Goal: Task Accomplishment & Management: Manage account settings

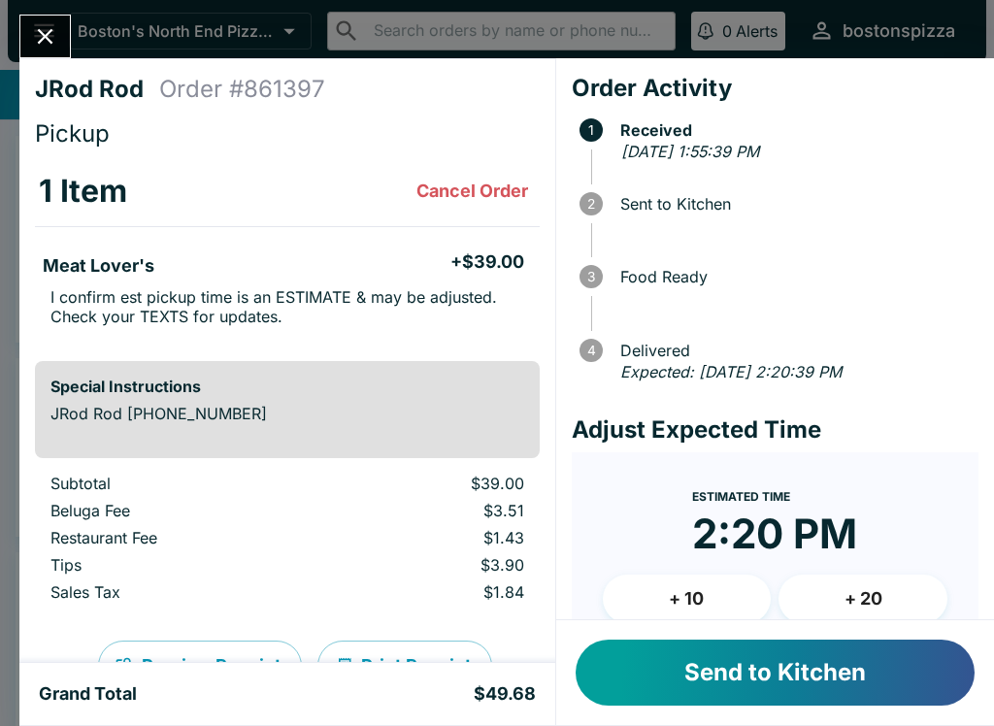
click at [732, 670] on button "Send to Kitchen" at bounding box center [775, 673] width 399 height 66
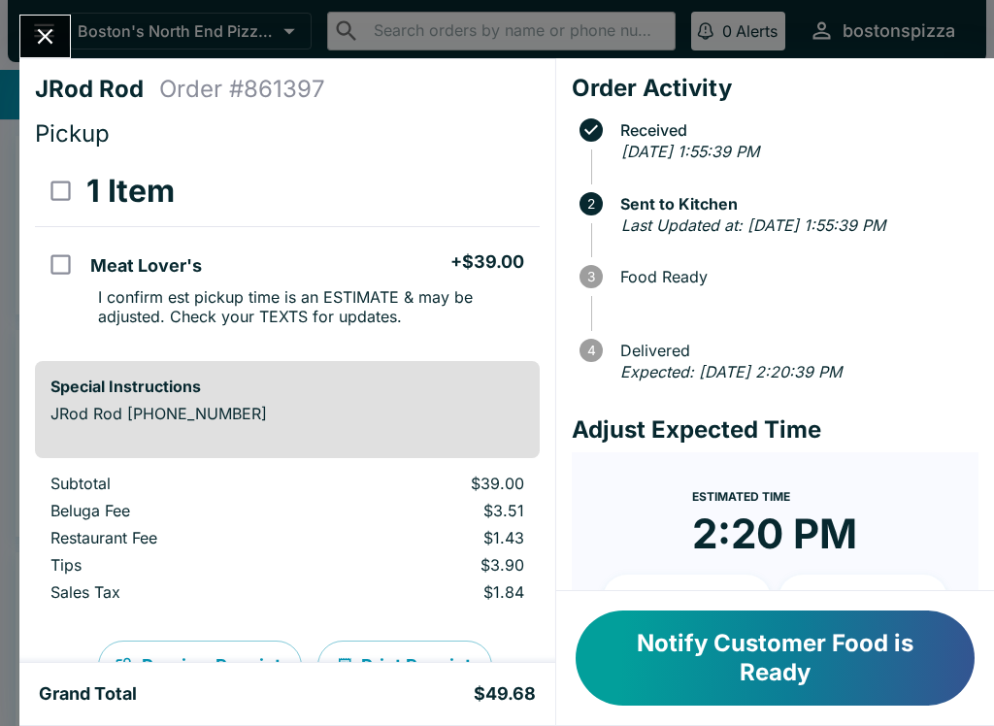
click at [718, 586] on button "+ 10" at bounding box center [687, 599] width 169 height 49
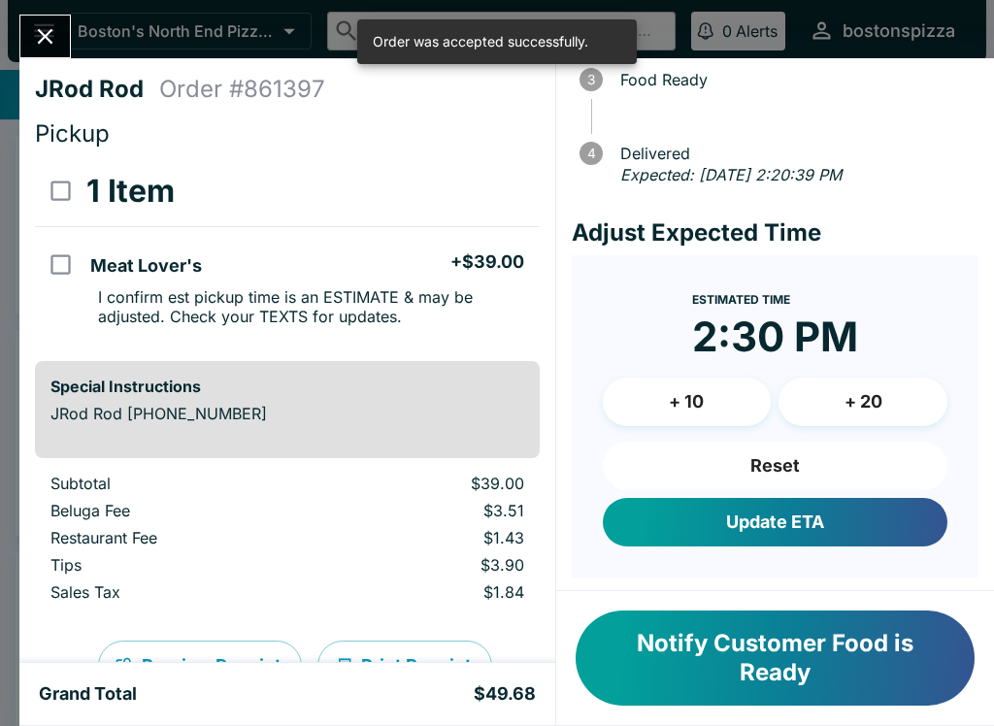
scroll to position [197, 0]
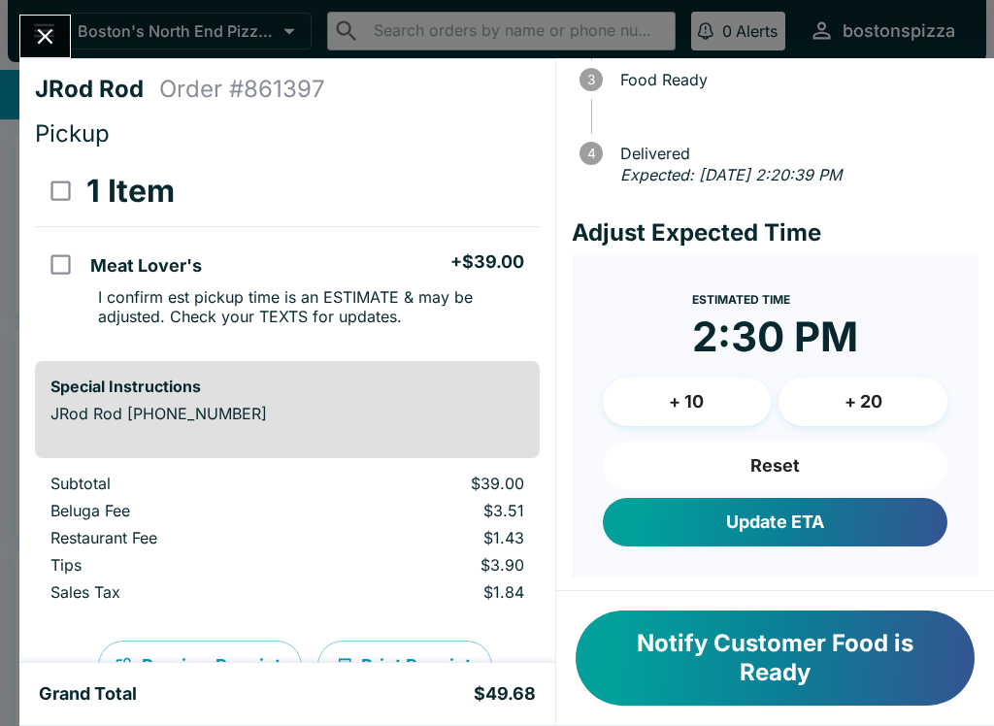
click at [646, 412] on button "+ 10" at bounding box center [687, 402] width 169 height 49
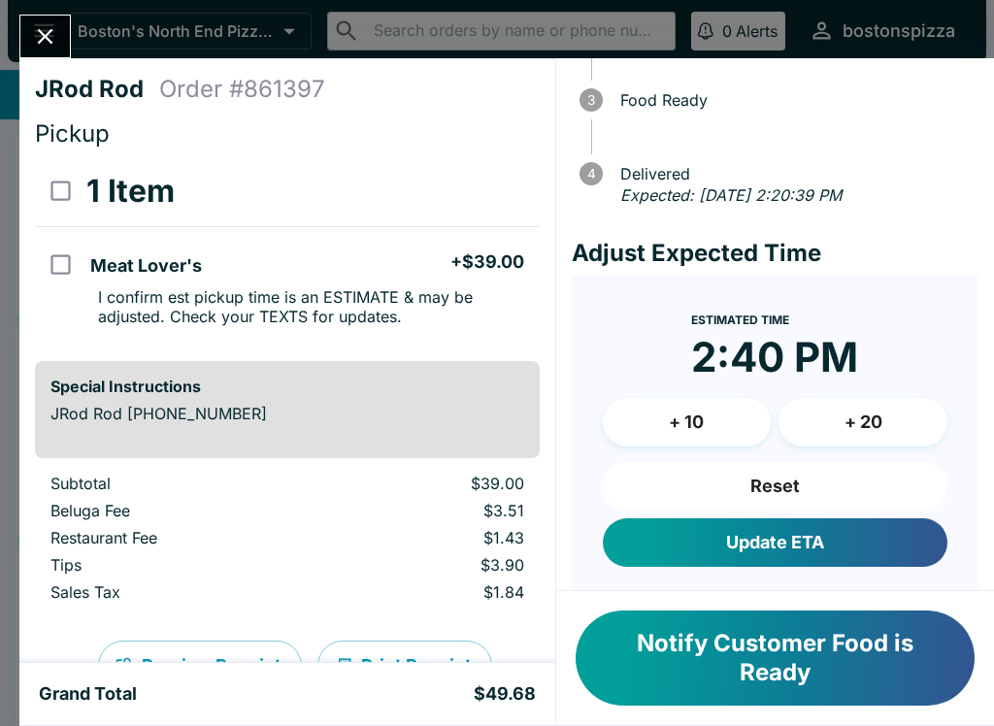
scroll to position [178, 0]
click at [682, 543] on button "Update ETA" at bounding box center [775, 541] width 345 height 49
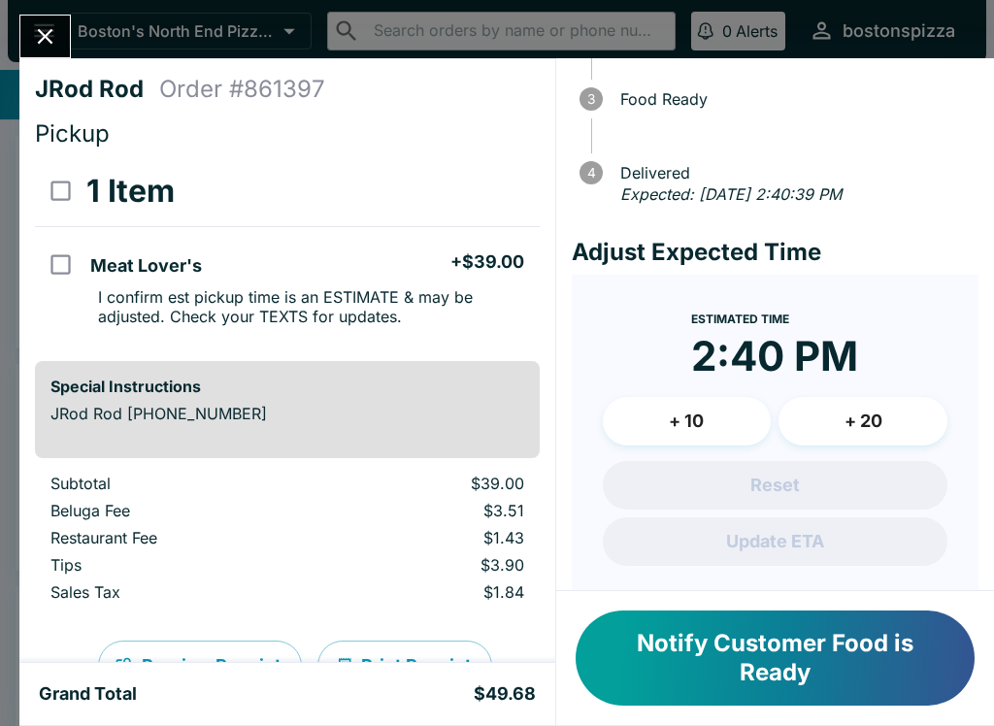
click at [29, 50] on button "Close" at bounding box center [45, 37] width 50 height 42
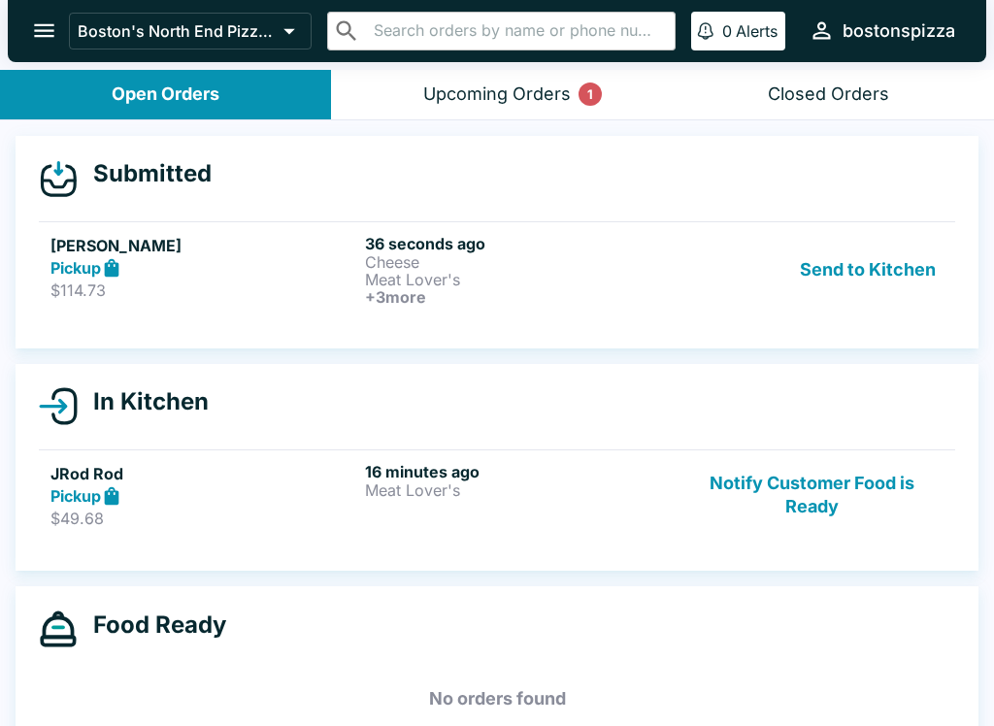
click at [201, 284] on p "$114.73" at bounding box center [203, 290] width 307 height 19
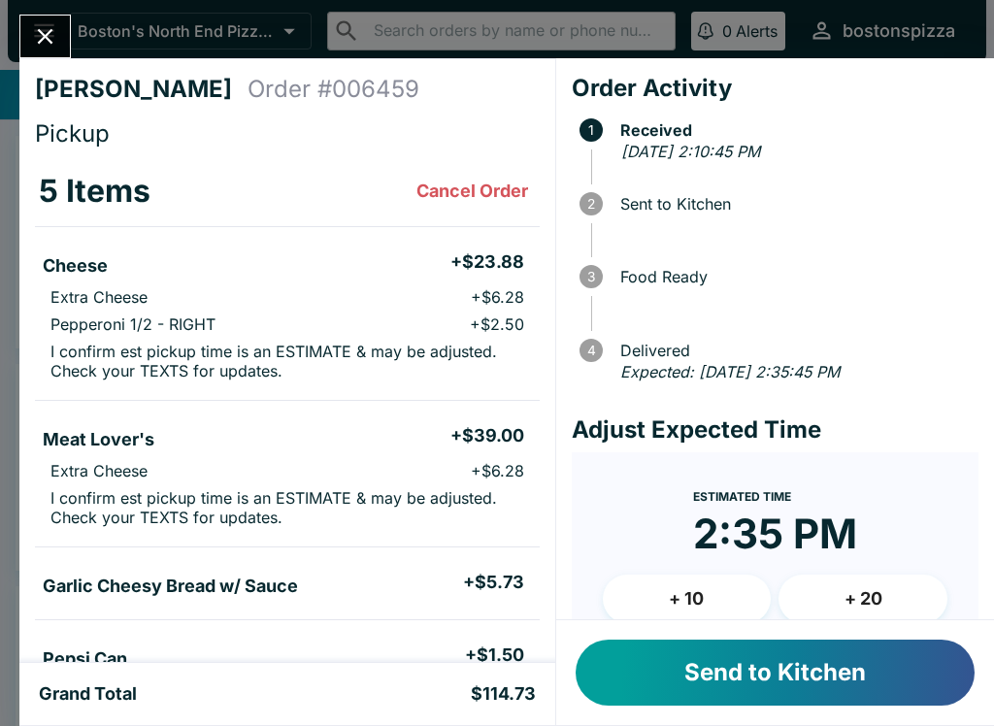
click at [730, 698] on button "Send to Kitchen" at bounding box center [775, 673] width 399 height 66
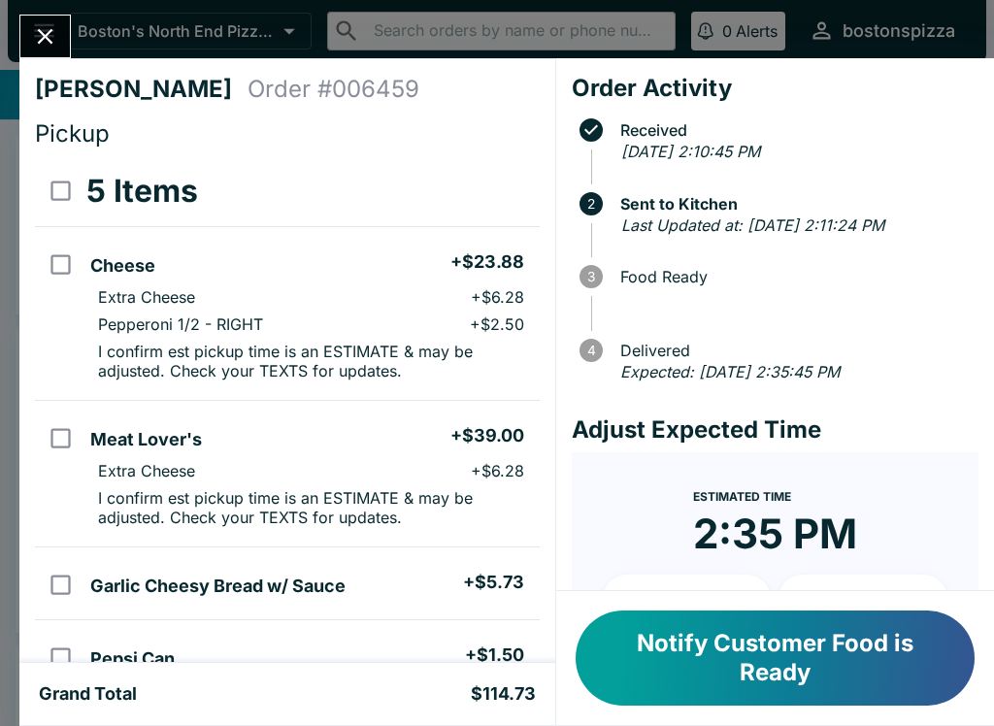
click at [50, 22] on button "Close" at bounding box center [45, 37] width 50 height 42
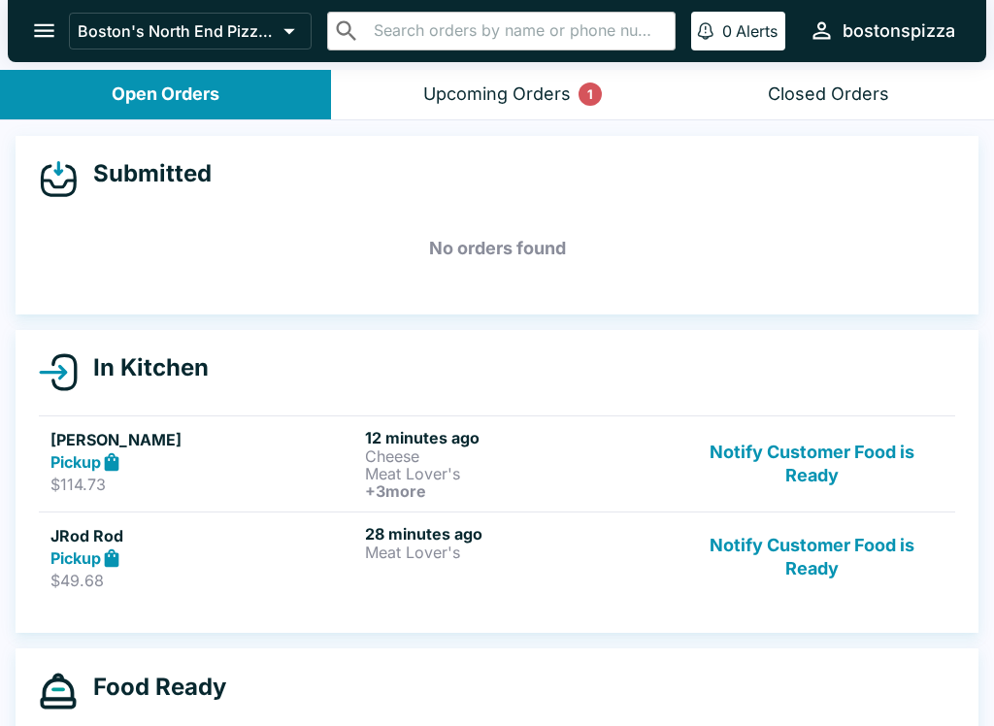
click at [780, 574] on button "Notify Customer Food is Ready" at bounding box center [812, 557] width 263 height 67
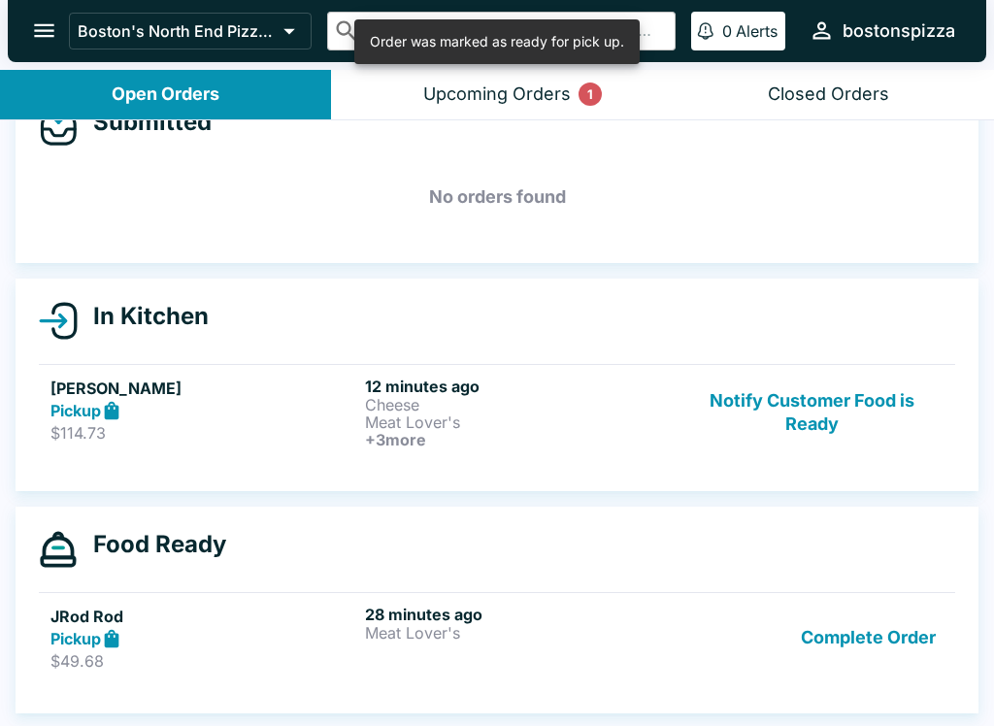
scroll to position [54, 0]
click at [911, 640] on button "Complete Order" at bounding box center [868, 638] width 150 height 67
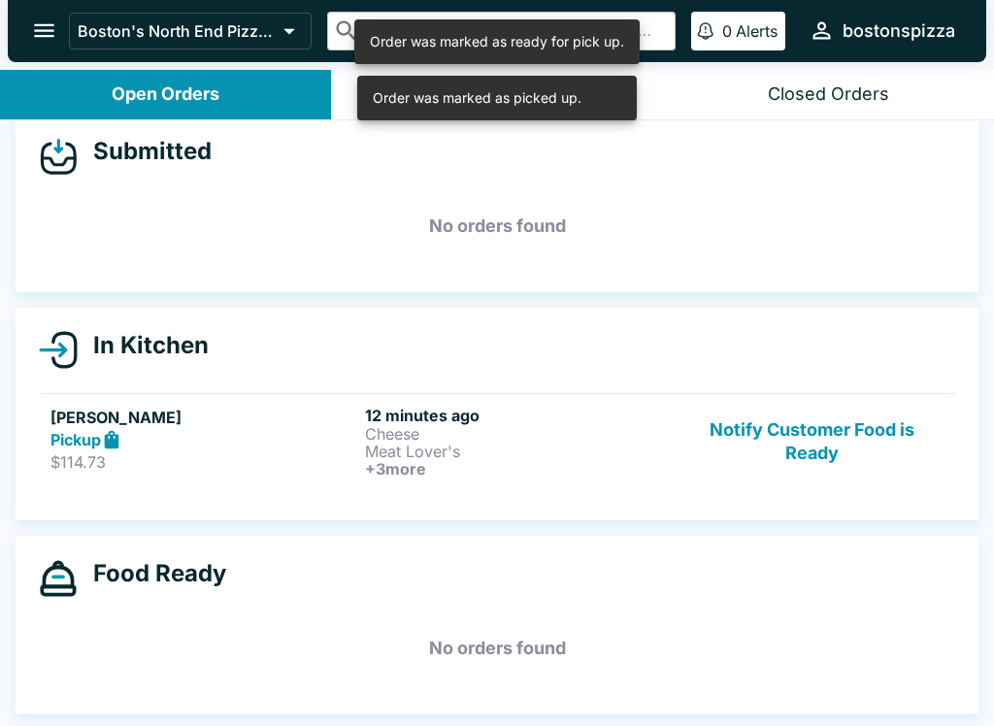
click at [321, 79] on button "Open Orders" at bounding box center [165, 95] width 331 height 50
click at [450, 99] on div "Order was marked as picked up." at bounding box center [477, 98] width 209 height 33
click at [350, 113] on button "Upcoming Orders 1" at bounding box center [496, 95] width 331 height 50
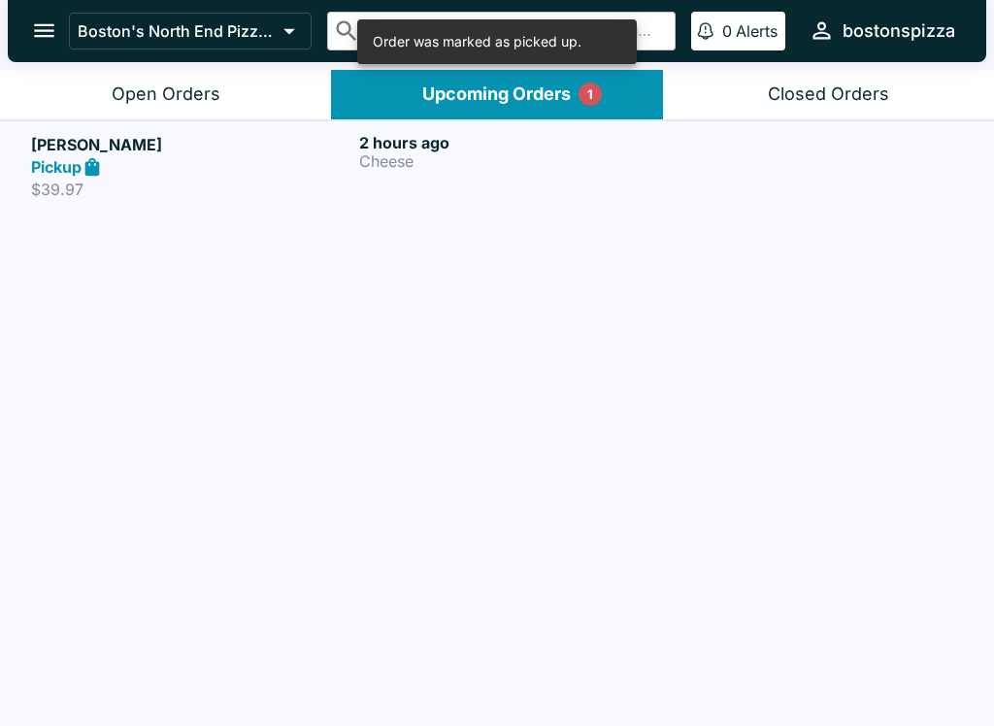
click at [213, 206] on link "[PERSON_NAME] Pickup $39.97 2 hours ago Cheese" at bounding box center [497, 165] width 994 height 91
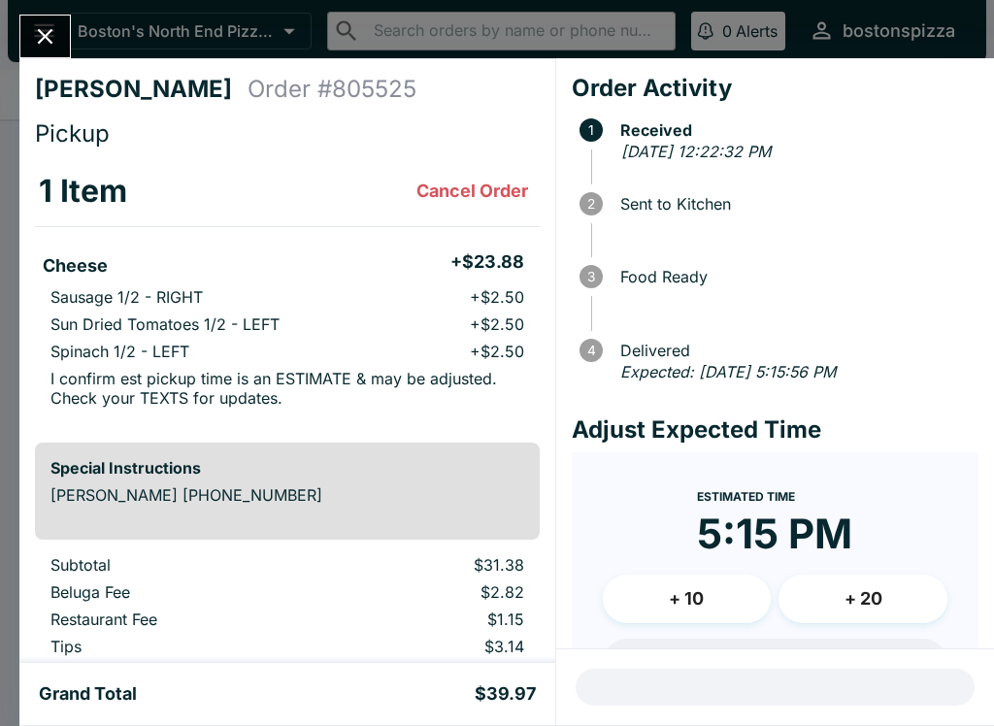
click at [51, 42] on icon "Close" at bounding box center [46, 37] width 16 height 16
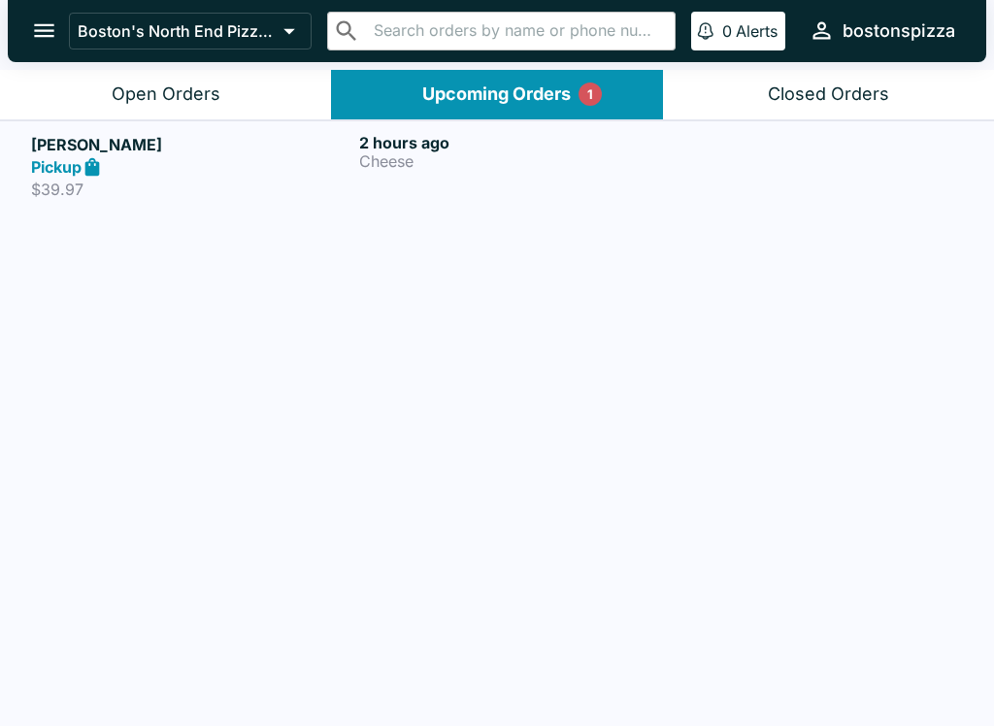
click at [222, 180] on p "$39.97" at bounding box center [191, 189] width 320 height 19
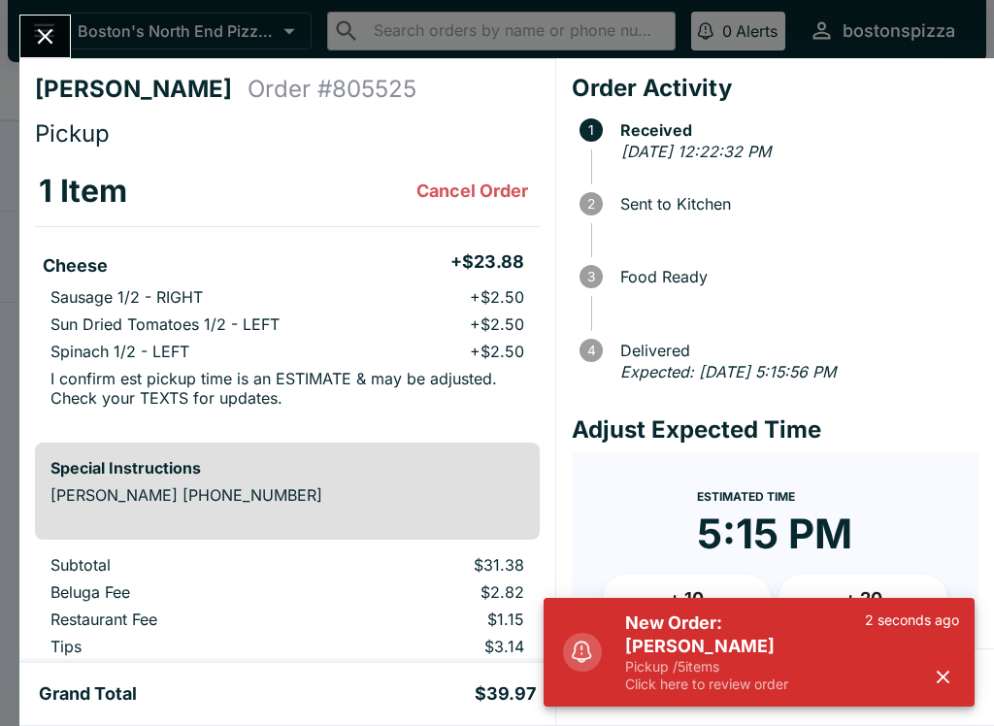
click at [34, 17] on button "Close" at bounding box center [45, 37] width 50 height 42
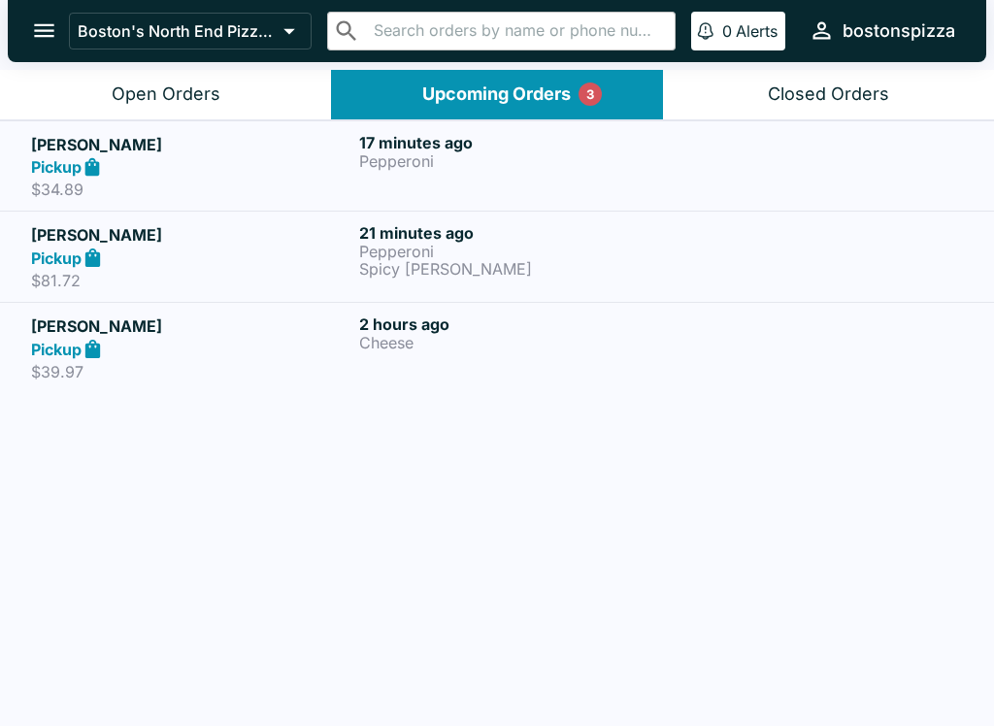
click at [201, 108] on button "Open Orders" at bounding box center [165, 95] width 331 height 50
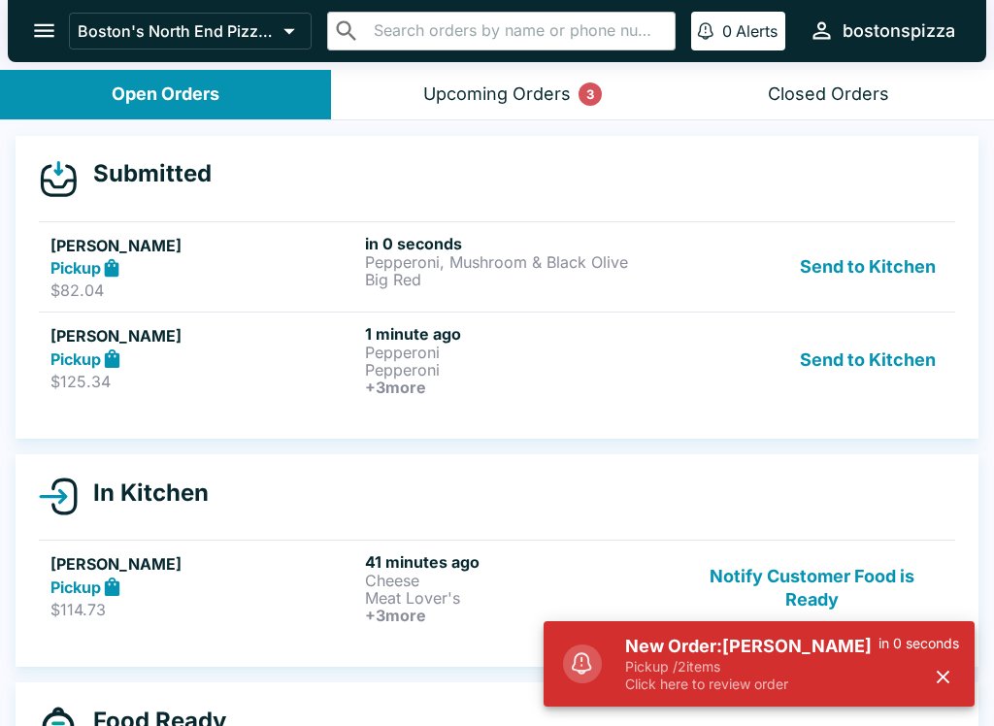
click at [773, 642] on h5 "New Order: [PERSON_NAME]" at bounding box center [751, 646] width 253 height 23
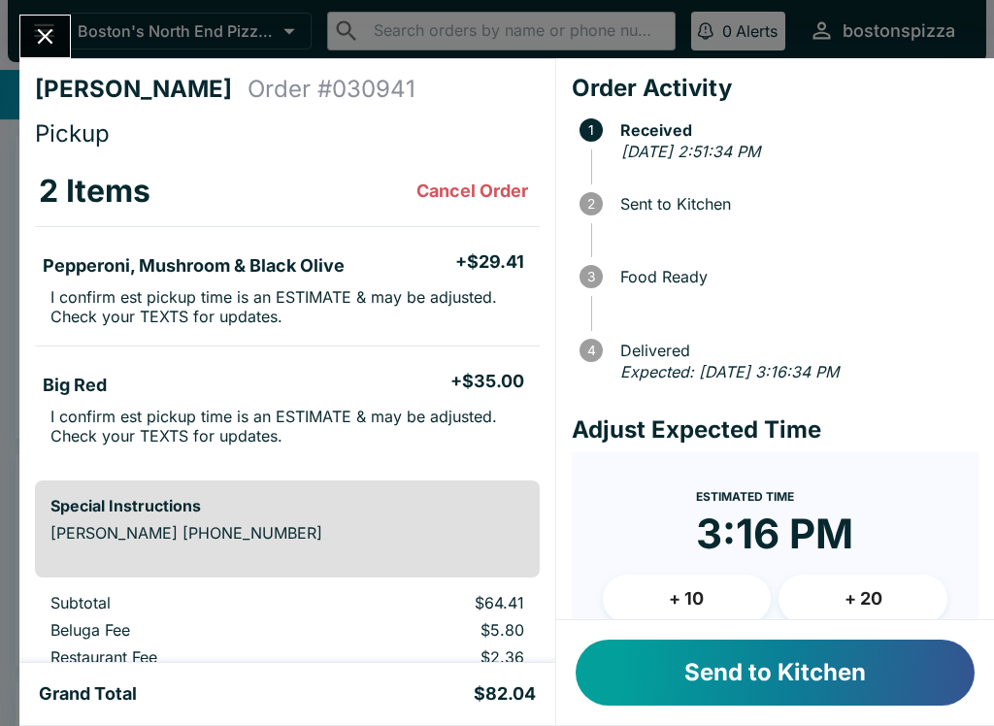
click at [844, 644] on button "Send to Kitchen" at bounding box center [775, 673] width 399 height 66
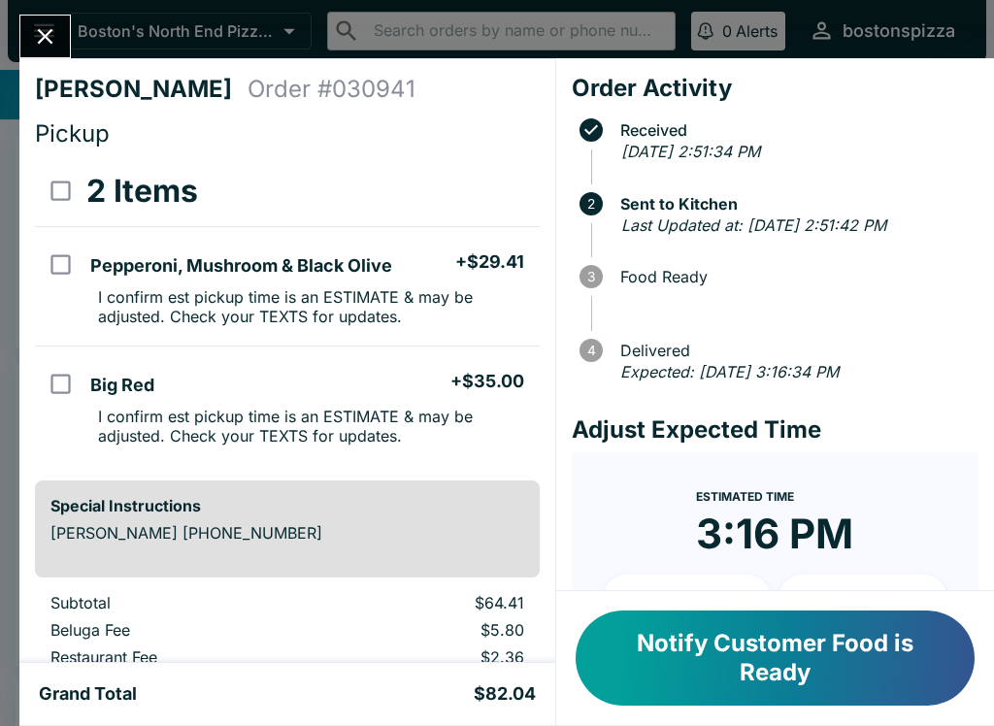
click at [54, 26] on icon "Close" at bounding box center [45, 36] width 26 height 26
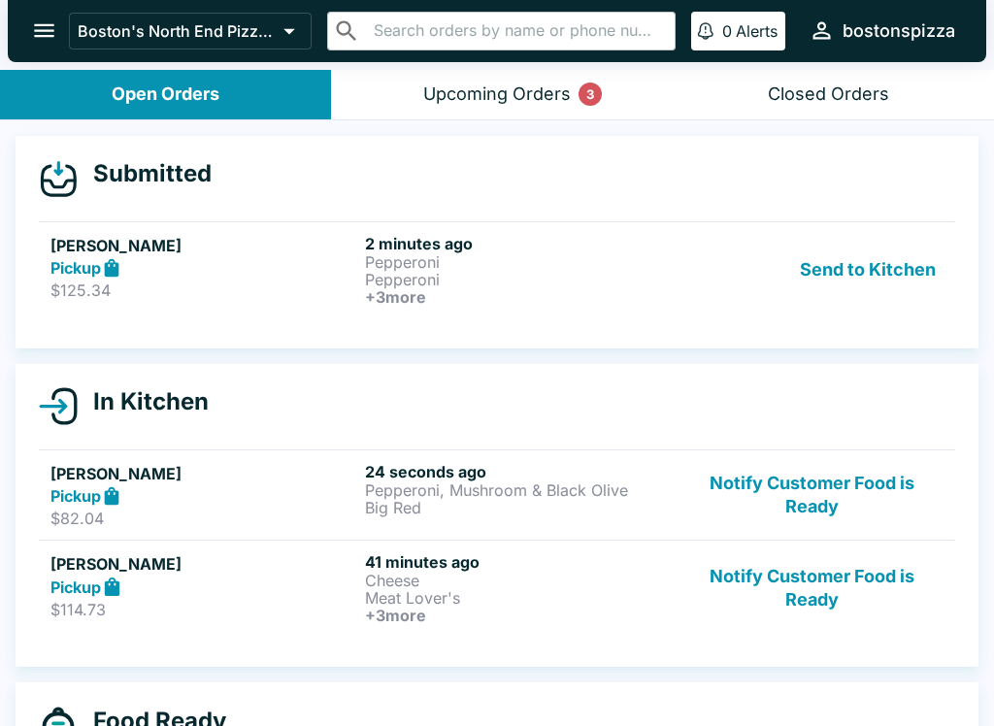
click at [550, 231] on link "[PERSON_NAME] Pickup $125.34 2 minutes ago Pepperoni Pepperoni + 3 more Send to…" at bounding box center [497, 269] width 916 height 96
click at [582, 288] on h6 "+ 3 more" at bounding box center [518, 296] width 307 height 17
click at [581, 276] on p "Pepperoni" at bounding box center [518, 279] width 307 height 17
click at [575, 273] on p "Pepperoni" at bounding box center [518, 279] width 307 height 17
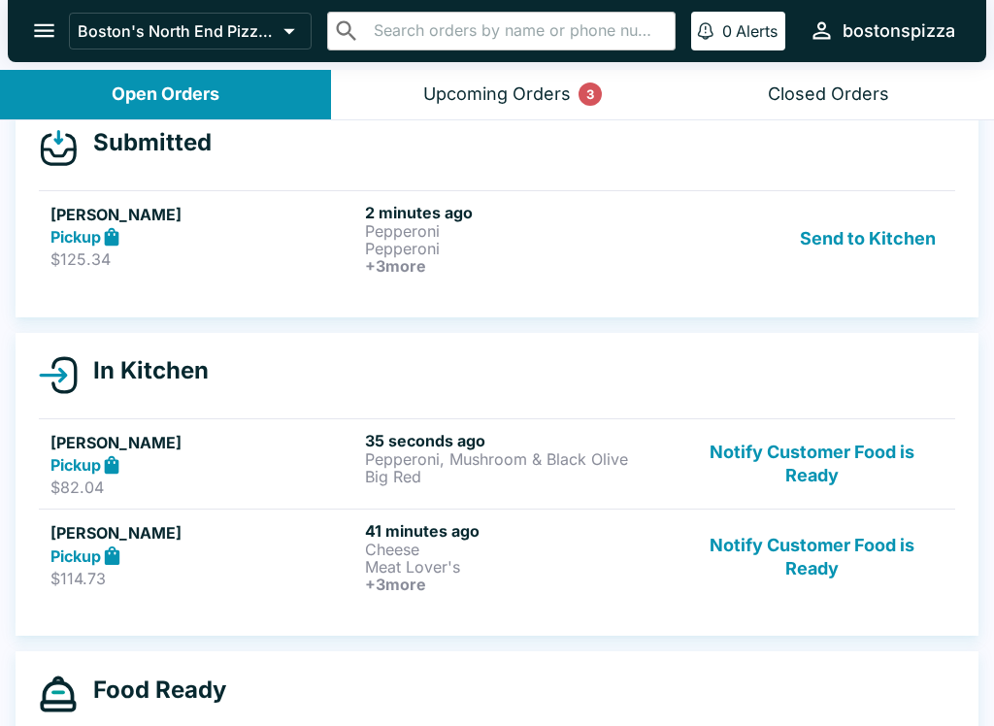
scroll to position [34, 0]
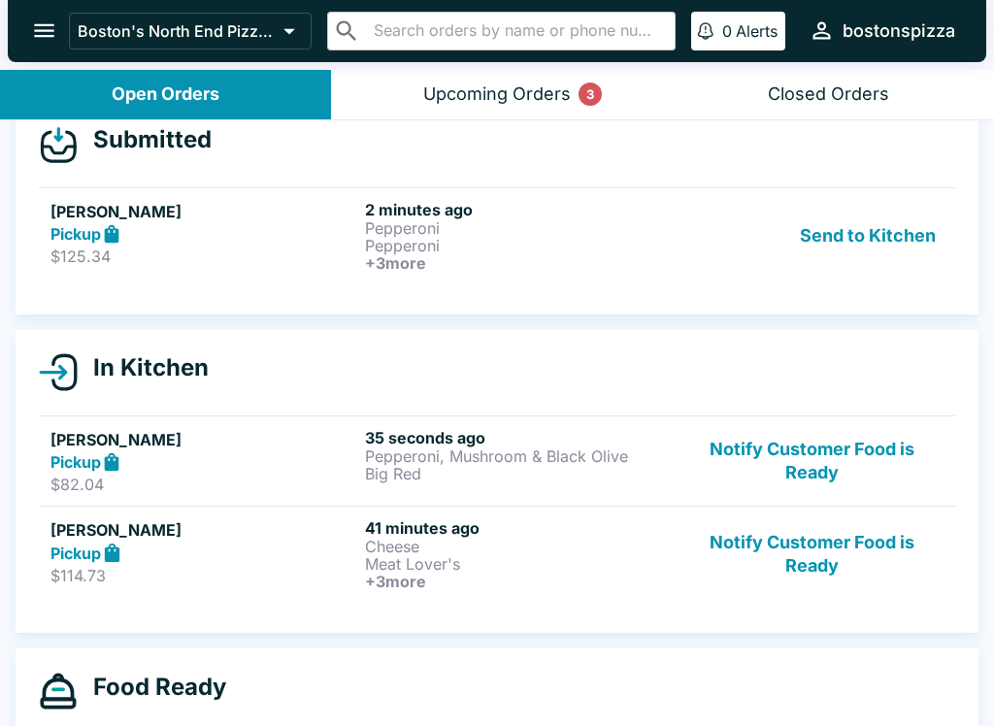
click at [483, 211] on h6 "2 minutes ago" at bounding box center [518, 209] width 307 height 19
click at [417, 234] on p "Pepperoni" at bounding box center [518, 227] width 307 height 17
click at [715, 232] on div "Send to Kitchen" at bounding box center [812, 236] width 263 height 72
click at [711, 206] on div "Send to Kitchen" at bounding box center [812, 236] width 263 height 72
click at [547, 83] on div "Upcoming Orders 3" at bounding box center [497, 94] width 148 height 22
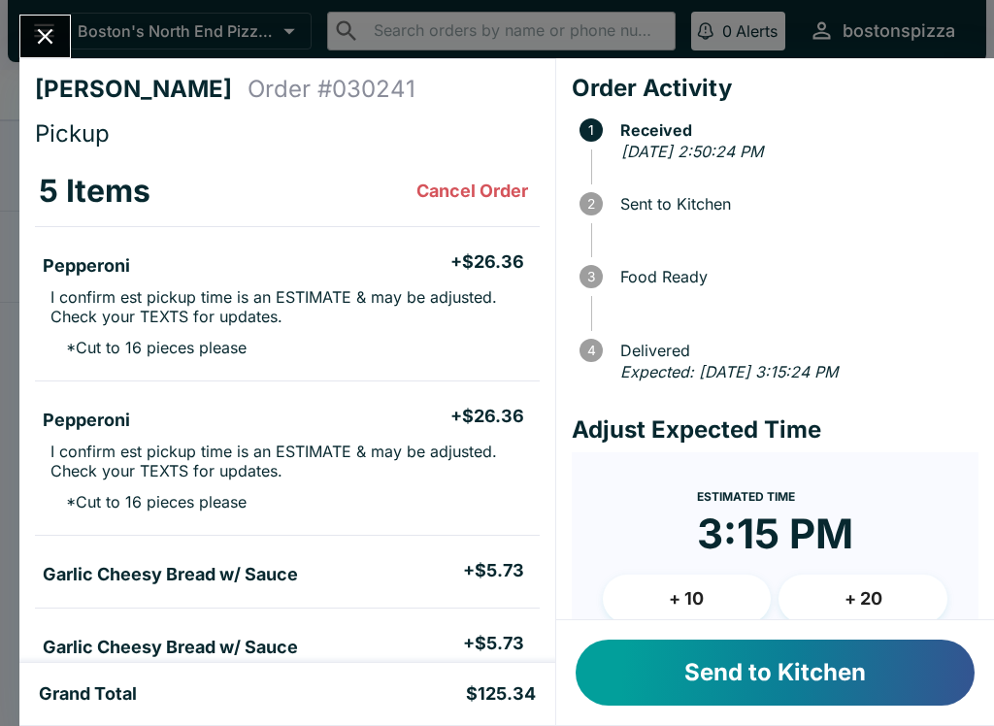
click at [240, 110] on div "[PERSON_NAME] Order # 030241" at bounding box center [287, 93] width 505 height 37
click at [37, 32] on icon "Close" at bounding box center [45, 36] width 26 height 26
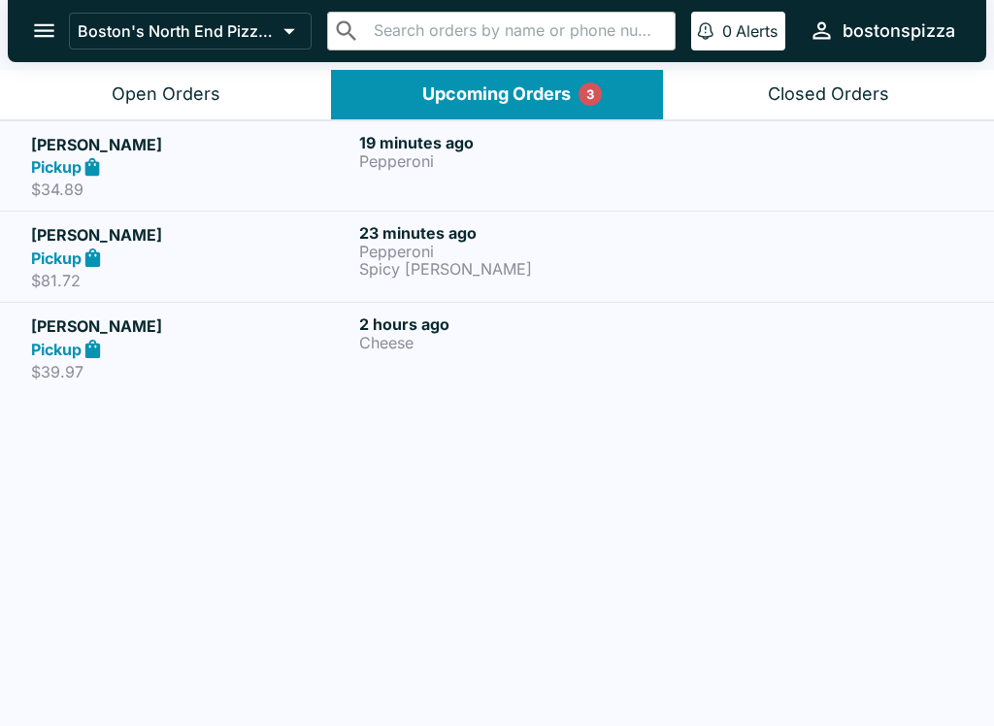
scroll to position [3, 0]
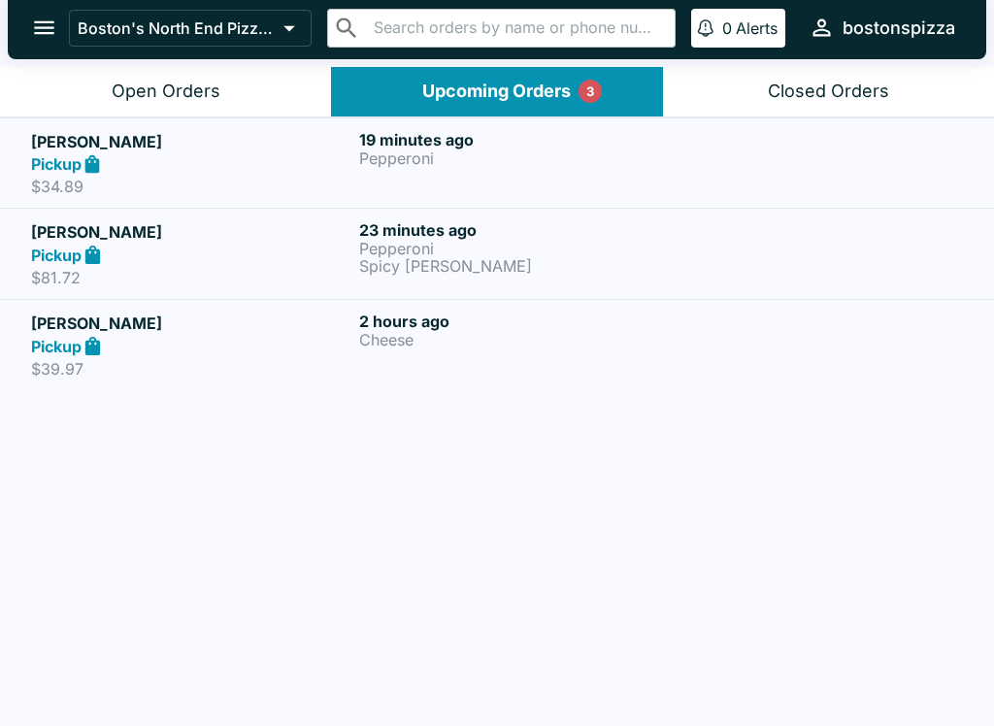
click at [211, 91] on div "Open Orders" at bounding box center [166, 92] width 109 height 22
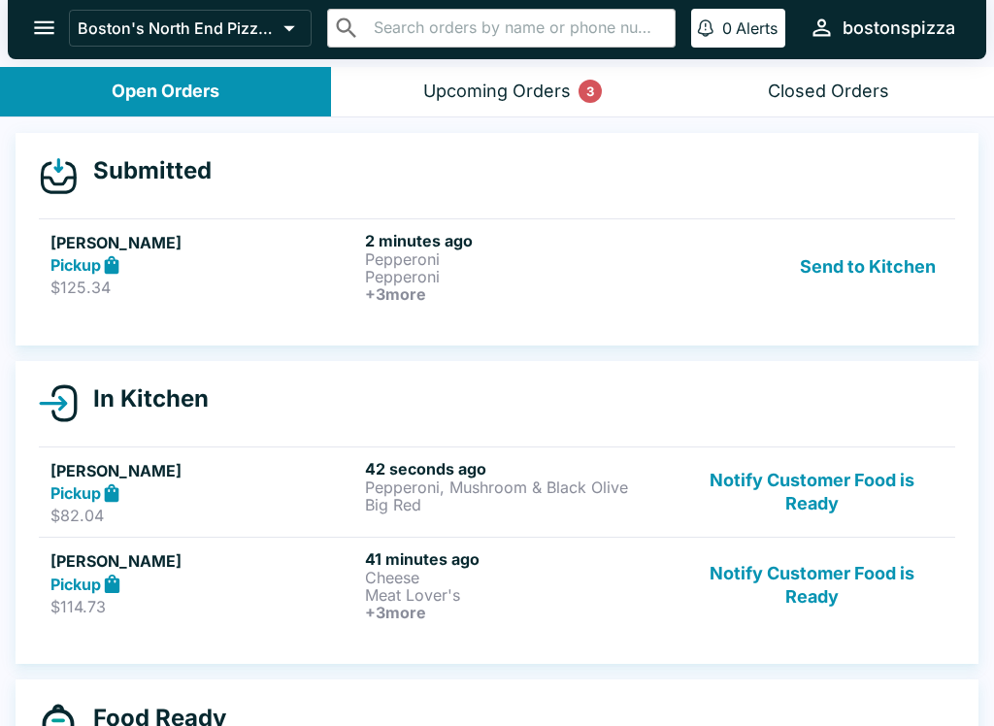
click at [293, 249] on h5 "[PERSON_NAME]" at bounding box center [203, 242] width 307 height 23
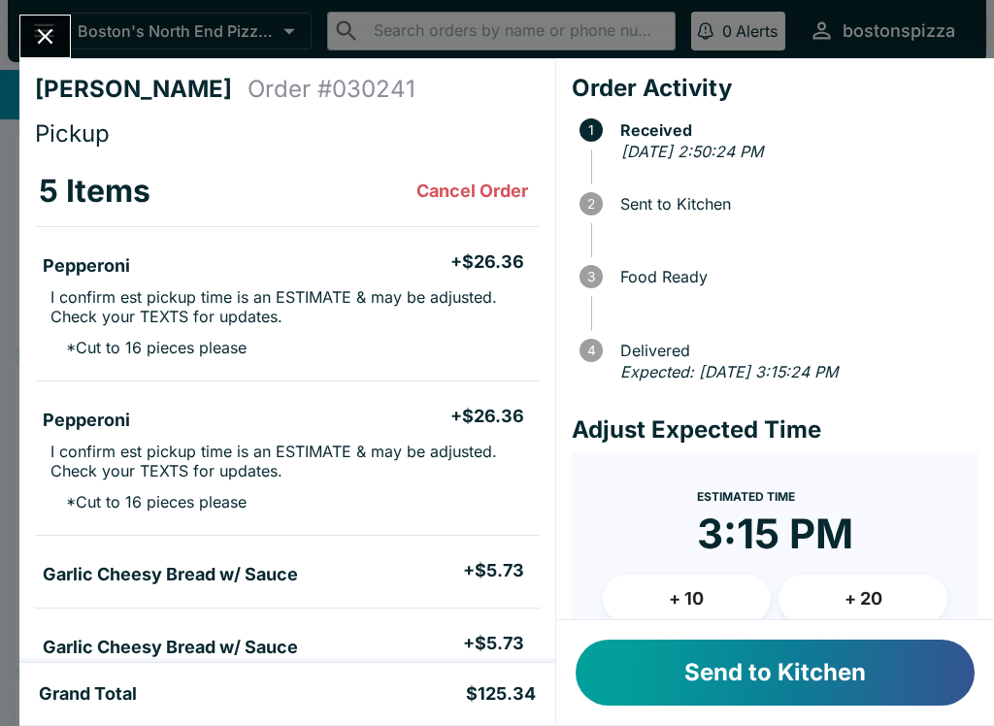
click at [748, 683] on button "Send to Kitchen" at bounding box center [775, 673] width 399 height 66
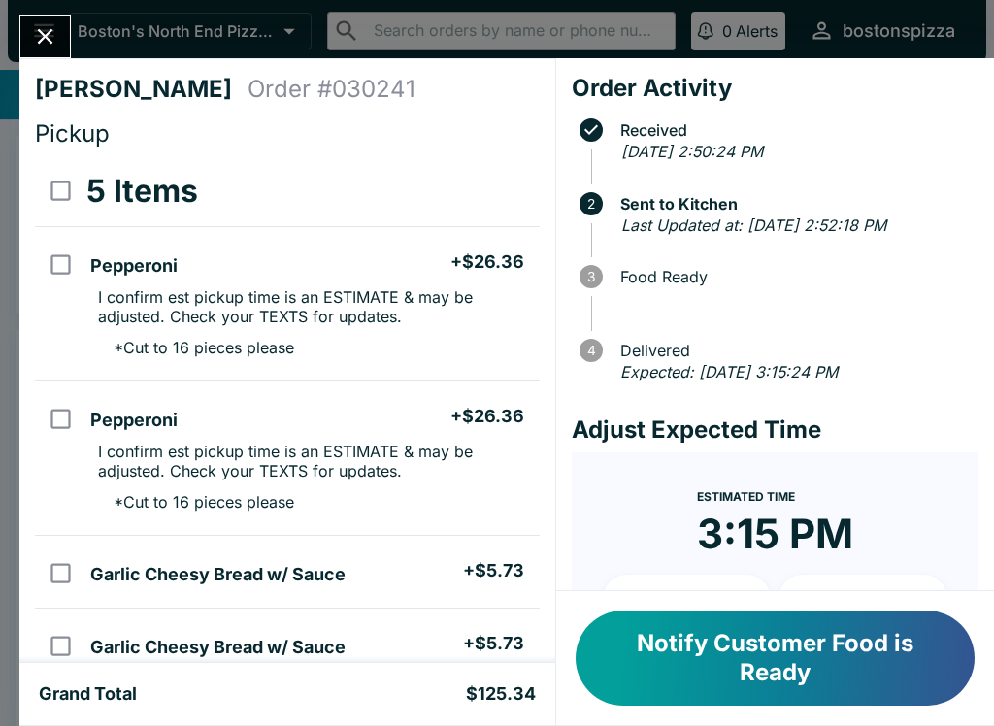
click at [64, 47] on button "Close" at bounding box center [45, 37] width 50 height 42
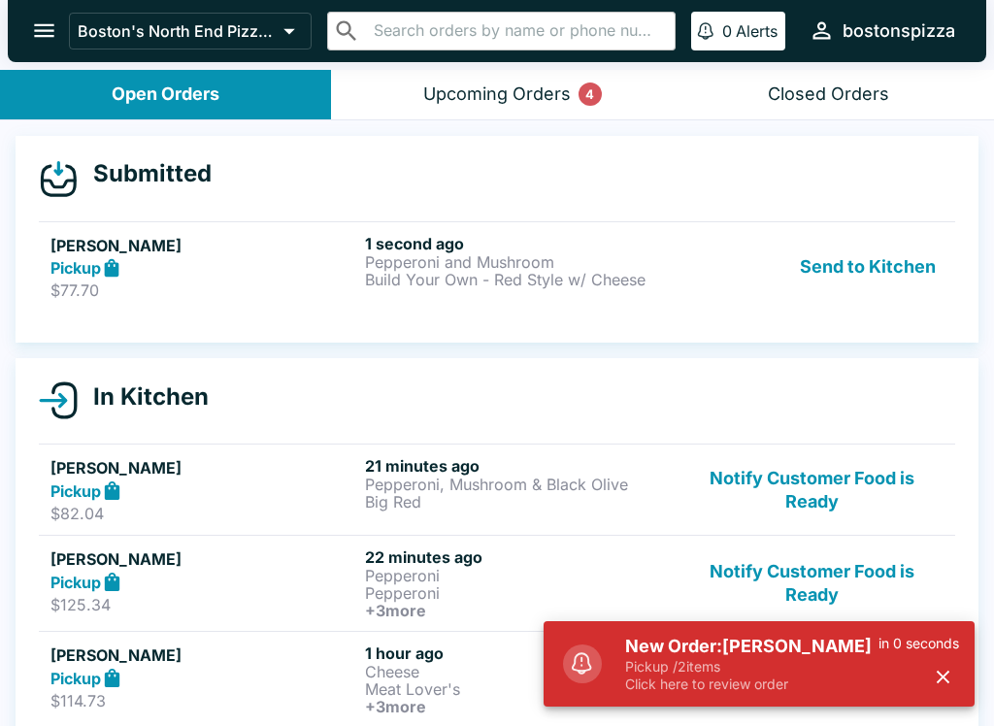
click at [352, 287] on p "$77.70" at bounding box center [203, 290] width 307 height 19
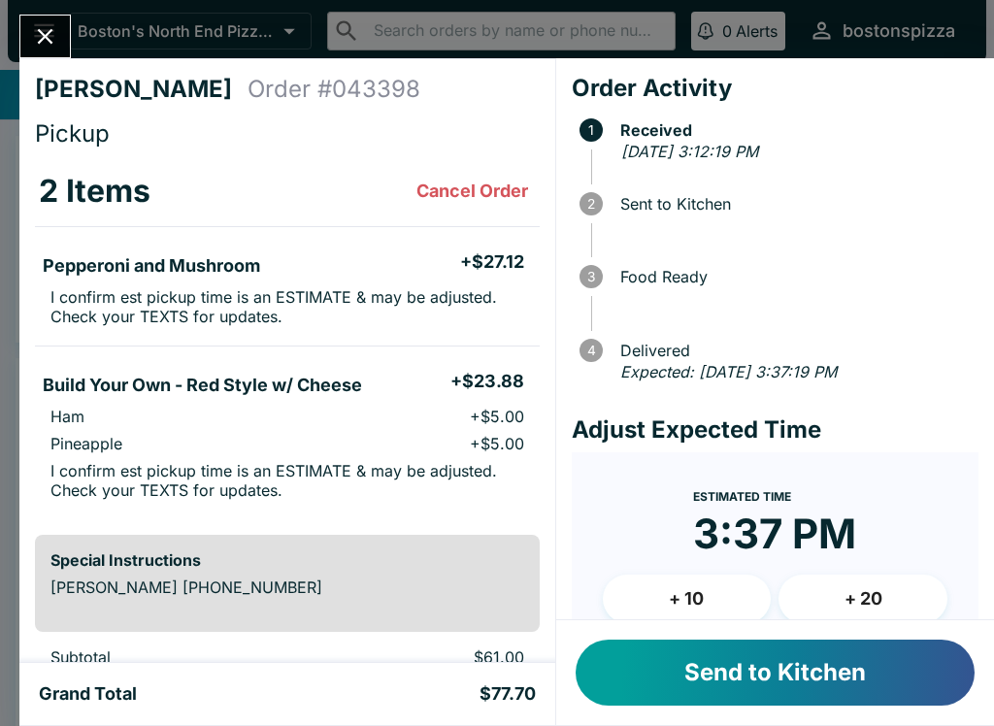
click at [809, 653] on button "Send to Kitchen" at bounding box center [775, 673] width 399 height 66
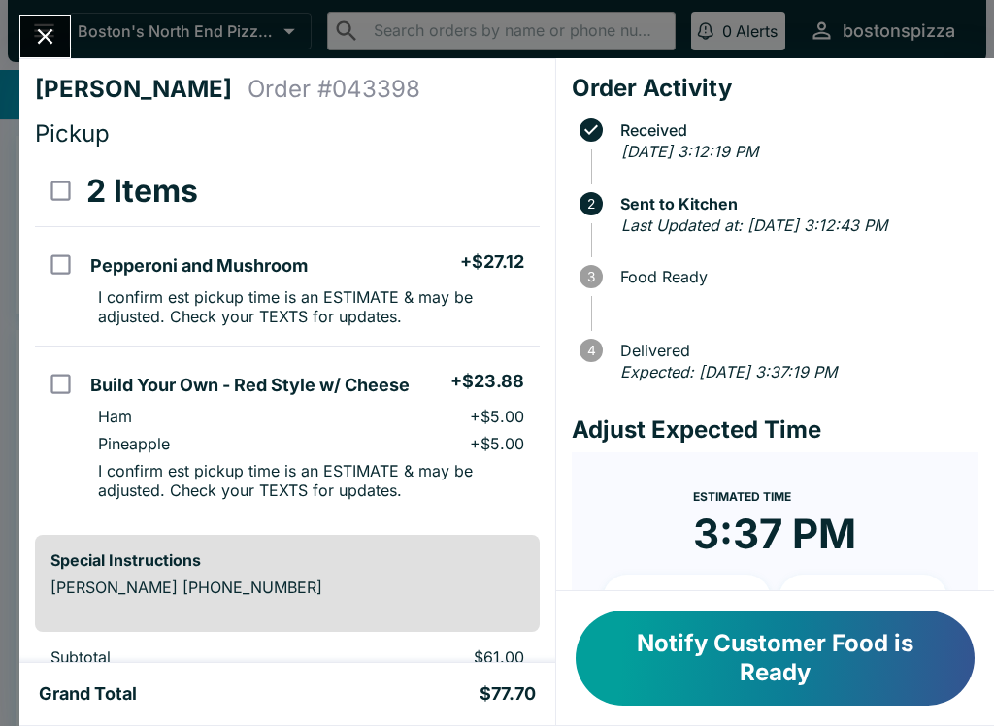
click at [37, 16] on button "Close" at bounding box center [45, 37] width 50 height 42
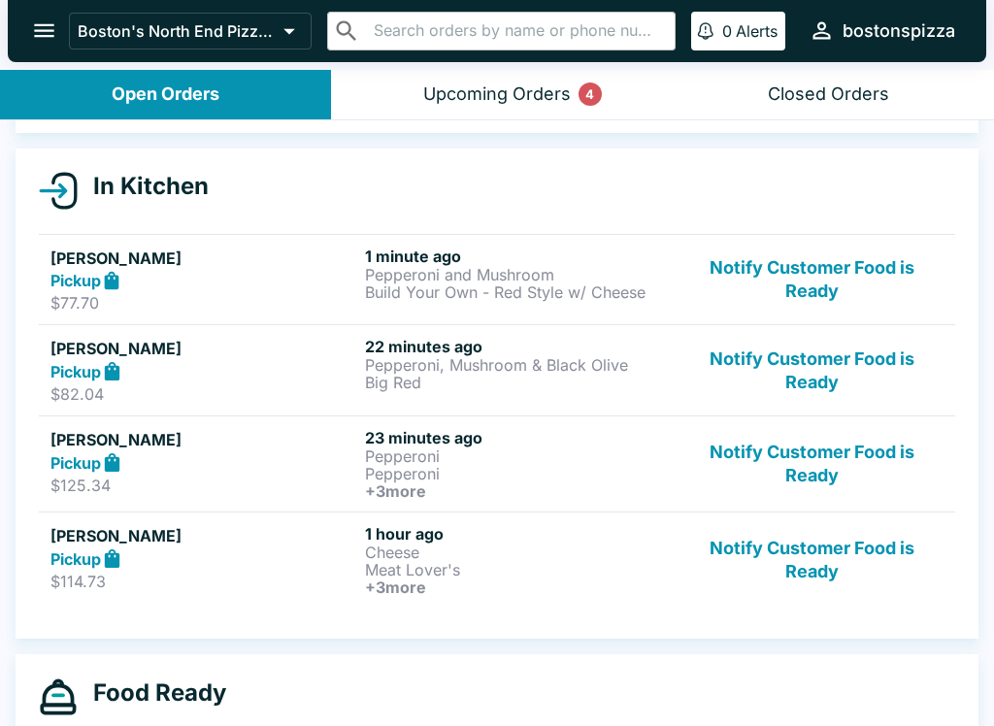
scroll to position [199, 0]
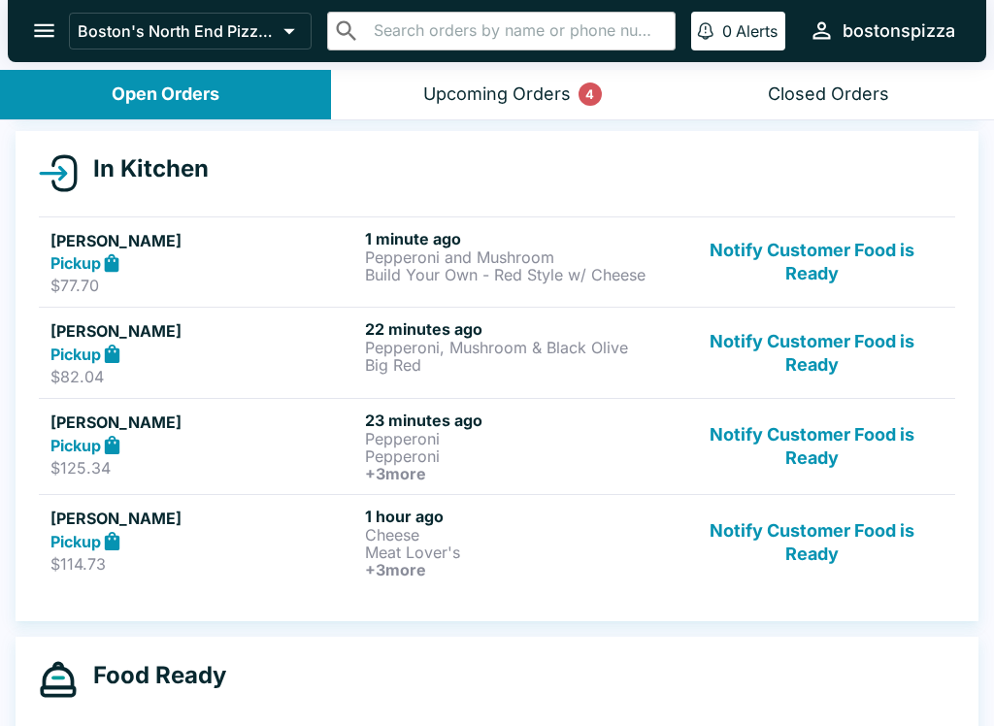
click at [816, 520] on button "Notify Customer Food is Ready" at bounding box center [812, 543] width 263 height 72
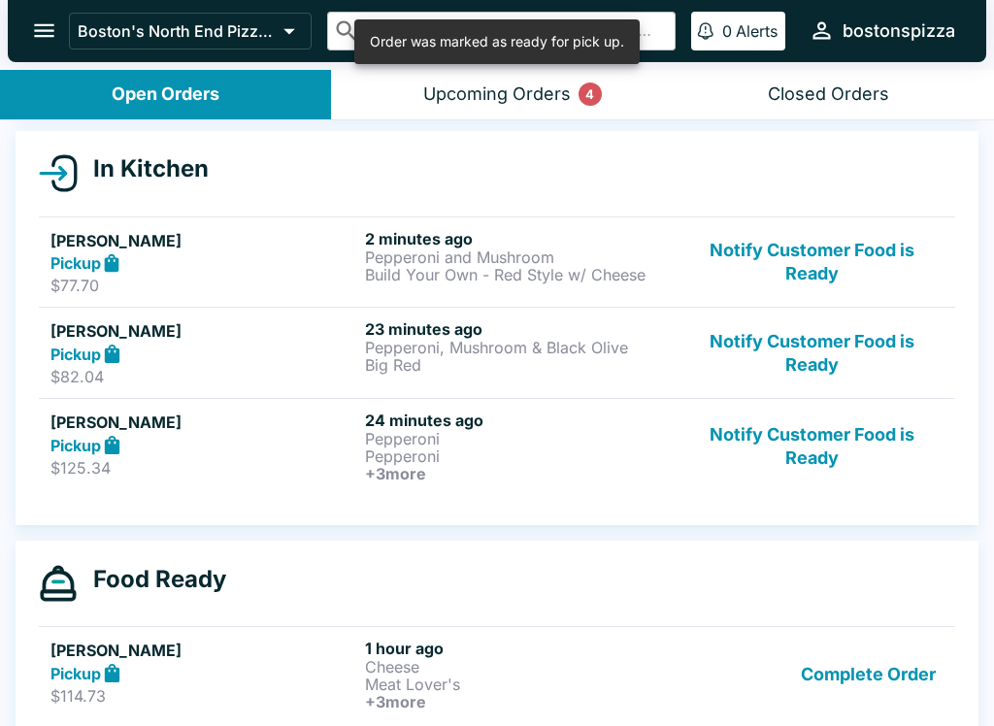
click at [860, 662] on button "Complete Order" at bounding box center [868, 675] width 150 height 72
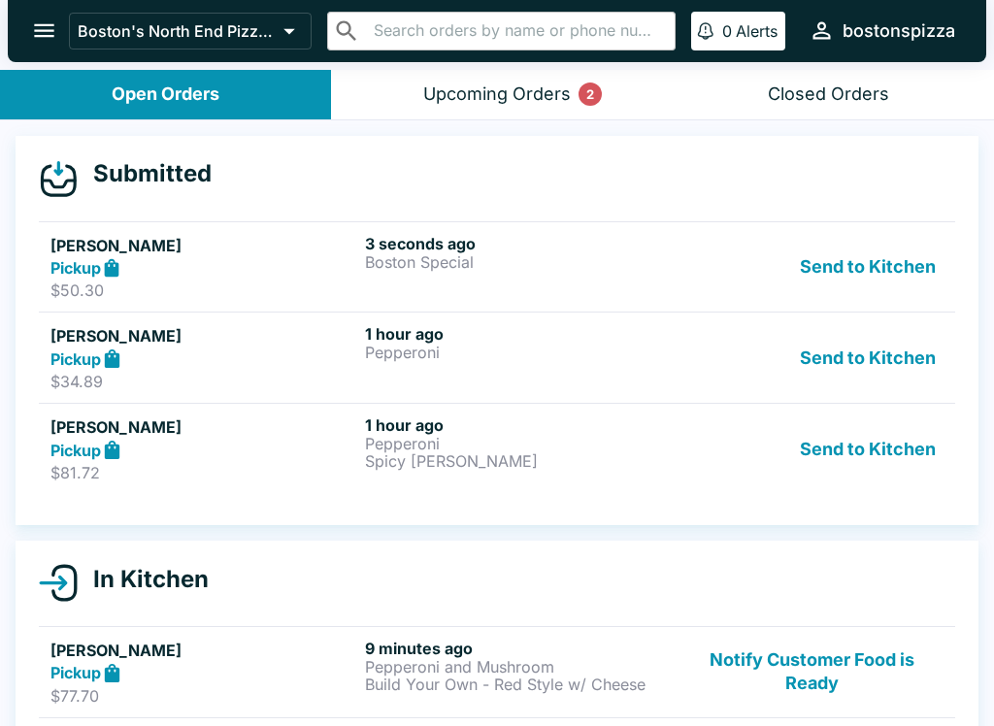
scroll to position [0, 0]
click at [499, 259] on p "Boston Special" at bounding box center [518, 261] width 307 height 17
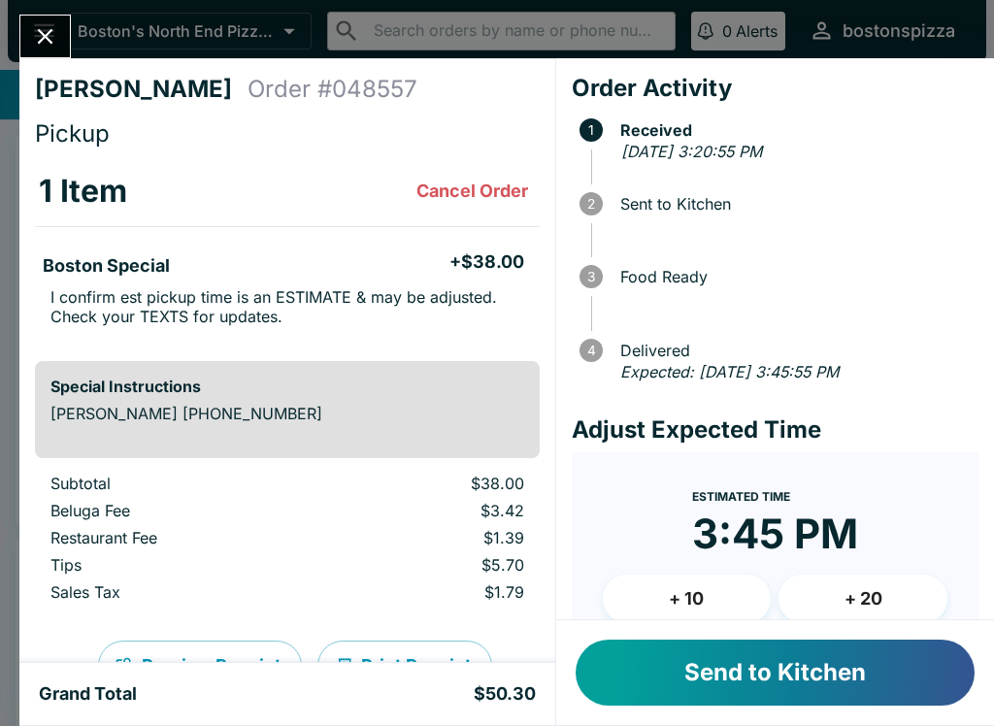
click at [807, 682] on button "Send to Kitchen" at bounding box center [775, 673] width 399 height 66
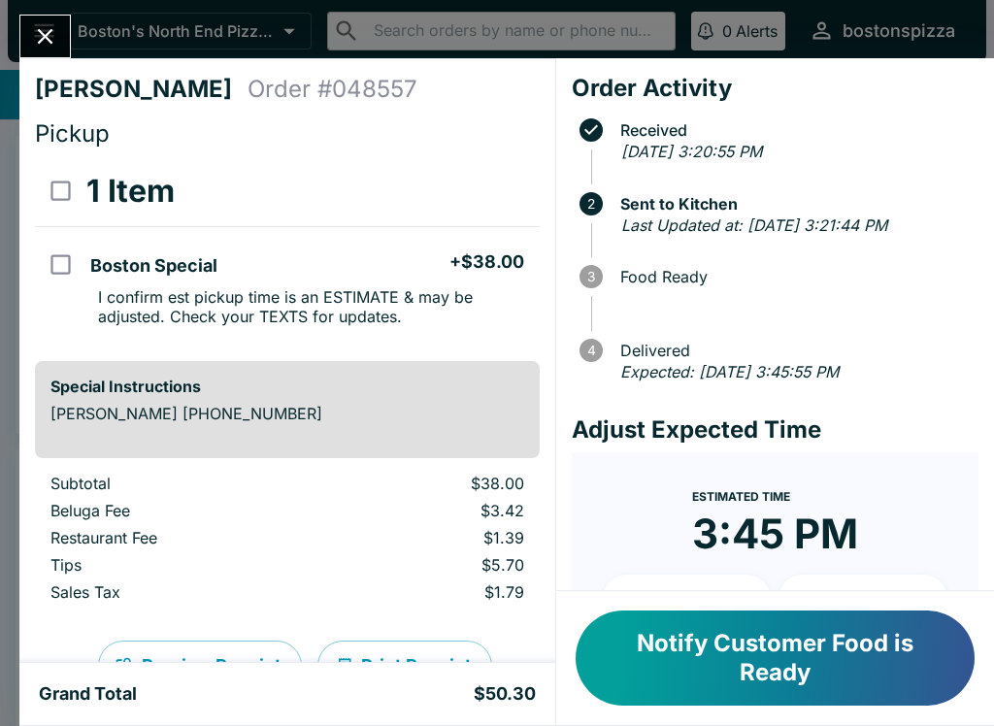
click at [41, 57] on button "Close" at bounding box center [45, 37] width 50 height 42
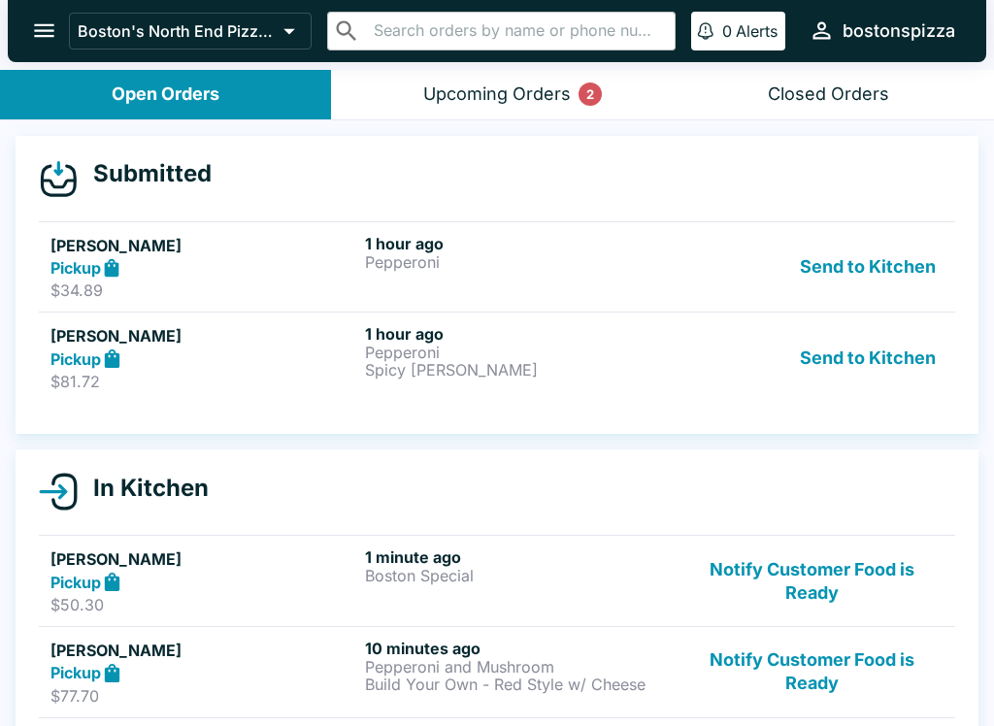
click at [407, 253] on p "Pepperoni" at bounding box center [518, 261] width 307 height 17
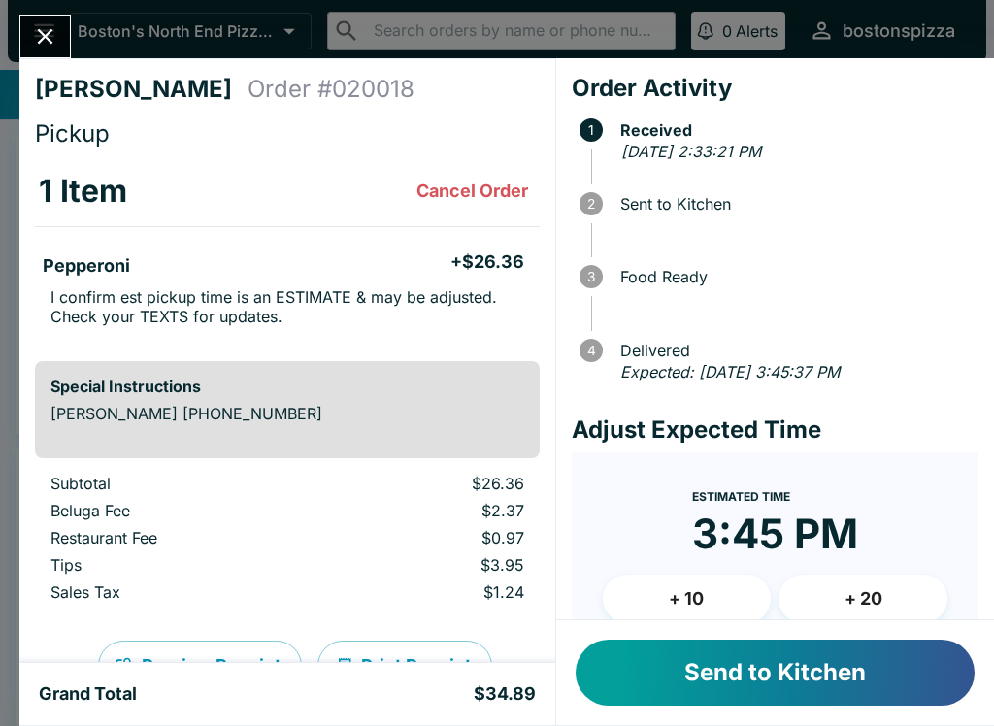
click at [791, 682] on button "Send to Kitchen" at bounding box center [775, 673] width 399 height 66
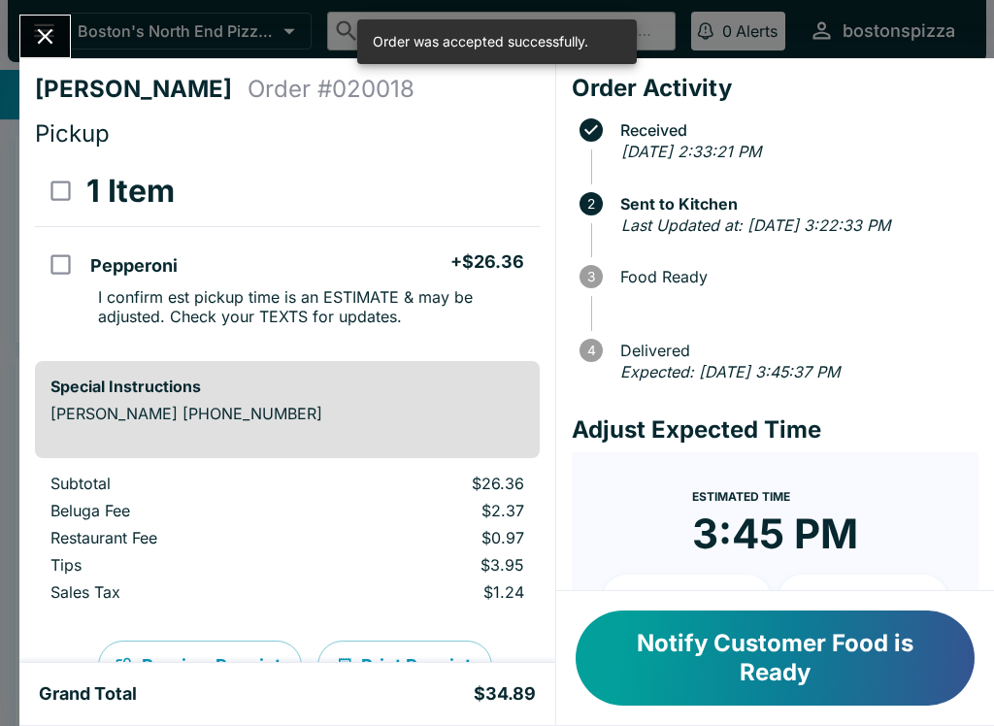
click at [52, 26] on icon "Close" at bounding box center [45, 36] width 26 height 26
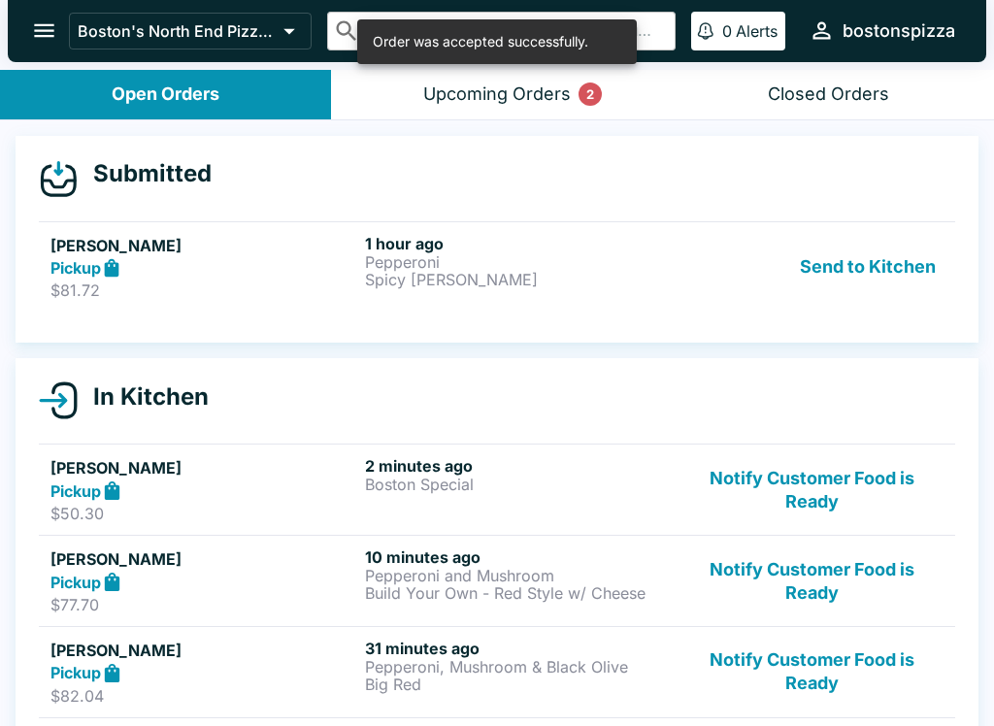
click at [408, 261] on p "Pepperoni" at bounding box center [518, 261] width 307 height 17
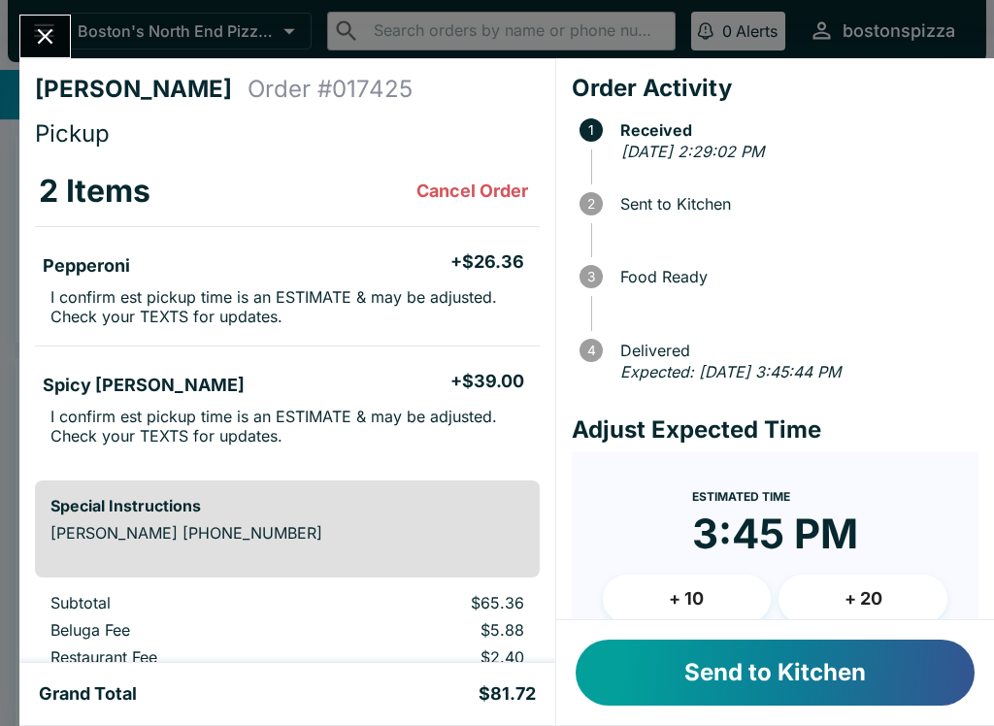
click at [766, 678] on button "Send to Kitchen" at bounding box center [775, 673] width 399 height 66
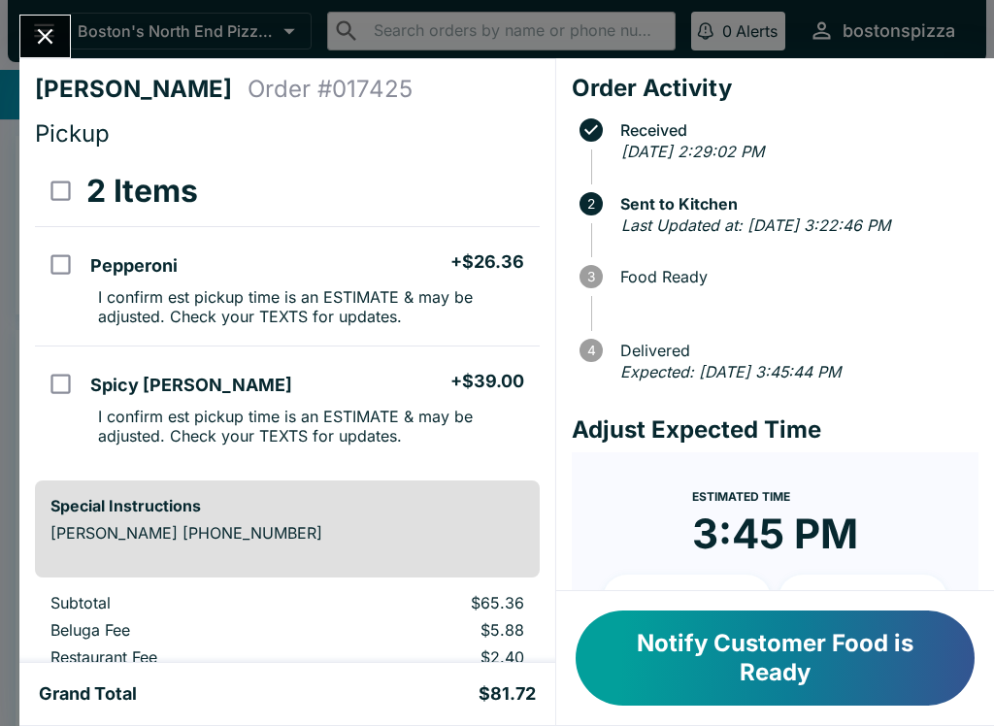
click at [50, 46] on icon "Close" at bounding box center [45, 36] width 26 height 26
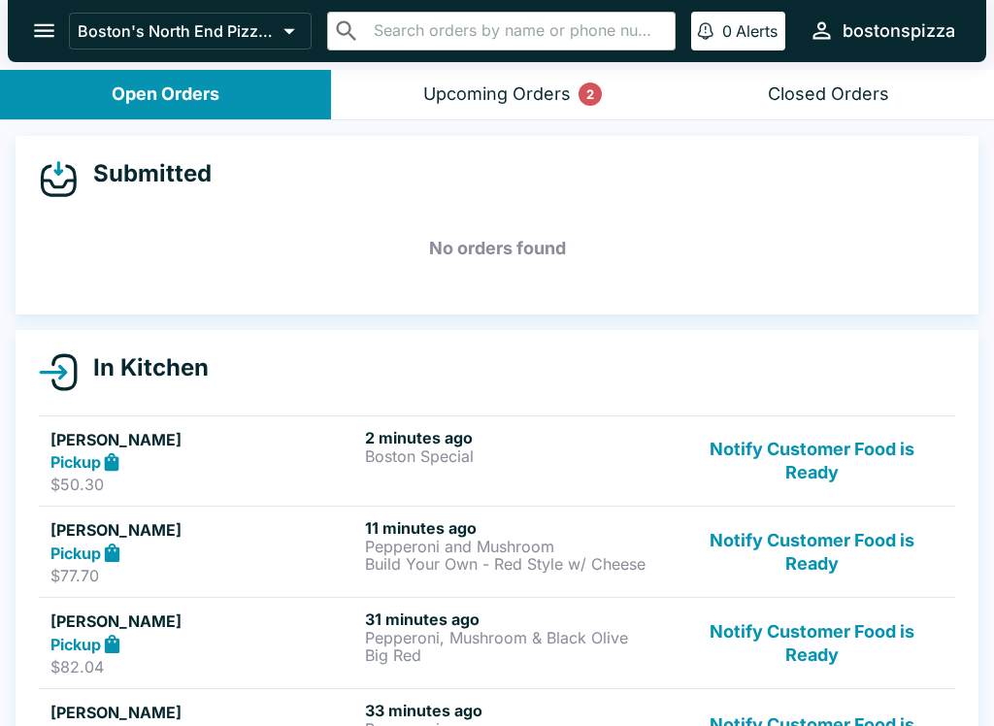
click at [524, 79] on button "Upcoming Orders 2" at bounding box center [496, 95] width 331 height 50
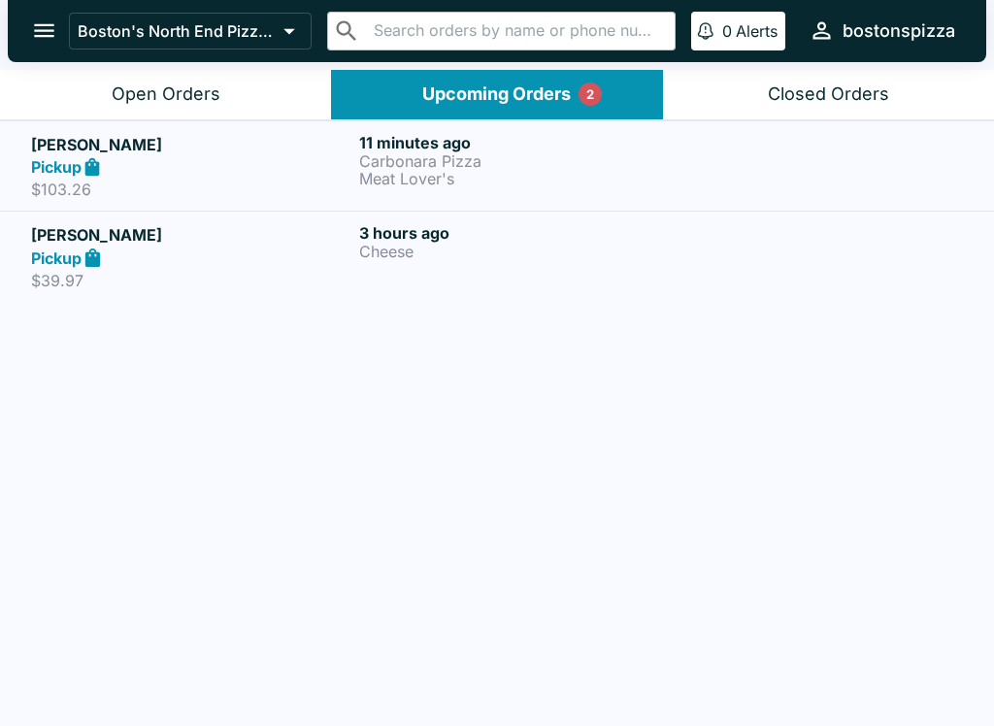
click at [429, 252] on p "Cheese" at bounding box center [519, 251] width 320 height 17
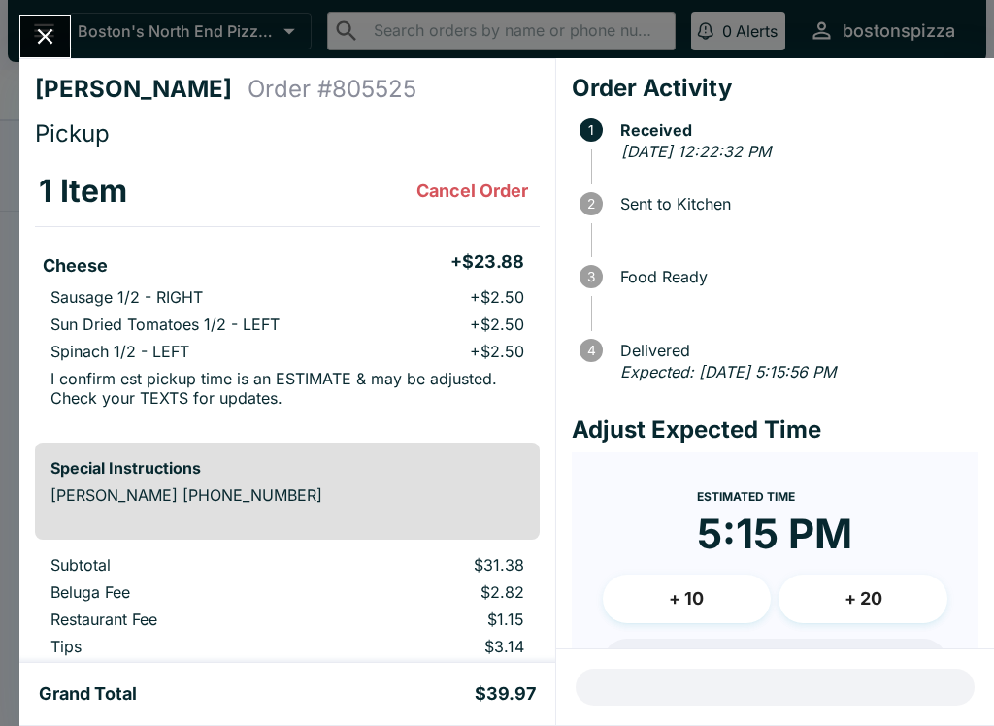
click at [50, 50] on icon "Close" at bounding box center [45, 36] width 26 height 26
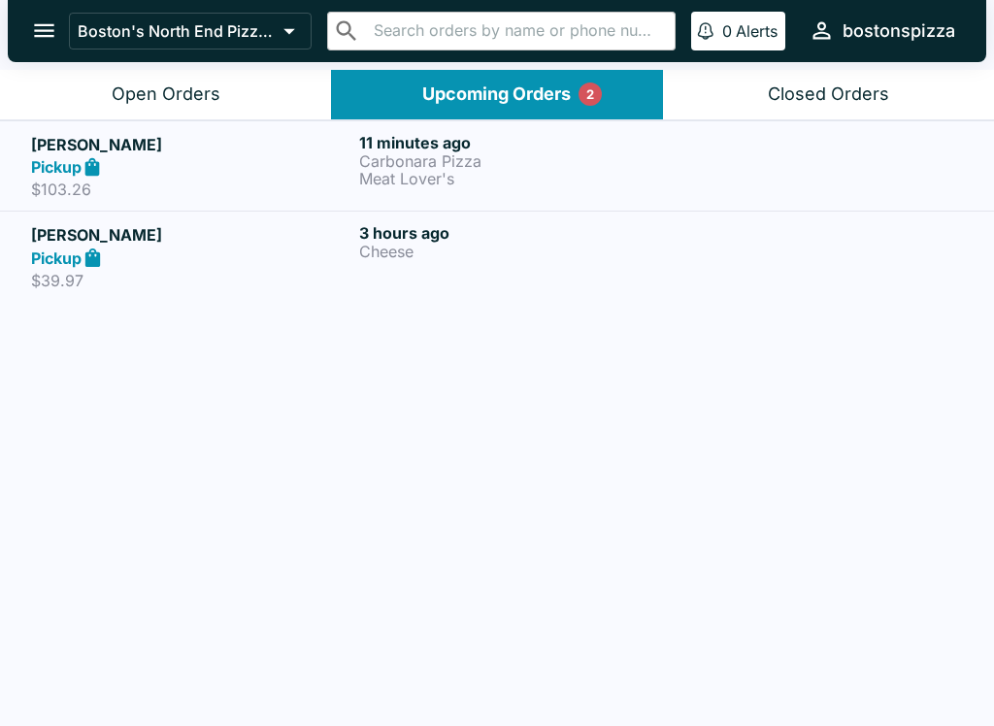
click at [442, 131] on link "[PERSON_NAME] Pickup $103.26 11 minutes ago Carbonara Pizza Meat Lover's" at bounding box center [497, 165] width 994 height 91
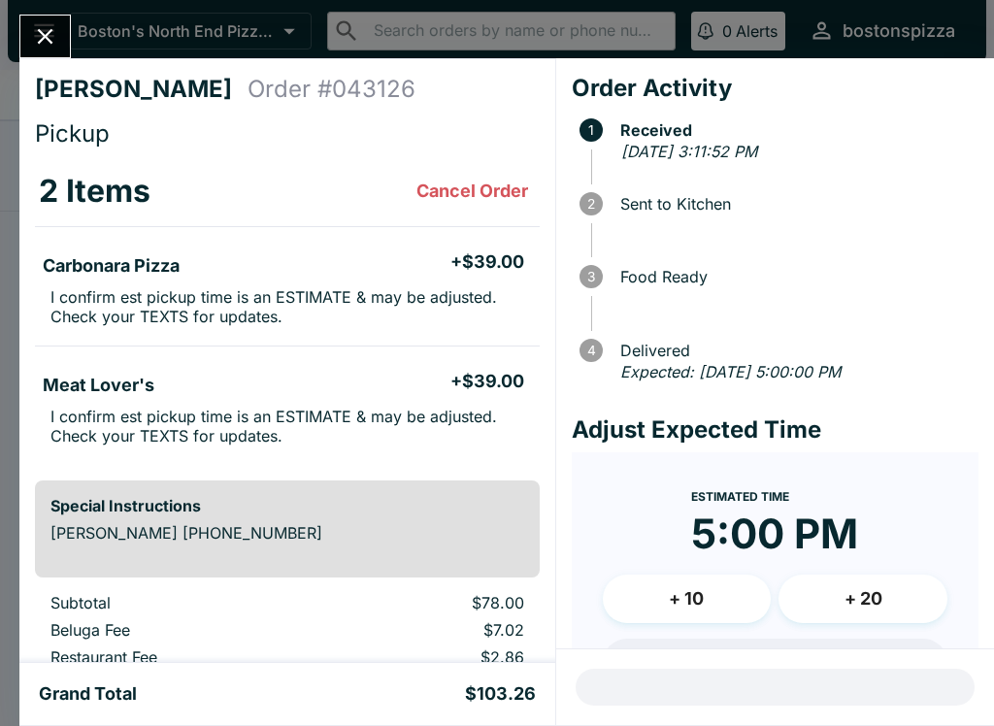
click at [57, 54] on button "Close" at bounding box center [45, 37] width 50 height 42
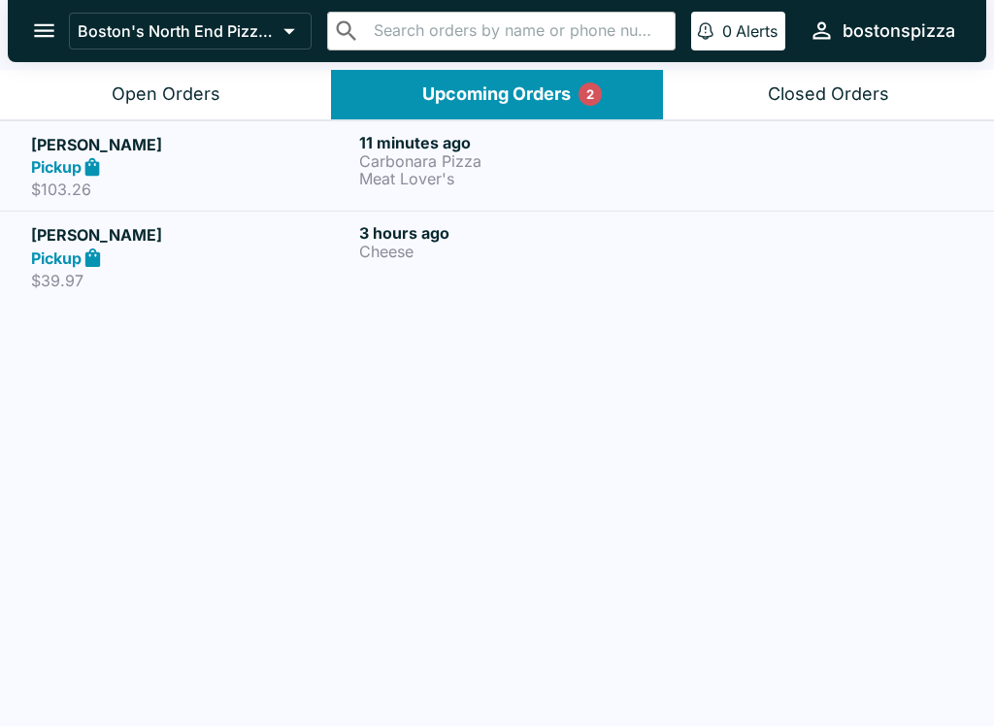
click at [218, 100] on div "Open Orders" at bounding box center [166, 94] width 109 height 22
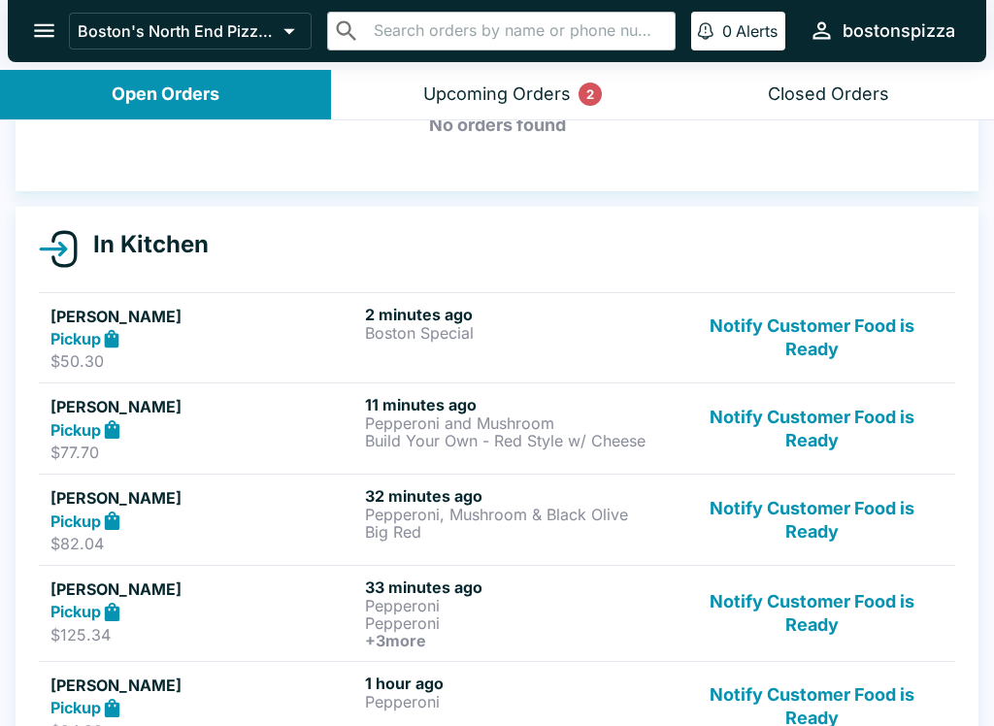
scroll to position [128, 0]
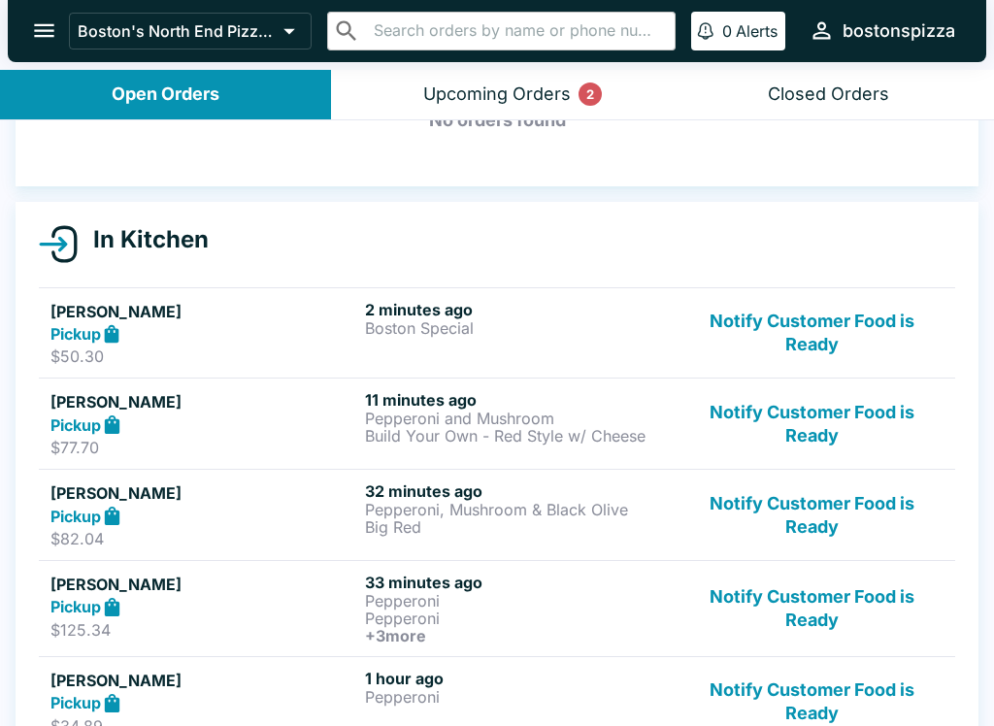
click at [437, 319] on p "Boston Special" at bounding box center [518, 327] width 307 height 17
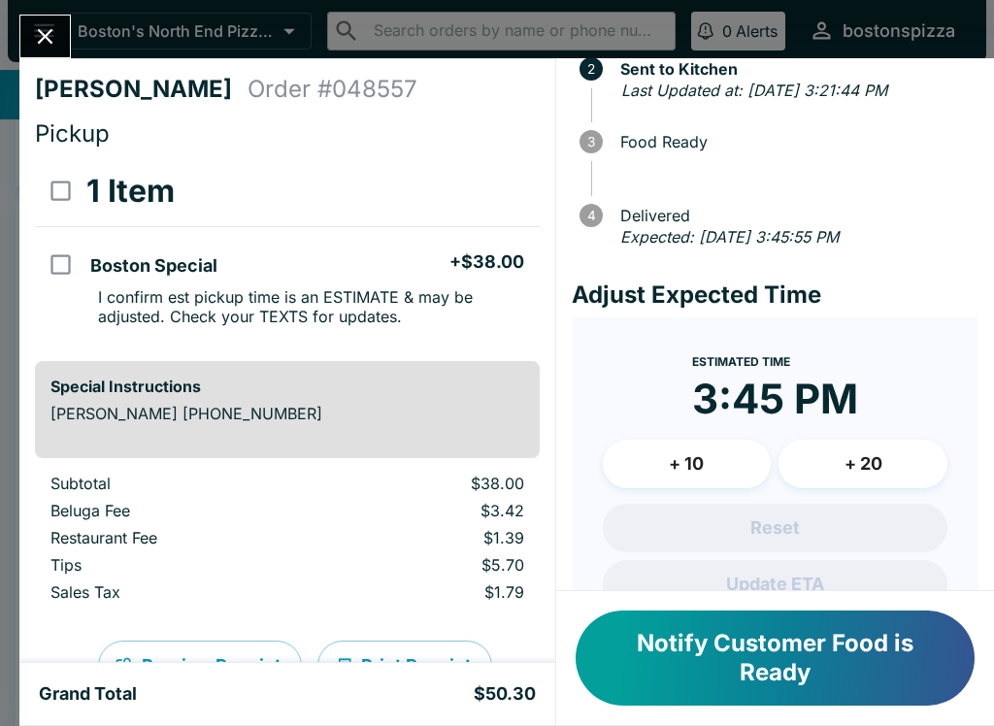
scroll to position [150, 0]
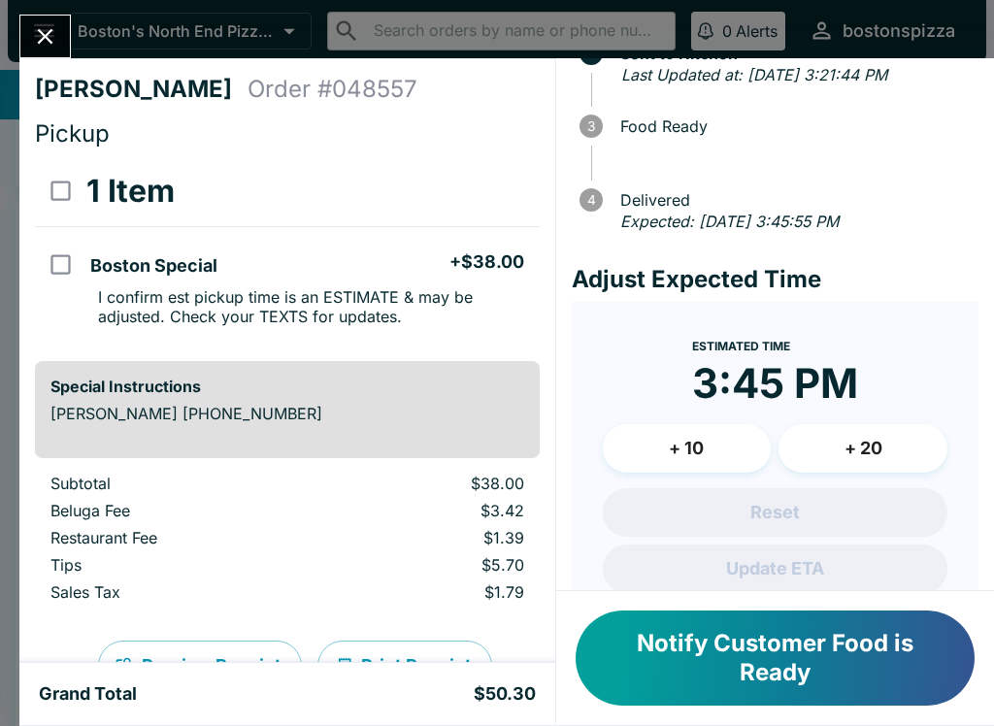
click at [712, 432] on button "+ 10" at bounding box center [687, 448] width 169 height 49
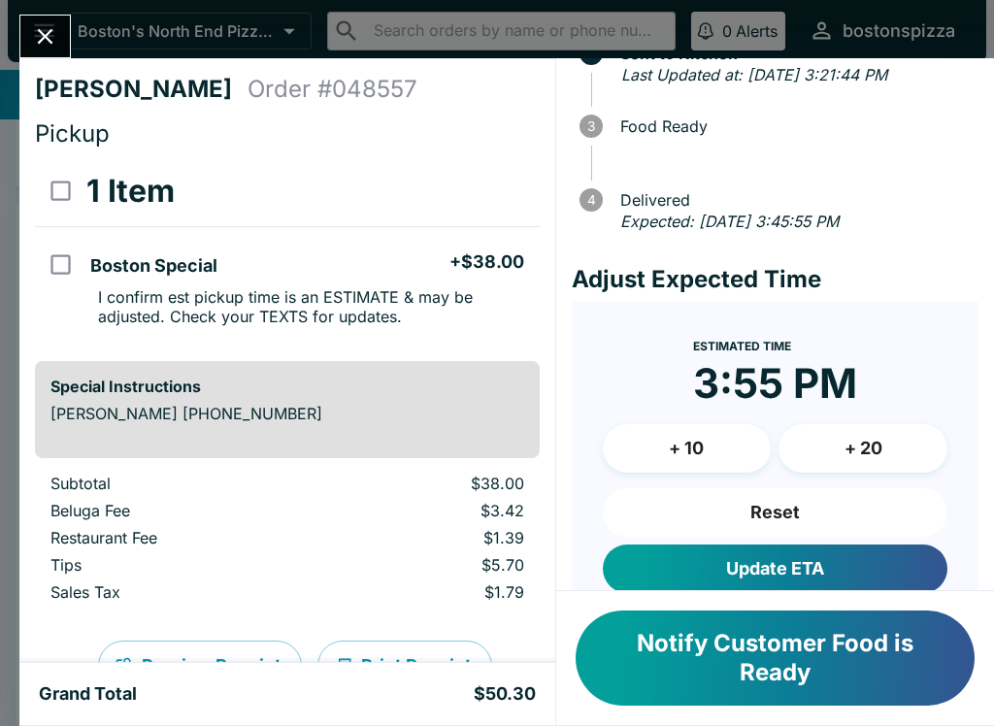
click at [827, 578] on button "Update ETA" at bounding box center [775, 569] width 345 height 49
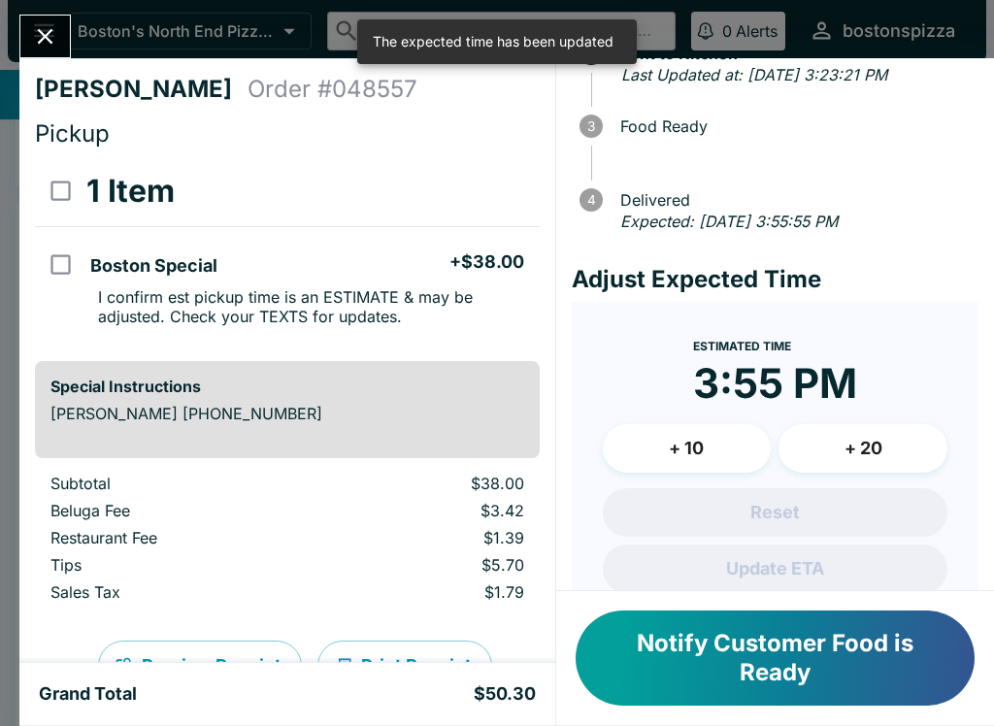
click at [57, 46] on icon "Close" at bounding box center [45, 36] width 26 height 26
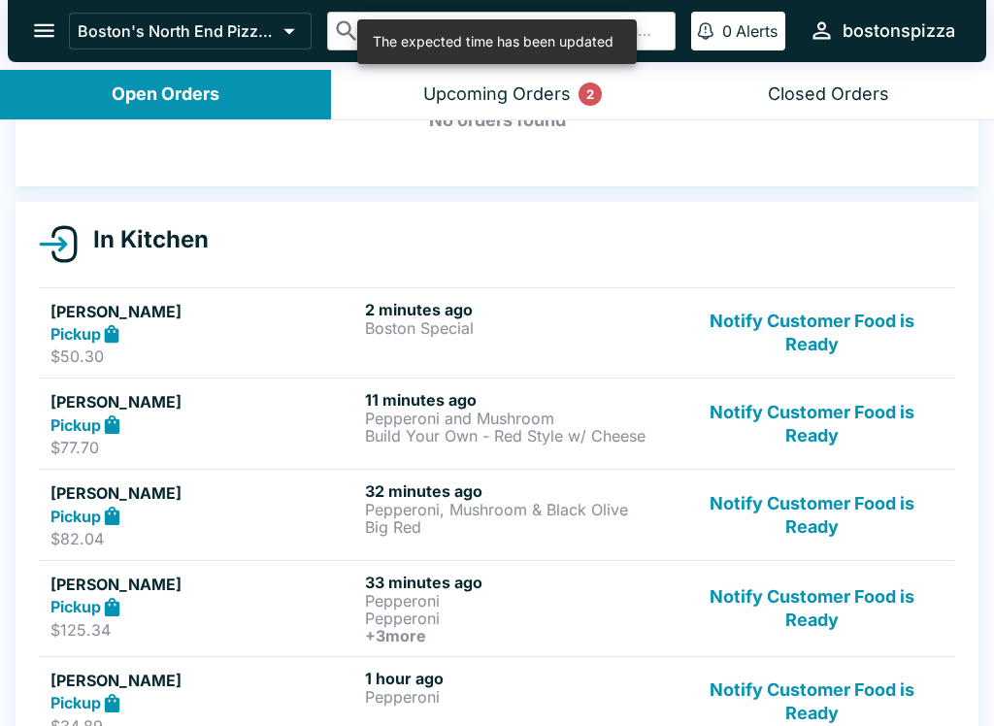
click at [247, 450] on p "$77.70" at bounding box center [203, 447] width 307 height 19
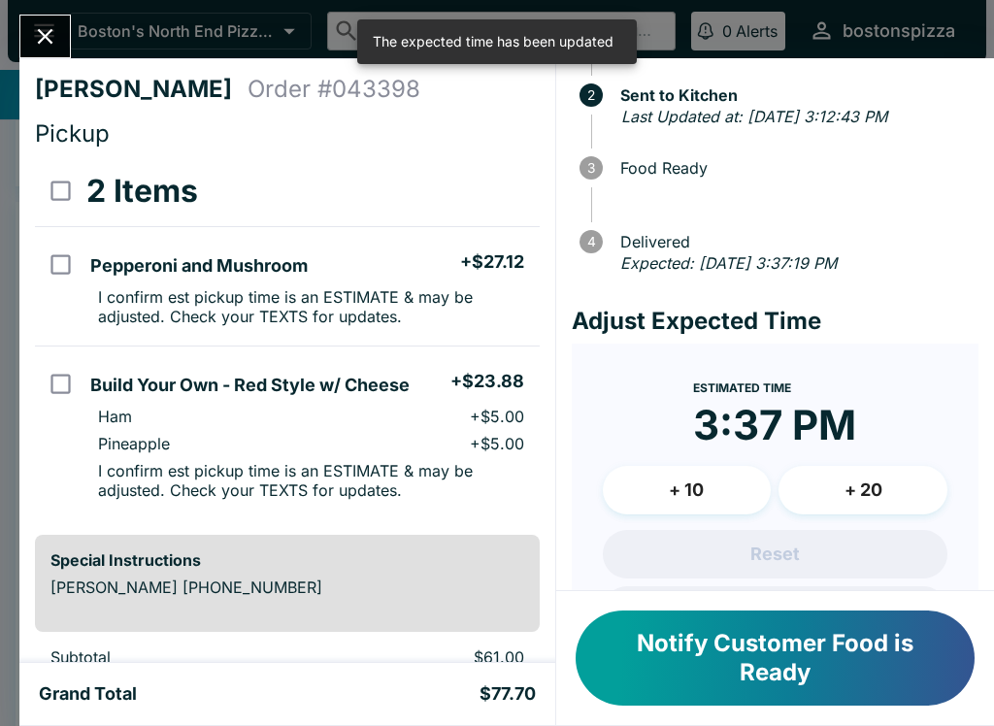
scroll to position [121, 0]
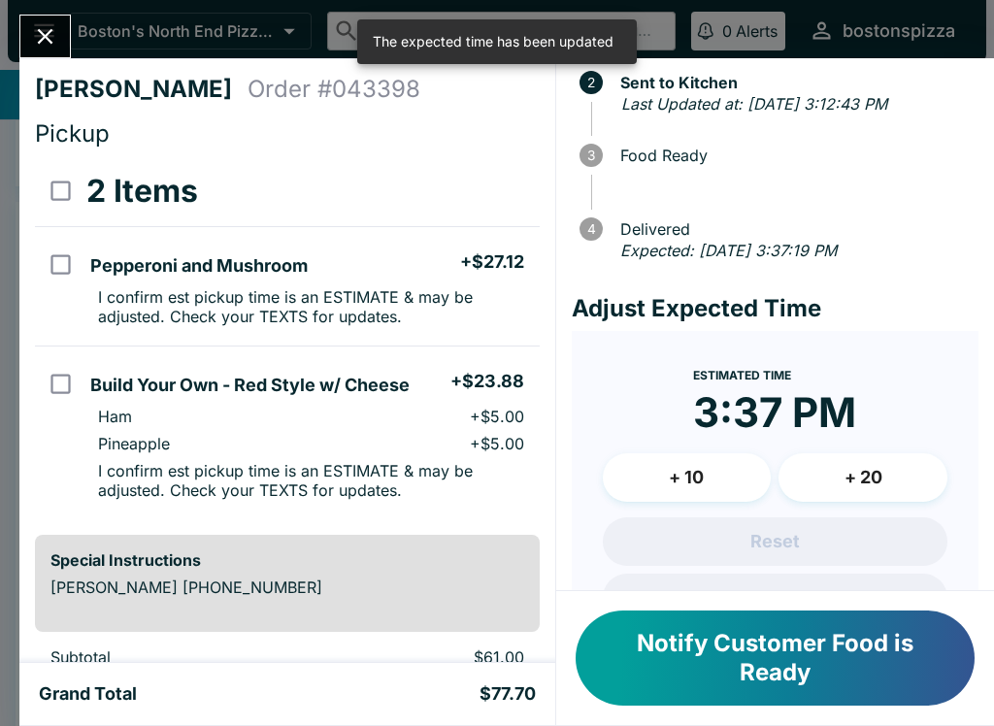
click at [703, 478] on button "+ 10" at bounding box center [687, 477] width 169 height 49
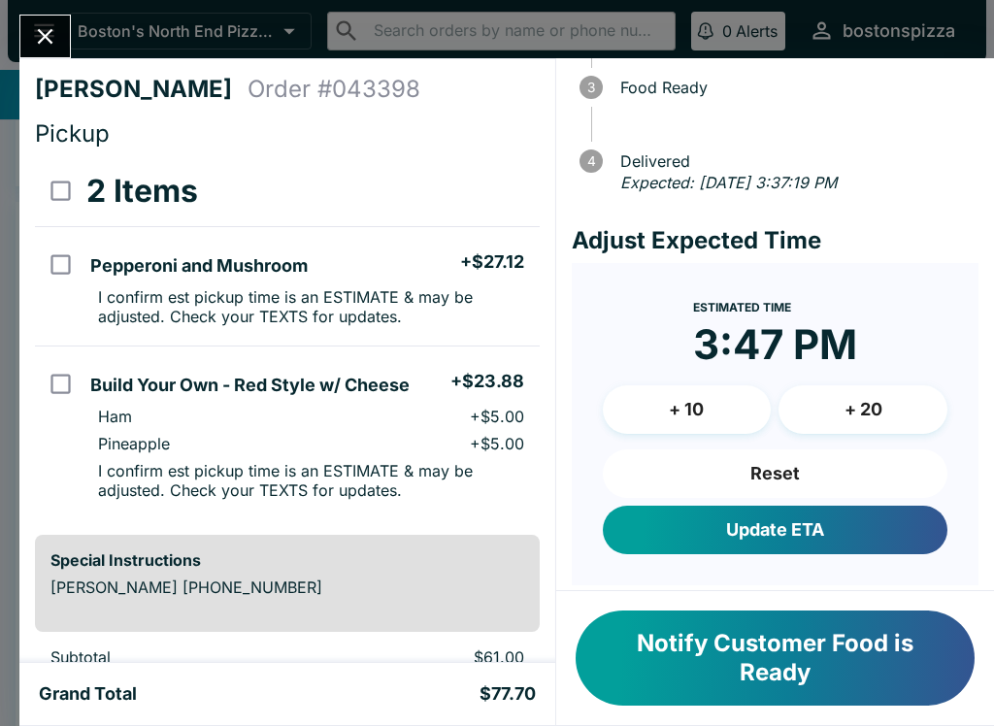
scroll to position [195, 0]
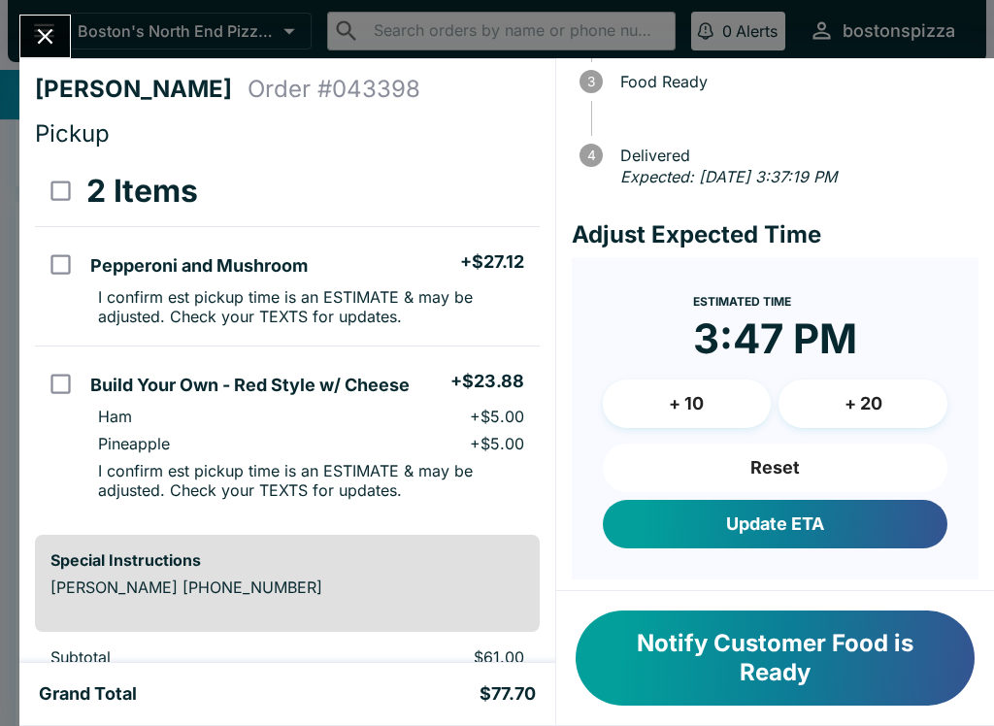
click at [855, 533] on button "Update ETA" at bounding box center [775, 524] width 345 height 49
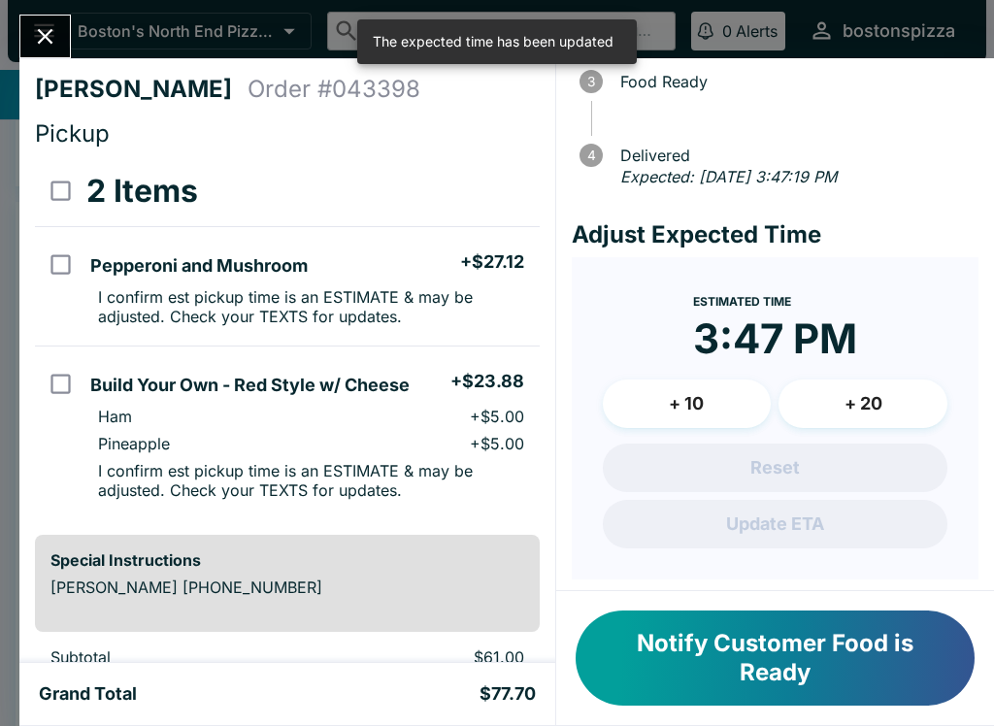
click at [30, 28] on button "Close" at bounding box center [45, 37] width 50 height 42
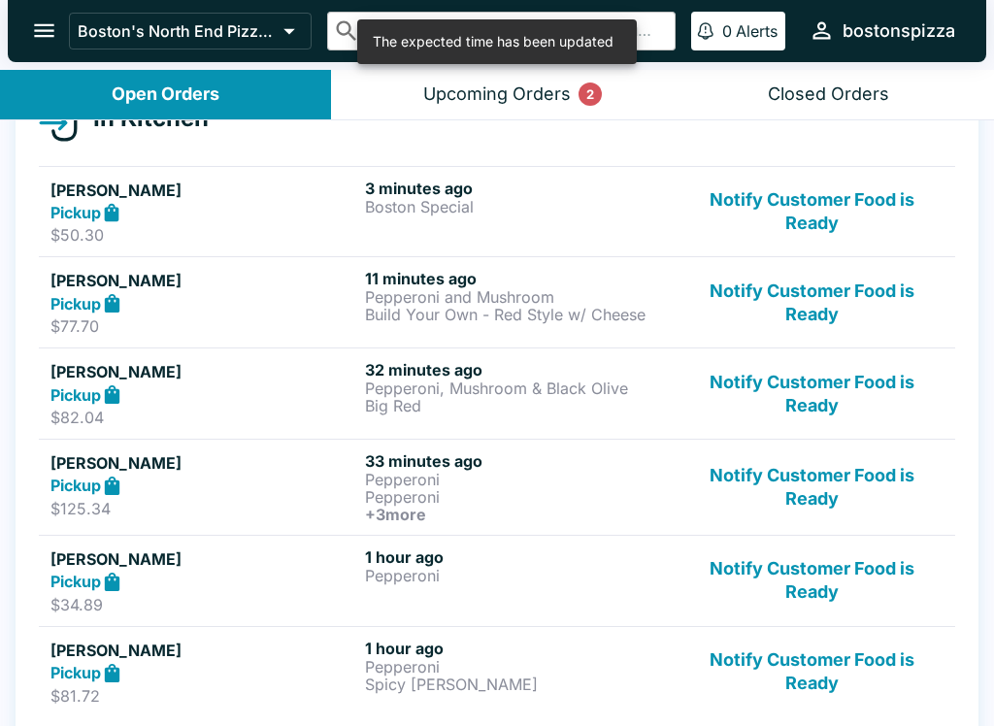
scroll to position [250, 0]
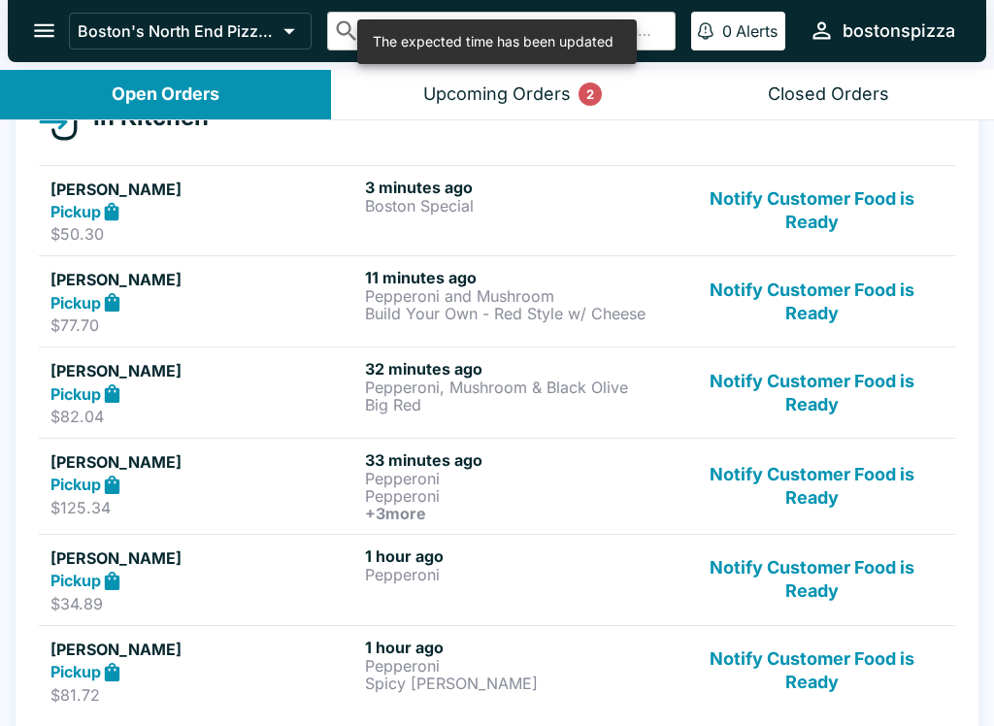
click at [589, 583] on p "Pepperoni" at bounding box center [518, 574] width 307 height 17
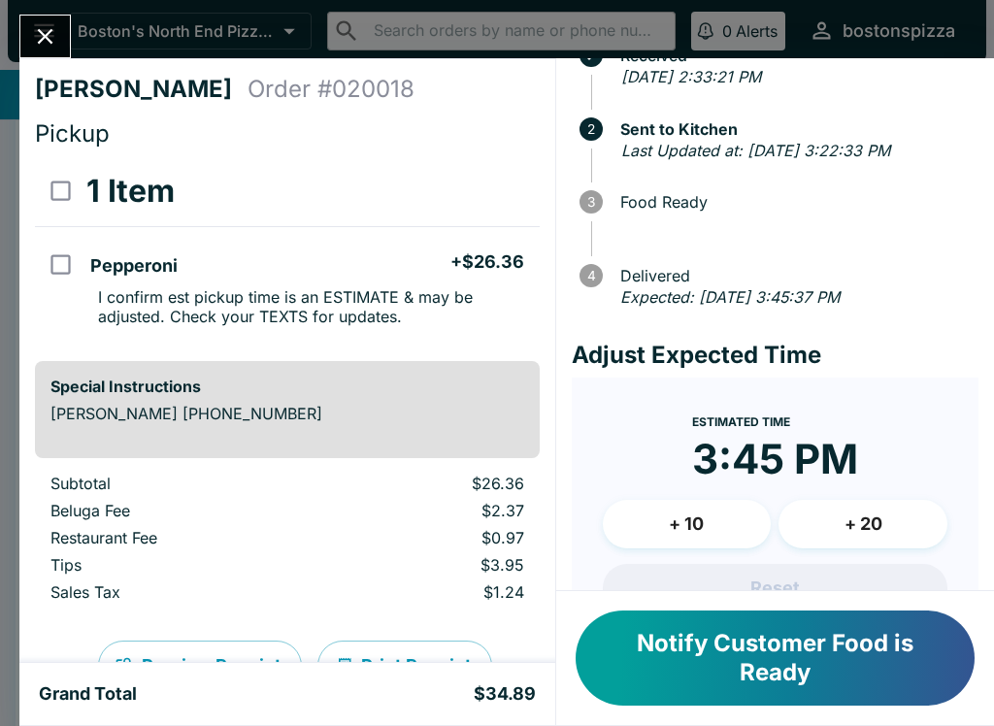
scroll to position [83, 0]
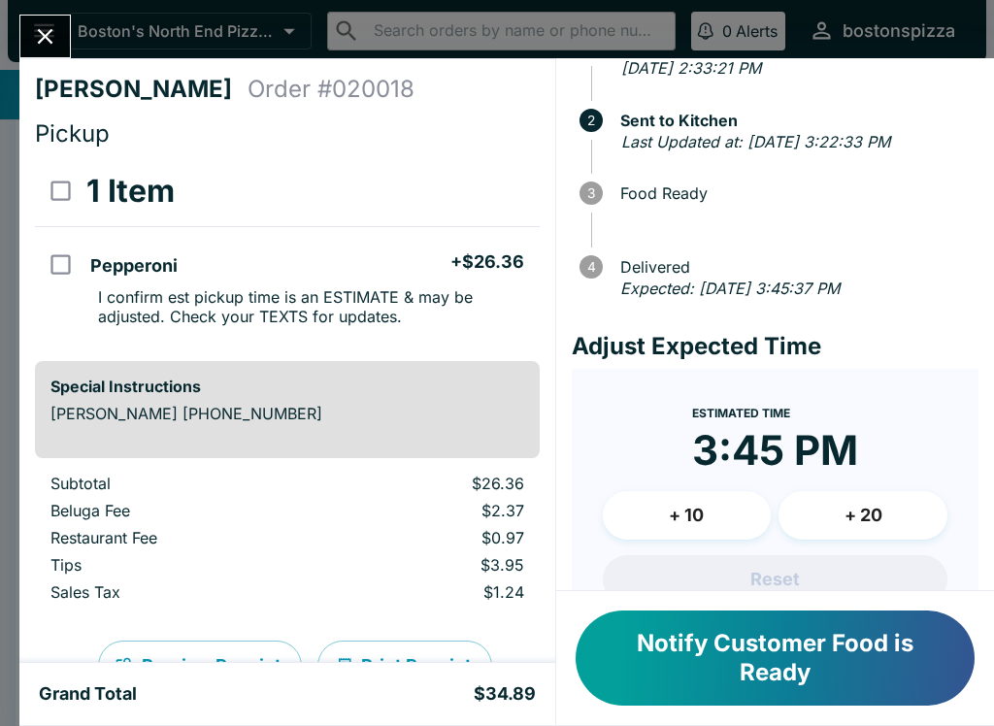
click at [708, 523] on button "+ 10" at bounding box center [687, 515] width 169 height 49
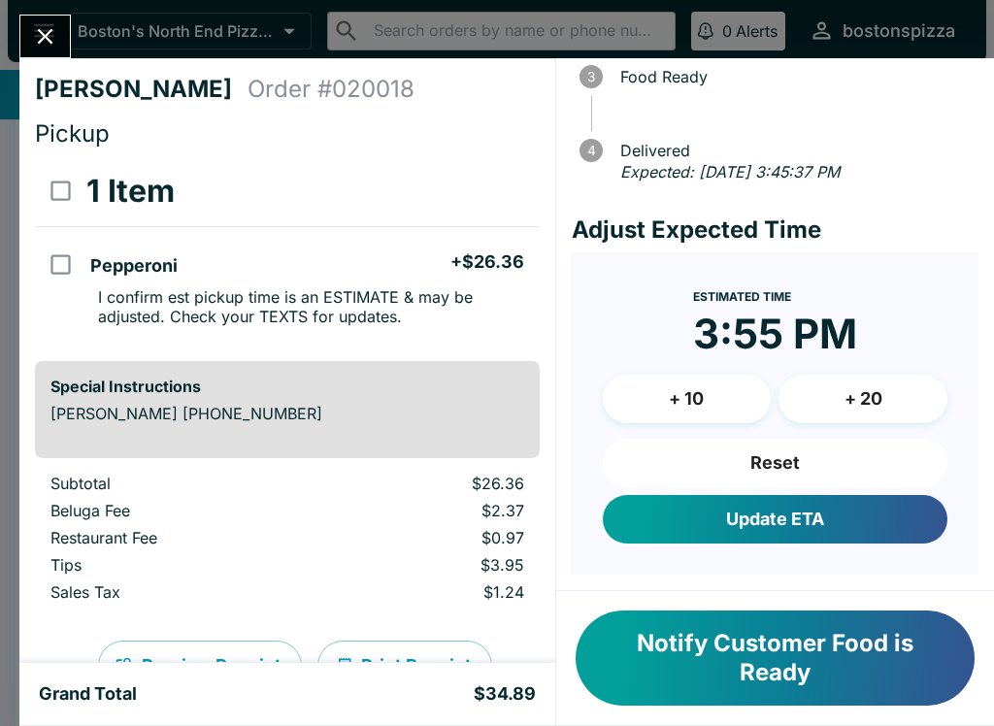
scroll to position [197, 0]
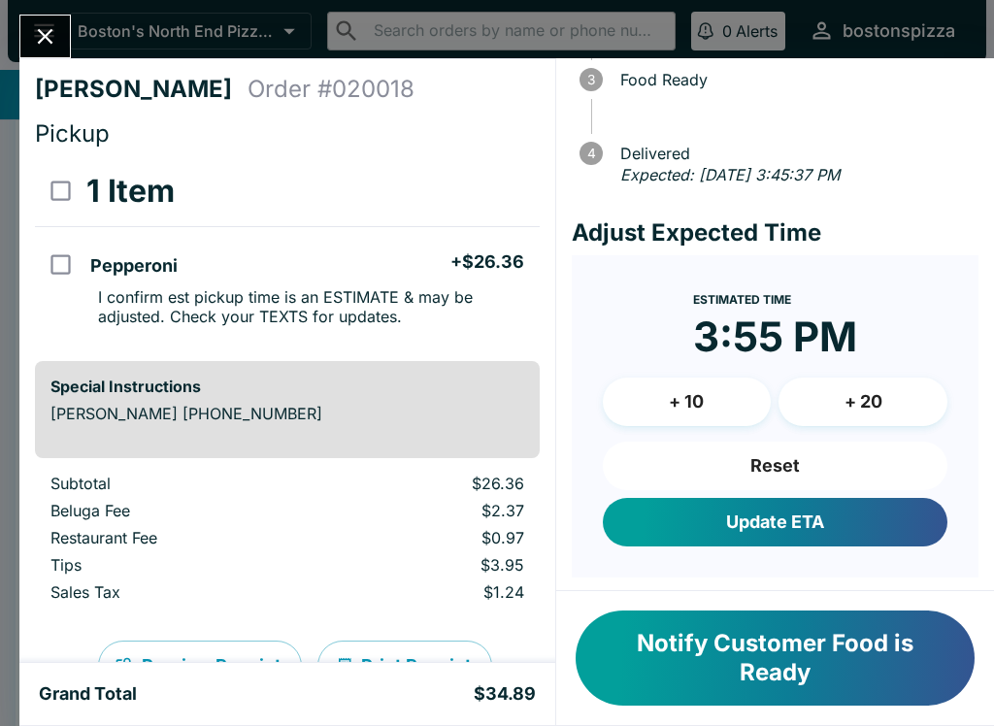
click at [851, 535] on button "Update ETA" at bounding box center [775, 522] width 345 height 49
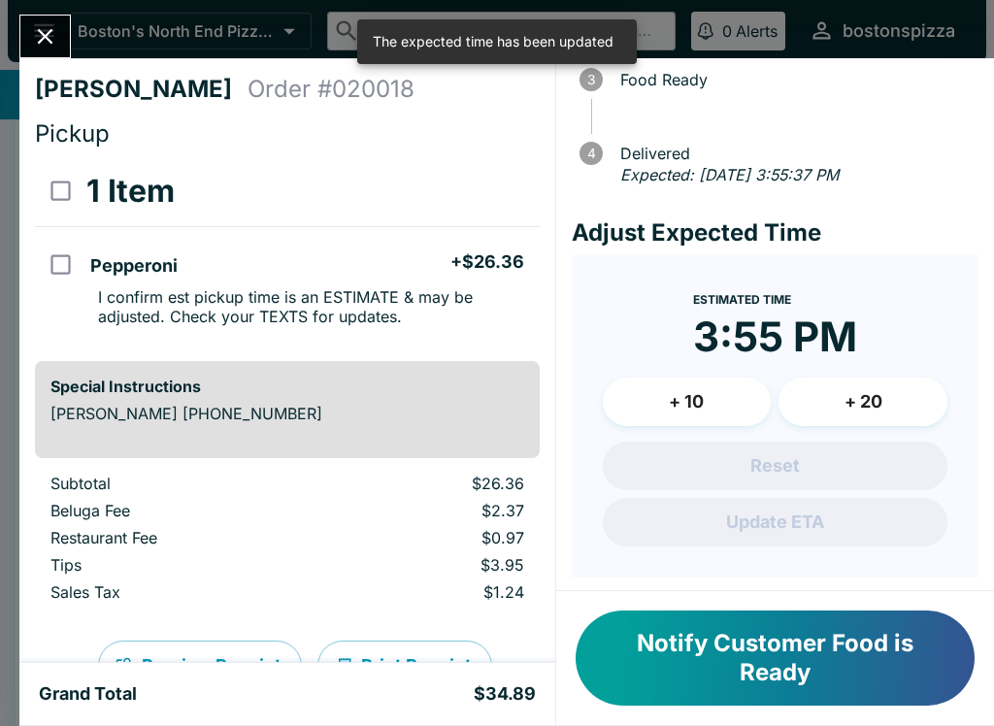
click at [39, 51] on button "Close" at bounding box center [45, 37] width 50 height 42
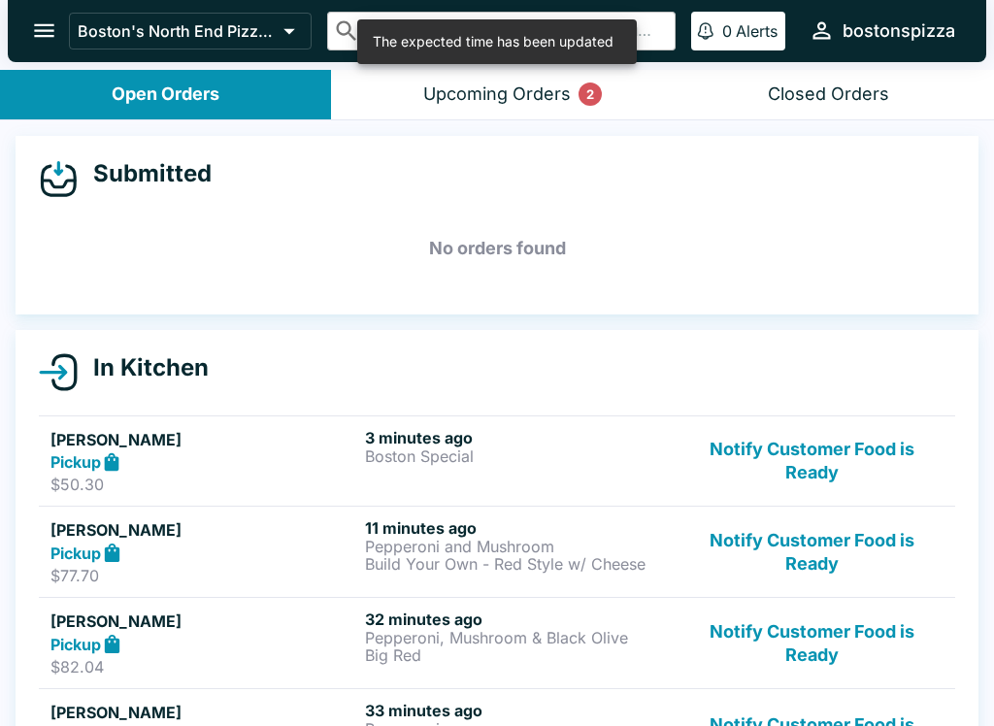
click at [531, 94] on div "Upcoming Orders 2" at bounding box center [497, 94] width 148 height 22
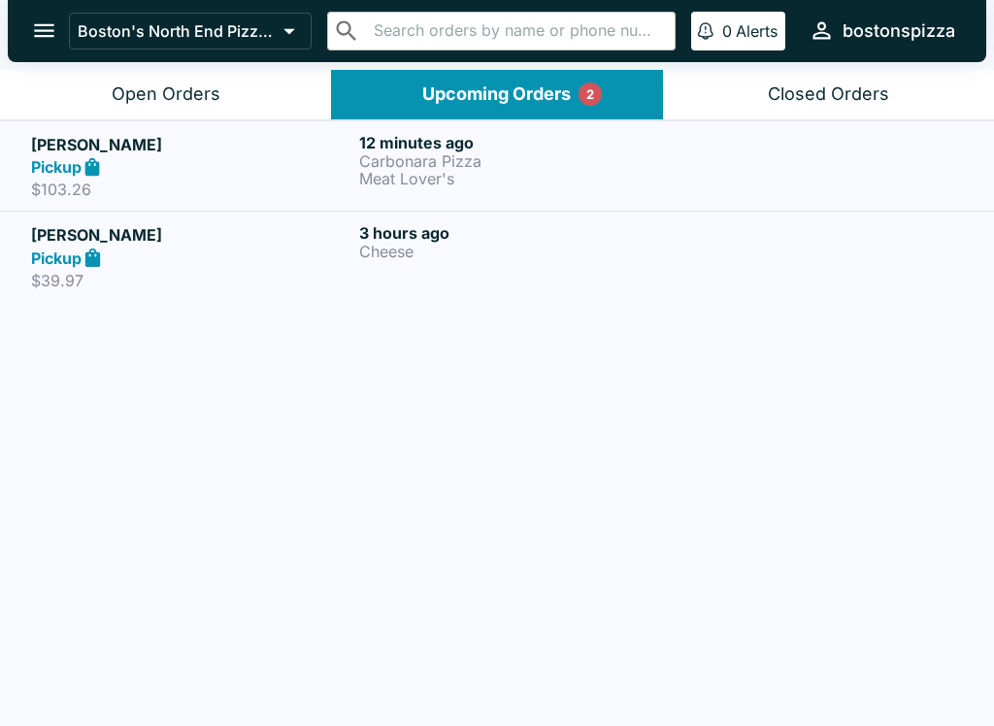
click at [400, 170] on p "Meat Lover's" at bounding box center [519, 178] width 320 height 17
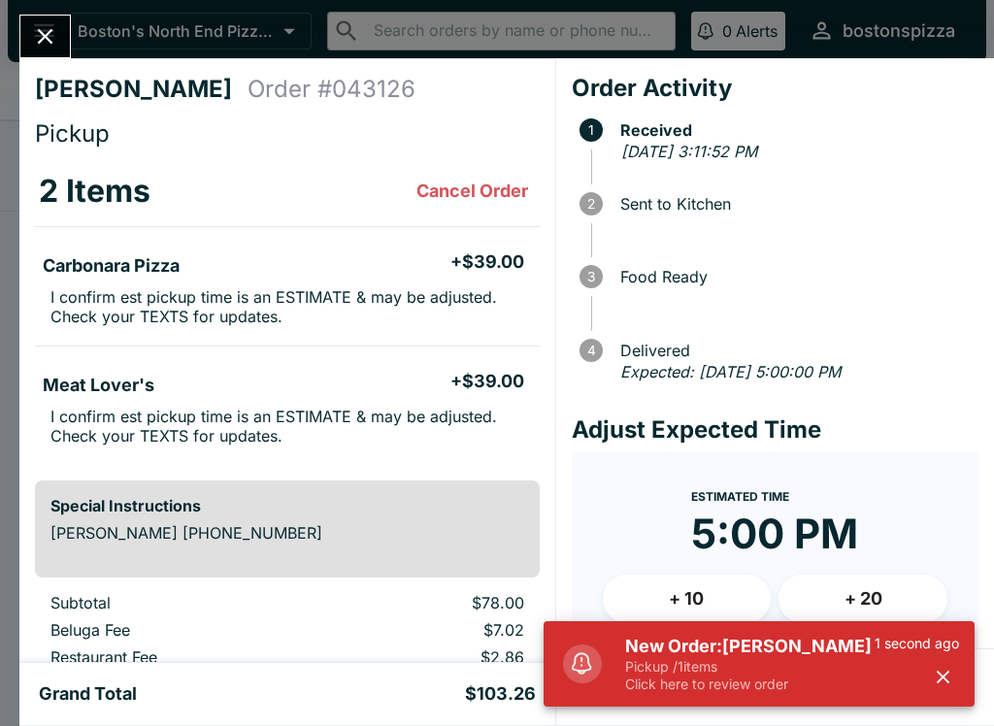
click at [785, 663] on p "Pickup / 1 items" at bounding box center [750, 666] width 250 height 17
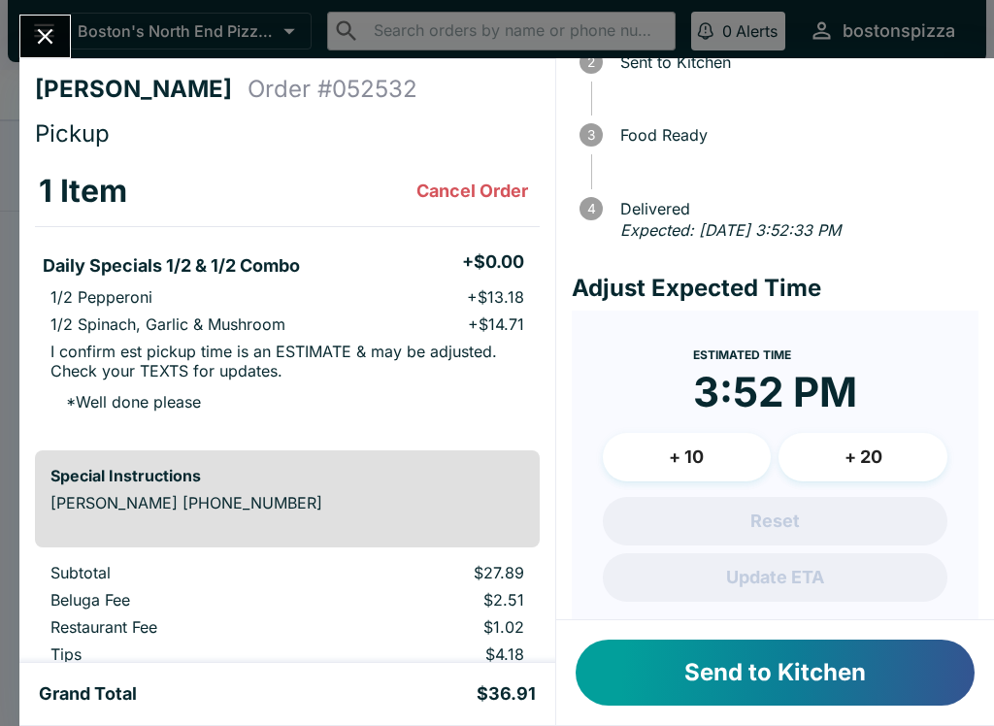
scroll to position [143, 0]
click at [695, 464] on button "+ 10" at bounding box center [687, 456] width 169 height 49
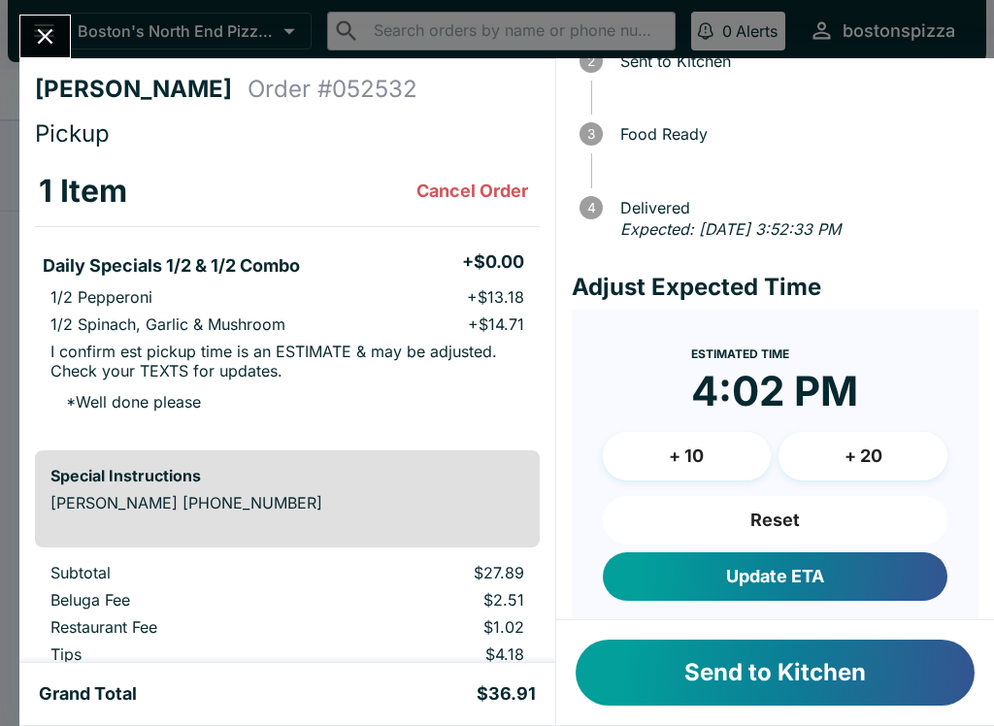
click at [844, 573] on button "Update ETA" at bounding box center [775, 576] width 345 height 49
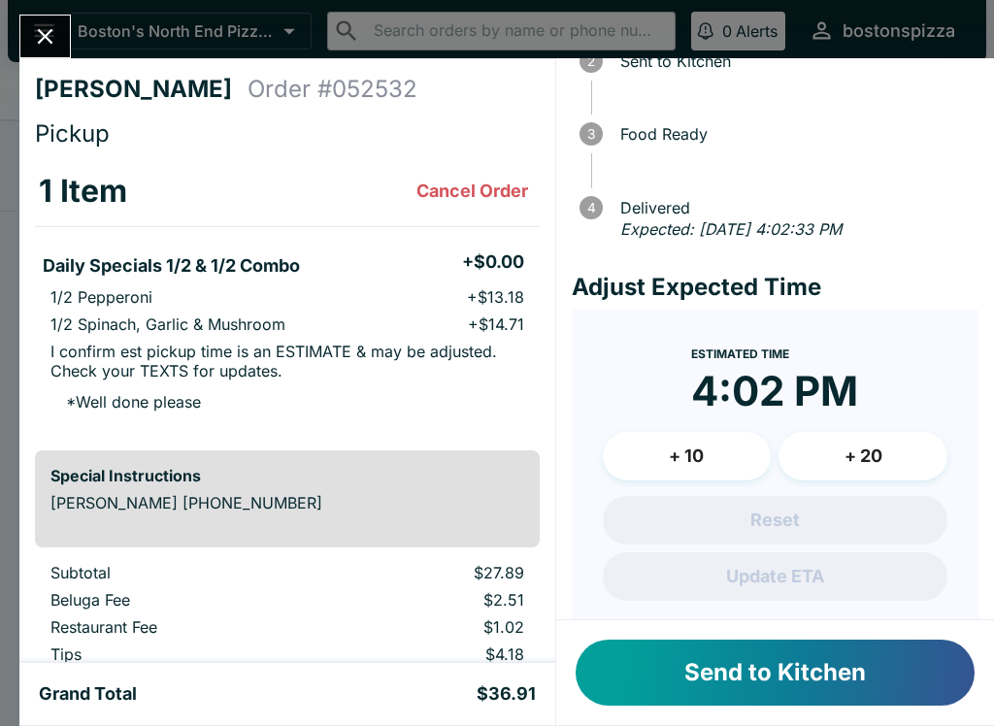
click at [792, 685] on button "Send to Kitchen" at bounding box center [775, 673] width 399 height 66
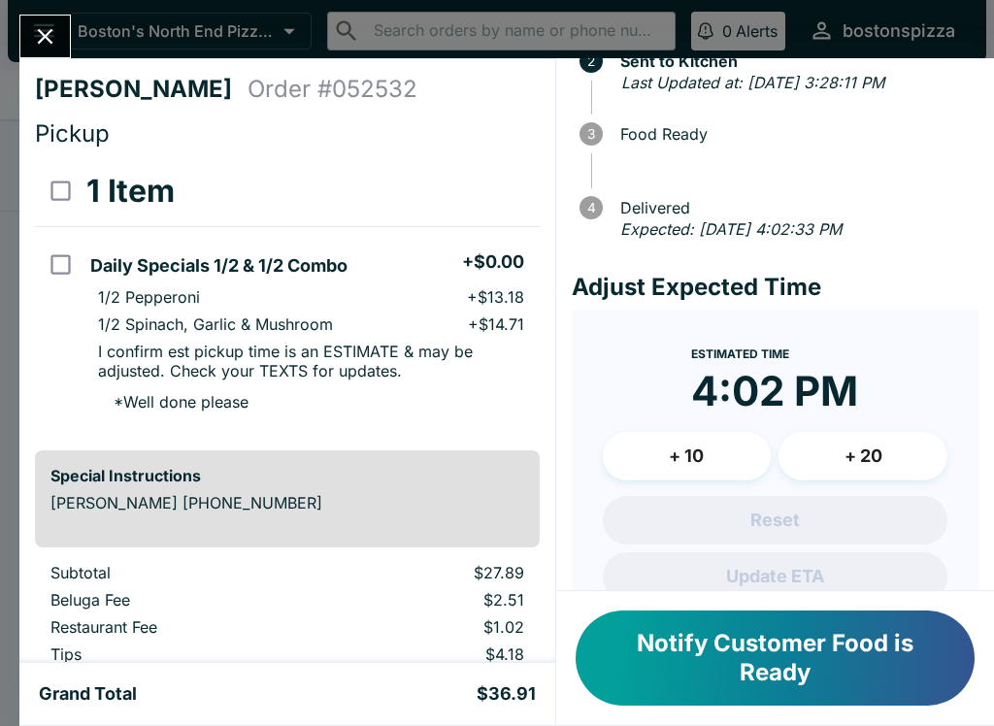
click at [60, 31] on button "Close" at bounding box center [45, 37] width 50 height 42
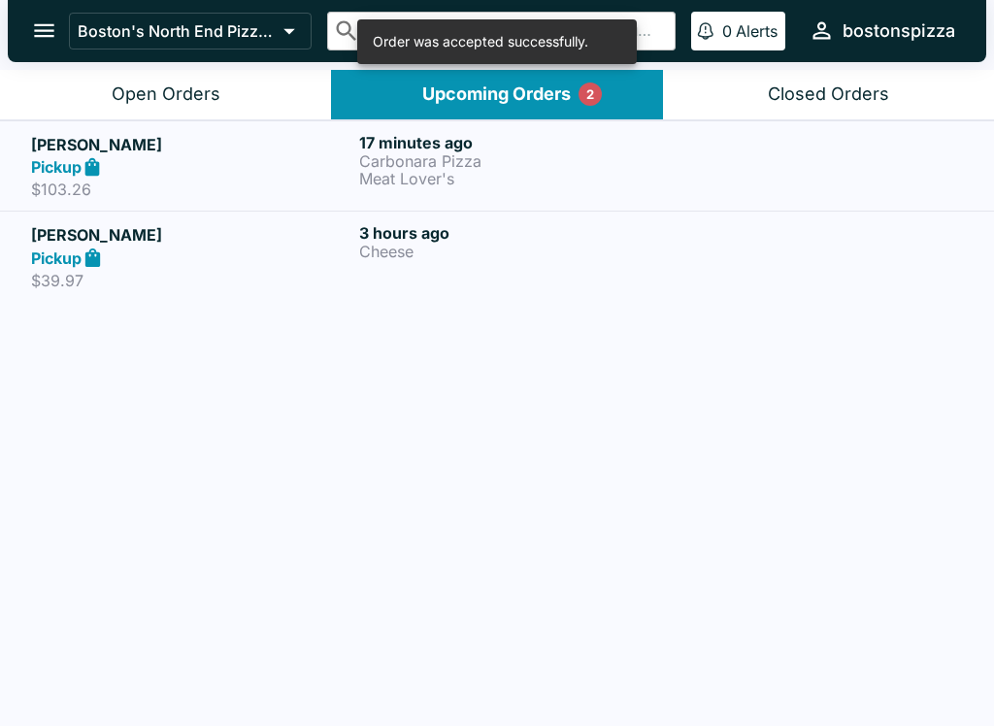
click at [214, 107] on button "Open Orders" at bounding box center [165, 95] width 331 height 50
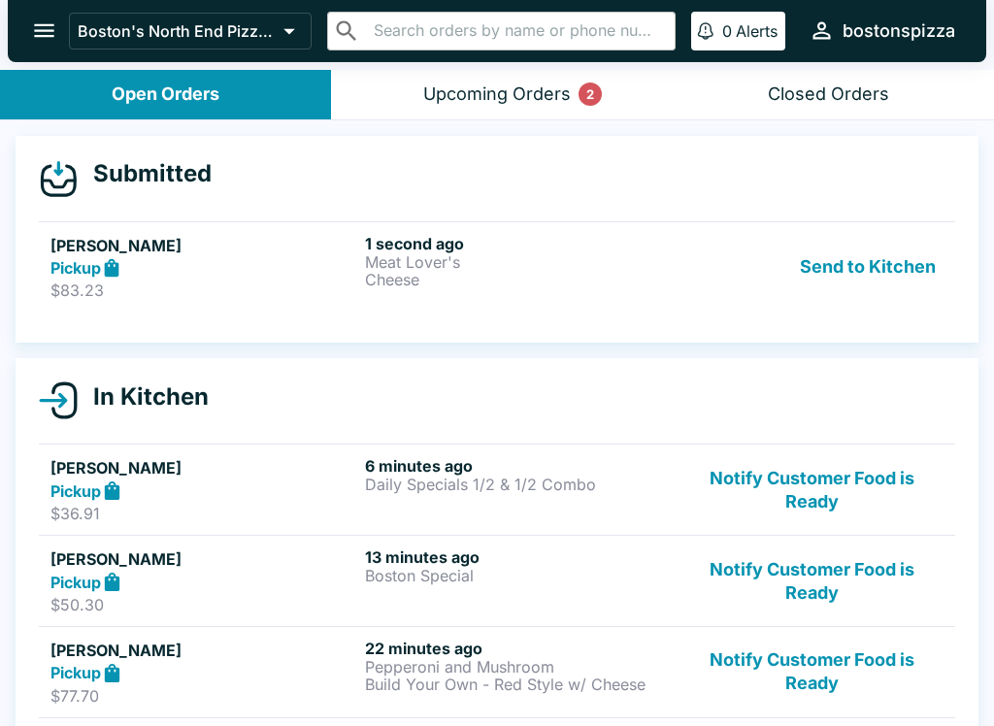
click at [432, 231] on link "[PERSON_NAME] Pickup $83.23 1 second ago Meat Lover's Cheese Send to Kitchen" at bounding box center [497, 266] width 916 height 91
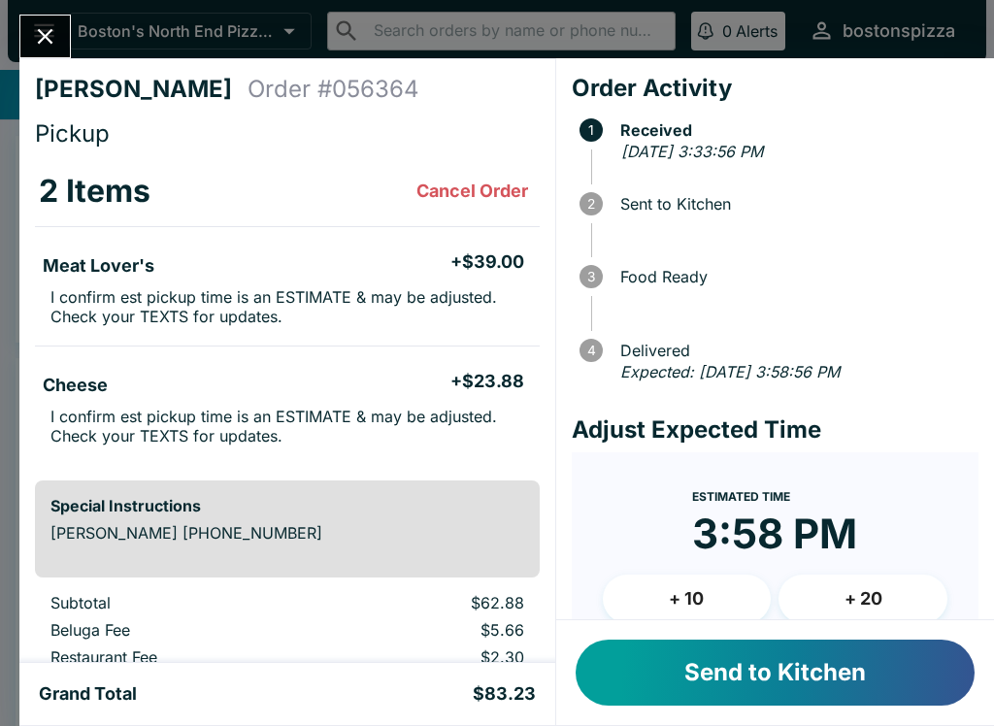
scroll to position [90, 0]
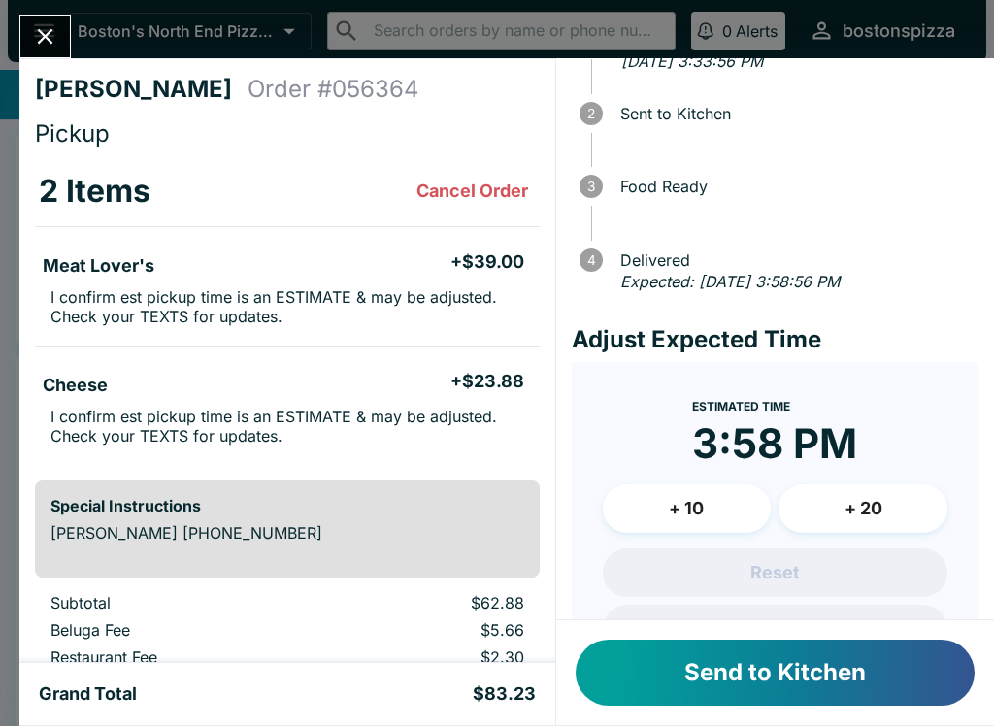
click at [710, 501] on button "+ 10" at bounding box center [687, 508] width 169 height 49
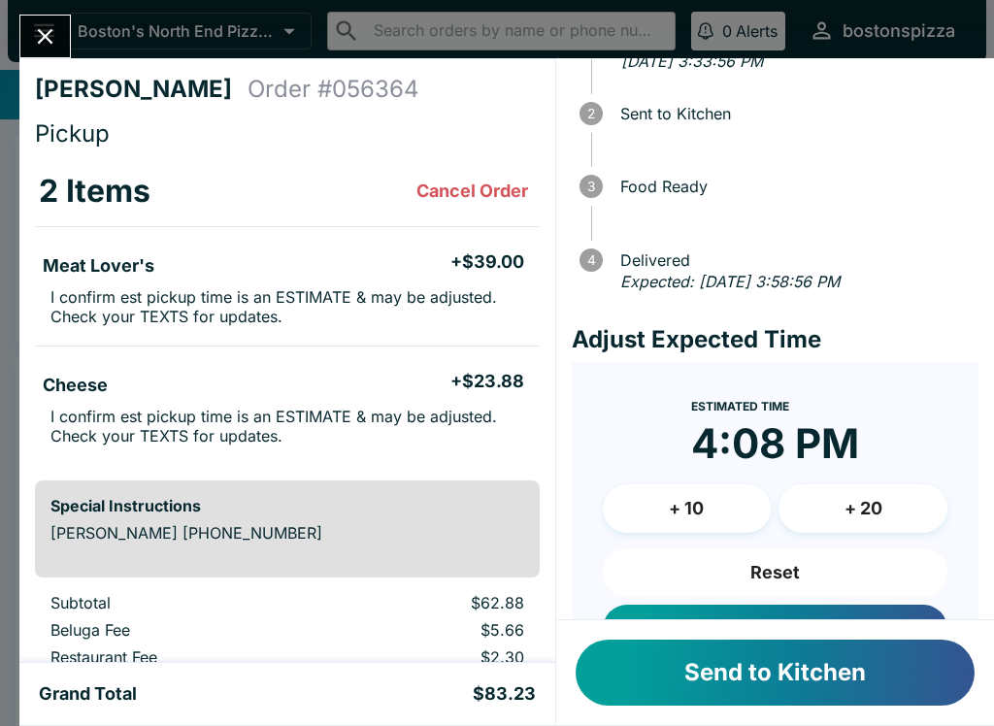
click at [879, 605] on button "Update ETA" at bounding box center [775, 629] width 345 height 49
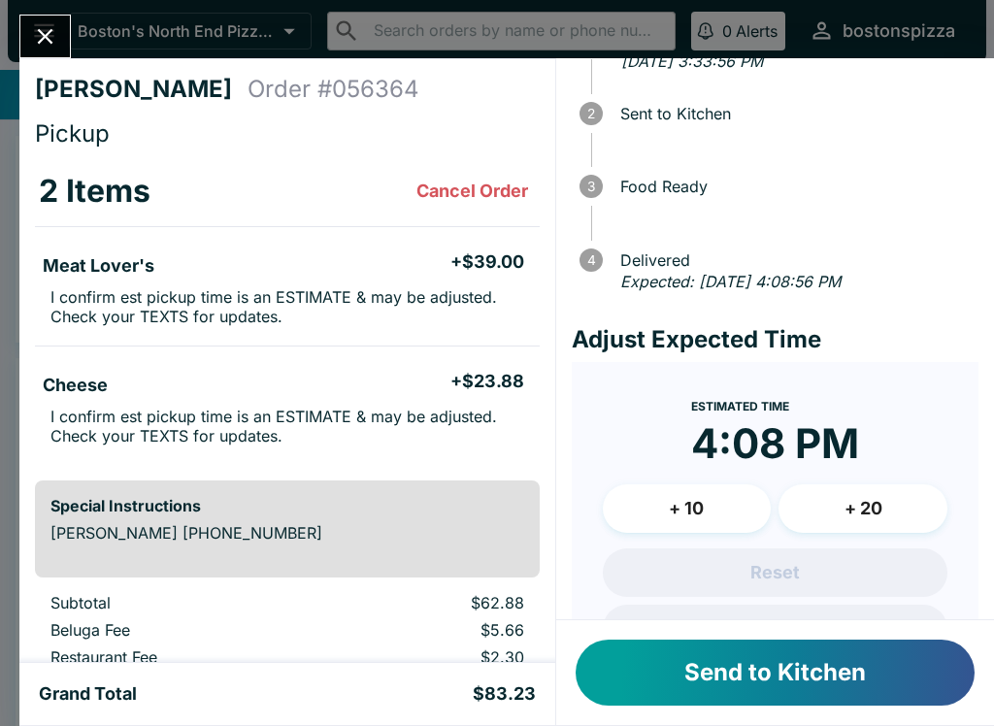
click at [849, 656] on button "Send to Kitchen" at bounding box center [775, 673] width 399 height 66
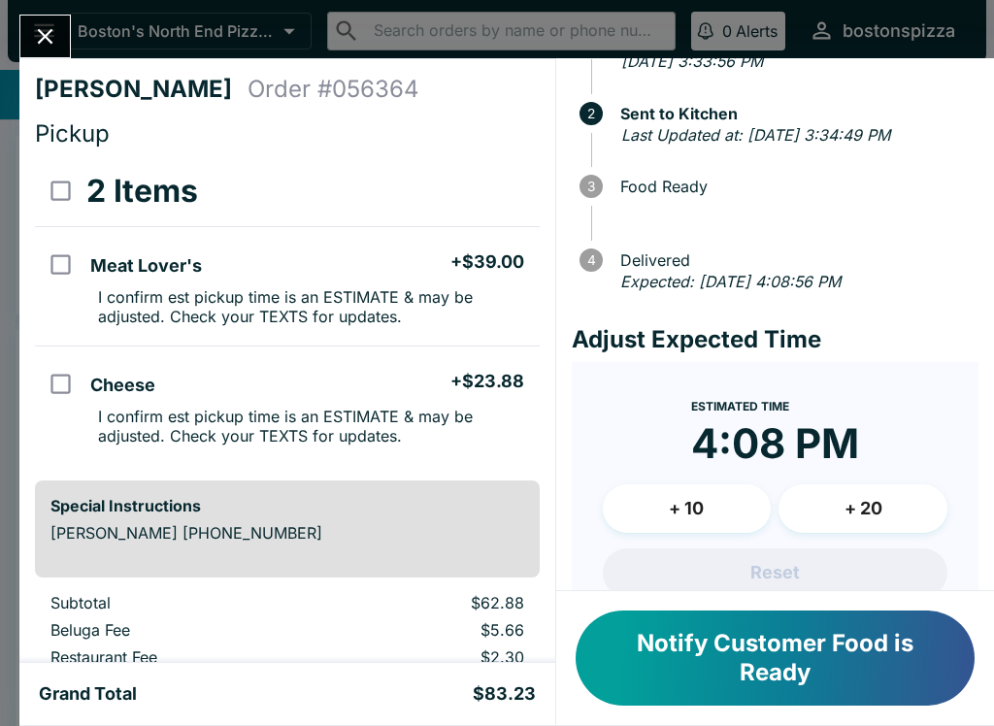
click at [22, 41] on button "Close" at bounding box center [45, 37] width 50 height 42
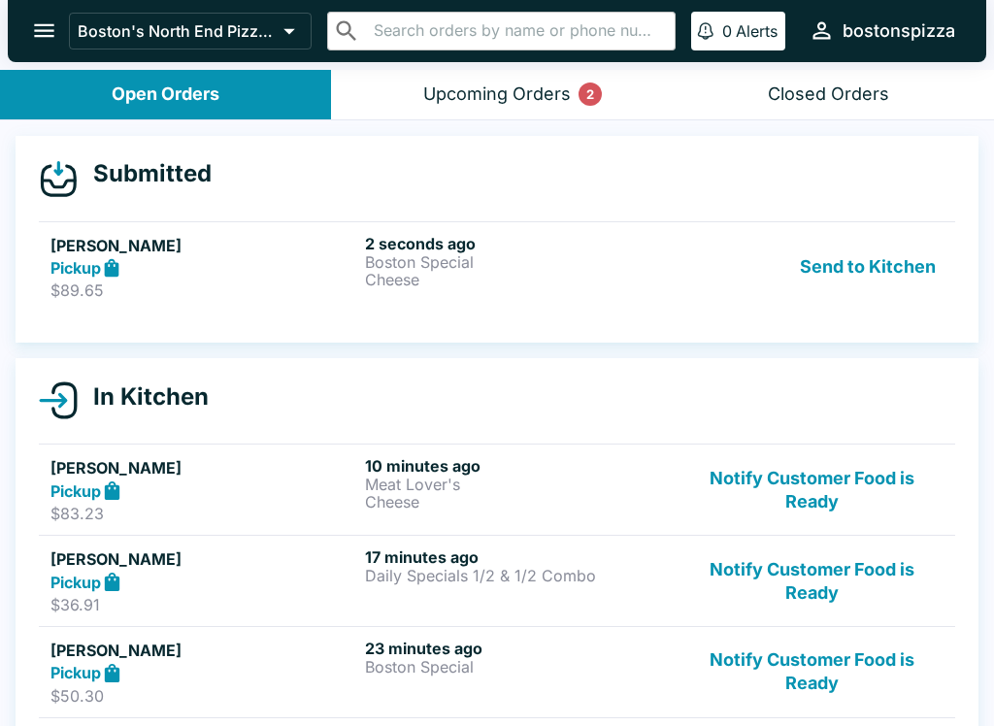
click at [296, 285] on p "$89.65" at bounding box center [203, 290] width 307 height 19
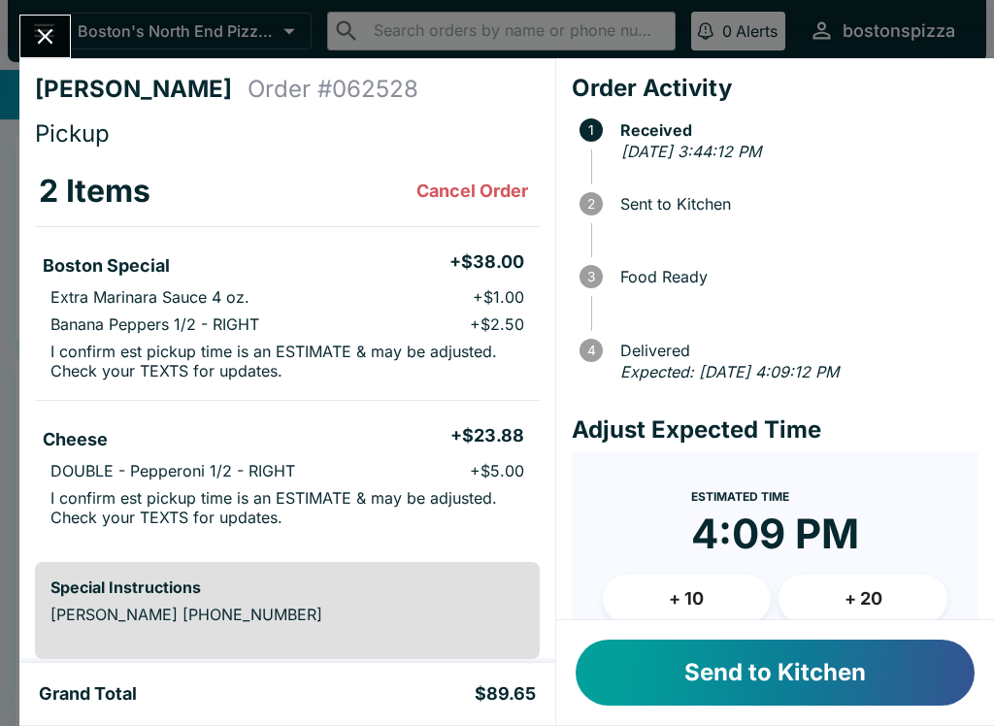
click at [779, 682] on button "Send to Kitchen" at bounding box center [775, 673] width 399 height 66
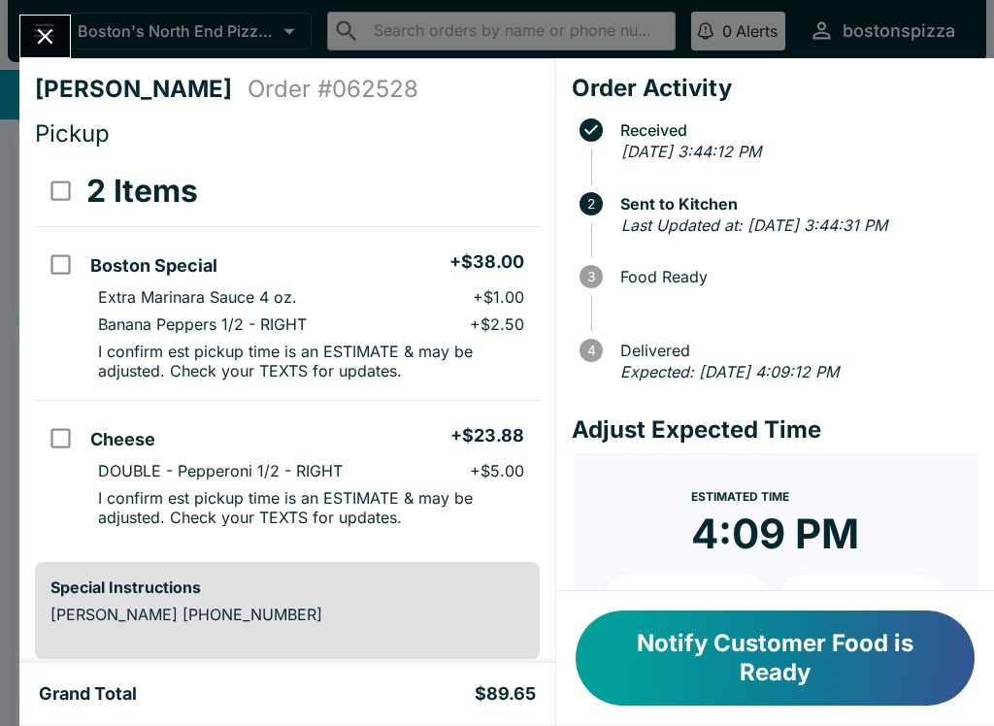
click at [23, 4] on div "[PERSON_NAME] Order # 062528 Pickup 2 Items Boston Special + $38.00 Extra Marin…" at bounding box center [497, 363] width 994 height 726
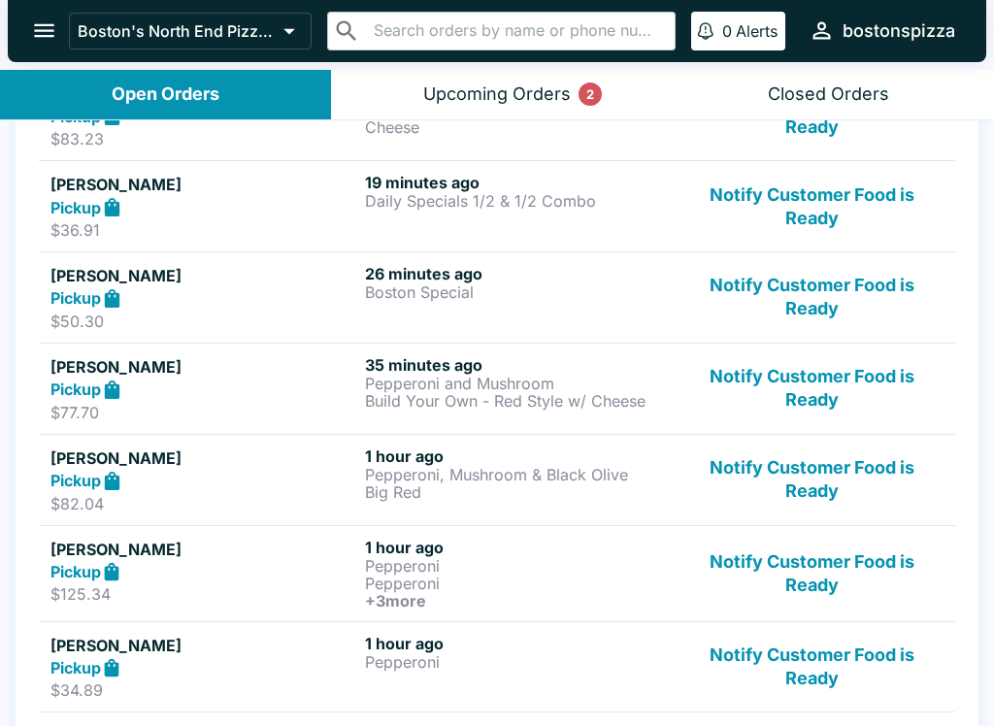
scroll to position [436, 0]
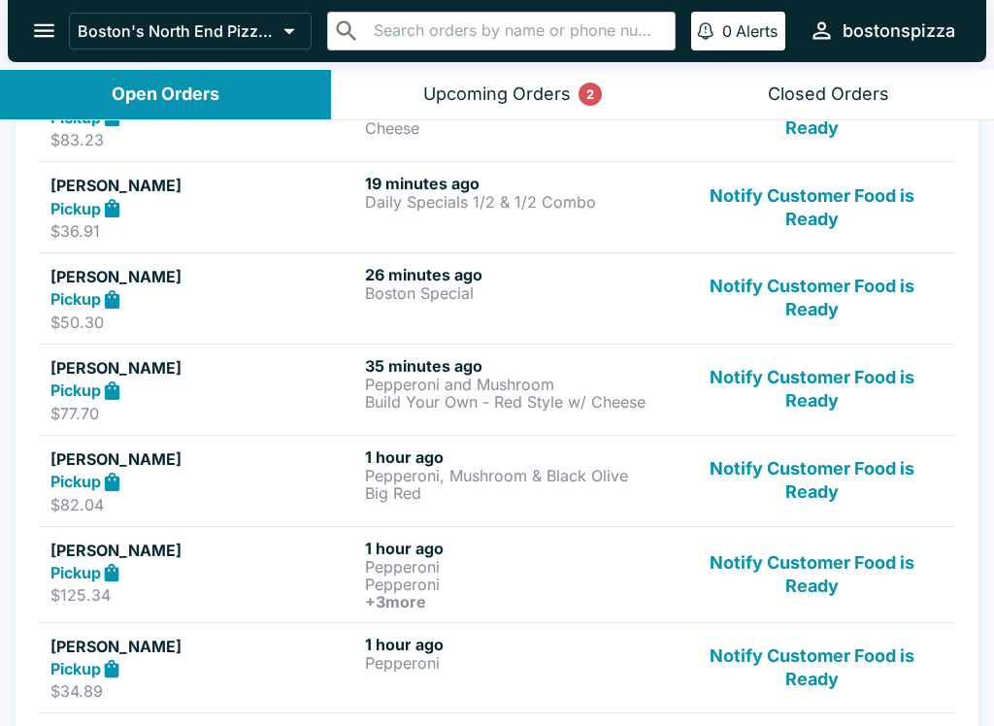
click at [719, 285] on button "Notify Customer Food is Ready" at bounding box center [812, 298] width 263 height 67
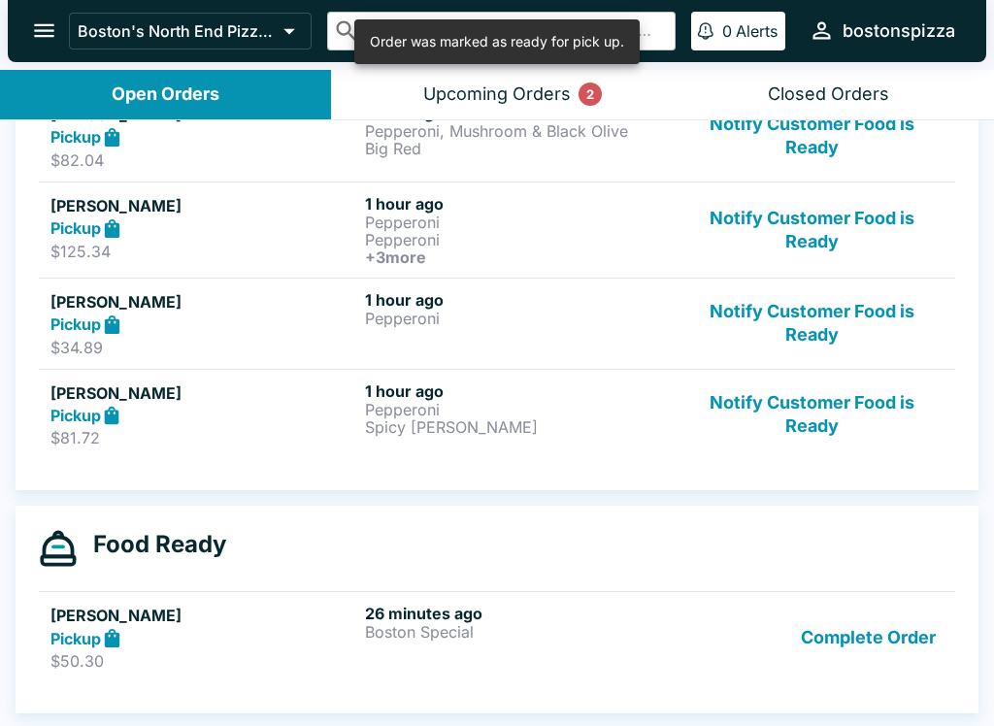
scroll to position [690, 0]
click at [777, 388] on button "Notify Customer Food is Ready" at bounding box center [812, 415] width 263 height 67
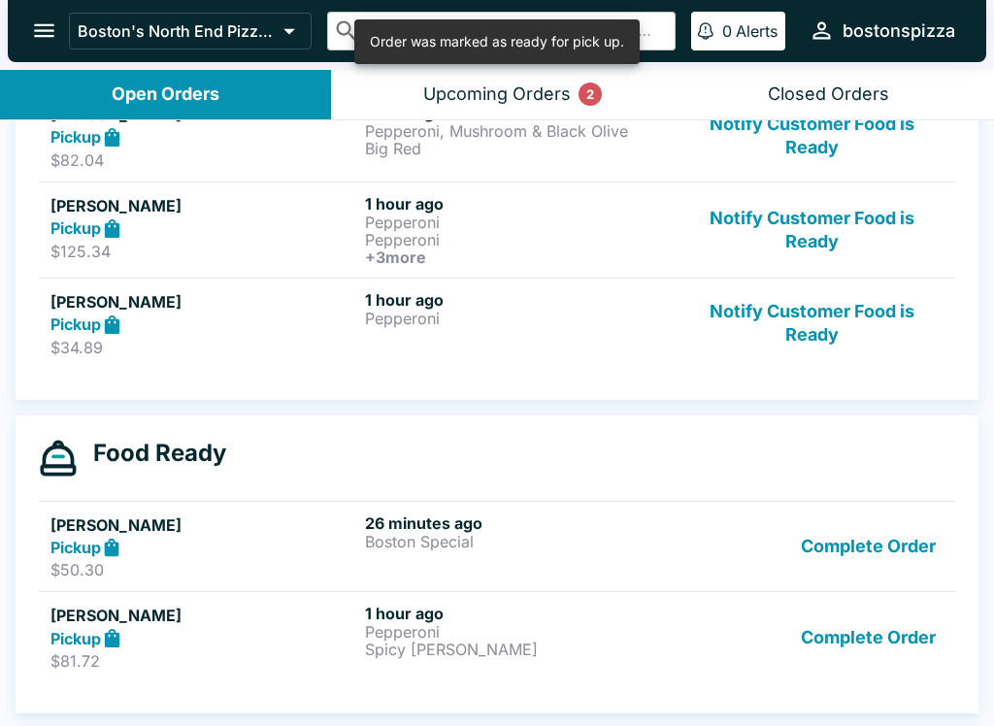
click at [816, 332] on button "Notify Customer Food is Ready" at bounding box center [812, 323] width 263 height 67
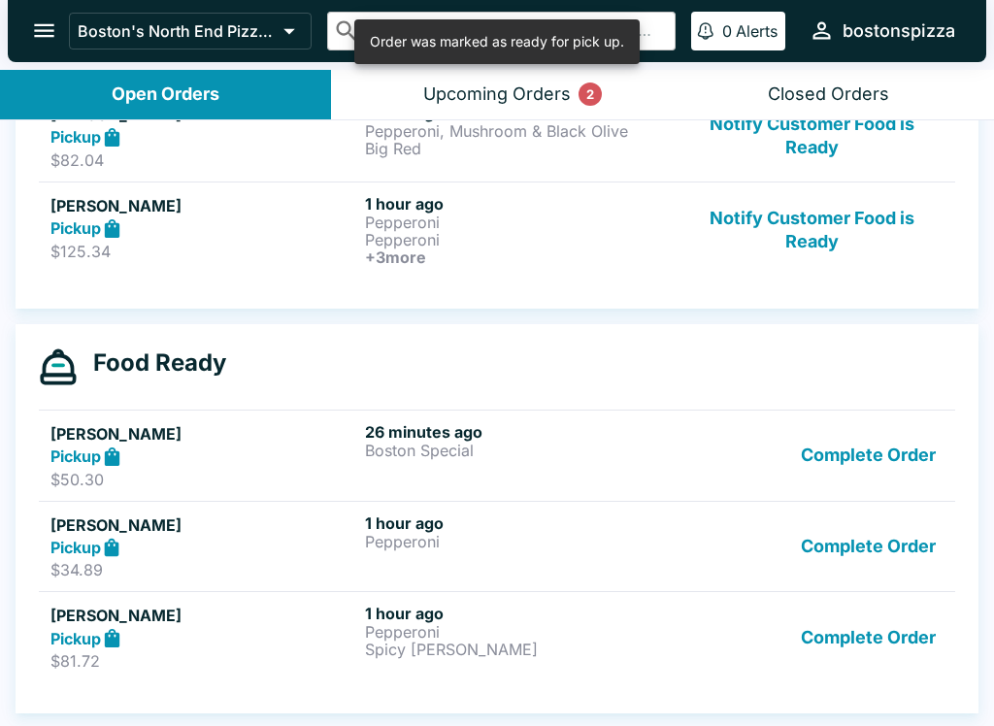
click at [803, 203] on button "Notify Customer Food is Ready" at bounding box center [812, 230] width 263 height 72
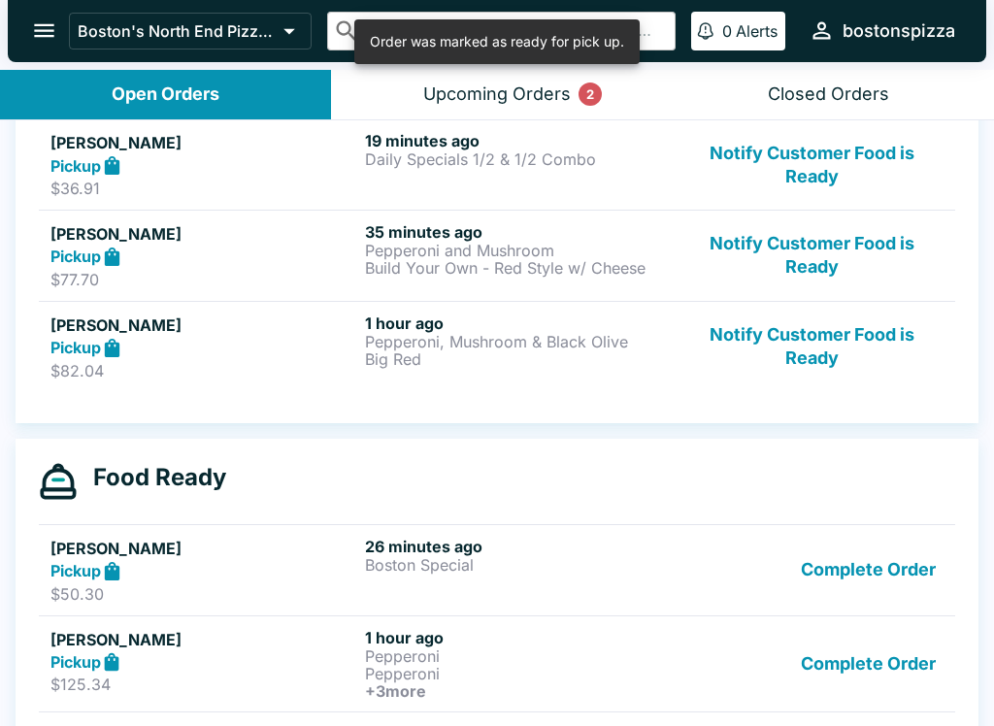
click at [783, 341] on button "Notify Customer Food is Ready" at bounding box center [812, 347] width 263 height 67
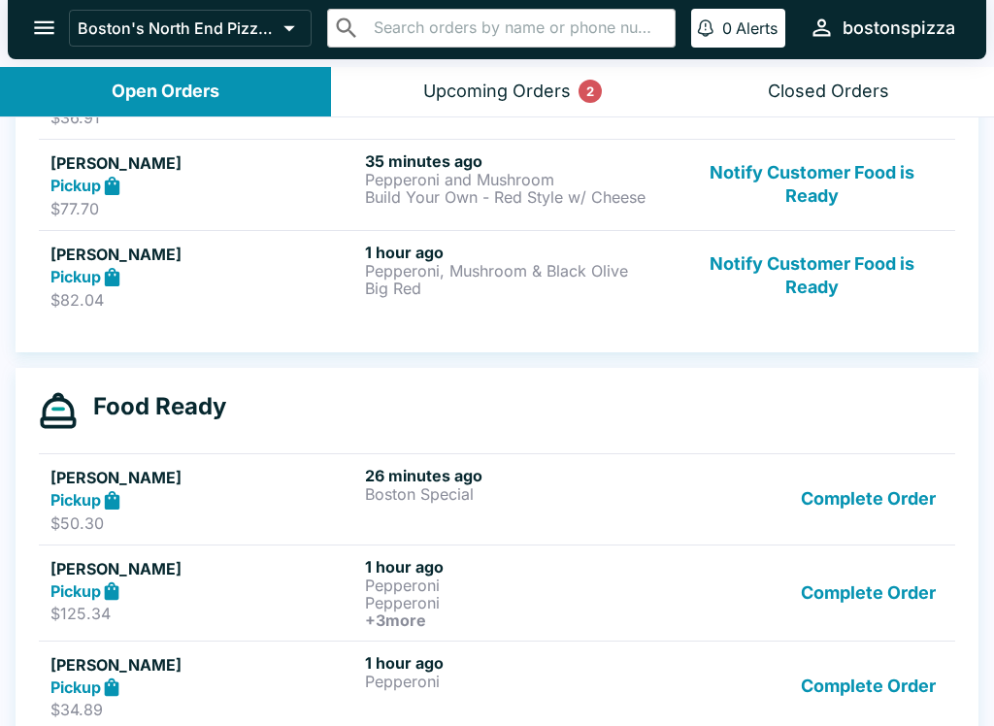
scroll to position [549, 0]
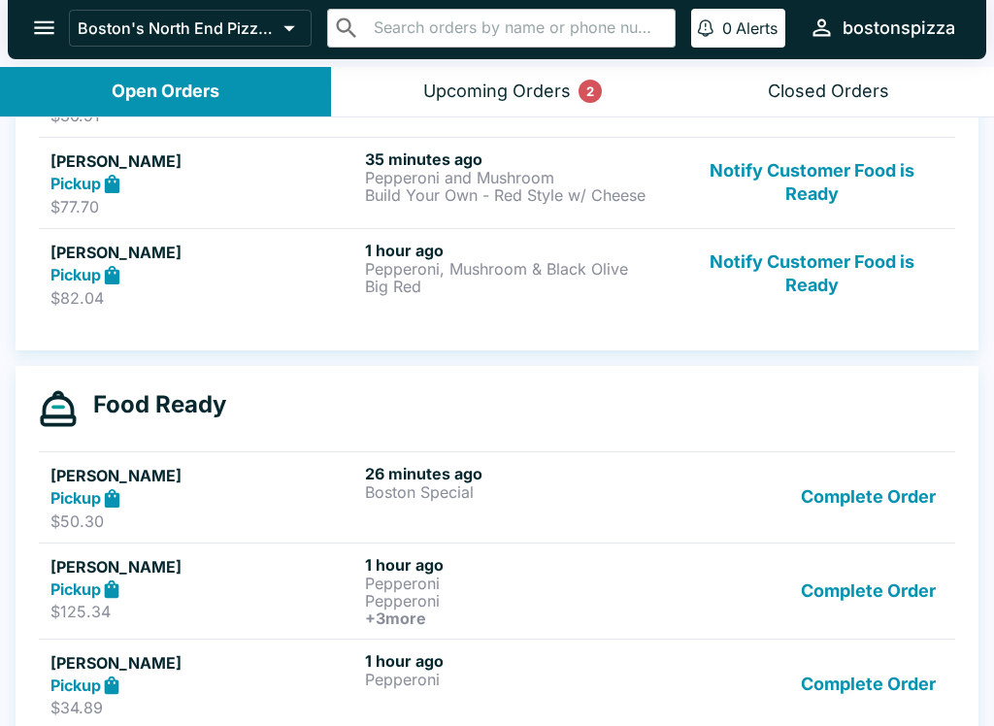
click at [844, 581] on button "Complete Order" at bounding box center [868, 591] width 150 height 72
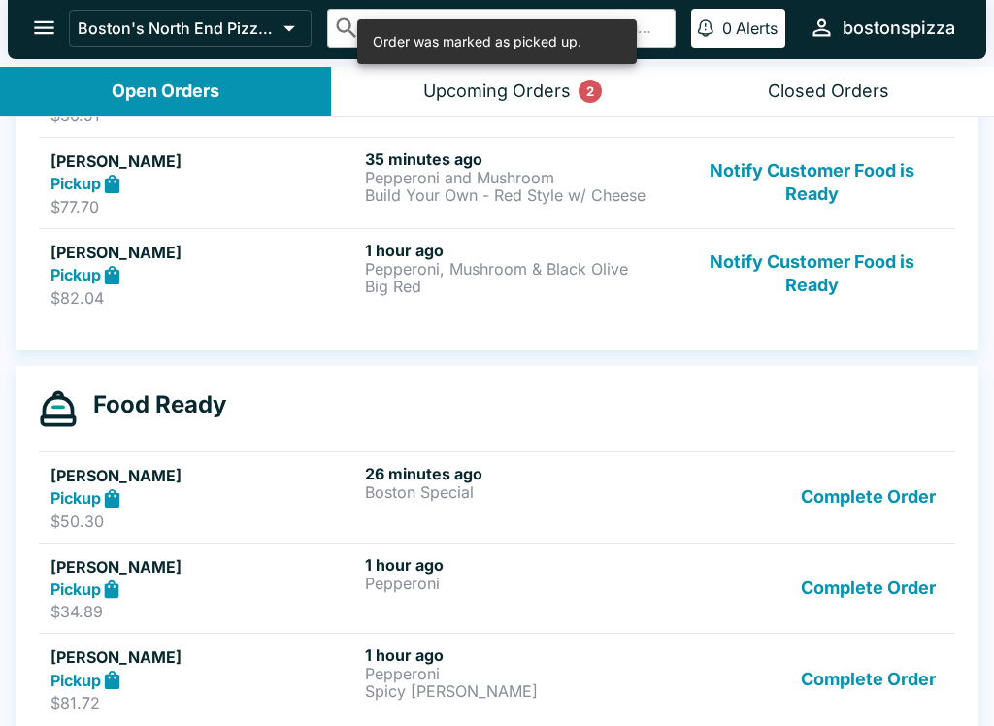
click at [830, 576] on button "Complete Order" at bounding box center [868, 588] width 150 height 67
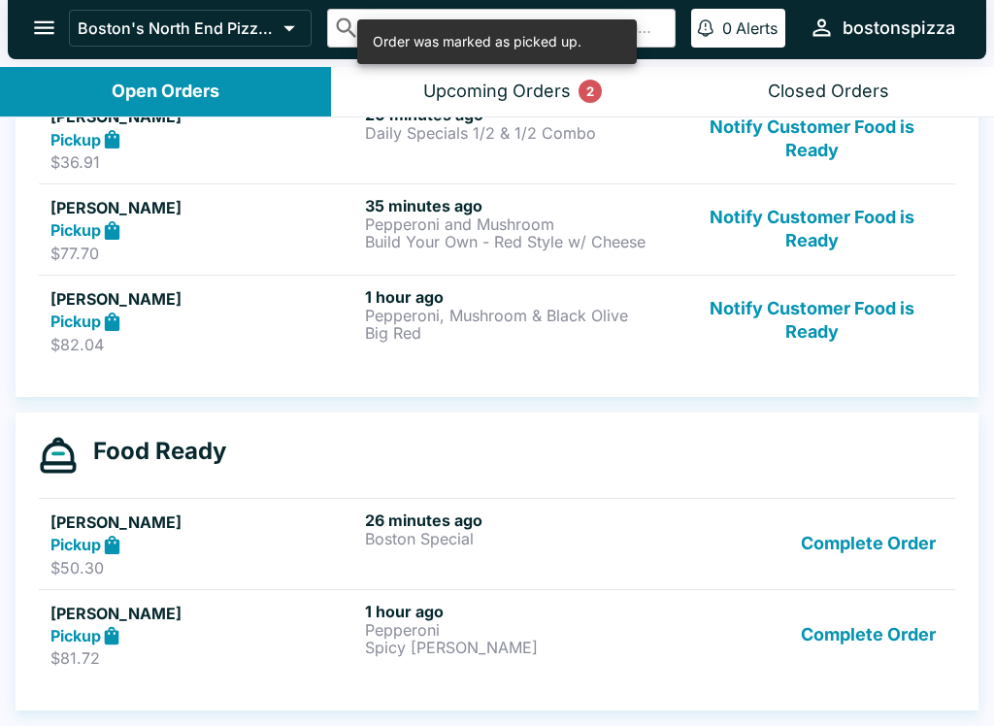
click at [853, 628] on button "Complete Order" at bounding box center [868, 635] width 150 height 67
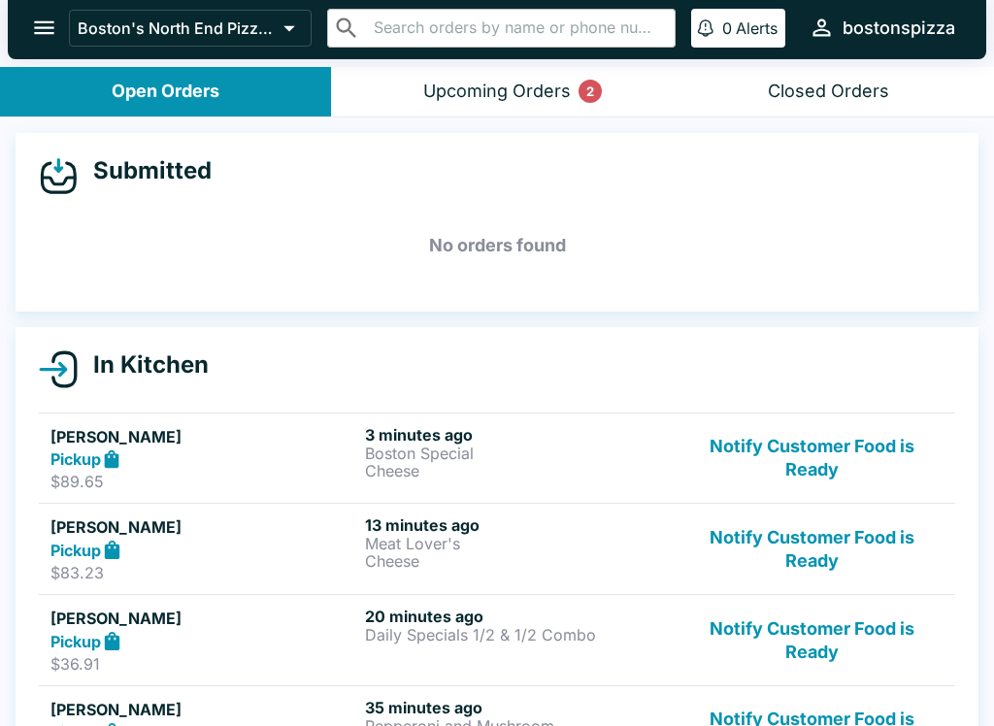
scroll to position [0, 0]
click at [545, 79] on button "Upcoming Orders 2" at bounding box center [496, 92] width 331 height 50
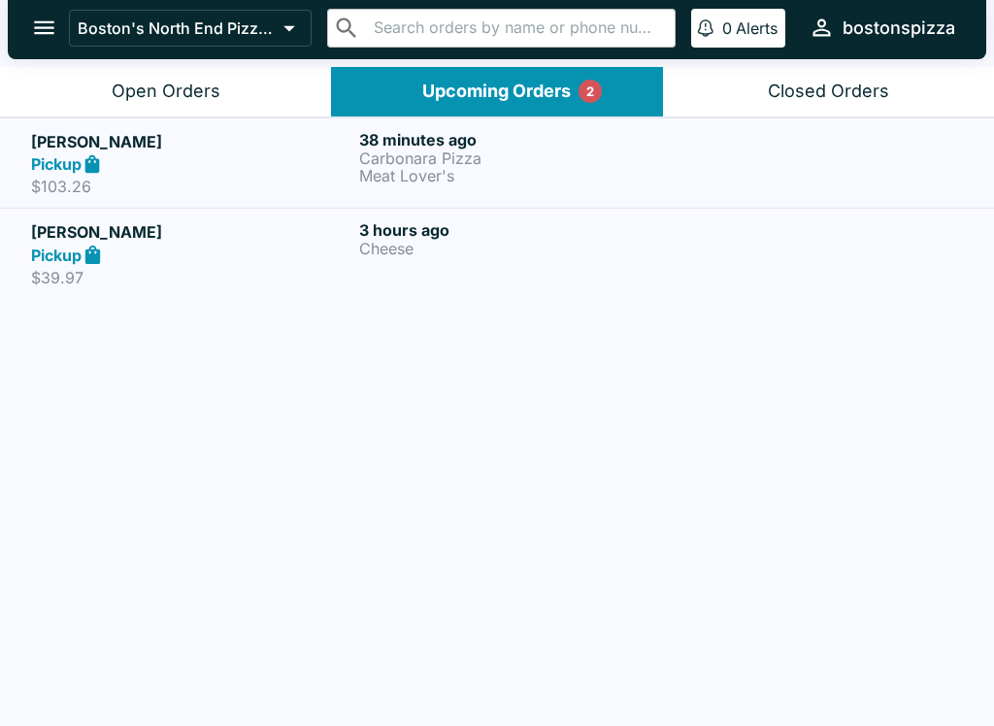
click at [269, 92] on button "Open Orders" at bounding box center [165, 92] width 331 height 50
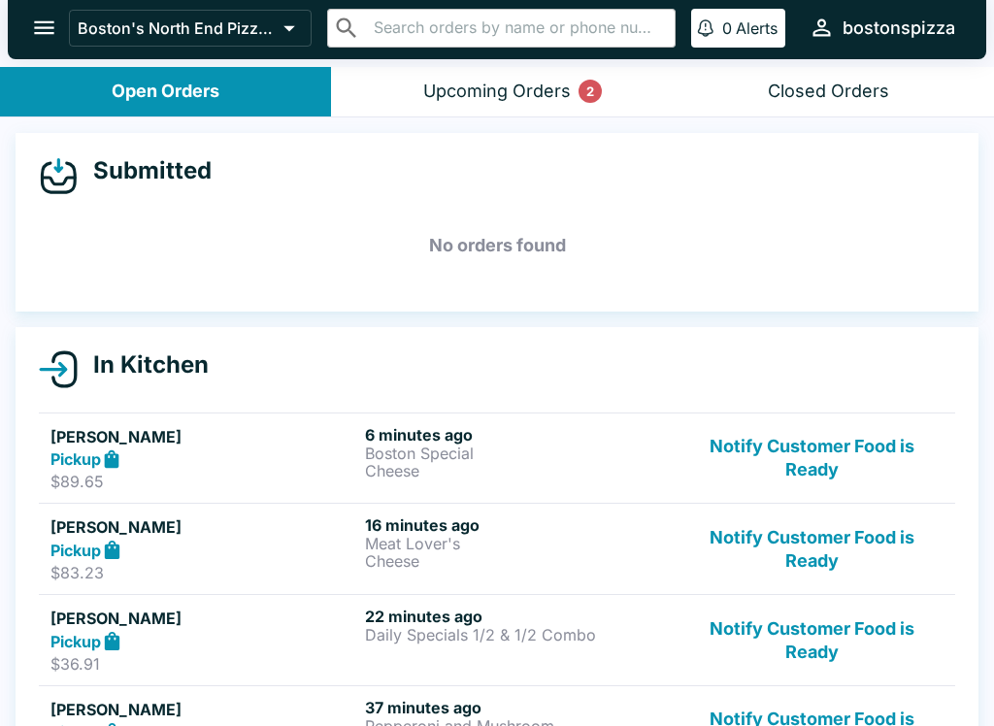
click at [879, 92] on div "Closed Orders" at bounding box center [828, 92] width 121 height 22
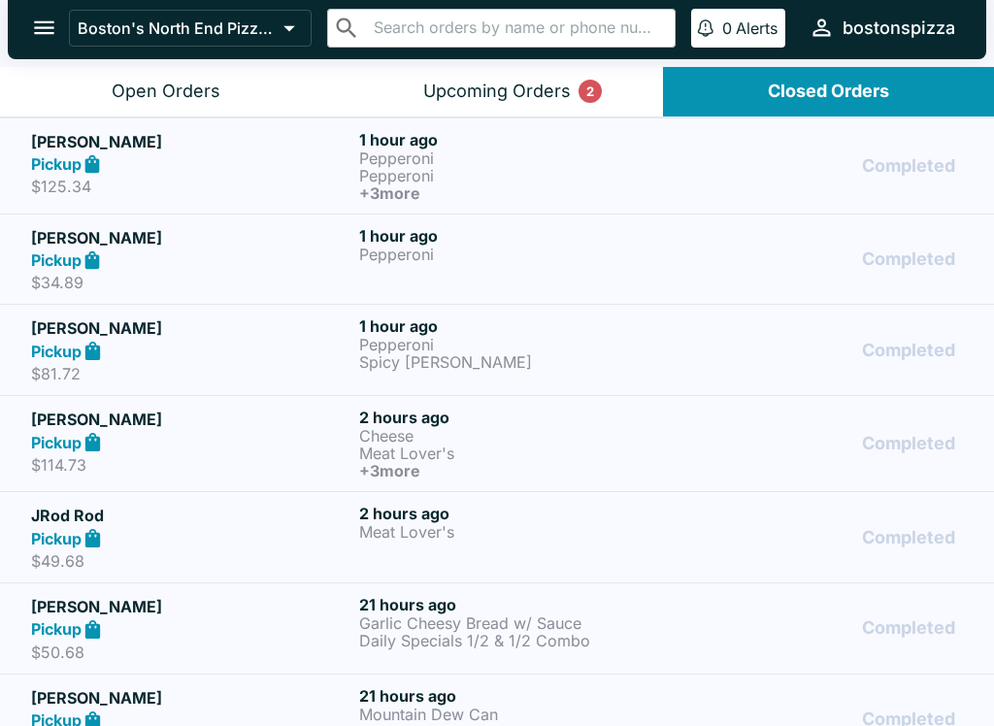
click at [387, 255] on p "Pepperoni" at bounding box center [519, 254] width 320 height 17
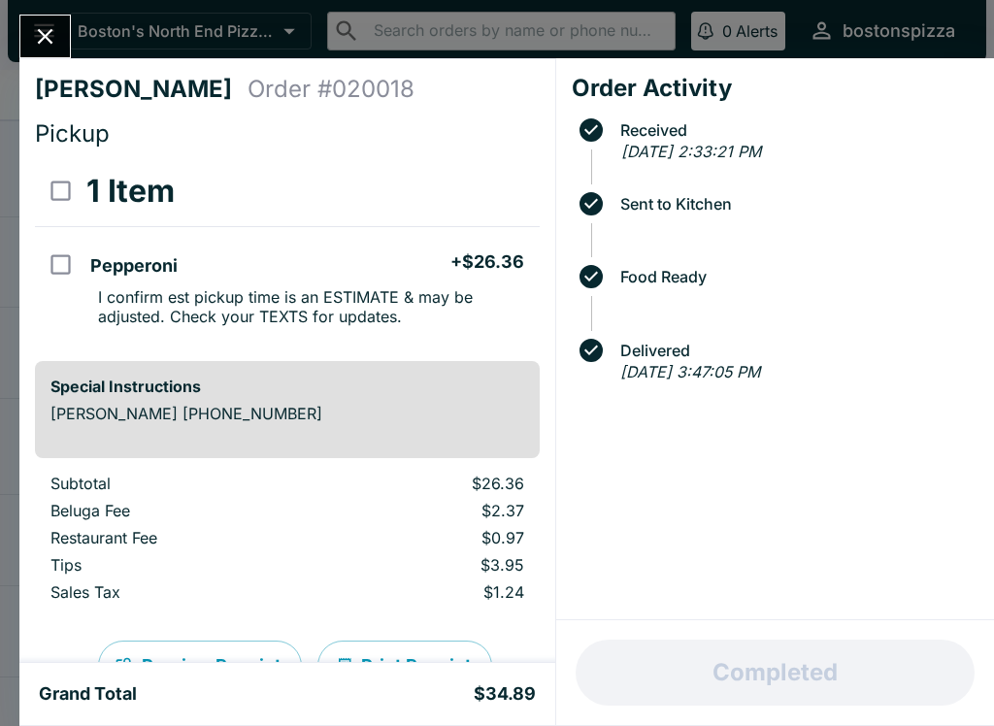
click at [60, 33] on button "Close" at bounding box center [45, 37] width 50 height 42
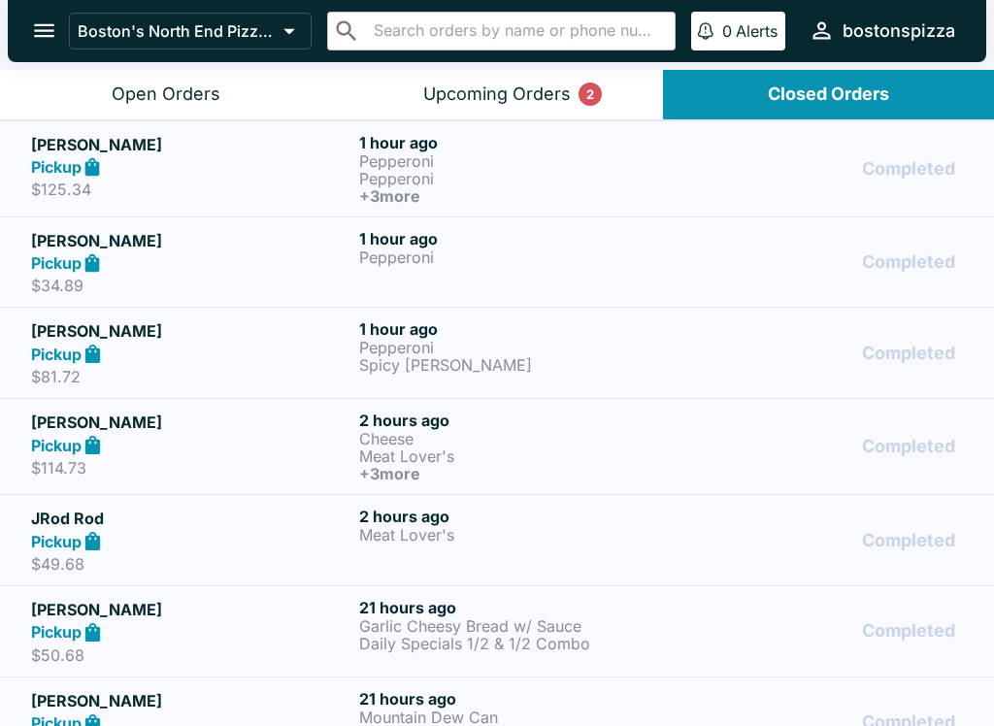
click at [176, 90] on div "Open Orders" at bounding box center [166, 94] width 109 height 22
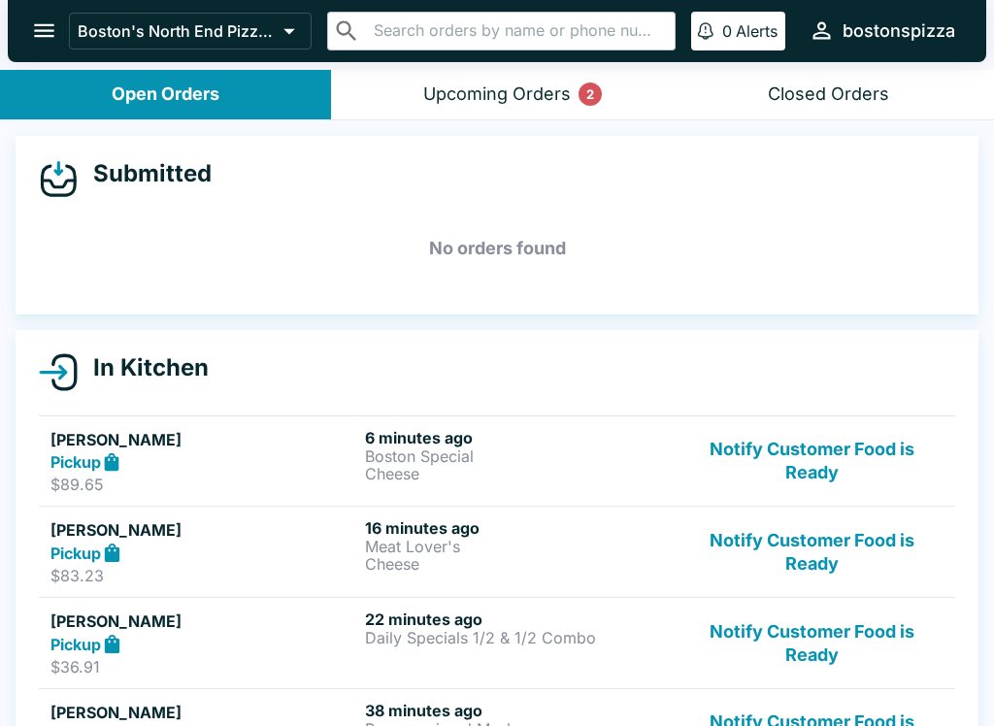
click at [833, 621] on button "Notify Customer Food is Ready" at bounding box center [812, 643] width 263 height 67
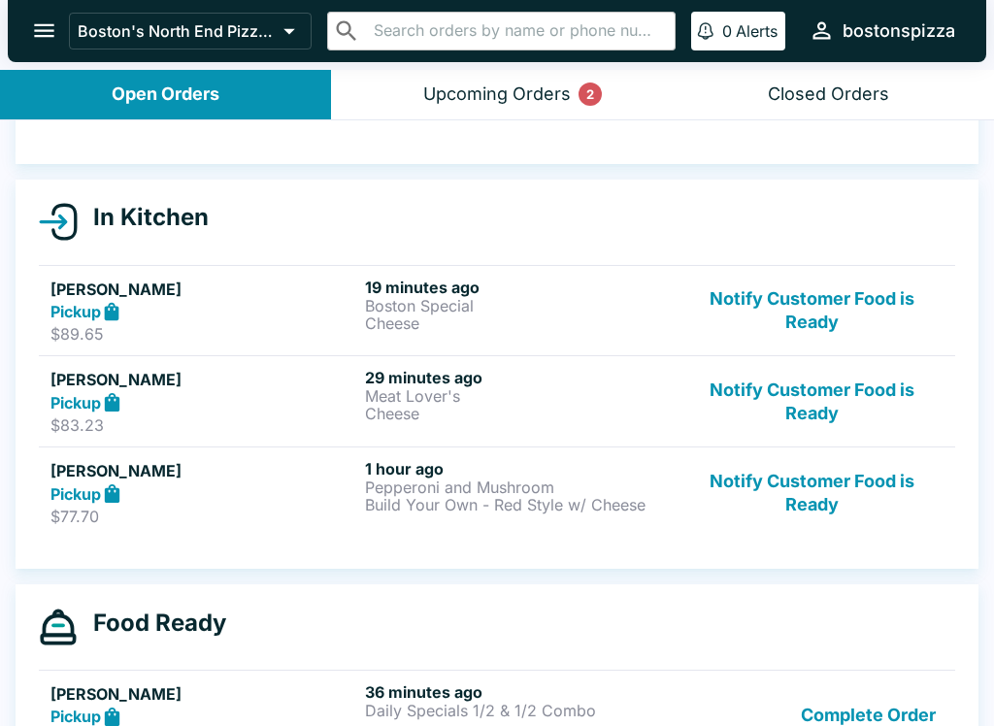
scroll to position [165, 0]
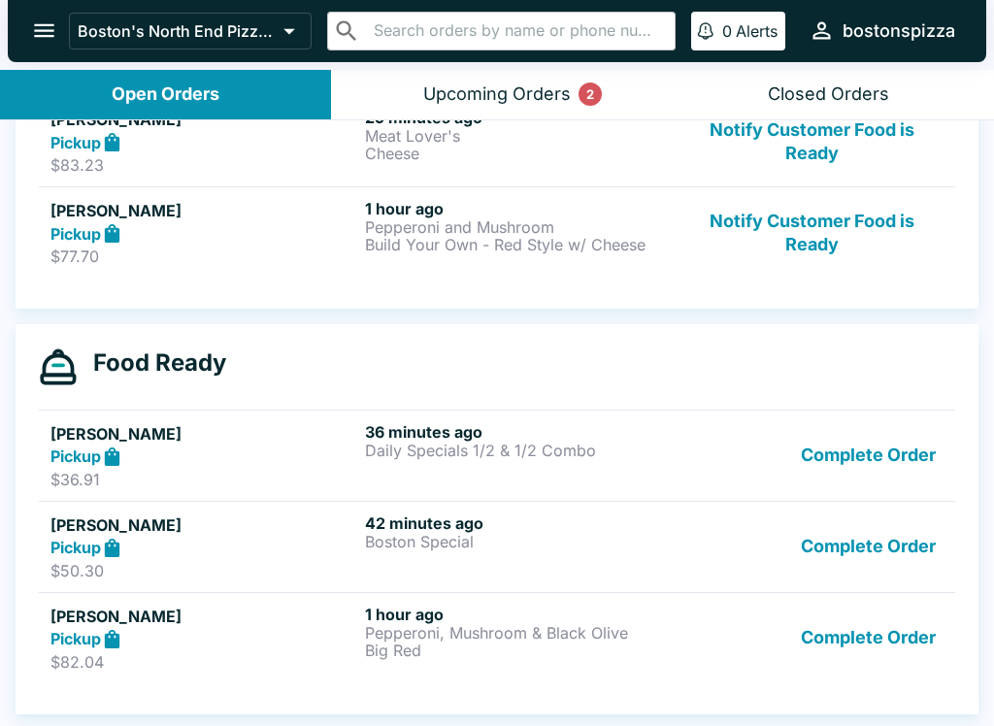
click at [862, 647] on button "Complete Order" at bounding box center [868, 638] width 150 height 67
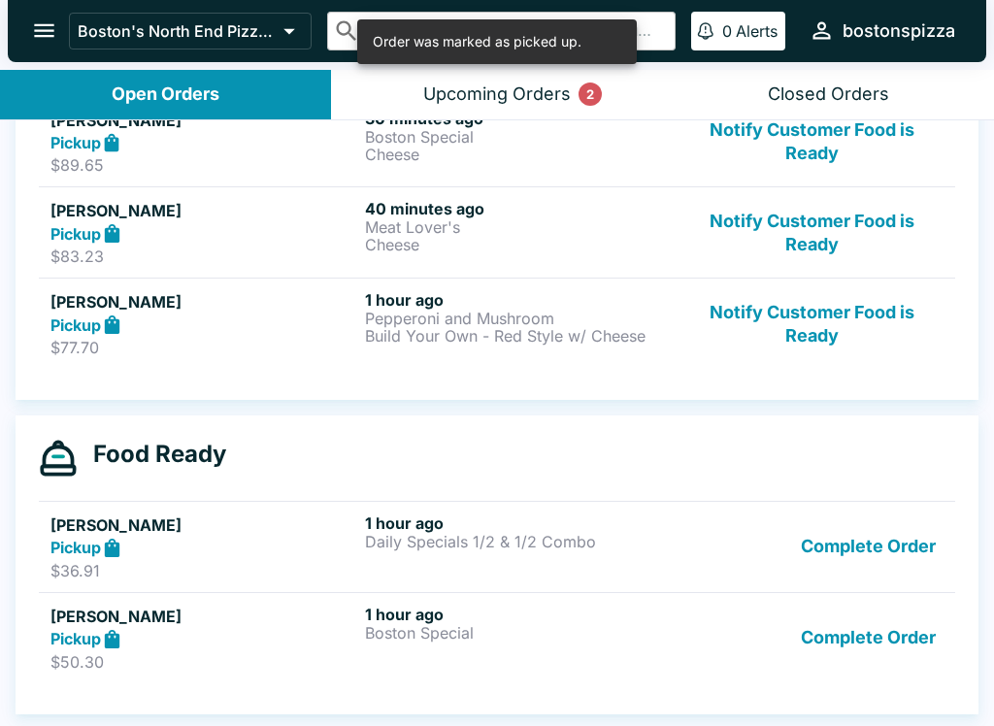
click at [884, 656] on button "Complete Order" at bounding box center [868, 638] width 150 height 67
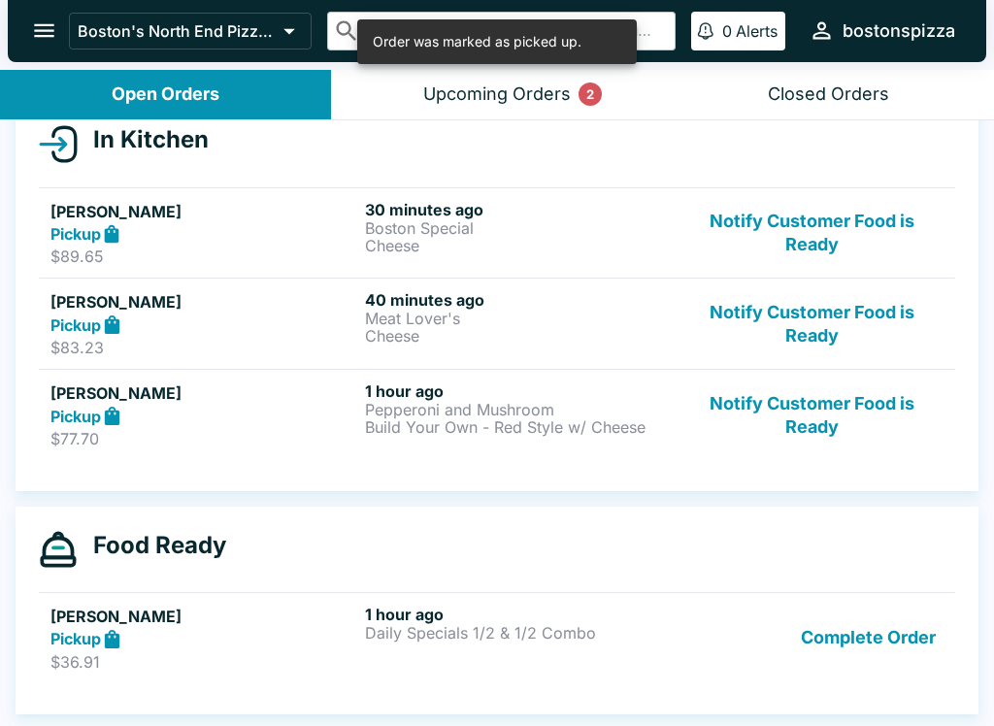
click at [896, 659] on button "Complete Order" at bounding box center [868, 638] width 150 height 67
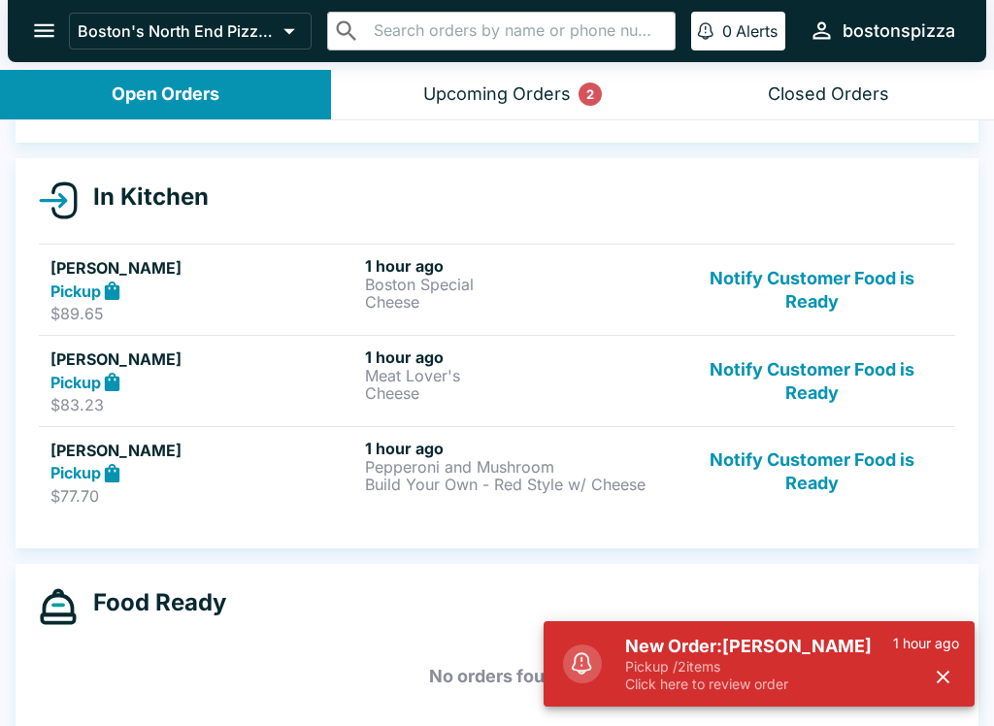
click at [827, 649] on h5 "New Order: [PERSON_NAME]" at bounding box center [759, 646] width 268 height 23
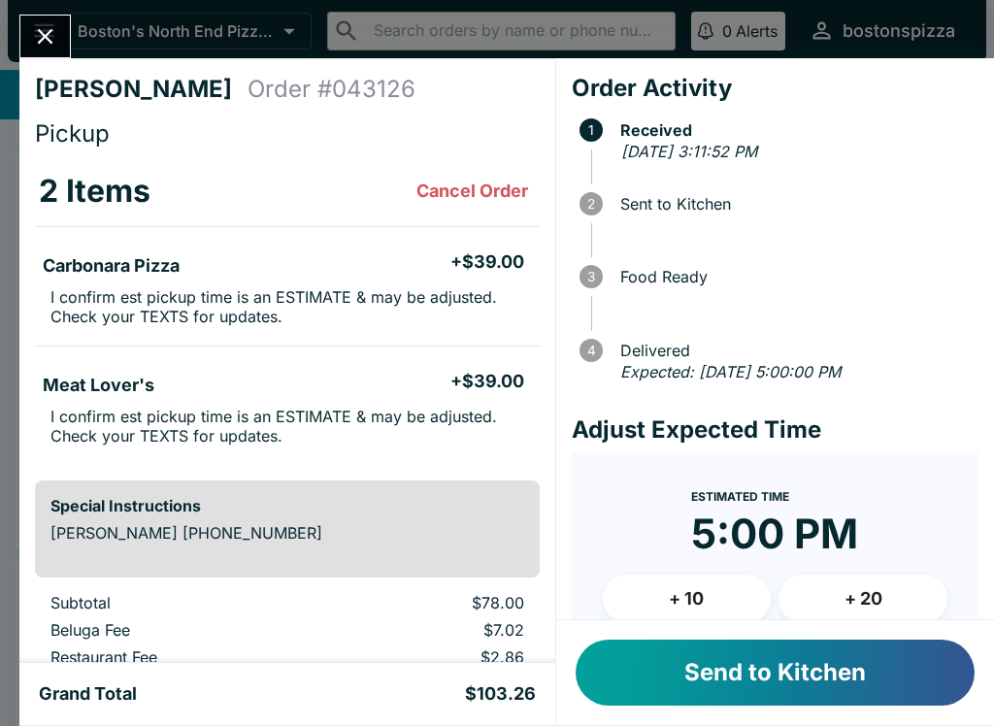
click at [819, 660] on button "Send to Kitchen" at bounding box center [775, 673] width 399 height 66
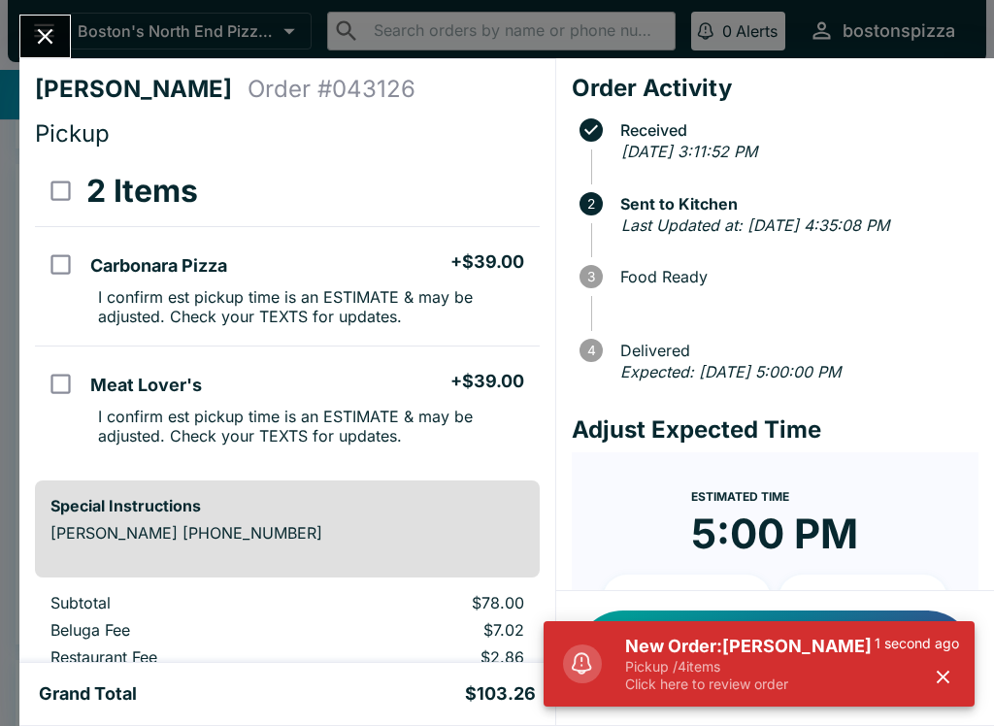
click at [820, 648] on h5 "New Order: [PERSON_NAME]" at bounding box center [750, 646] width 250 height 23
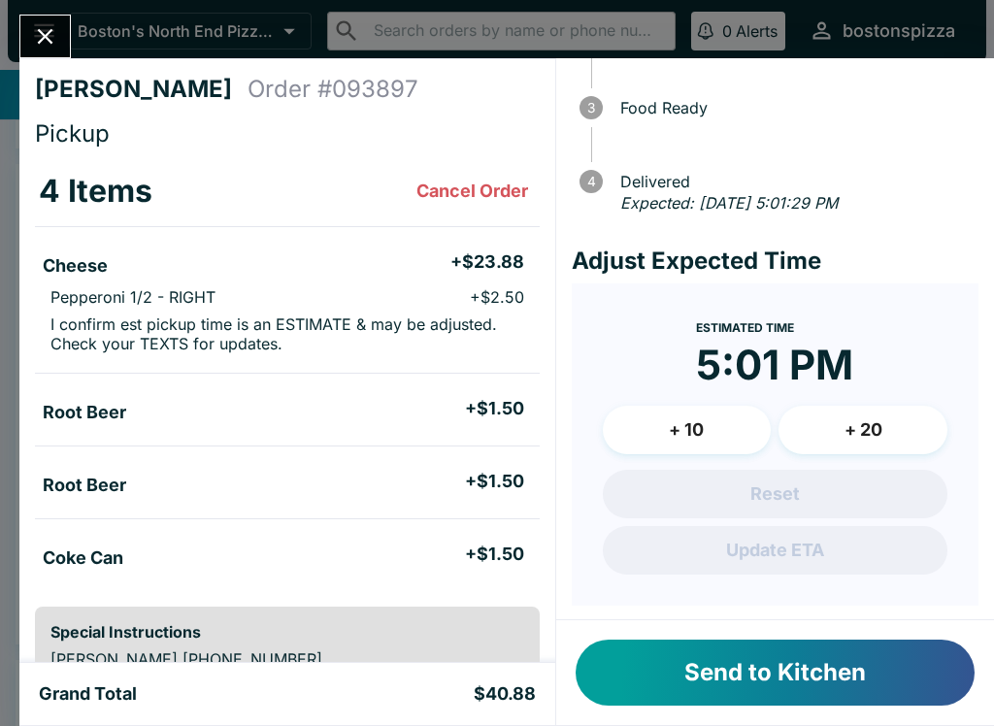
scroll to position [168, 0]
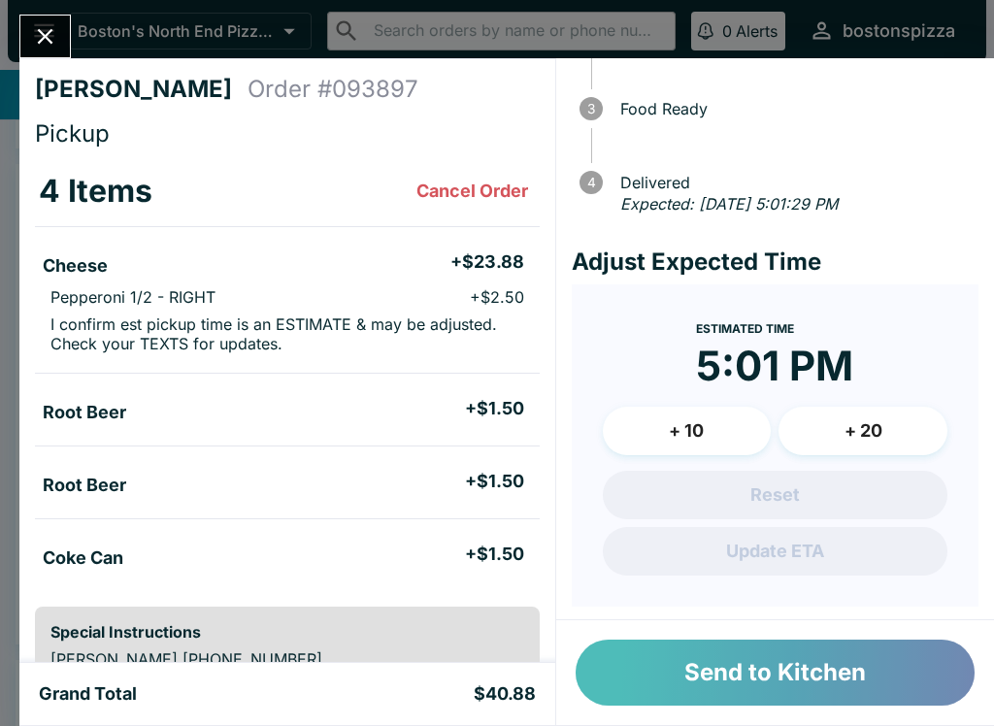
click at [825, 675] on button "Send to Kitchen" at bounding box center [775, 673] width 399 height 66
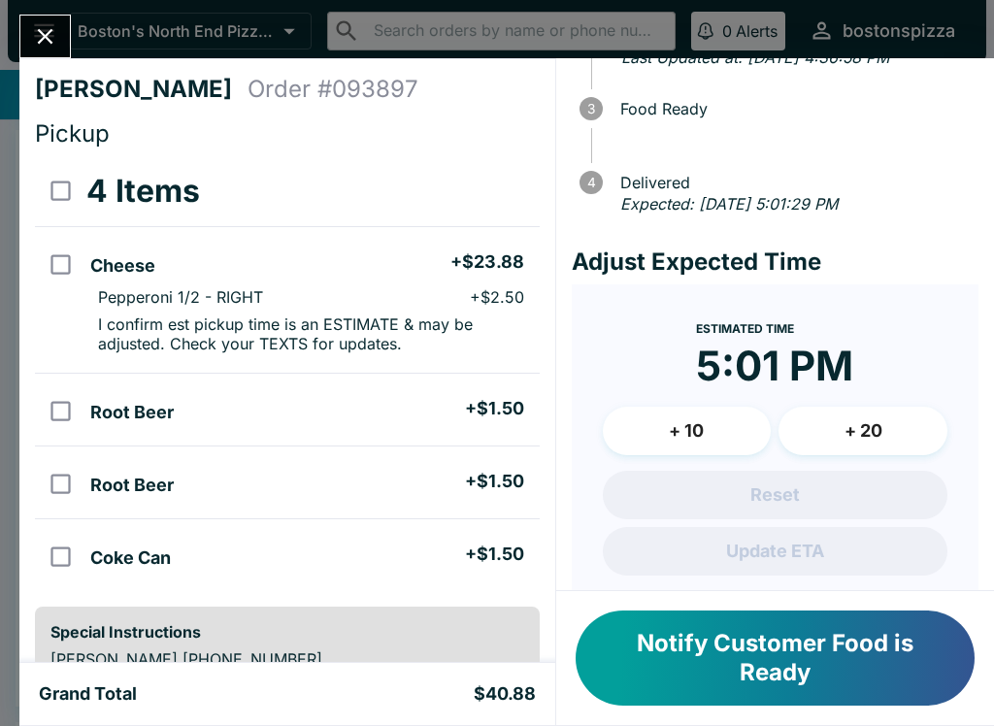
click at [697, 425] on button "+ 10" at bounding box center [687, 431] width 169 height 49
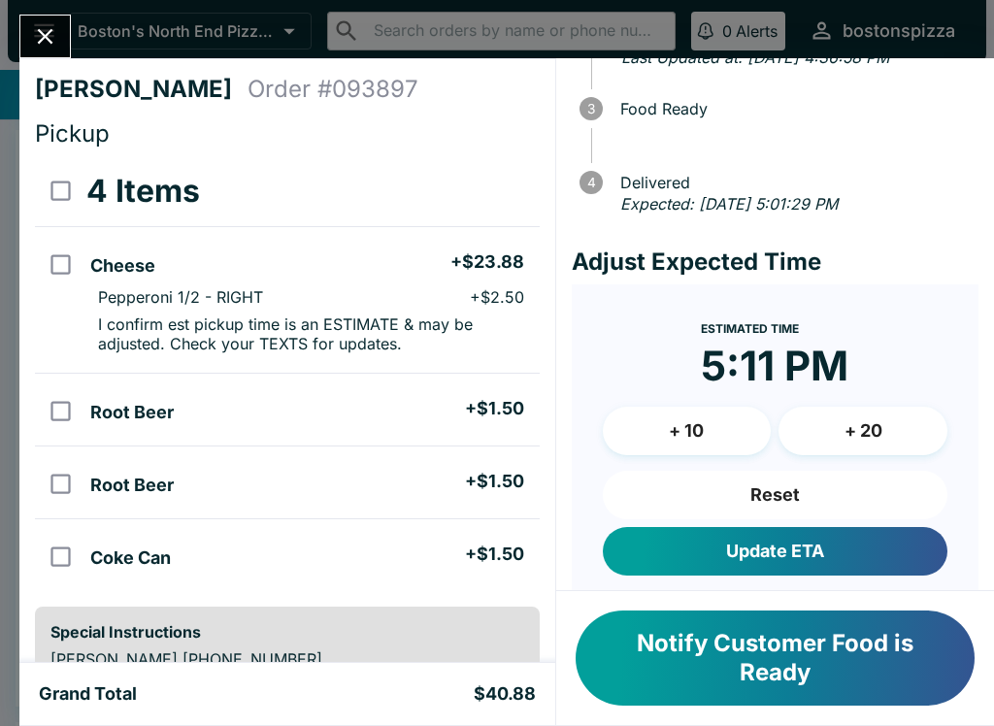
click at [822, 564] on button "Update ETA" at bounding box center [775, 551] width 345 height 49
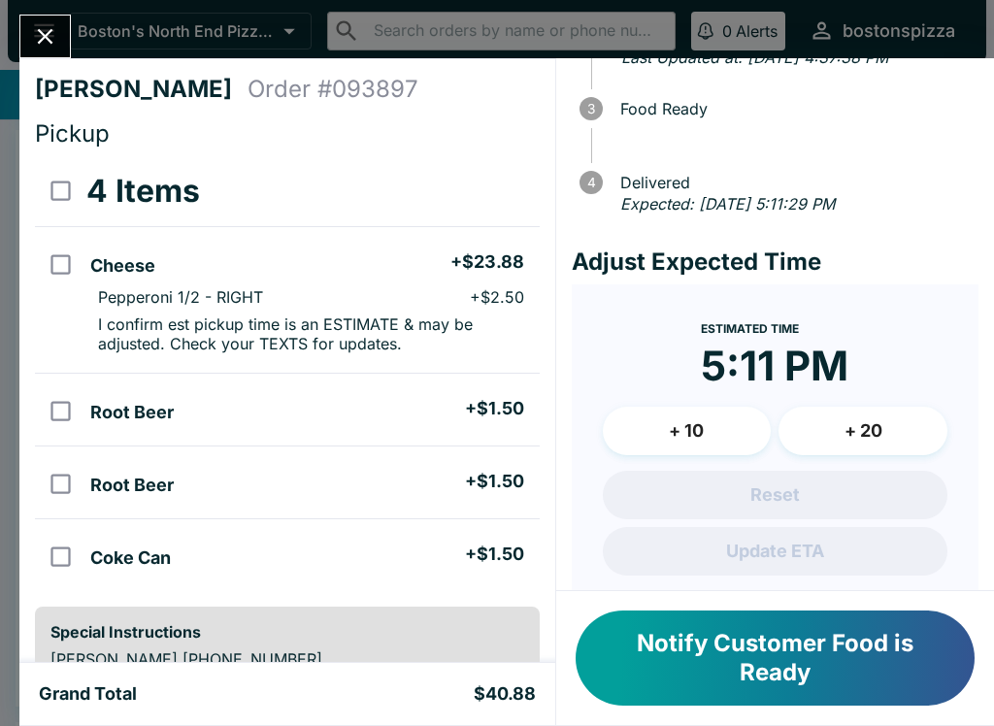
click at [48, 57] on button "Close" at bounding box center [45, 37] width 50 height 42
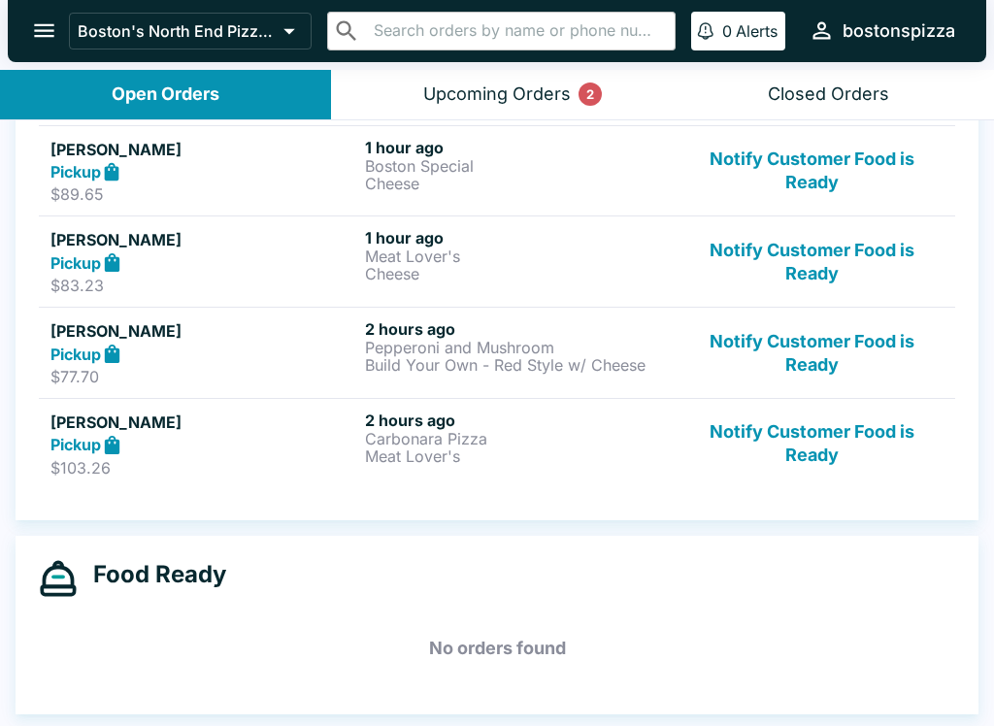
scroll to position [386, 0]
click at [858, 169] on button "Notify Customer Food is Ready" at bounding box center [812, 171] width 263 height 67
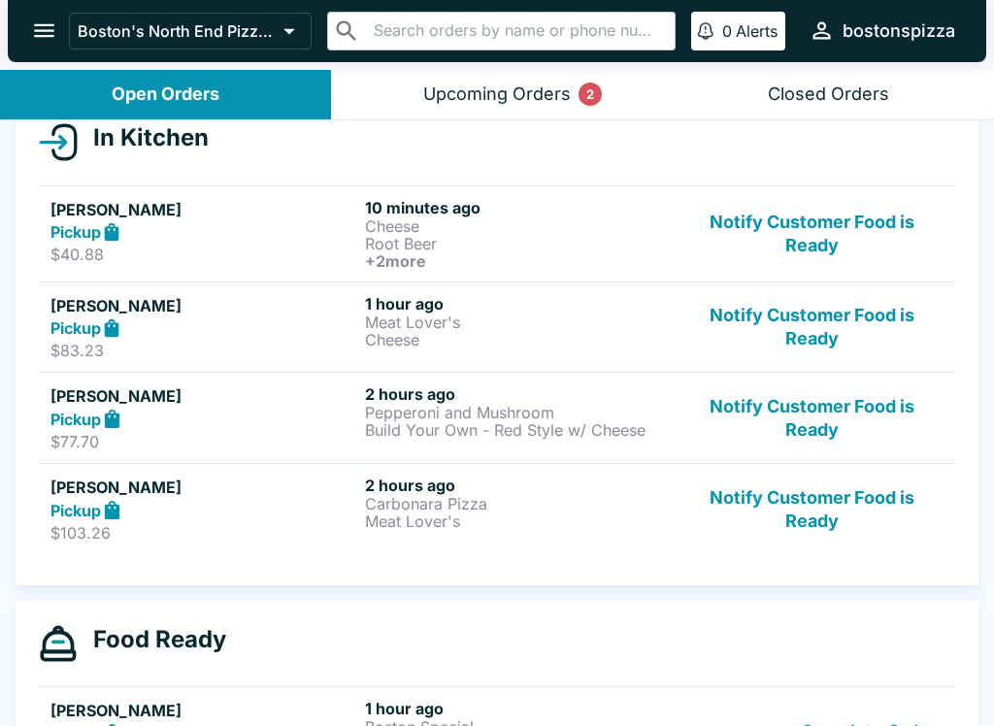
scroll to position [228, 0]
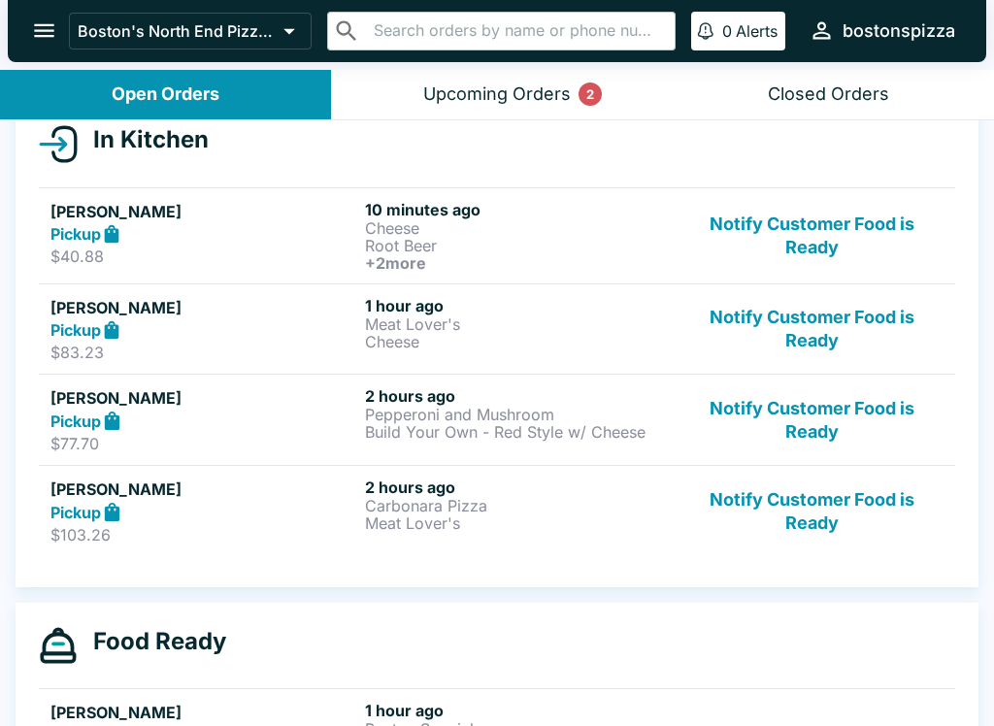
click at [816, 333] on button "Notify Customer Food is Ready" at bounding box center [812, 329] width 263 height 67
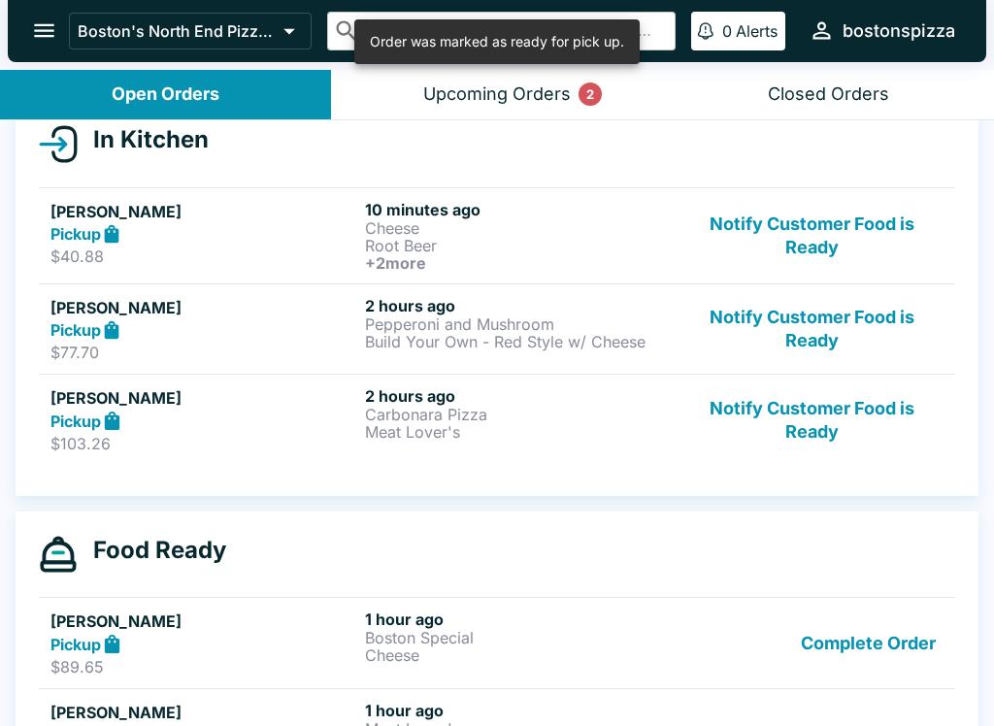
click at [841, 334] on button "Notify Customer Food is Ready" at bounding box center [812, 329] width 263 height 67
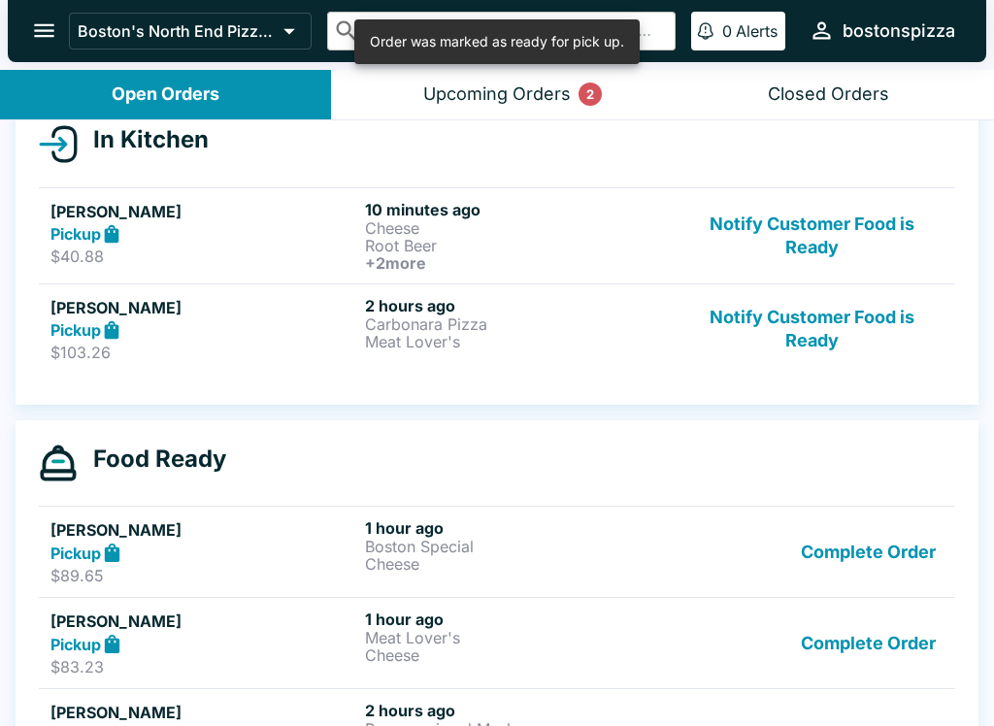
click at [833, 350] on button "Notify Customer Food is Ready" at bounding box center [812, 329] width 263 height 67
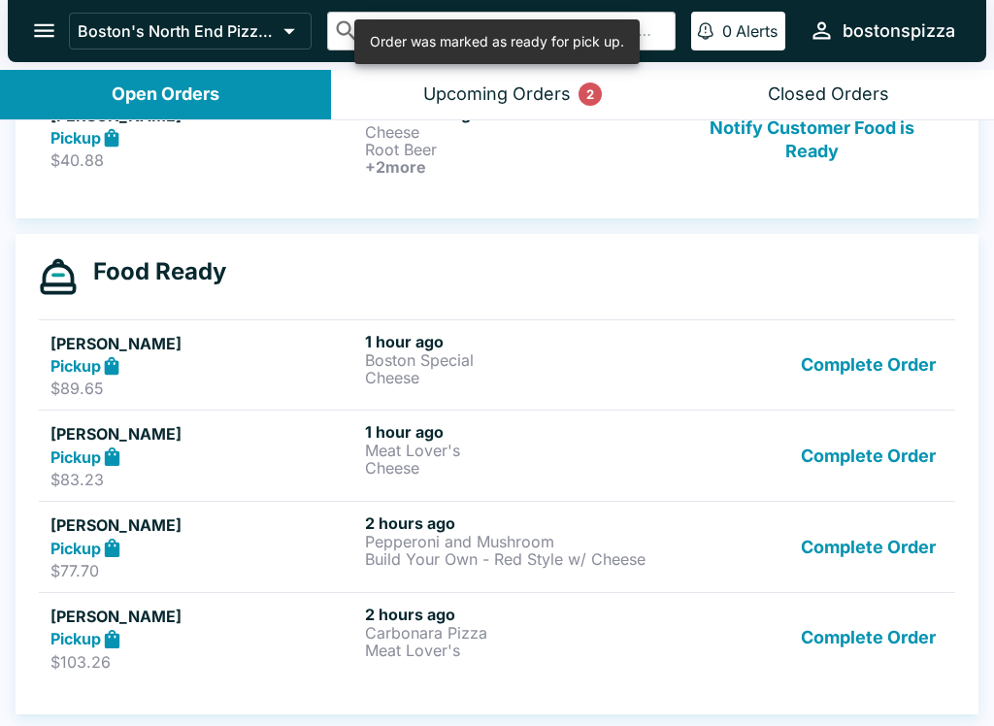
scroll to position [324, 0]
click at [652, 649] on p "Meat Lover's" at bounding box center [518, 650] width 307 height 17
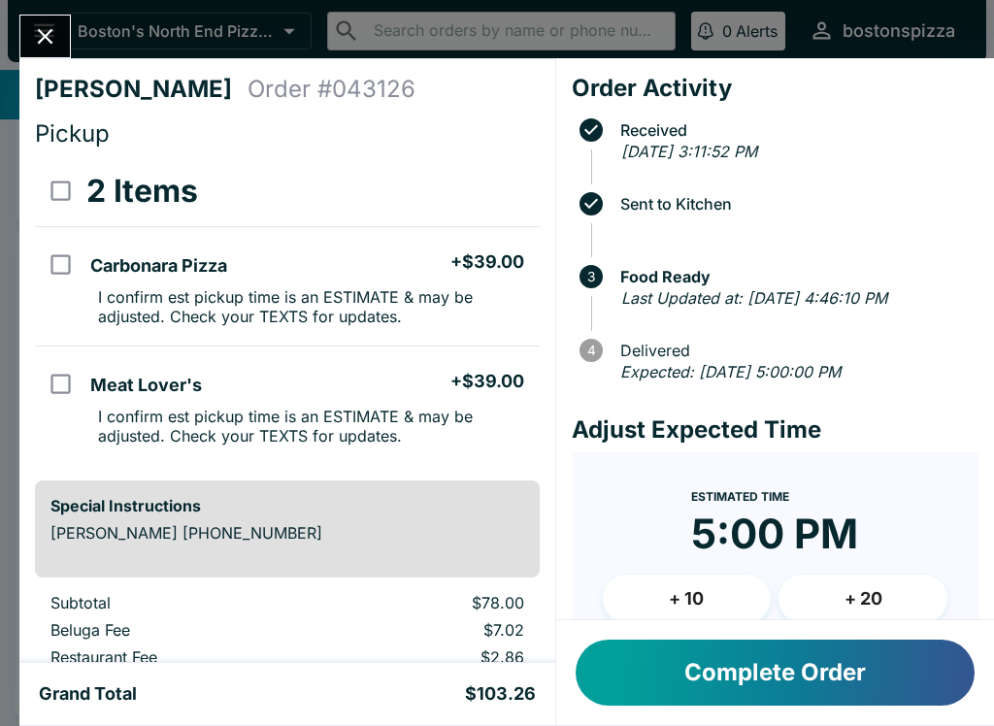
click at [64, 47] on button "Close" at bounding box center [45, 37] width 50 height 42
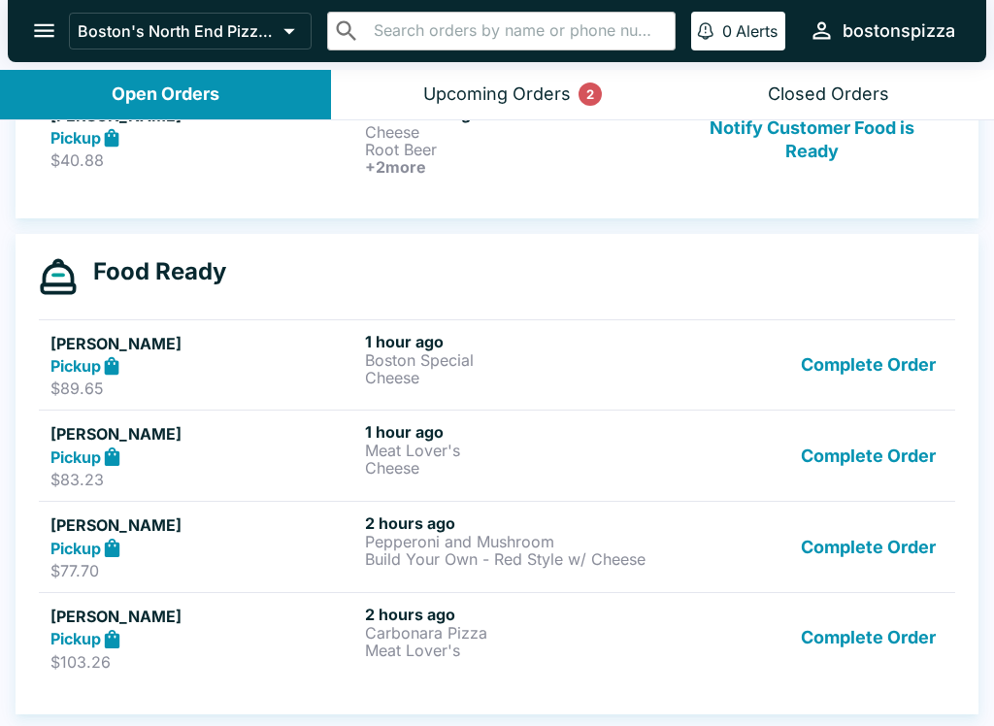
click at [129, 382] on p "$89.65" at bounding box center [203, 388] width 307 height 19
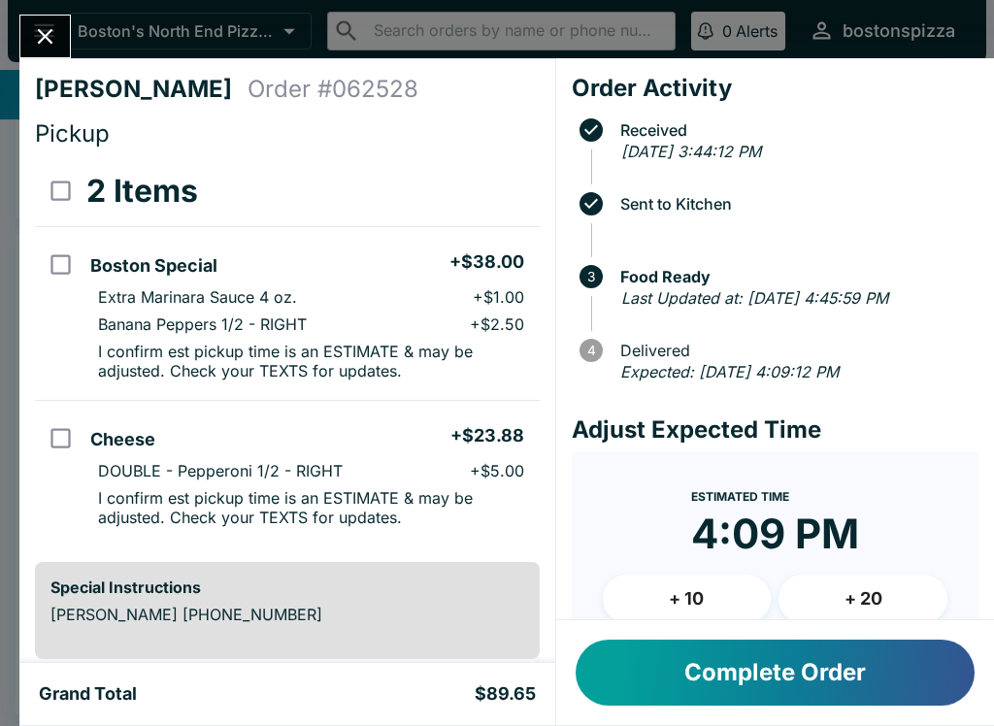
click at [64, 38] on button "Close" at bounding box center [45, 37] width 50 height 42
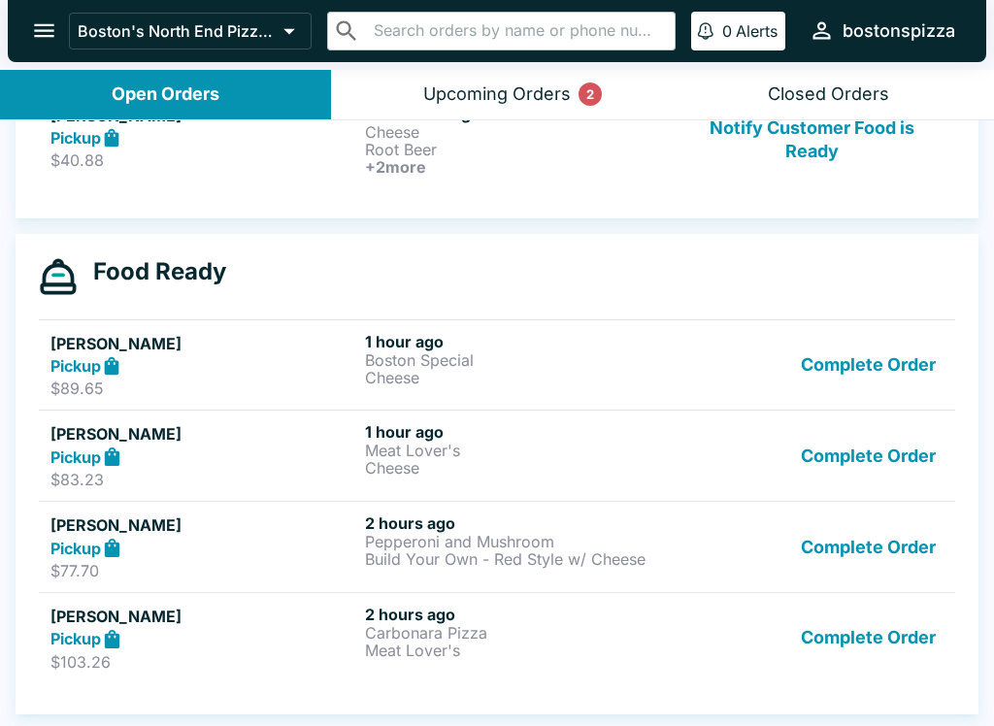
click at [150, 449] on div "Pickup" at bounding box center [203, 457] width 307 height 22
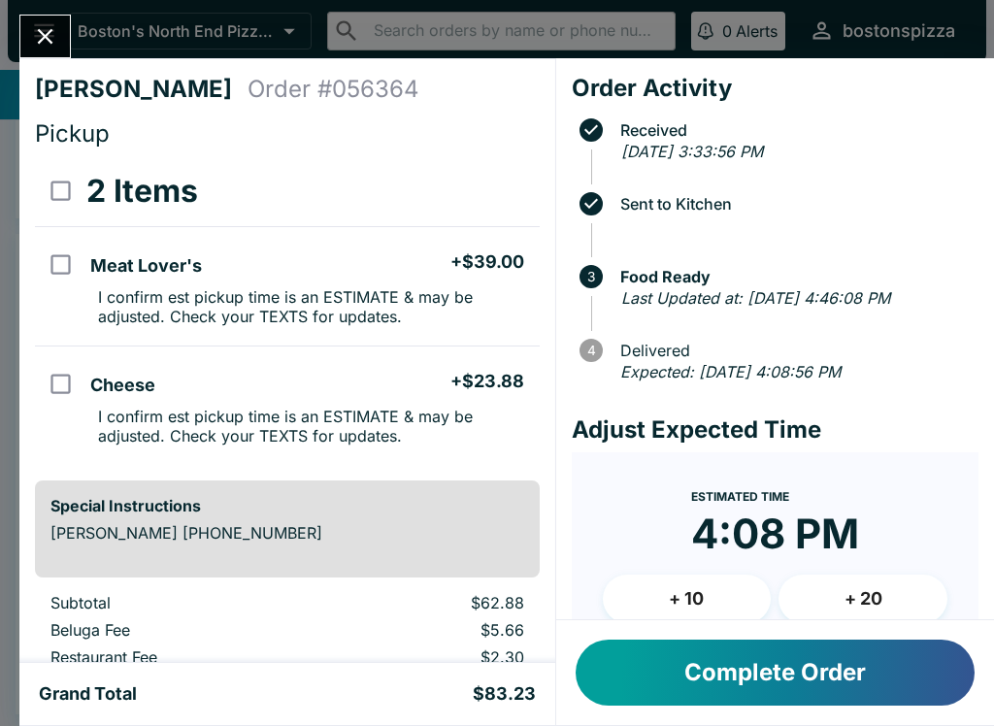
click at [716, 679] on button "Complete Order" at bounding box center [775, 673] width 399 height 66
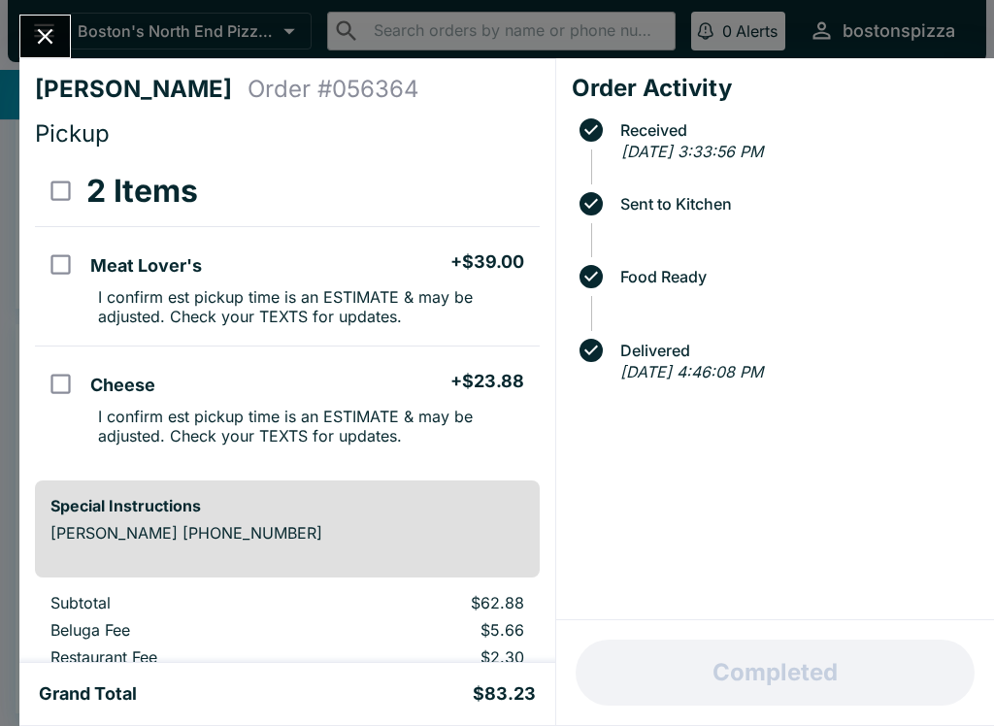
scroll to position [234, 0]
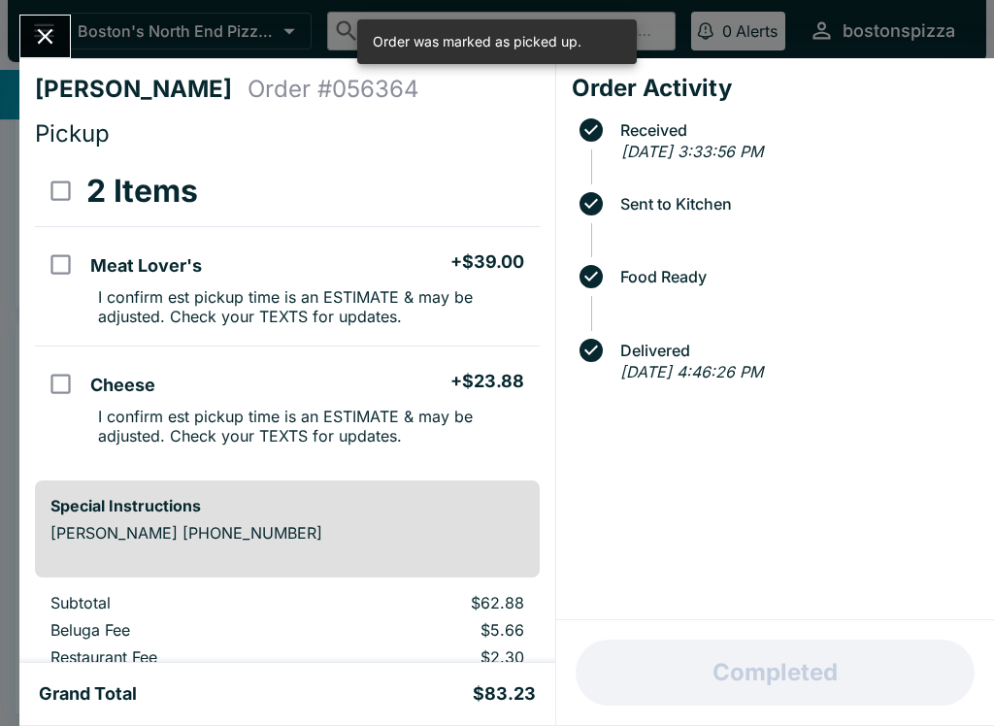
click at [50, 56] on button "Close" at bounding box center [45, 37] width 50 height 42
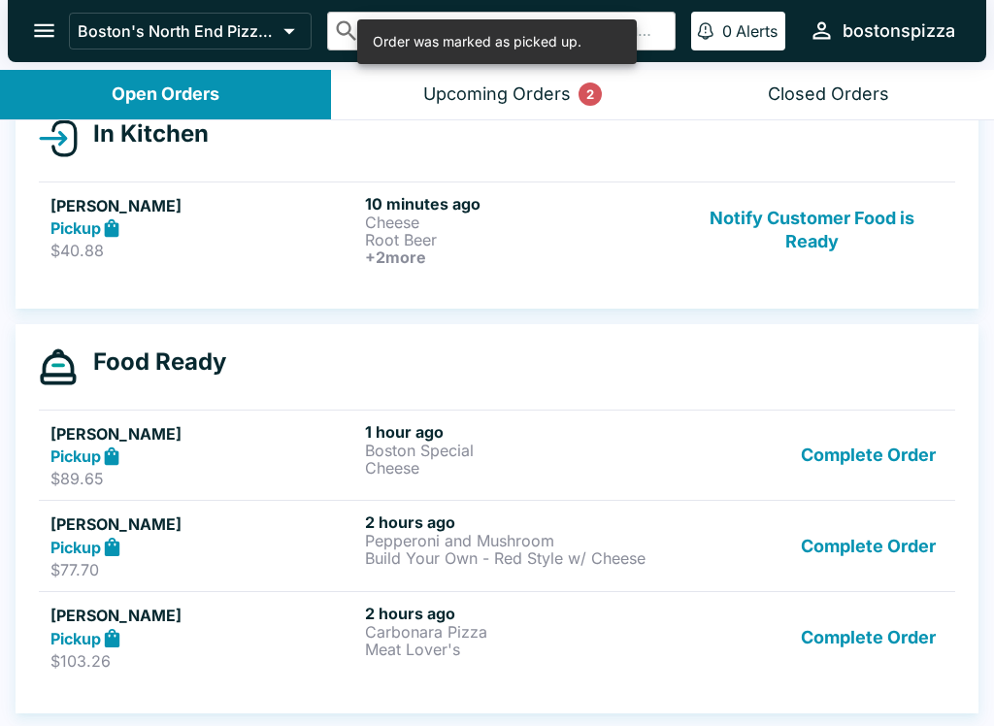
click at [238, 547] on div "Pickup" at bounding box center [203, 547] width 307 height 22
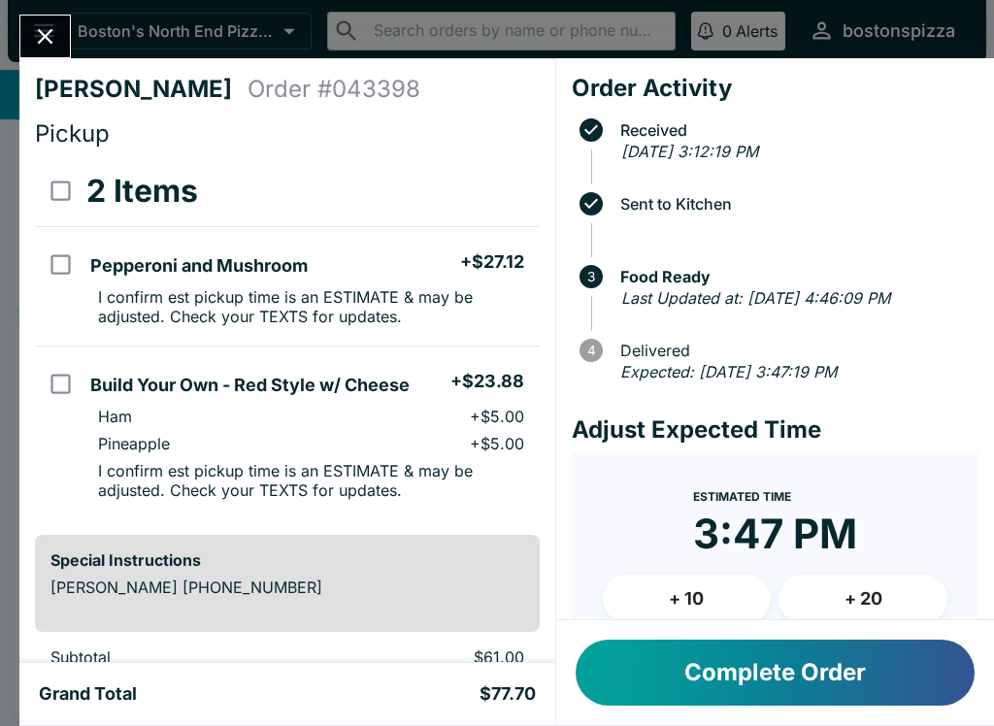
click at [718, 683] on button "Complete Order" at bounding box center [775, 673] width 399 height 66
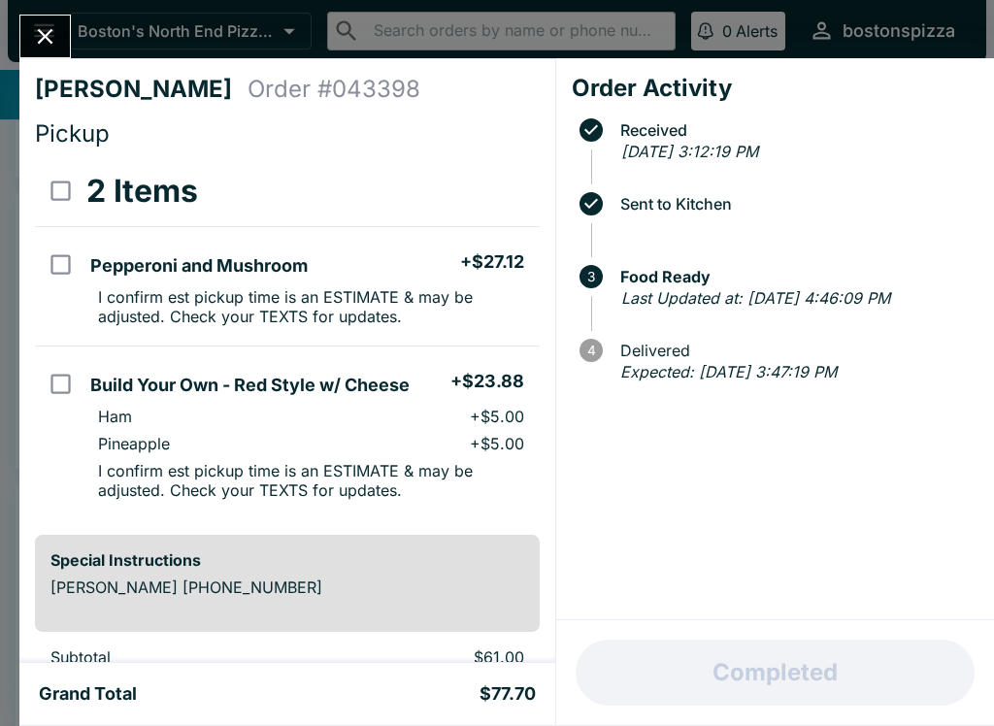
scroll to position [143, 0]
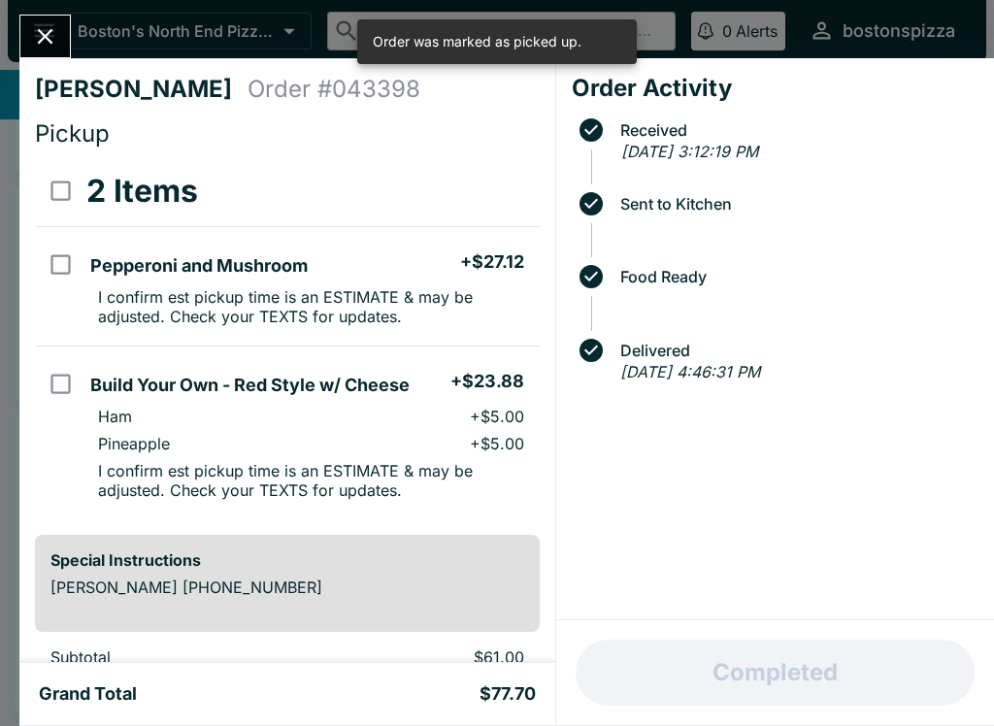
click at [68, 40] on button "Close" at bounding box center [45, 37] width 50 height 42
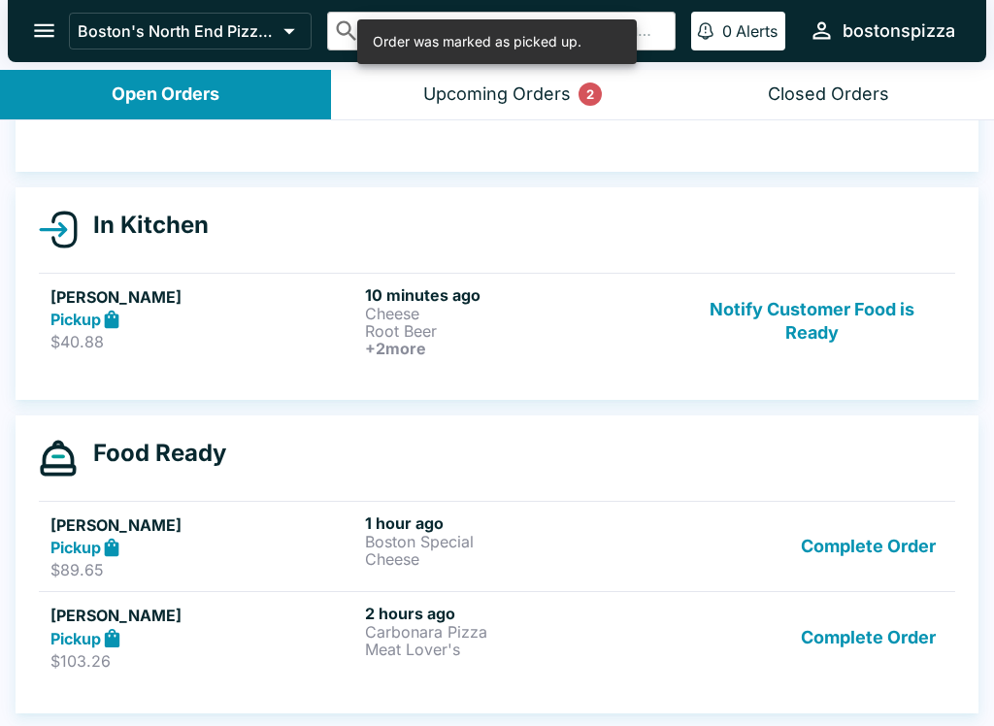
click at [248, 625] on h5 "[PERSON_NAME]" at bounding box center [203, 615] width 307 height 23
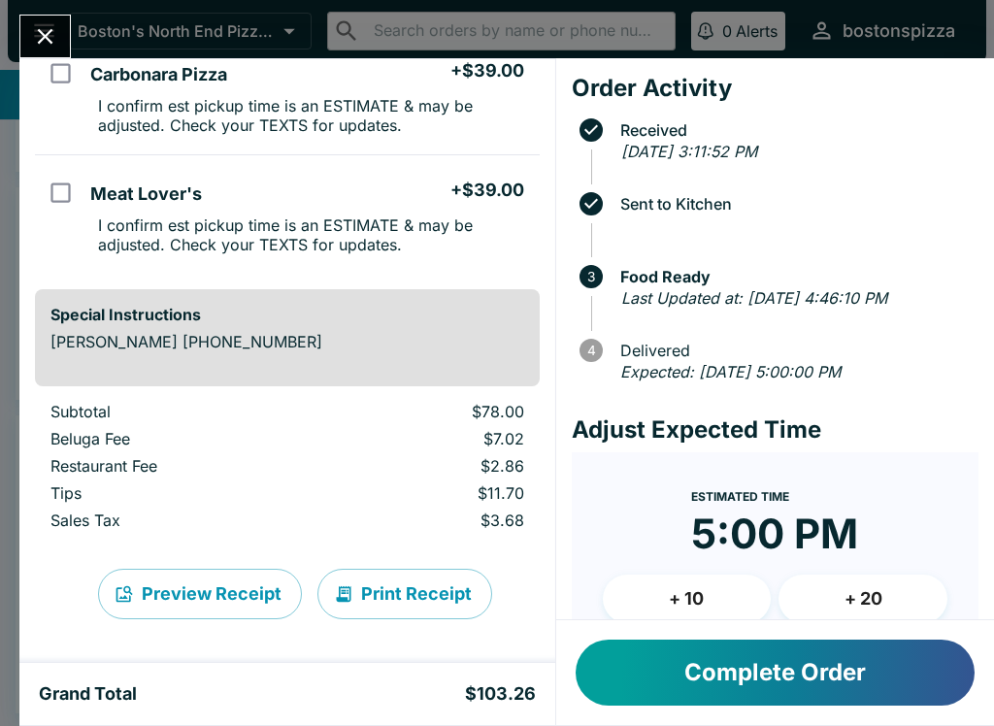
scroll to position [195, 0]
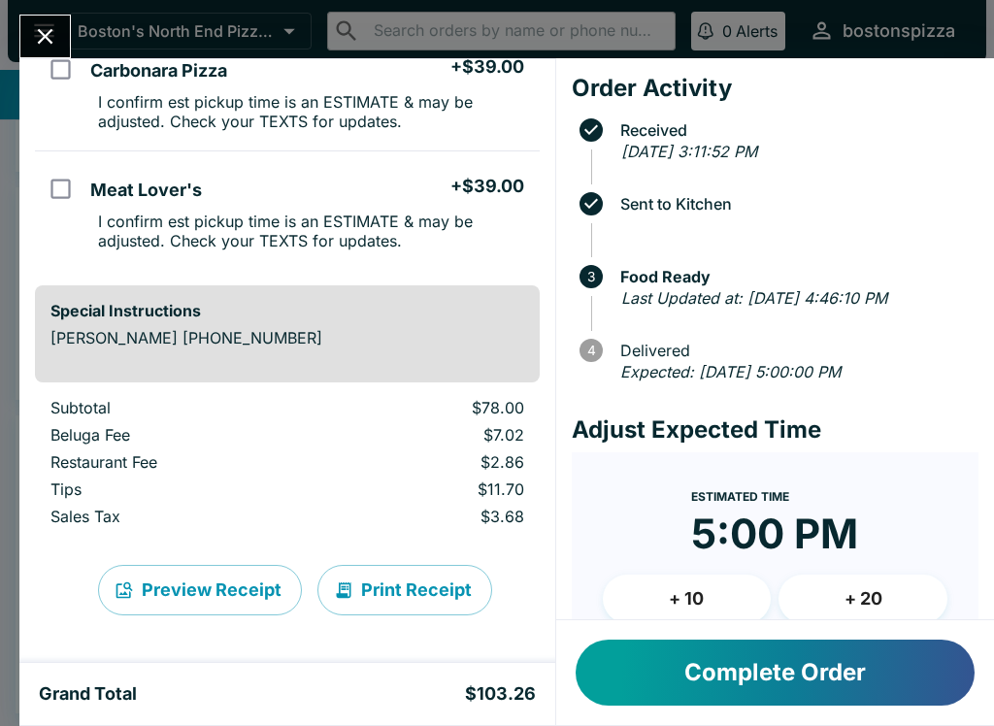
click at [711, 283] on span "Food Ready" at bounding box center [795, 276] width 368 height 17
click at [608, 277] on span "3" at bounding box center [595, 276] width 31 height 23
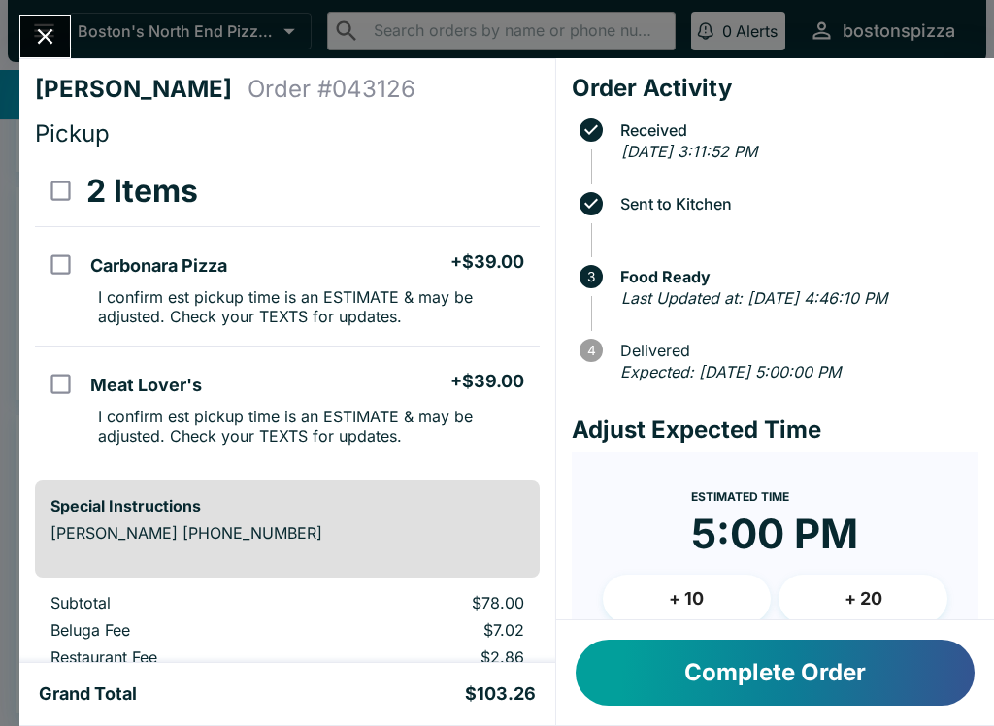
scroll to position [-3, 0]
click at [50, 37] on icon "Close" at bounding box center [45, 36] width 26 height 26
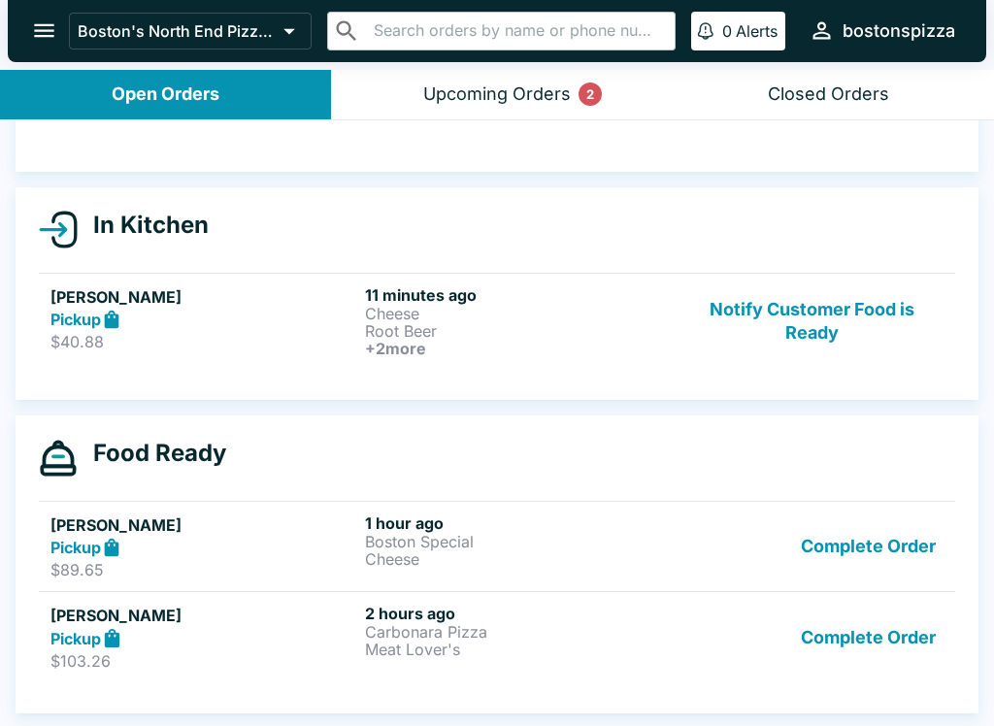
scroll to position [143, 0]
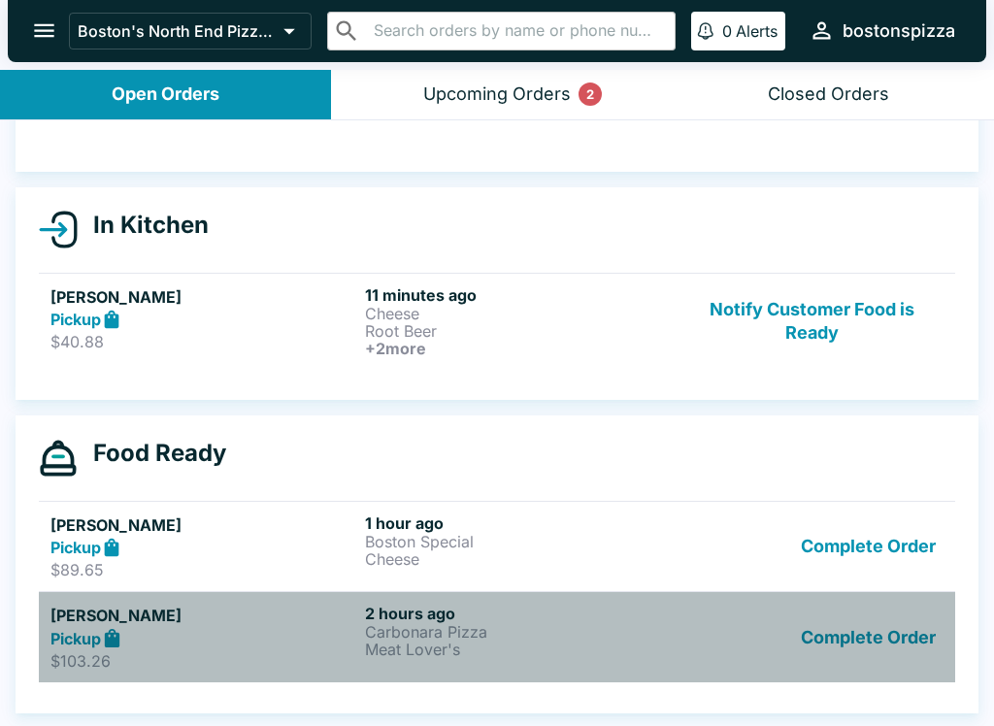
click at [100, 617] on h5 "[PERSON_NAME]" at bounding box center [203, 615] width 307 height 23
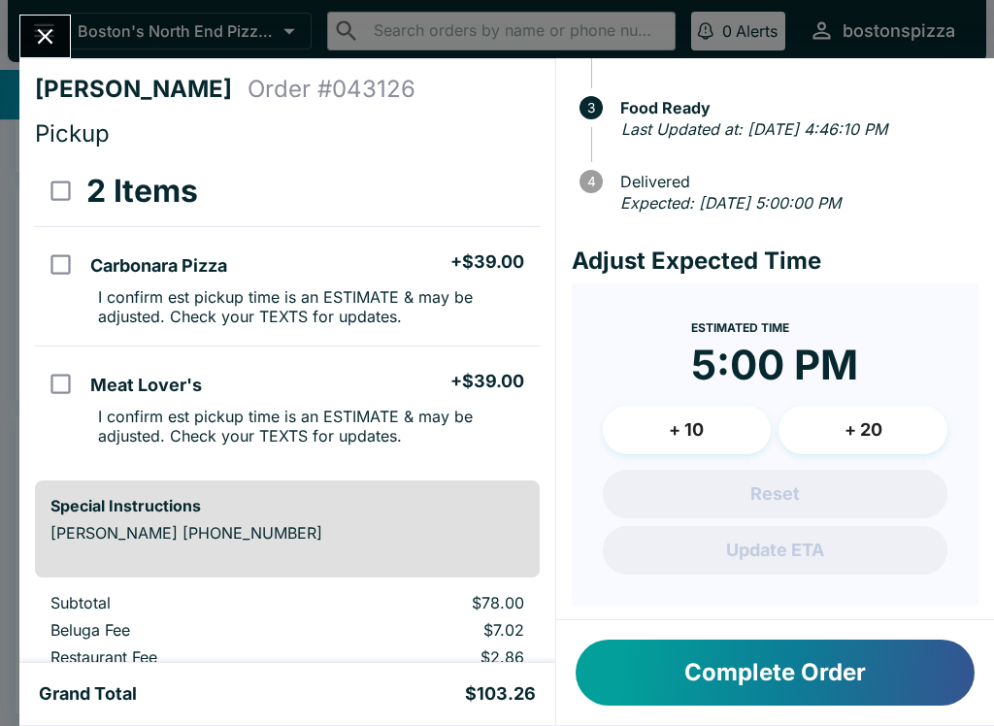
scroll to position [168, 0]
click at [58, 45] on icon "Close" at bounding box center [45, 36] width 26 height 26
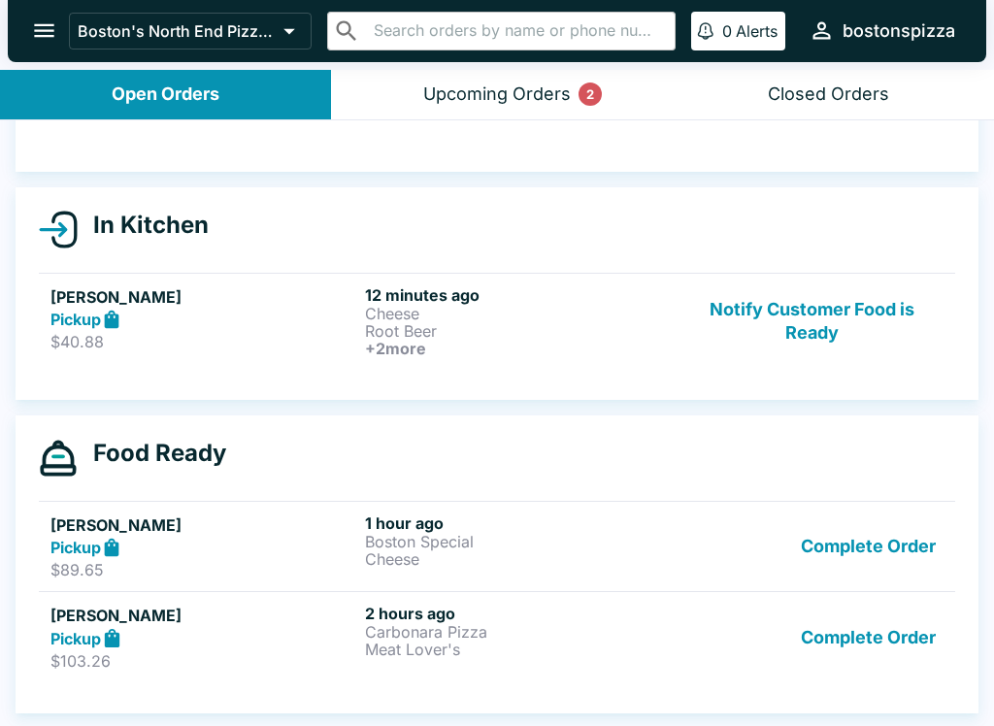
scroll to position [3, 0]
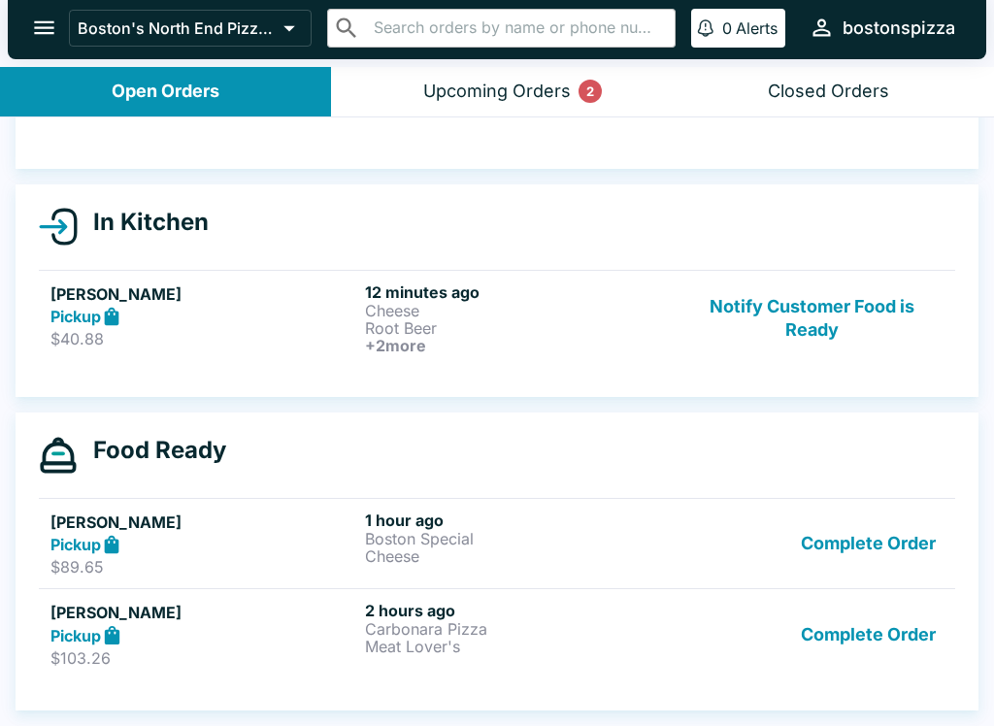
click at [524, 89] on div "Upcoming Orders 2" at bounding box center [497, 92] width 148 height 22
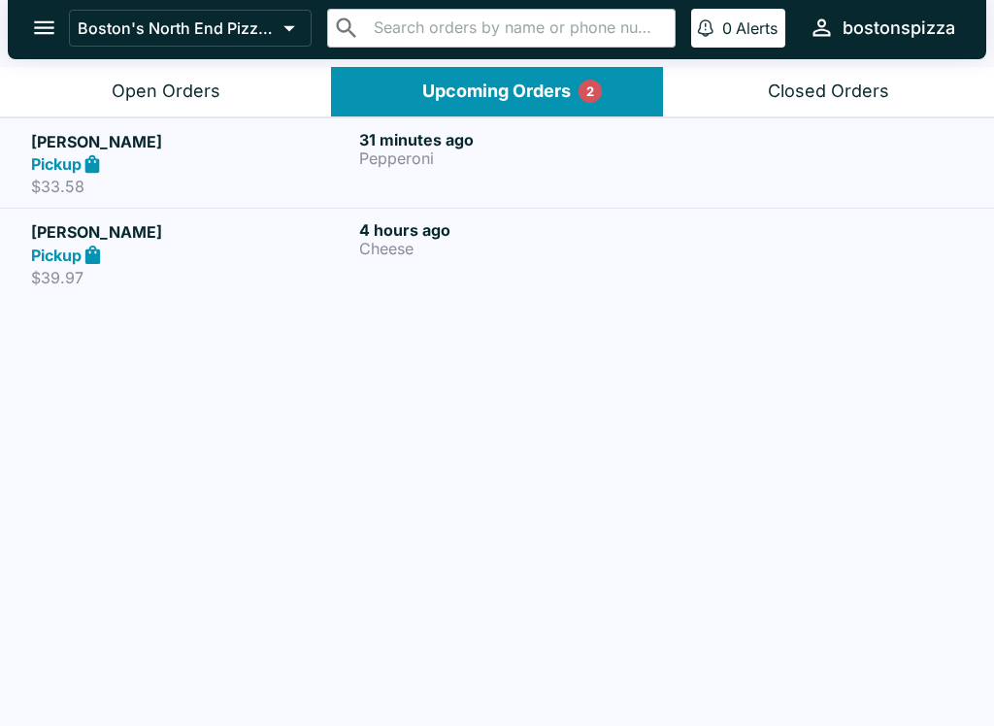
click at [454, 157] on p "Pepperoni" at bounding box center [519, 158] width 320 height 17
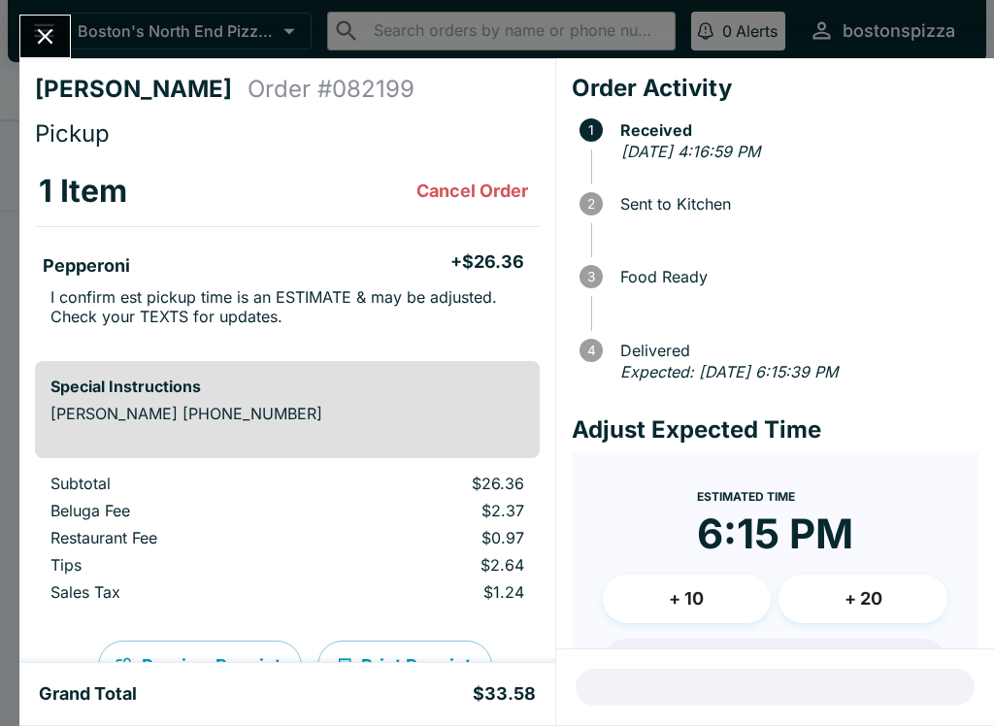
click at [58, 51] on button "Close" at bounding box center [45, 37] width 50 height 42
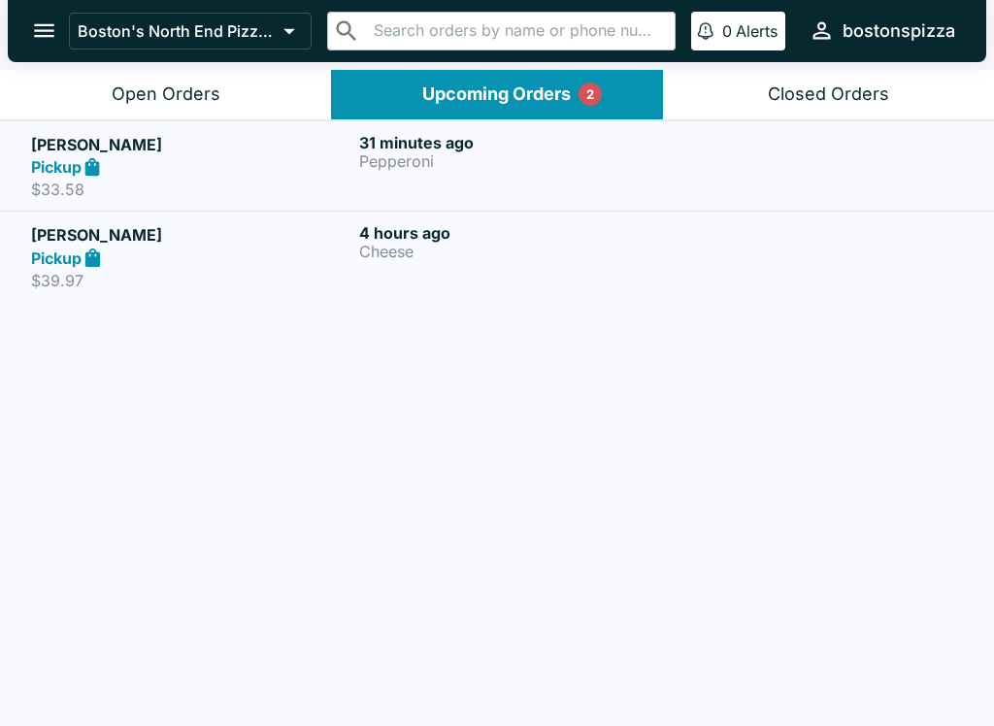
click at [259, 91] on button "Open Orders" at bounding box center [165, 95] width 331 height 50
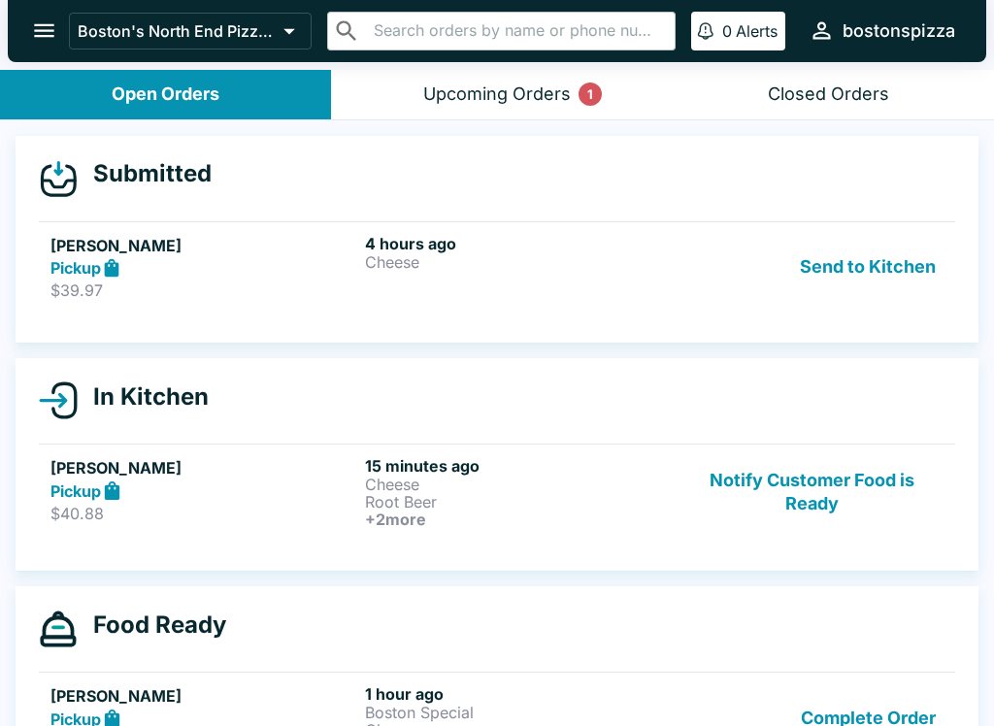
click at [430, 483] on p "Cheese" at bounding box center [518, 484] width 307 height 17
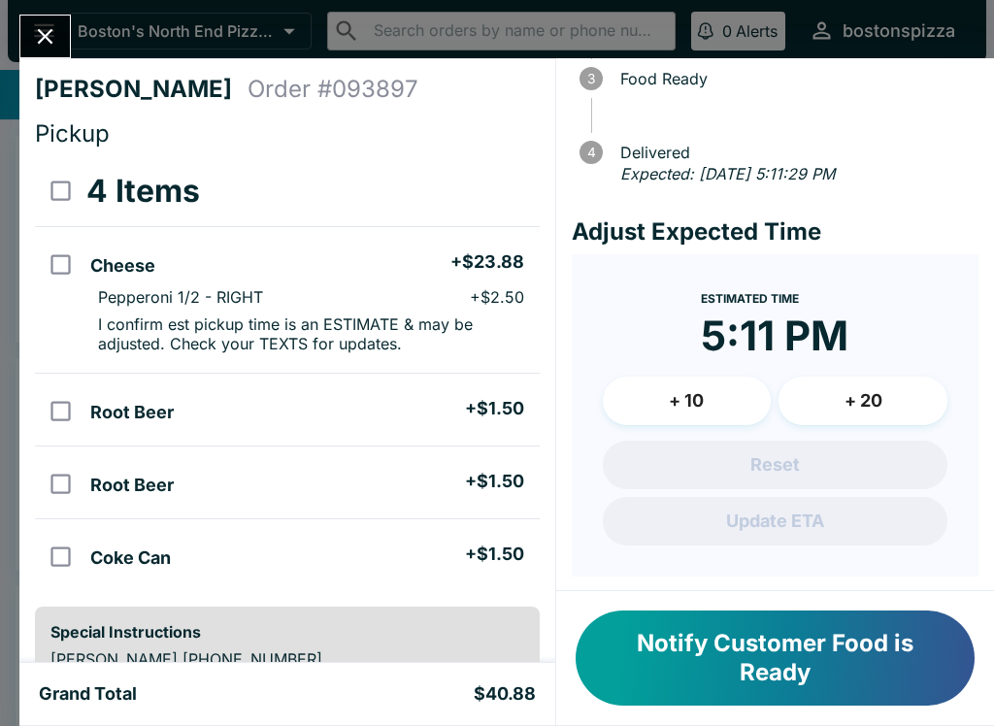
scroll to position [197, 0]
click at [40, 38] on icon "Close" at bounding box center [45, 36] width 26 height 26
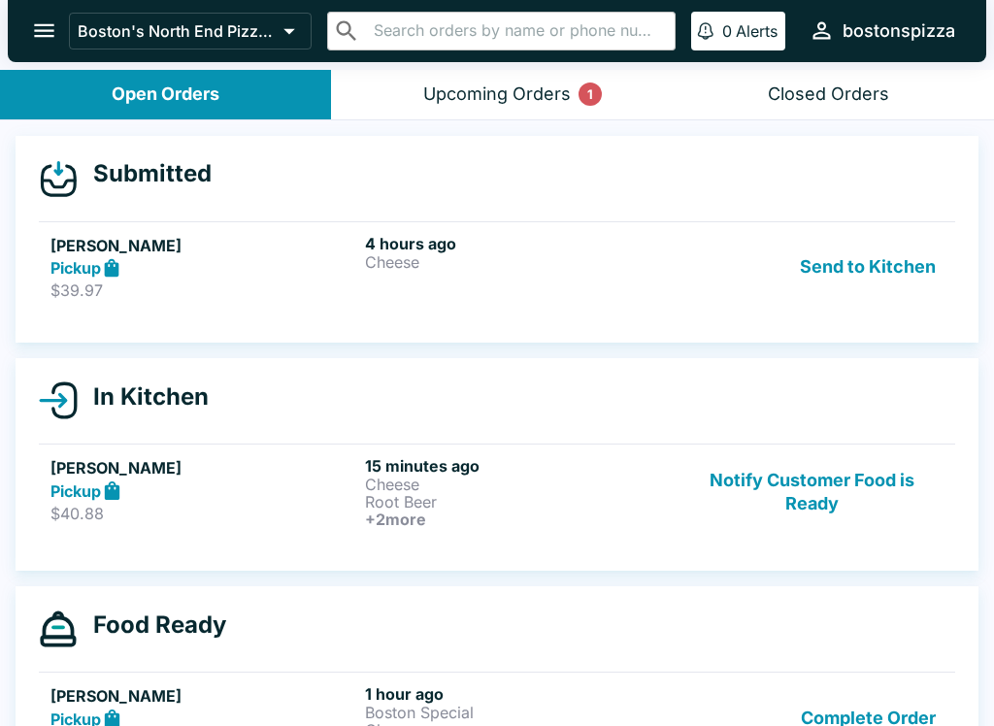
click at [905, 276] on button "Send to Kitchen" at bounding box center [867, 267] width 151 height 67
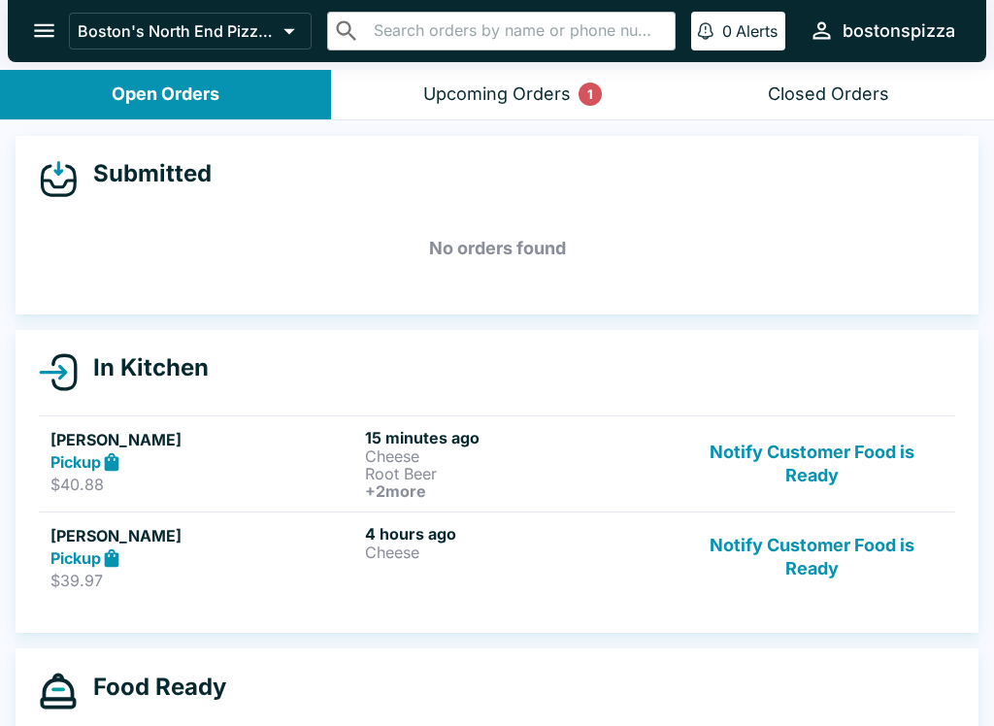
click at [534, 99] on div "Upcoming Orders 1" at bounding box center [497, 94] width 148 height 22
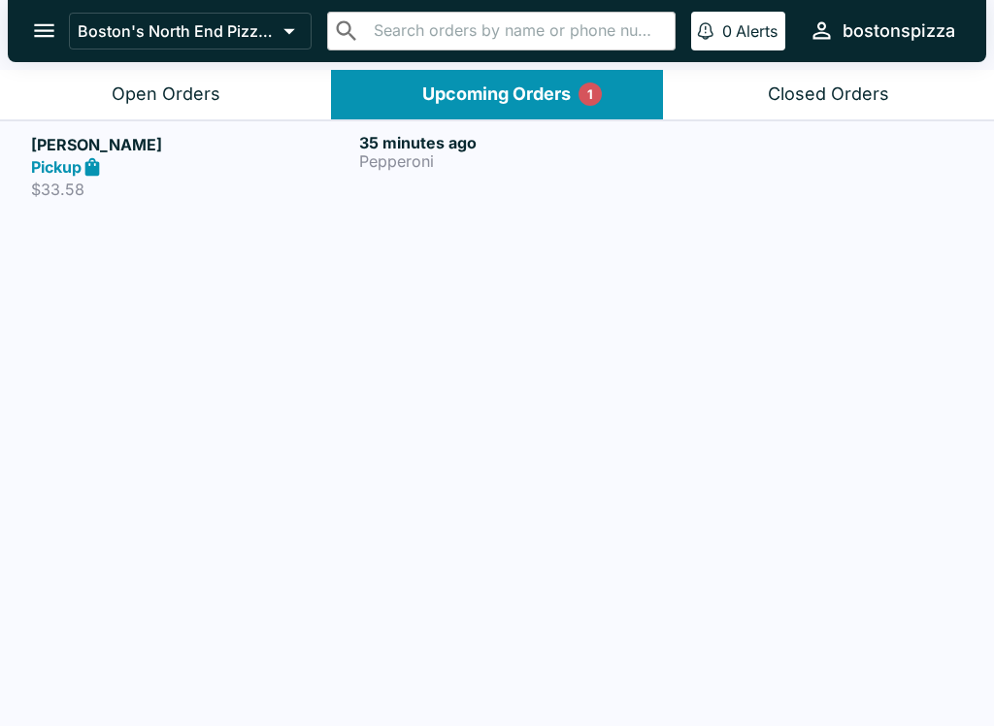
click at [421, 153] on p "Pepperoni" at bounding box center [519, 160] width 320 height 17
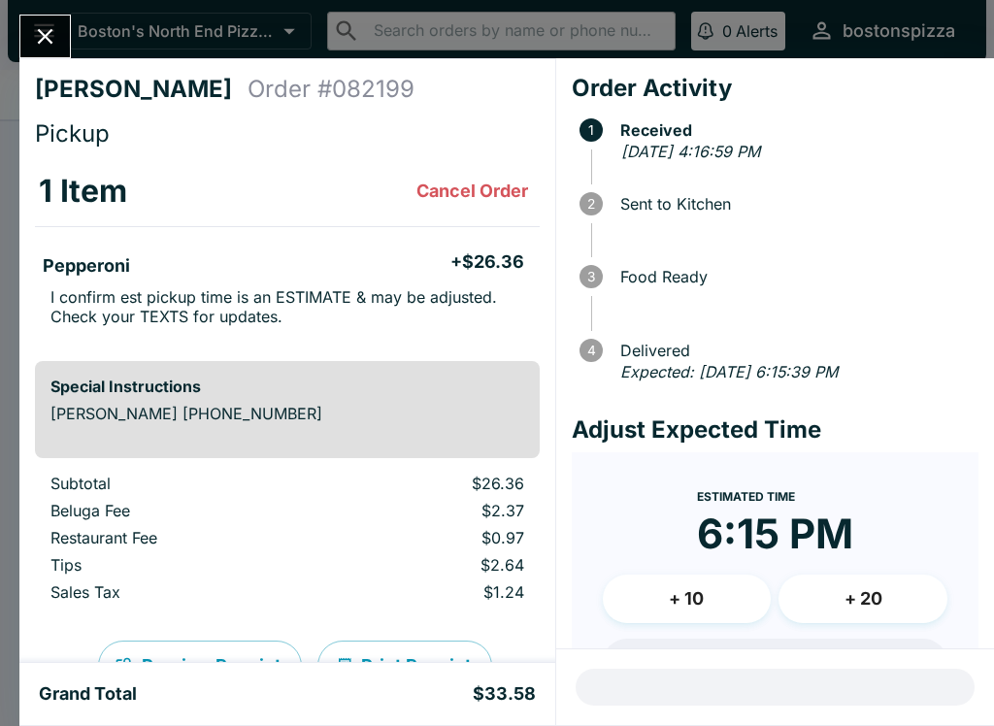
click at [62, 28] on button "Close" at bounding box center [45, 37] width 50 height 42
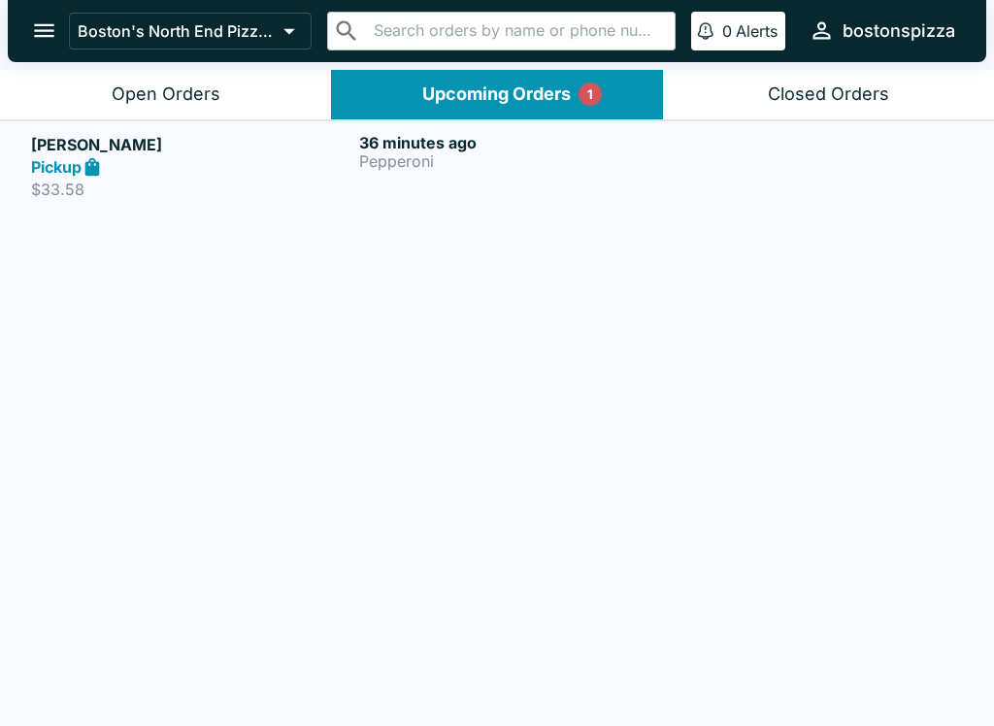
click at [218, 87] on div "Open Orders" at bounding box center [166, 94] width 109 height 22
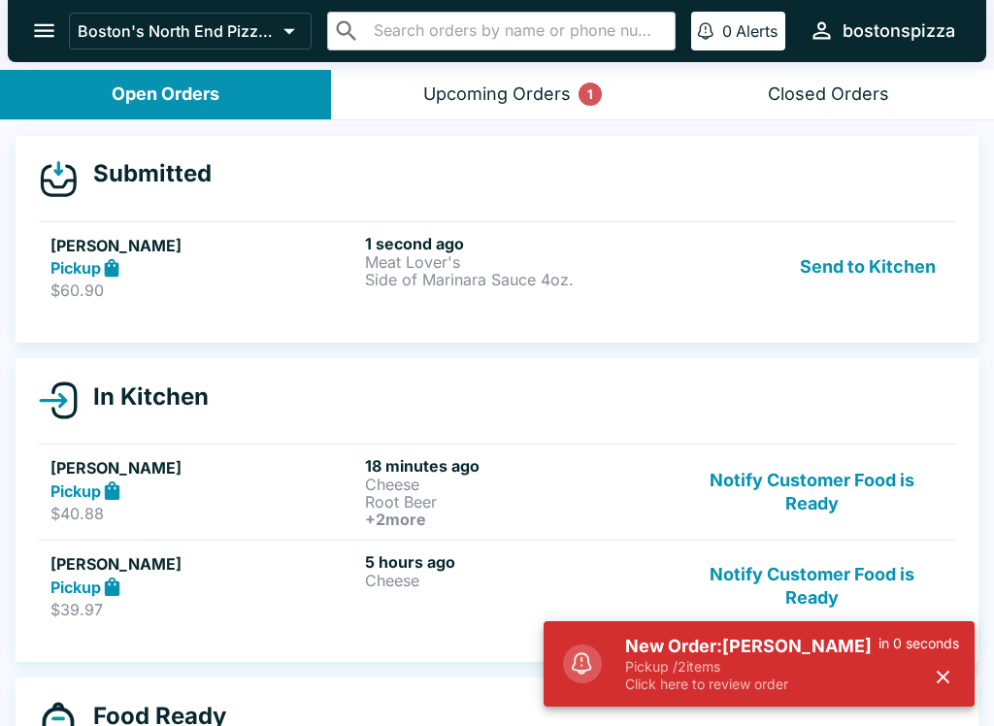
click at [753, 649] on h5 "New Order: [PERSON_NAME]" at bounding box center [751, 646] width 253 height 23
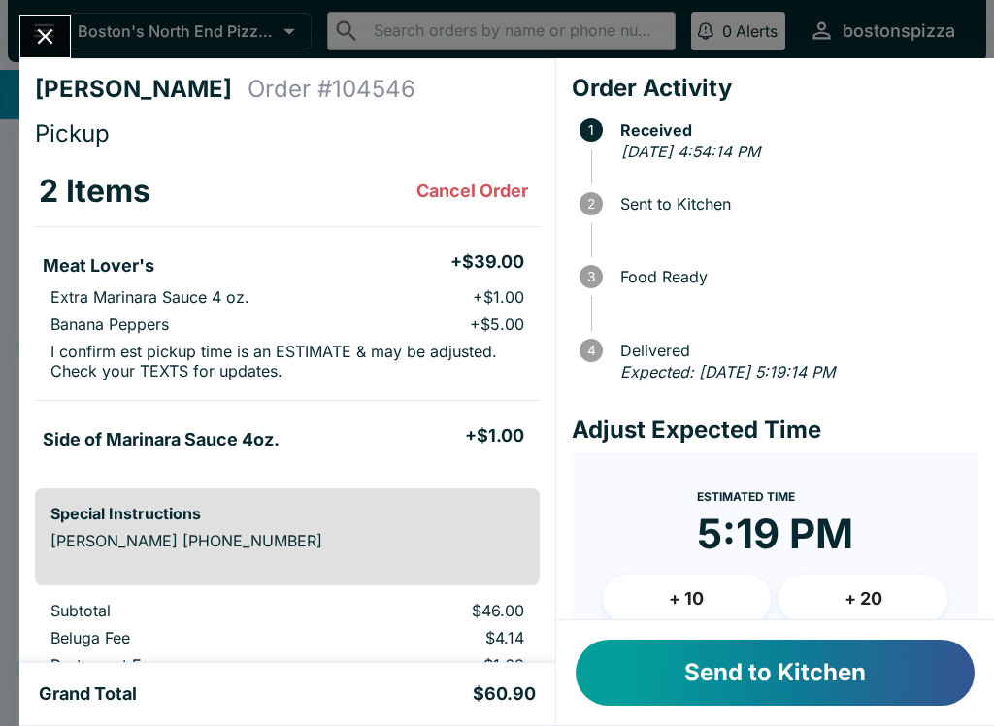
click at [684, 601] on button "+ 10" at bounding box center [687, 599] width 169 height 49
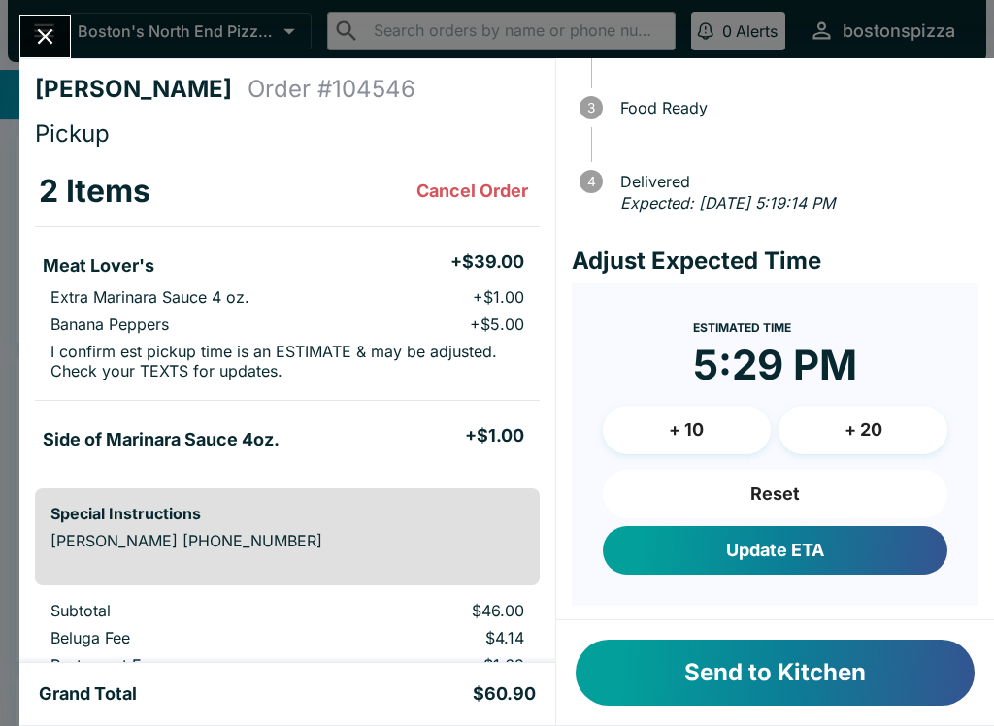
scroll to position [168, 0]
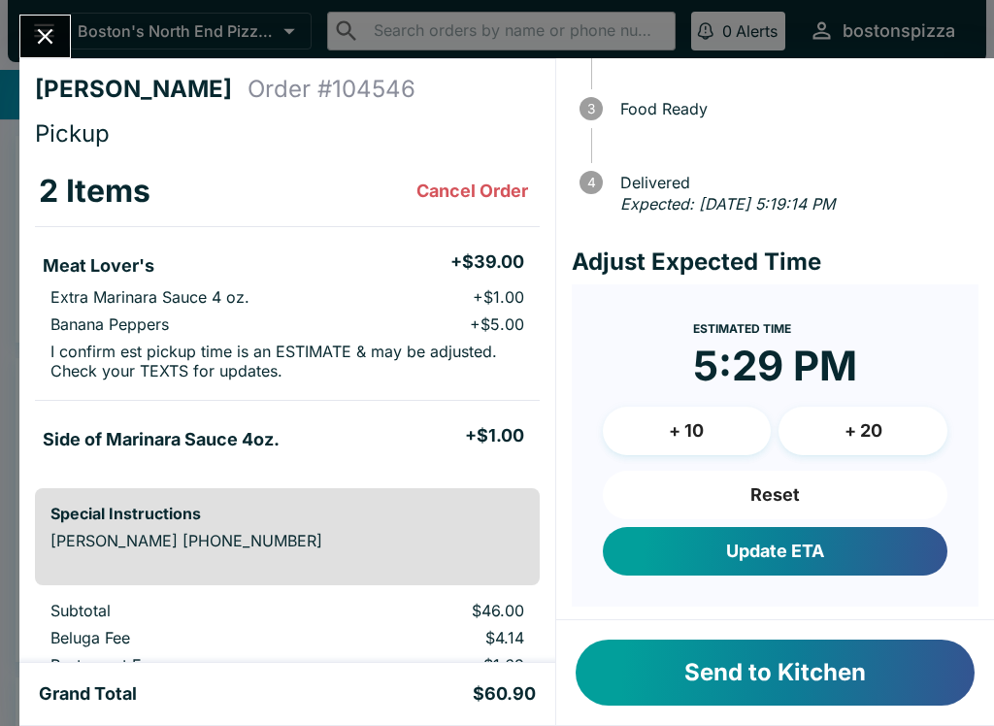
click at [51, 18] on button "Close" at bounding box center [45, 37] width 50 height 42
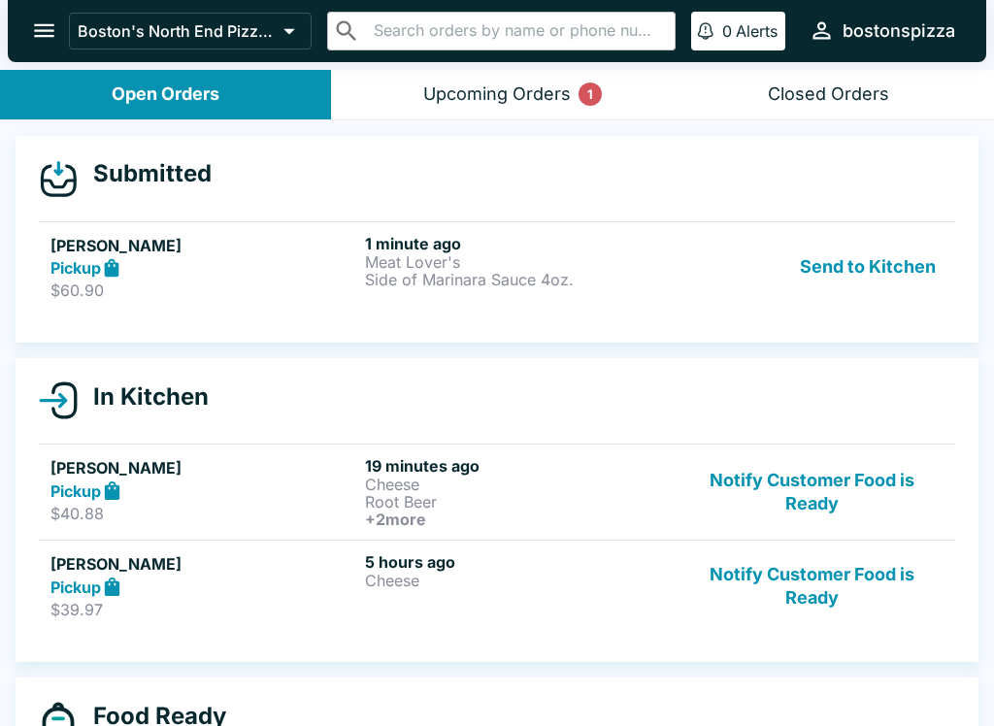
click at [866, 256] on button "Send to Kitchen" at bounding box center [867, 267] width 151 height 67
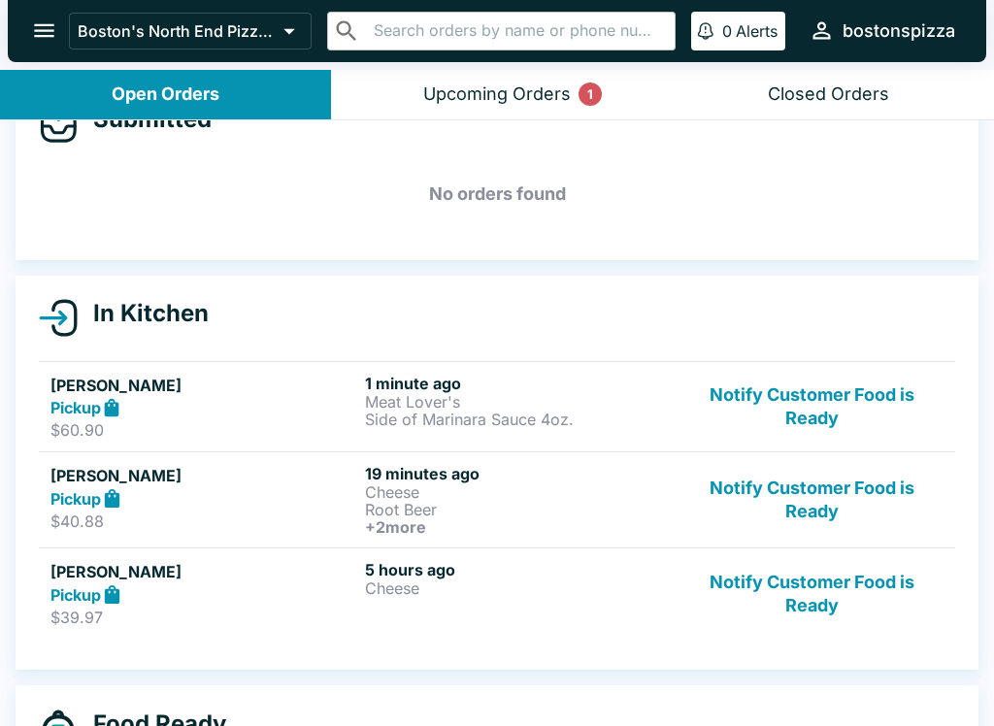
scroll to position [62, 0]
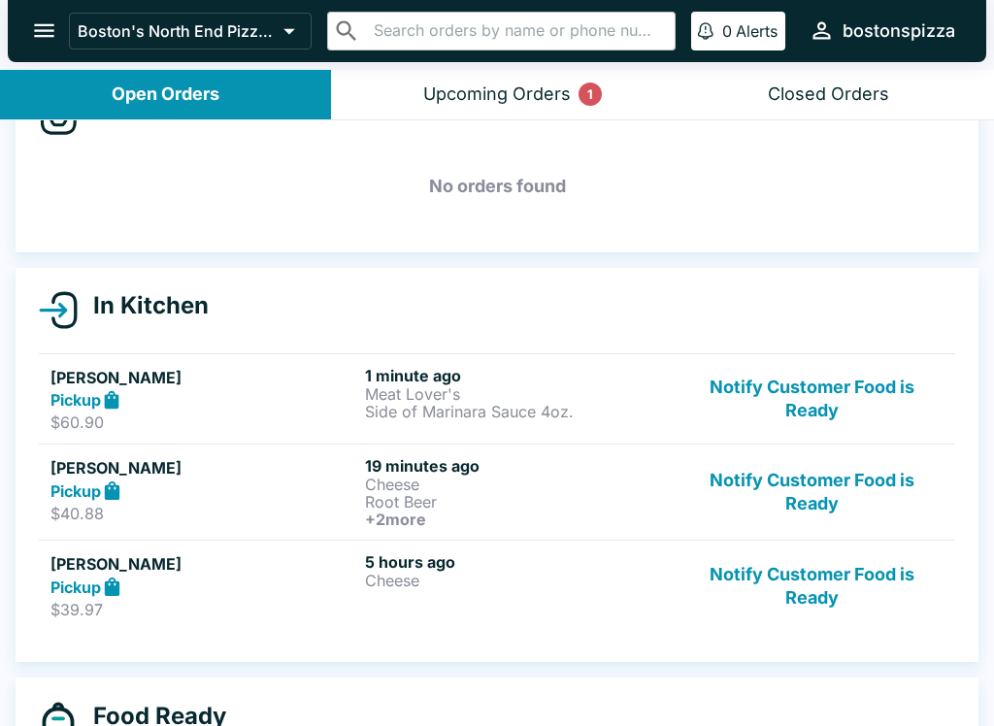
click at [837, 571] on button "Notify Customer Food is Ready" at bounding box center [812, 585] width 263 height 67
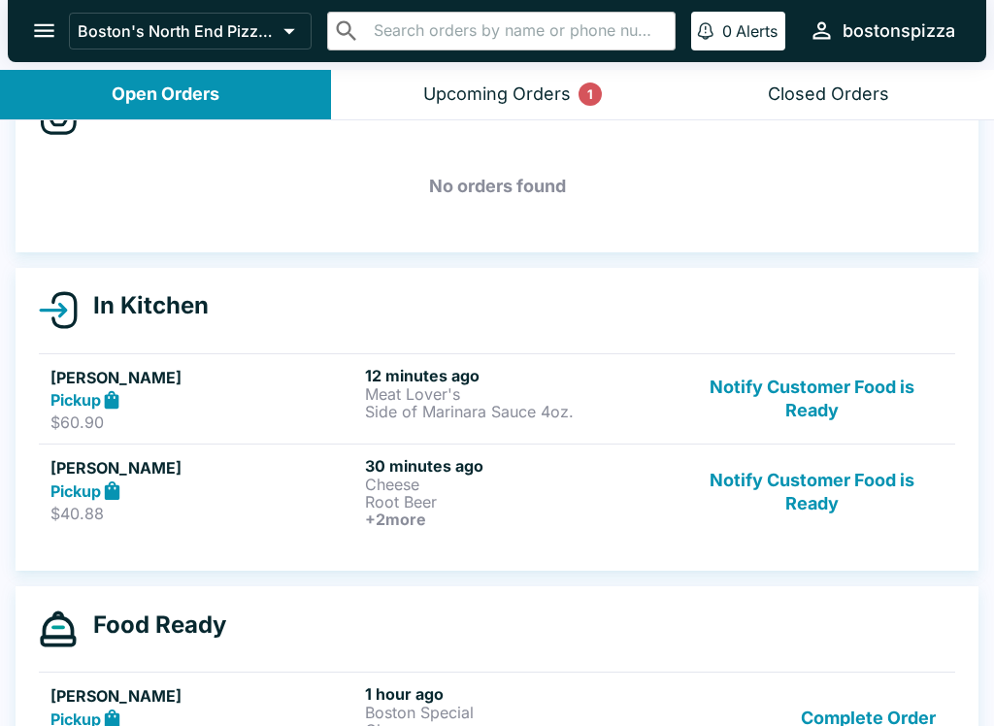
click at [825, 472] on button "Notify Customer Food is Ready" at bounding box center [812, 492] width 263 height 72
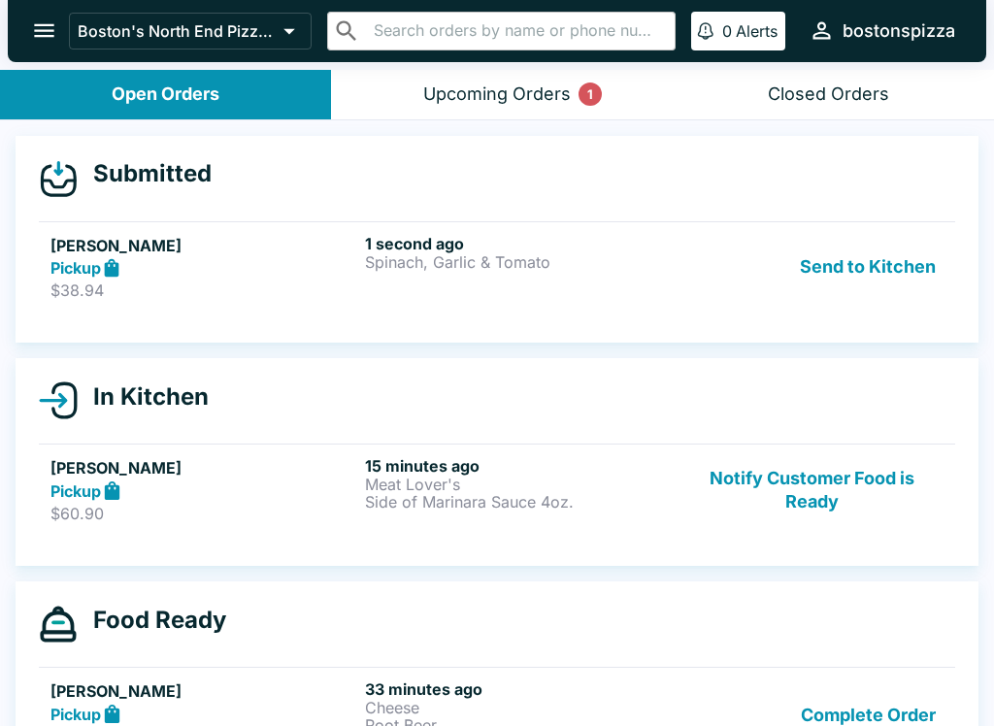
scroll to position [0, 0]
click at [513, 282] on div "1 second ago Spinach, [PERSON_NAME] & Tomato" at bounding box center [518, 267] width 307 height 67
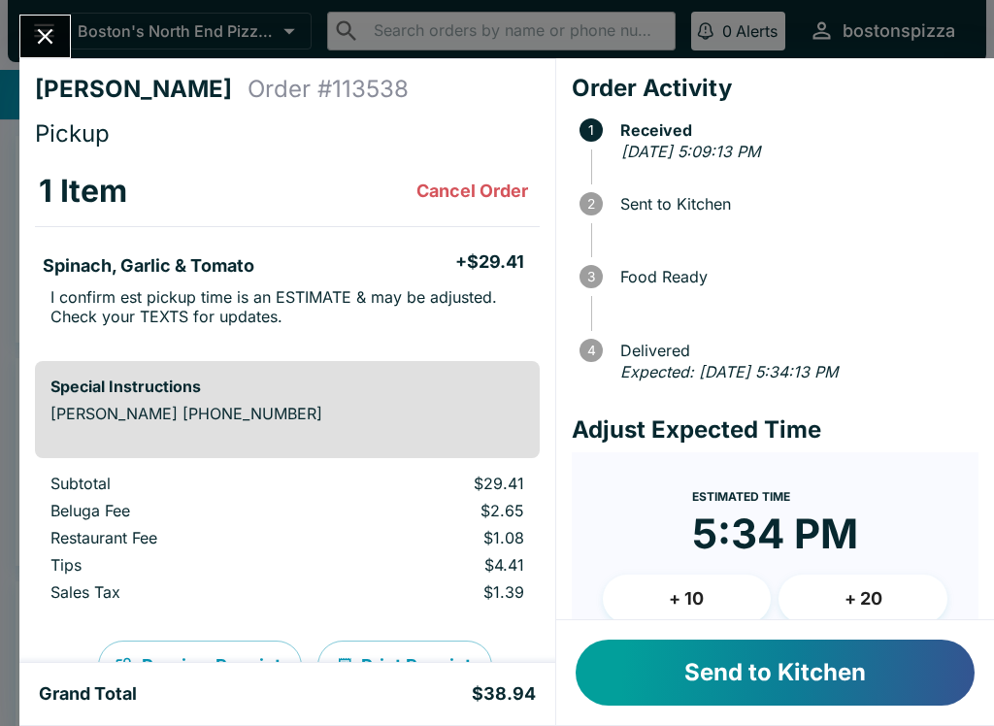
click at [707, 616] on button "+ 10" at bounding box center [687, 599] width 169 height 49
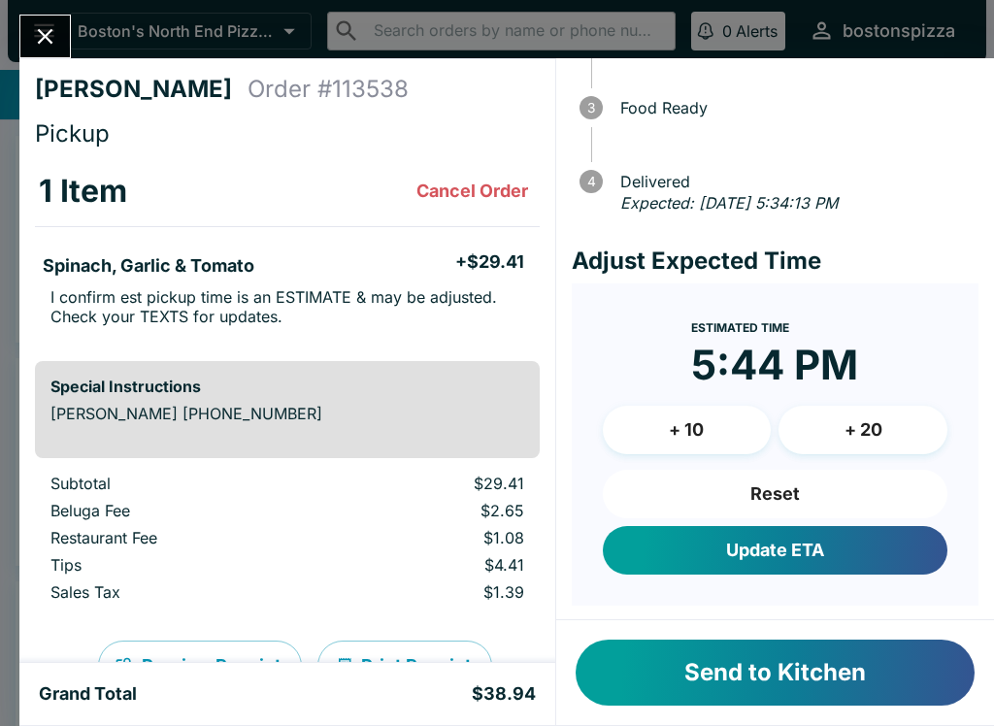
scroll to position [168, 0]
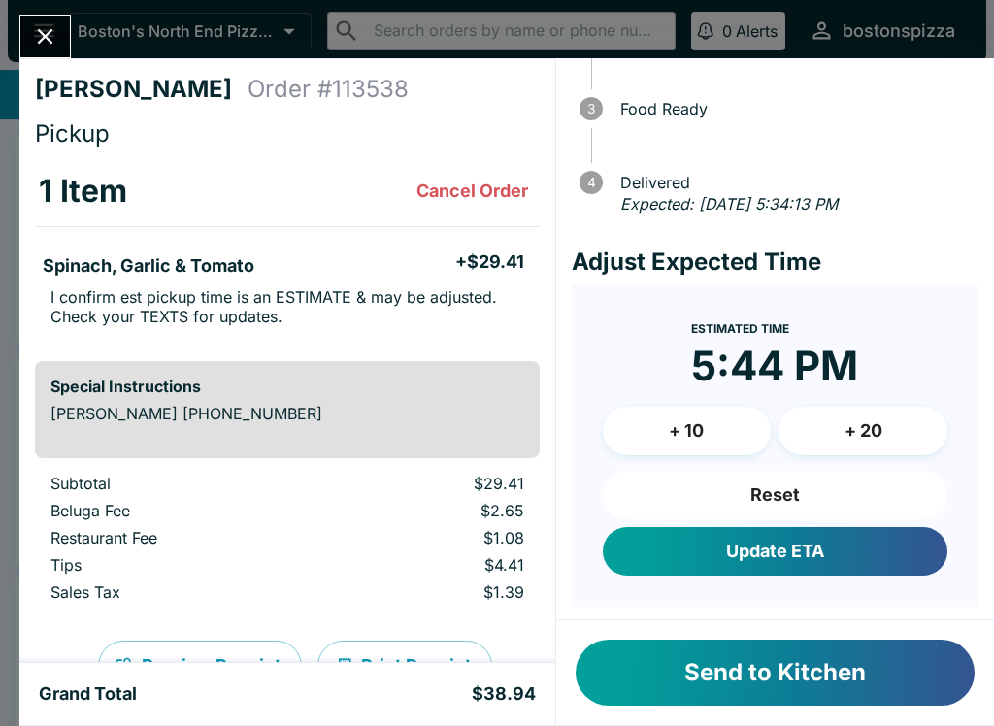
click at [844, 541] on button "Update ETA" at bounding box center [775, 551] width 345 height 49
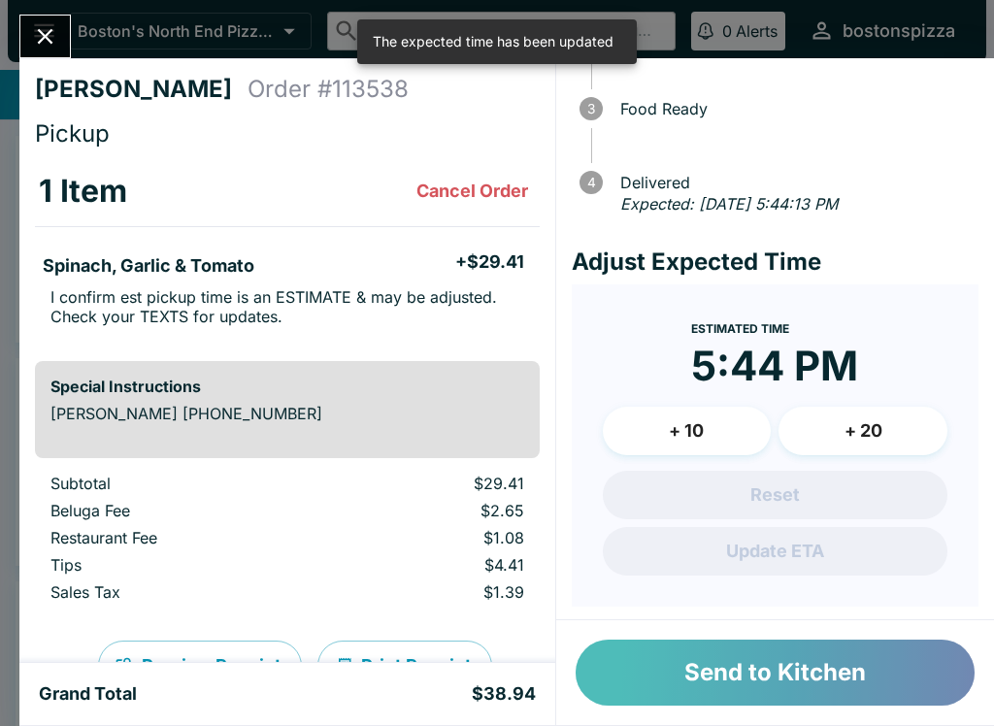
click at [845, 676] on button "Send to Kitchen" at bounding box center [775, 673] width 399 height 66
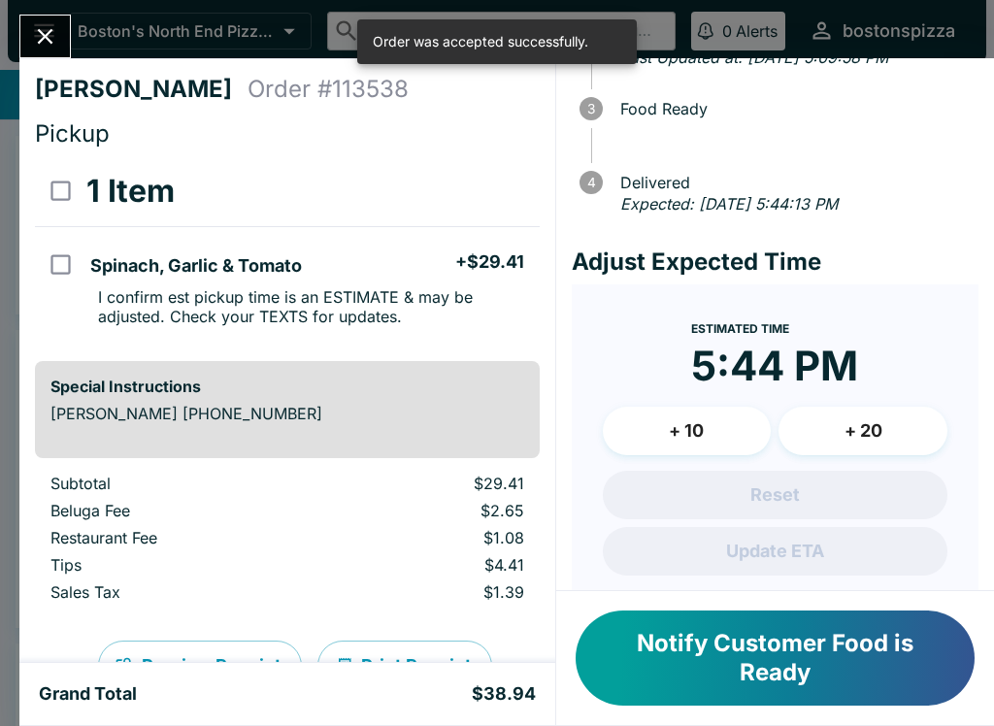
click at [45, 40] on icon "Close" at bounding box center [45, 36] width 26 height 26
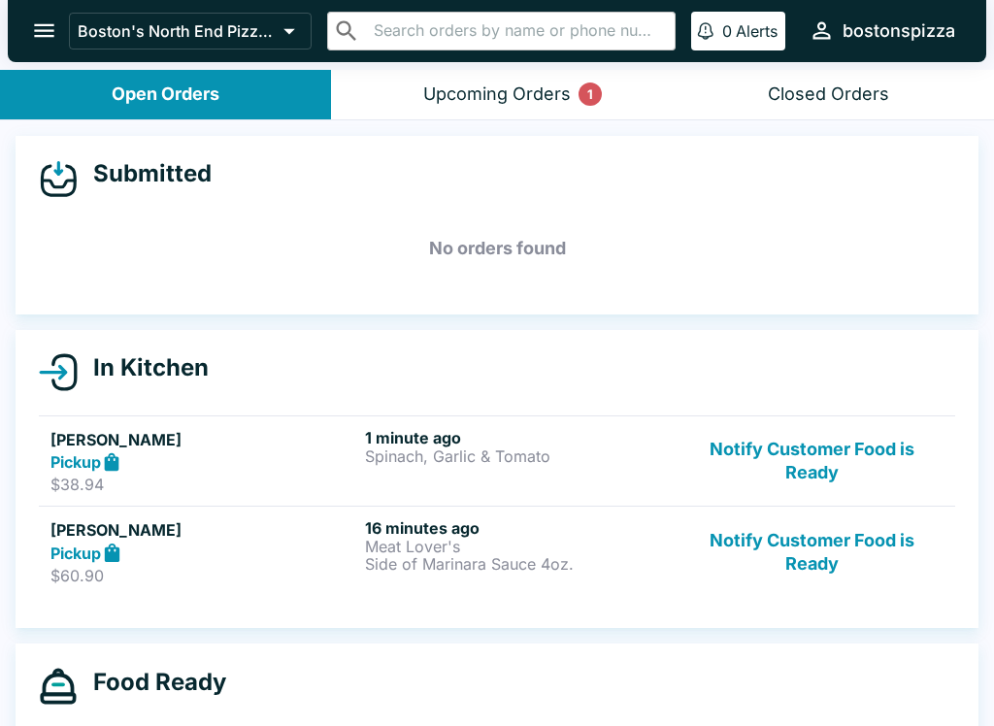
click at [516, 80] on button "Upcoming Orders 1" at bounding box center [496, 95] width 331 height 50
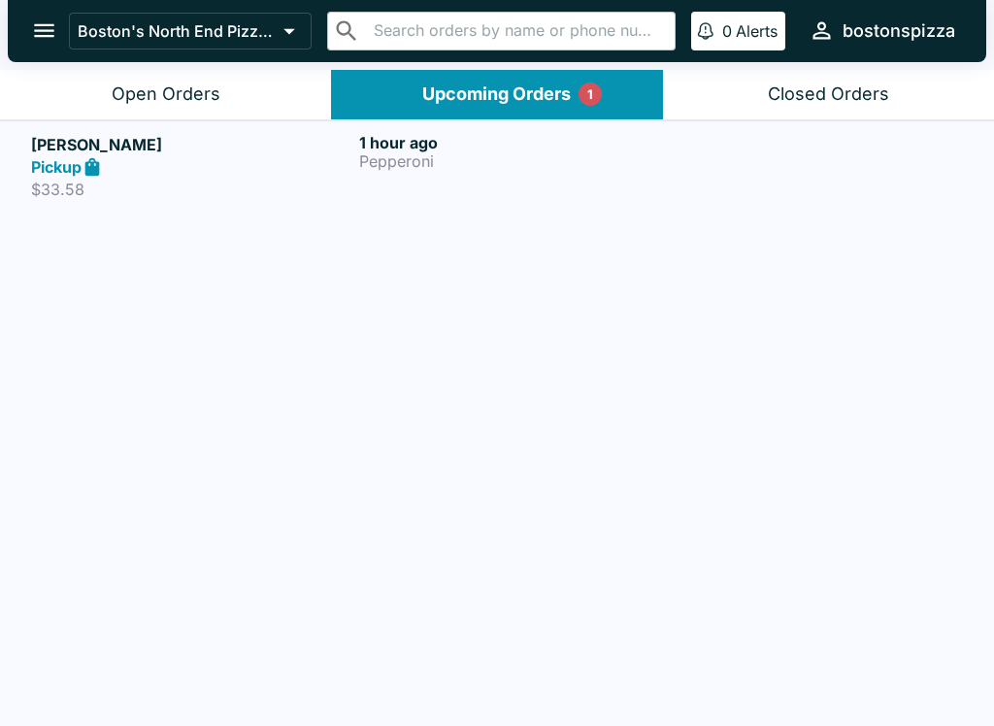
click at [159, 83] on div "Open Orders" at bounding box center [166, 94] width 109 height 22
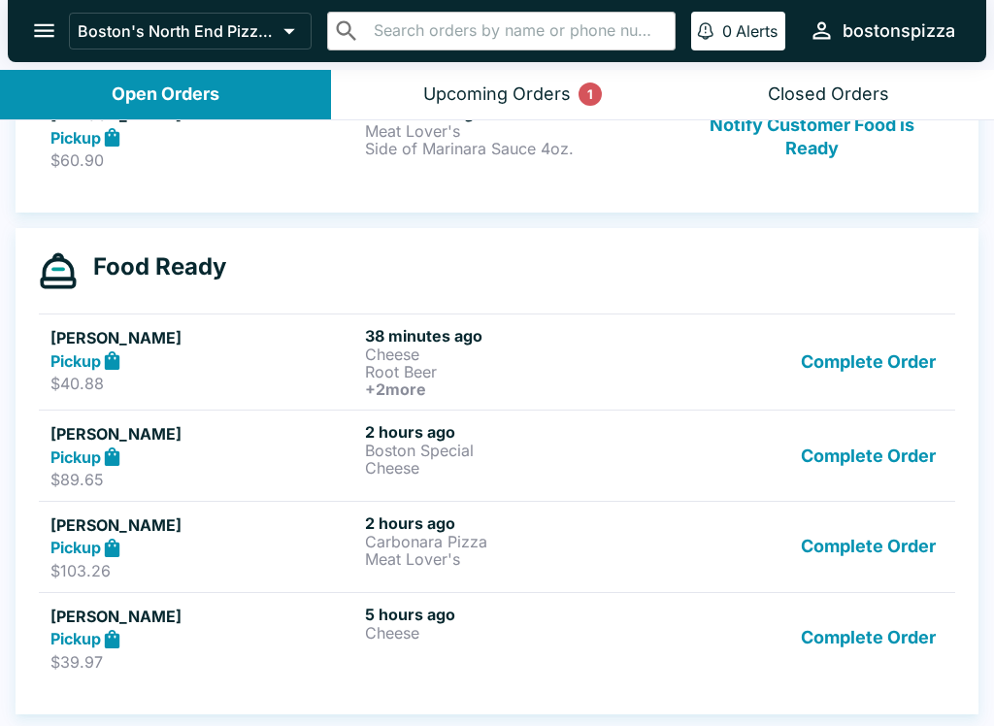
click at [863, 374] on button "Complete Order" at bounding box center [868, 362] width 150 height 72
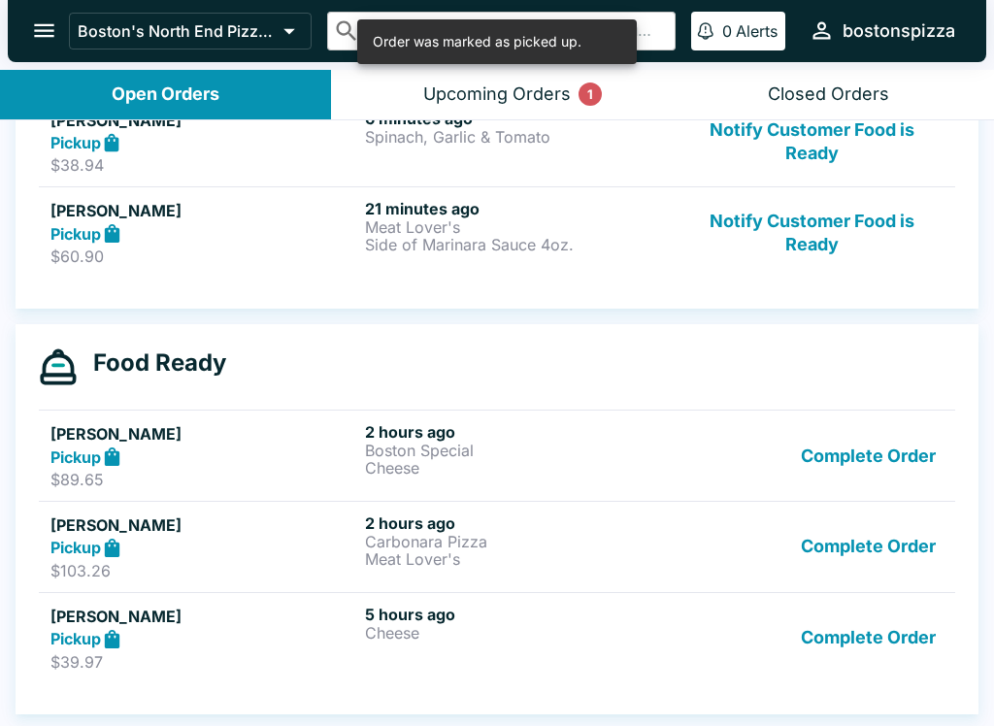
scroll to position [3, 0]
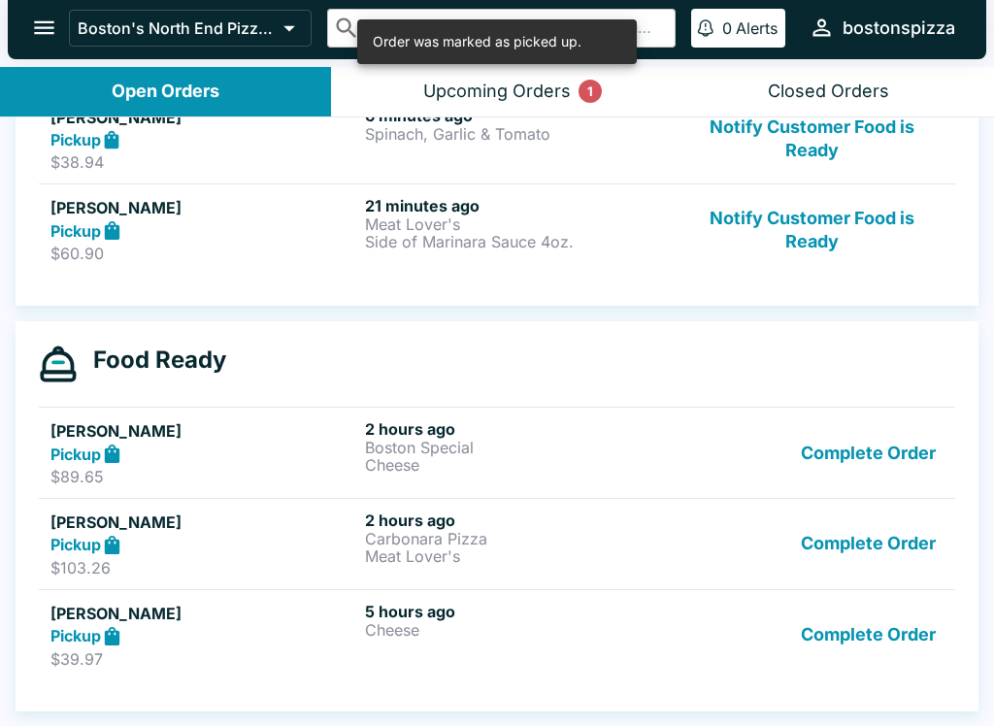
click at [875, 639] on button "Complete Order" at bounding box center [868, 635] width 150 height 67
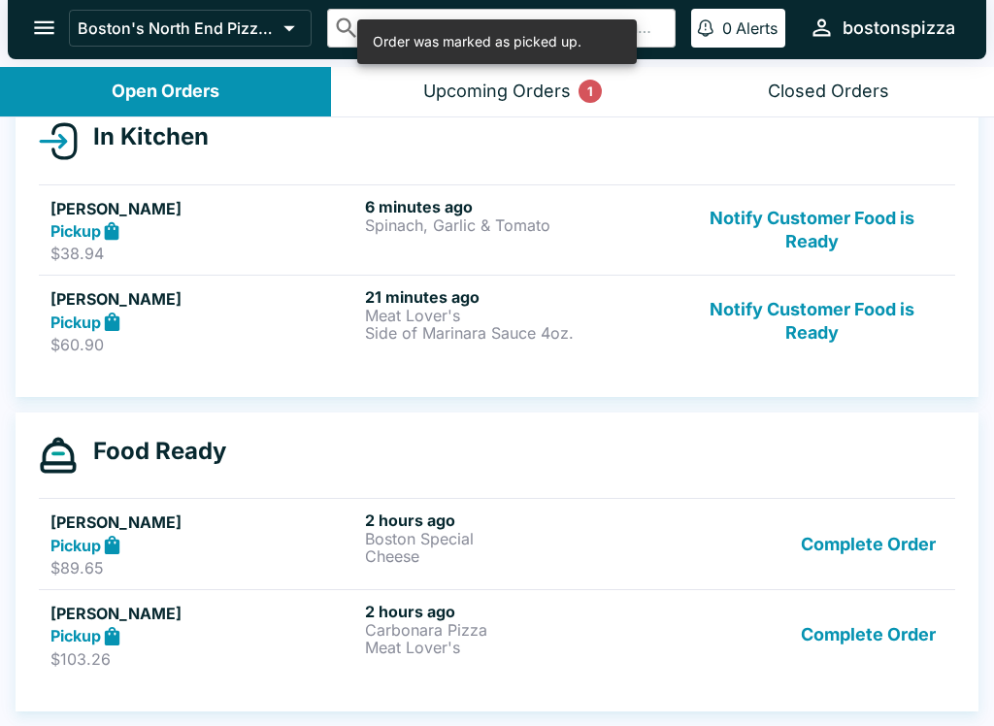
scroll to position [228, 0]
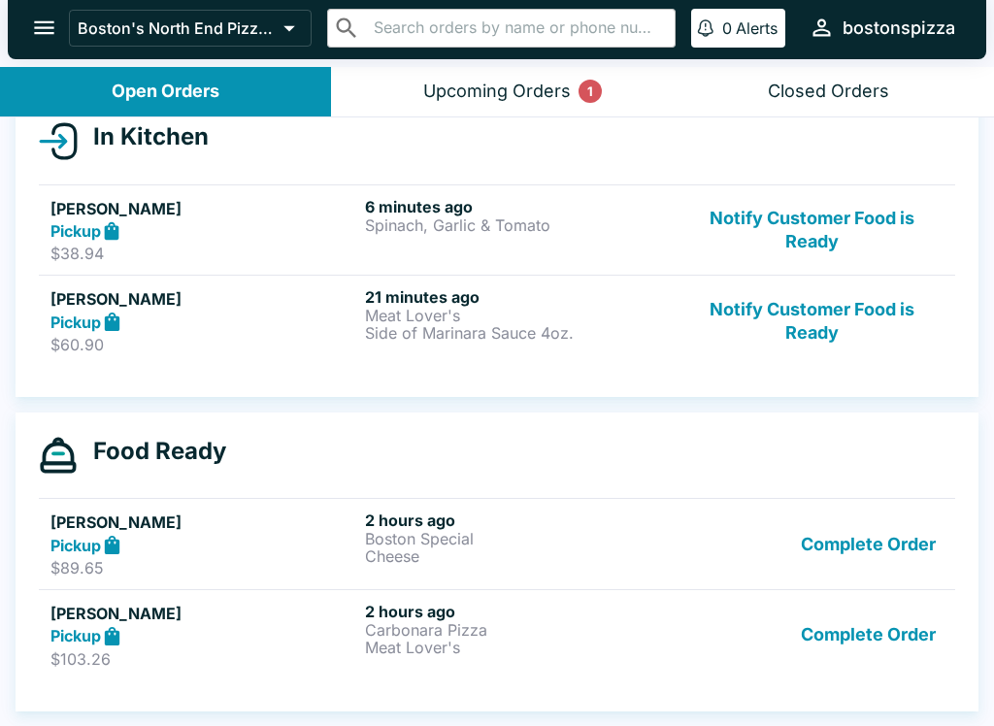
click at [868, 649] on button "Complete Order" at bounding box center [868, 635] width 150 height 67
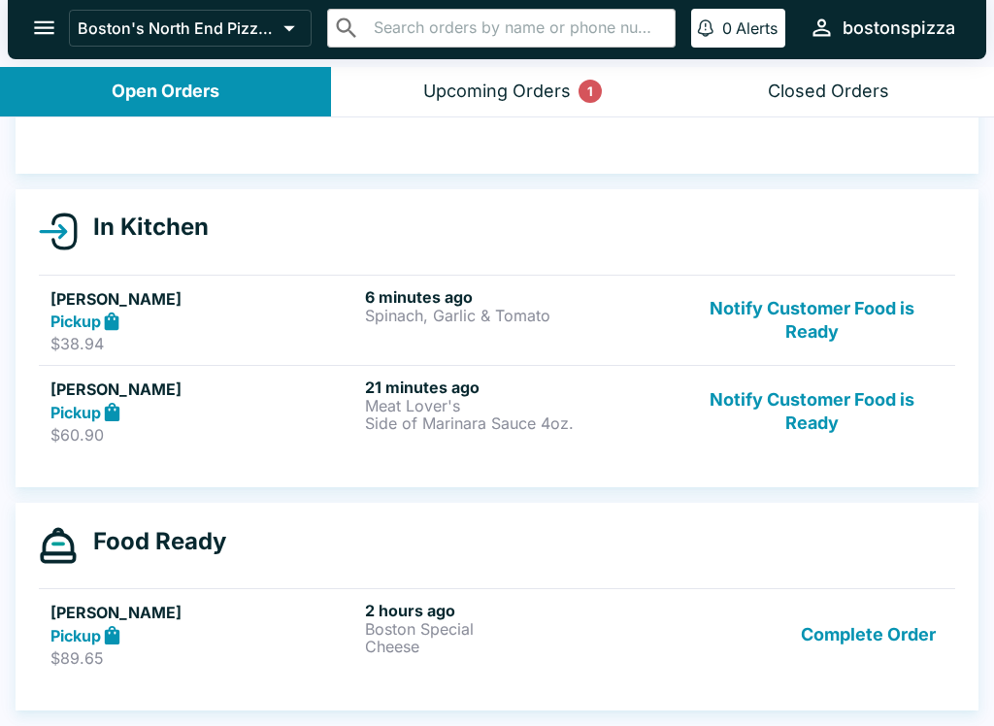
click at [877, 635] on button "Complete Order" at bounding box center [868, 634] width 150 height 67
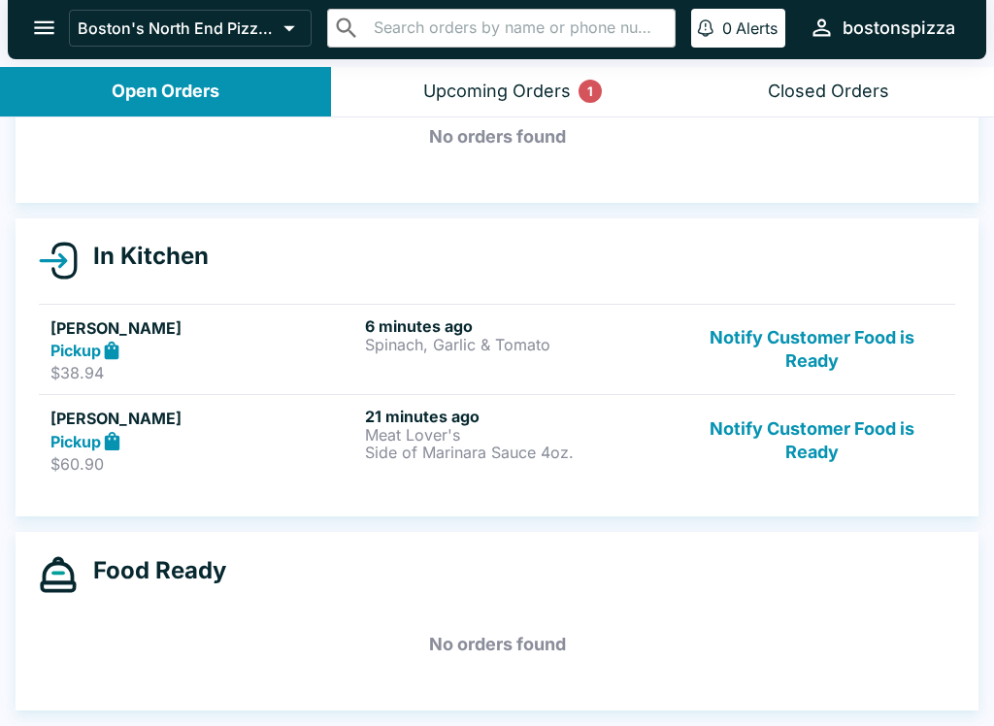
click at [825, 419] on button "Notify Customer Food is Ready" at bounding box center [812, 440] width 263 height 67
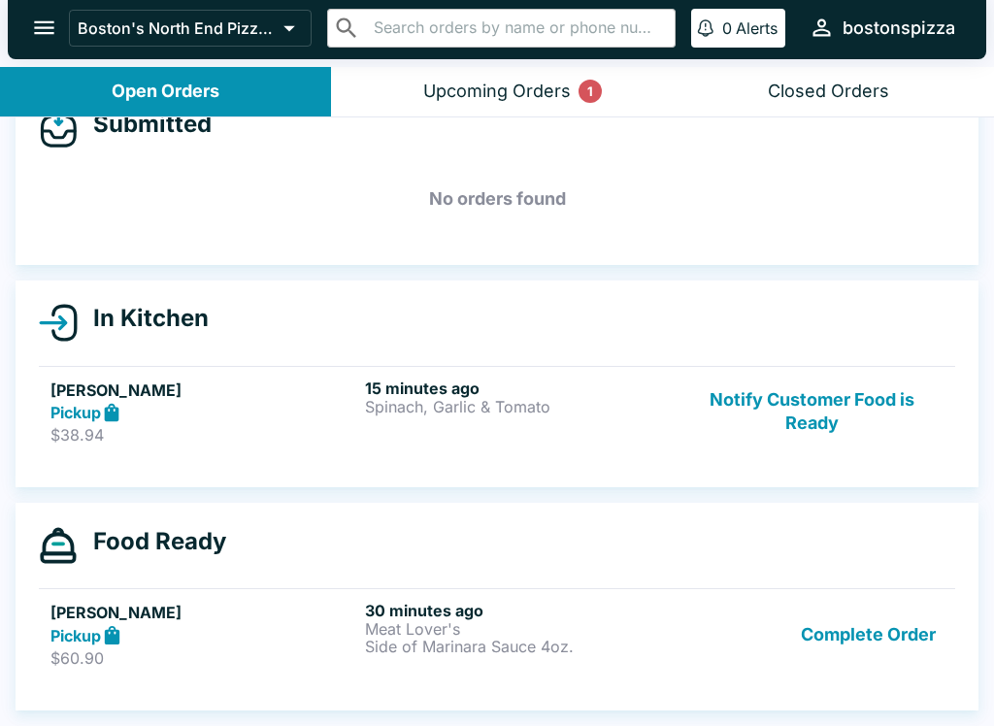
scroll to position [47, 0]
click at [786, 388] on button "Notify Customer Food is Ready" at bounding box center [812, 412] width 263 height 67
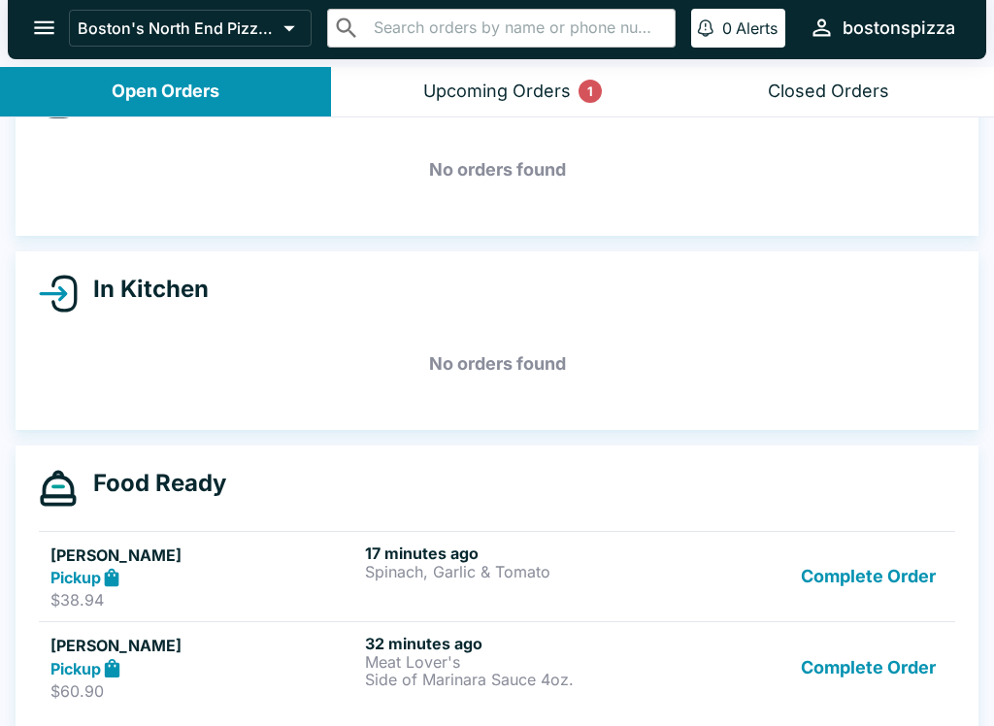
scroll to position [75, 0]
click at [476, 84] on div "Upcoming Orders 1" at bounding box center [497, 92] width 148 height 22
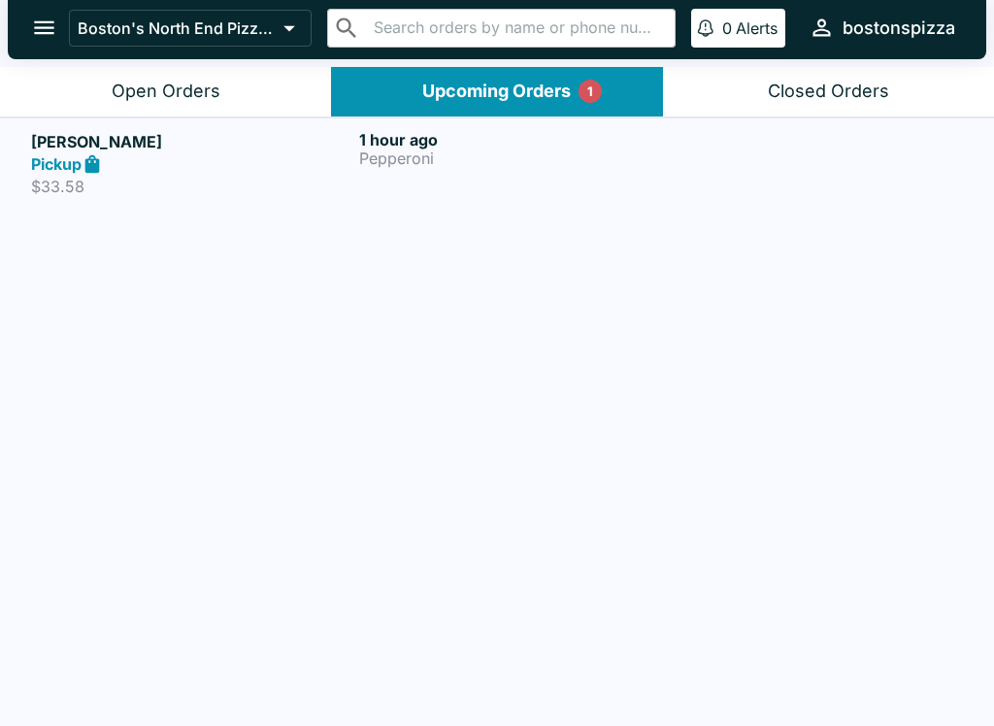
click at [181, 111] on button "Open Orders" at bounding box center [165, 92] width 331 height 50
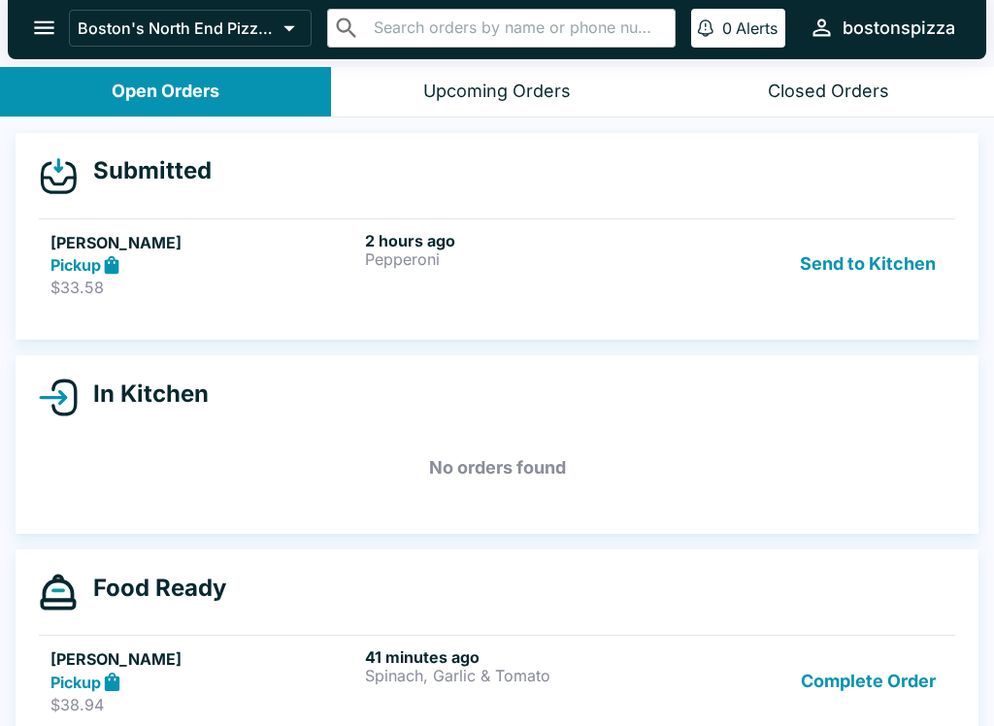
click at [248, 261] on div "Pickup" at bounding box center [203, 265] width 307 height 22
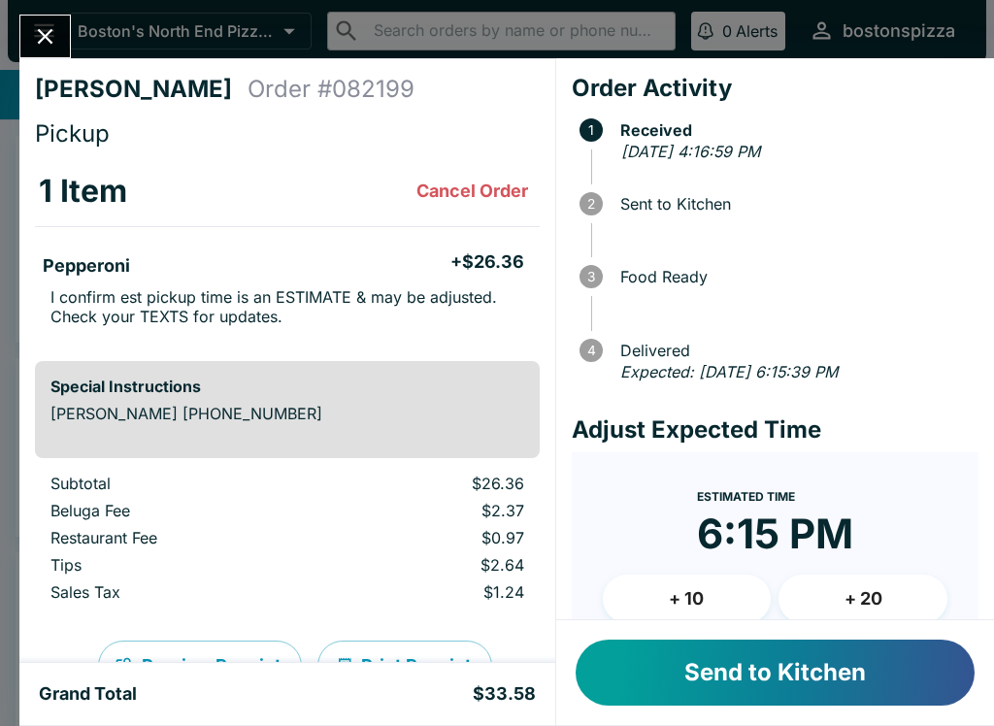
click at [770, 664] on button "Send to Kitchen" at bounding box center [775, 673] width 399 height 66
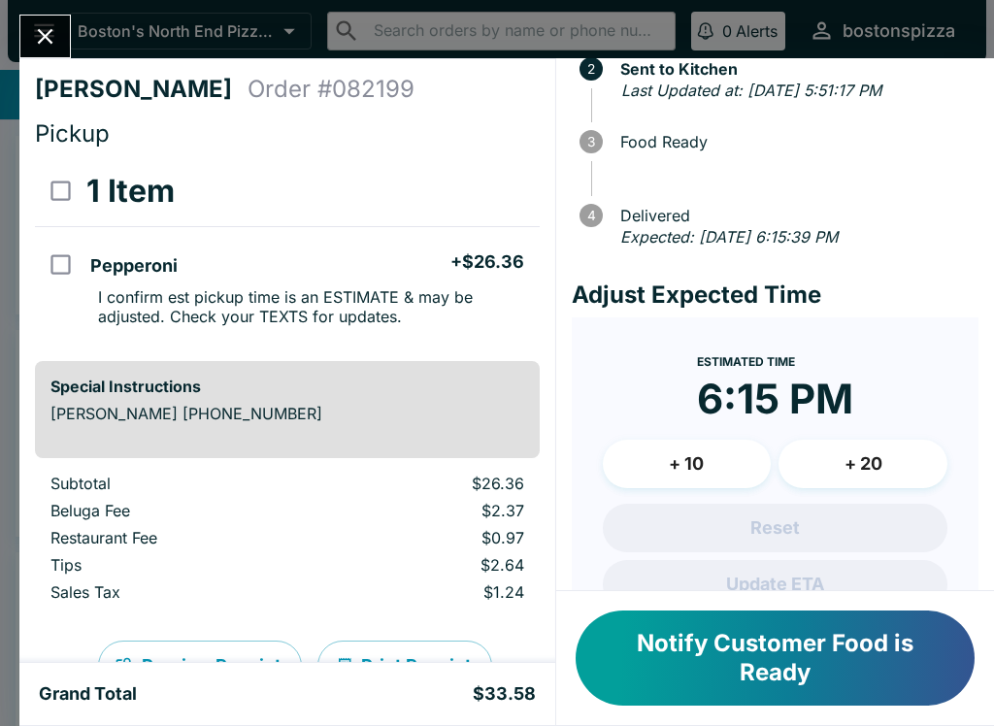
scroll to position [136, 0]
click at [55, 53] on button "Close" at bounding box center [45, 37] width 50 height 42
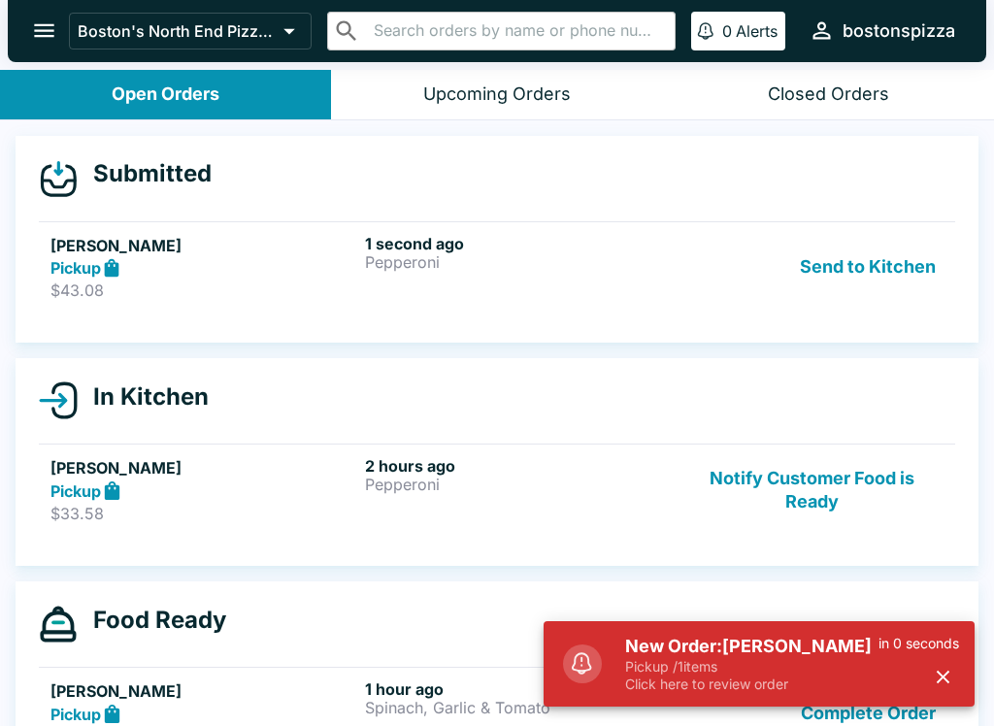
click at [365, 248] on h6 "1 second ago" at bounding box center [518, 243] width 307 height 19
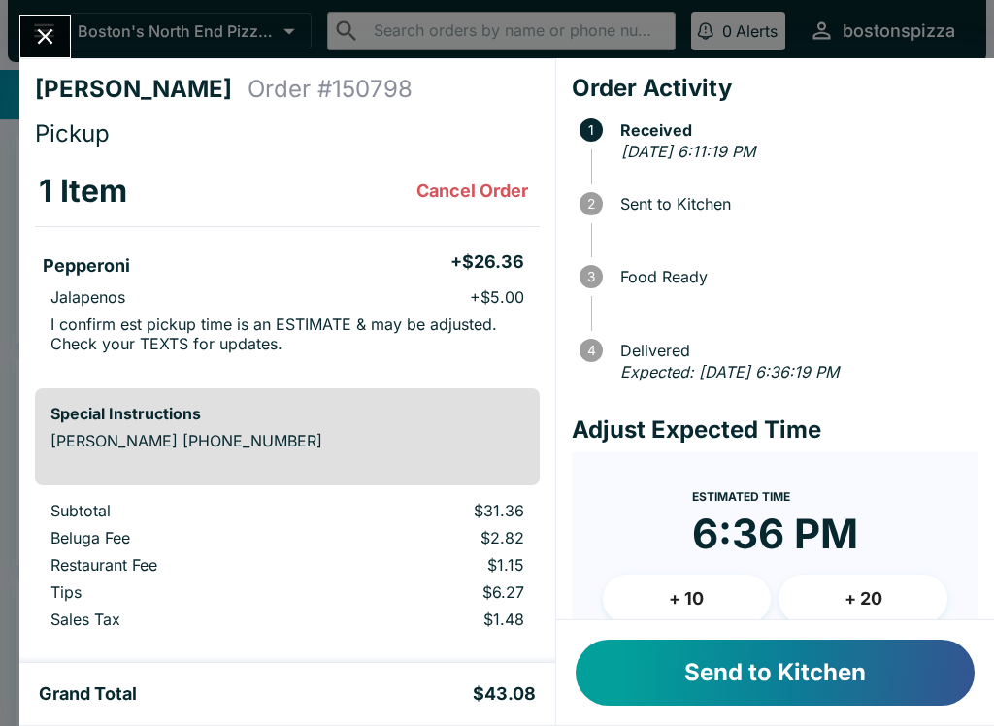
click at [839, 680] on button "Send to Kitchen" at bounding box center [775, 673] width 399 height 66
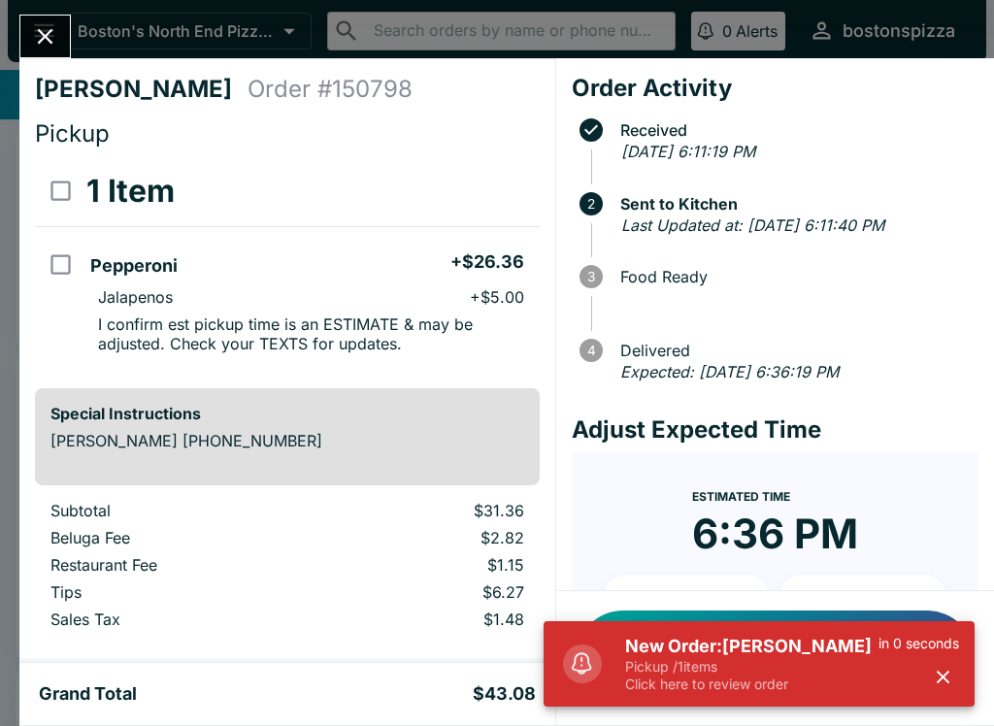
click at [746, 674] on p "Pickup / 1 items" at bounding box center [751, 666] width 253 height 17
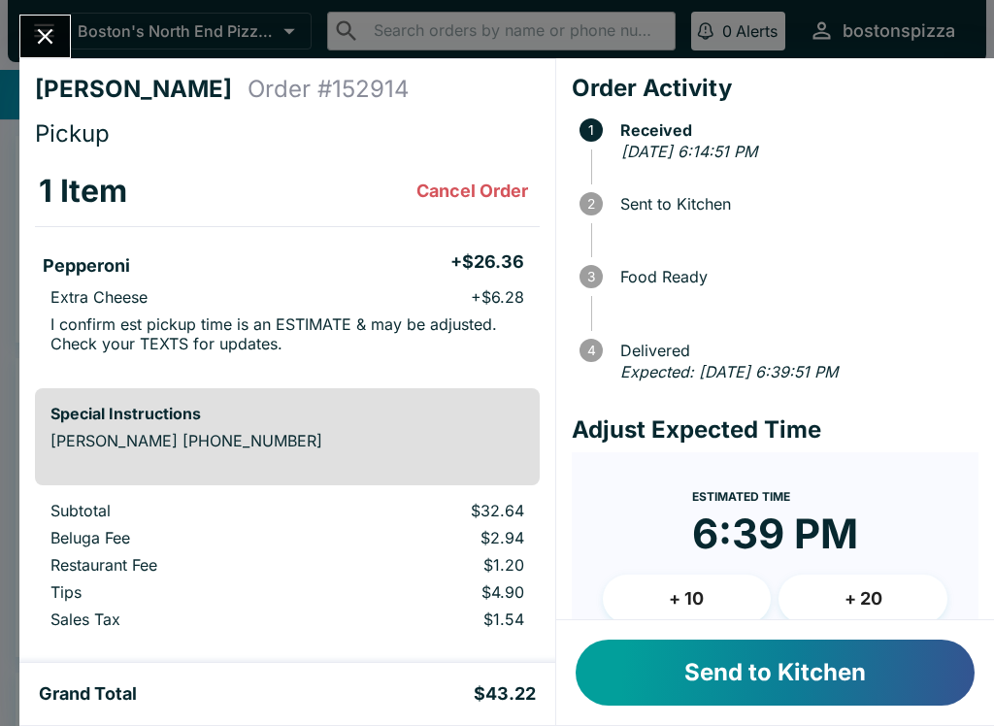
click at [688, 655] on button "Send to Kitchen" at bounding box center [775, 673] width 399 height 66
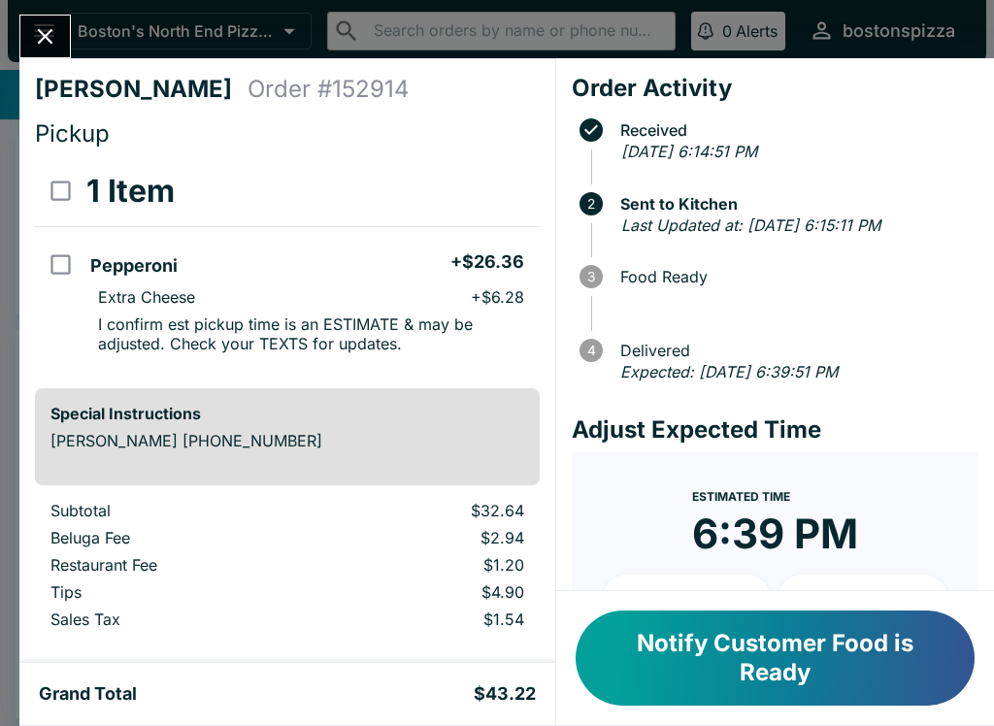
click at [42, 45] on icon "Close" at bounding box center [45, 36] width 26 height 26
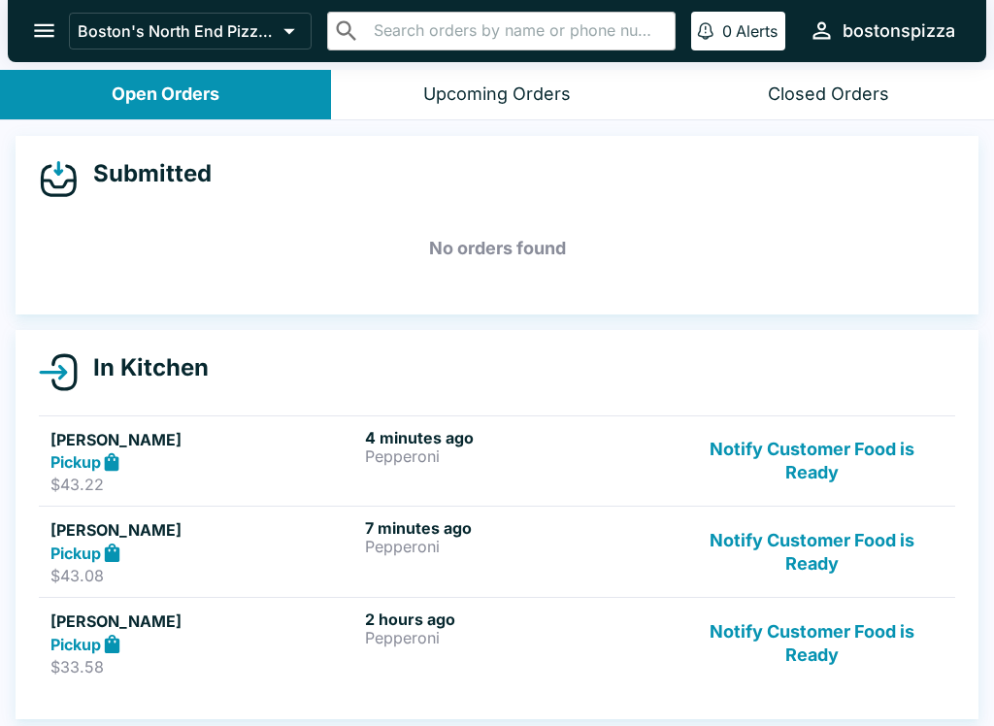
click at [827, 624] on button "Notify Customer Food is Ready" at bounding box center [812, 643] width 263 height 67
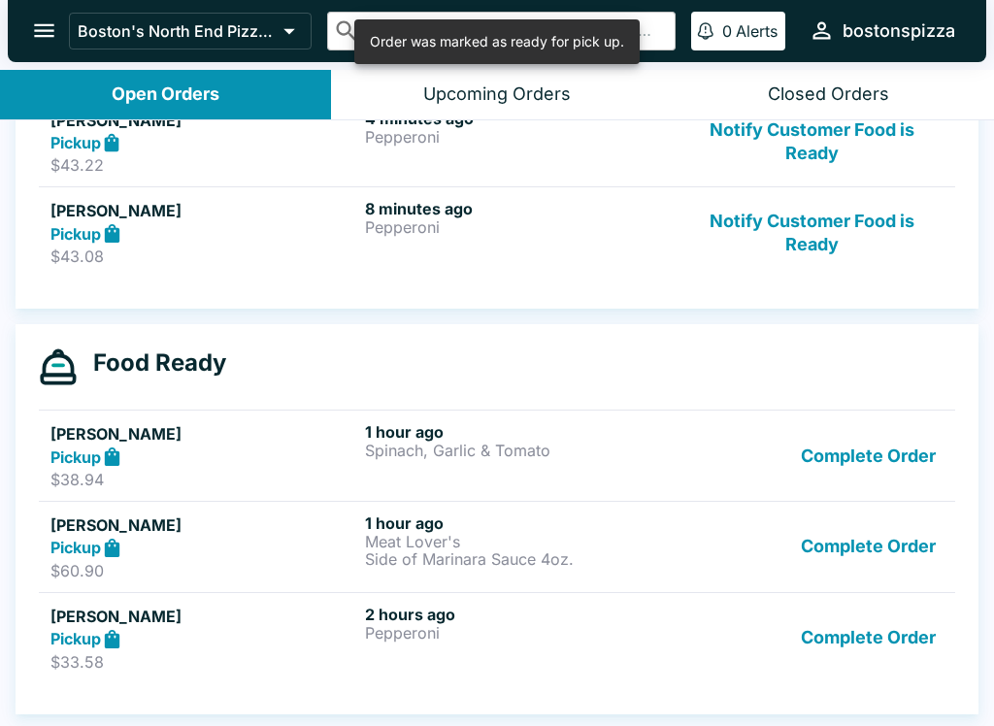
scroll to position [319, 0]
click at [870, 638] on button "Complete Order" at bounding box center [868, 638] width 150 height 67
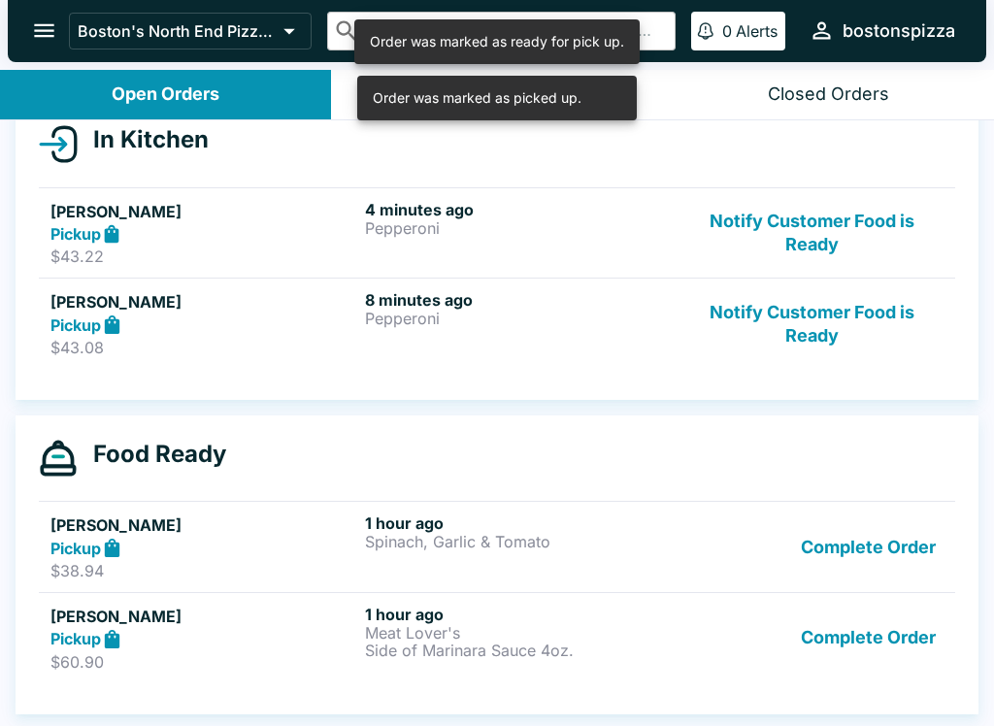
scroll to position [228, 0]
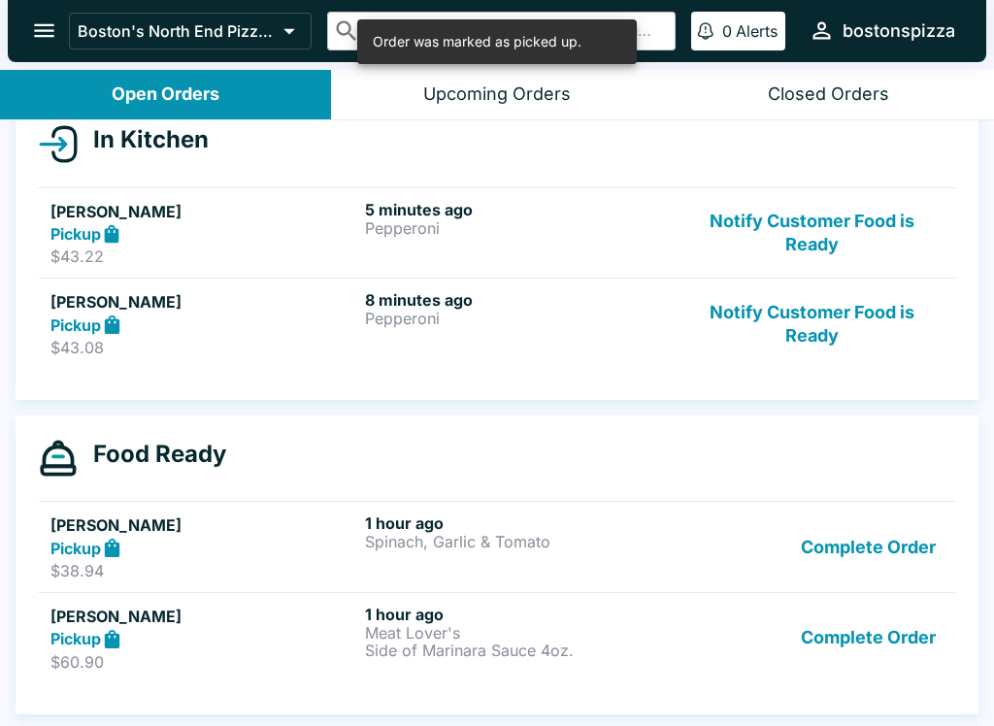
click at [891, 632] on button "Complete Order" at bounding box center [868, 638] width 150 height 67
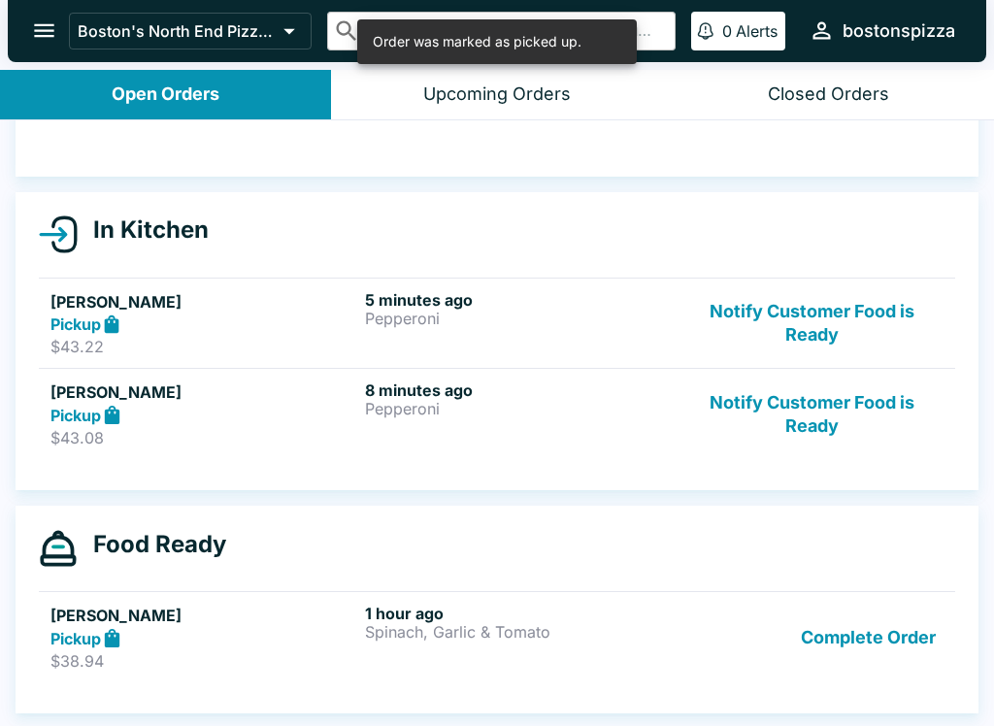
scroll to position [138, 0]
click at [876, 611] on button "Complete Order" at bounding box center [868, 637] width 150 height 67
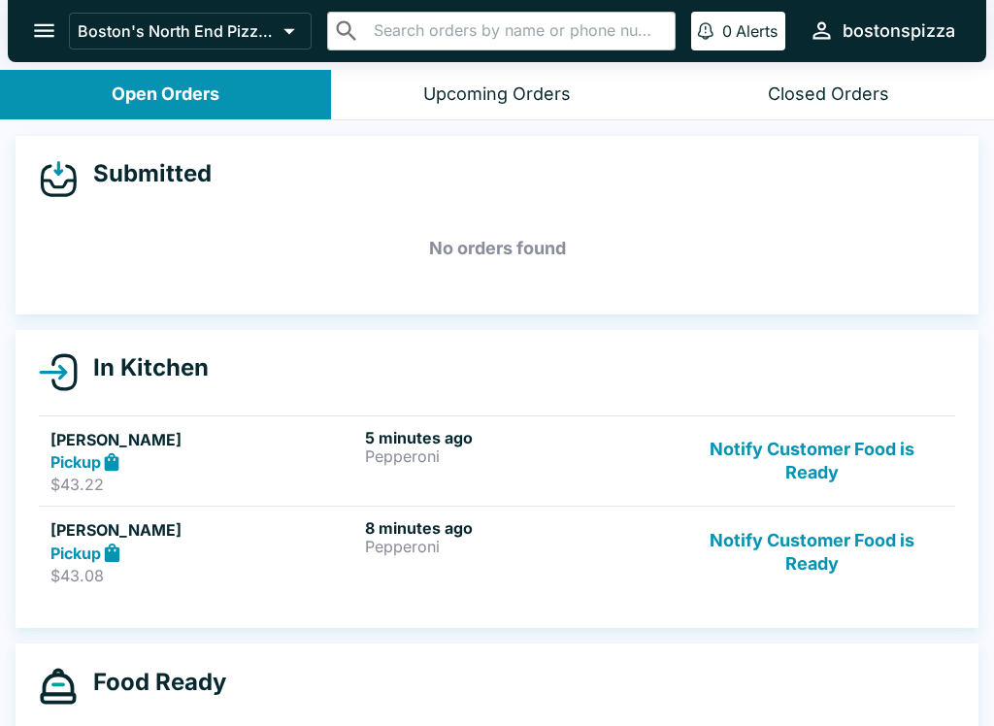
scroll to position [0, 0]
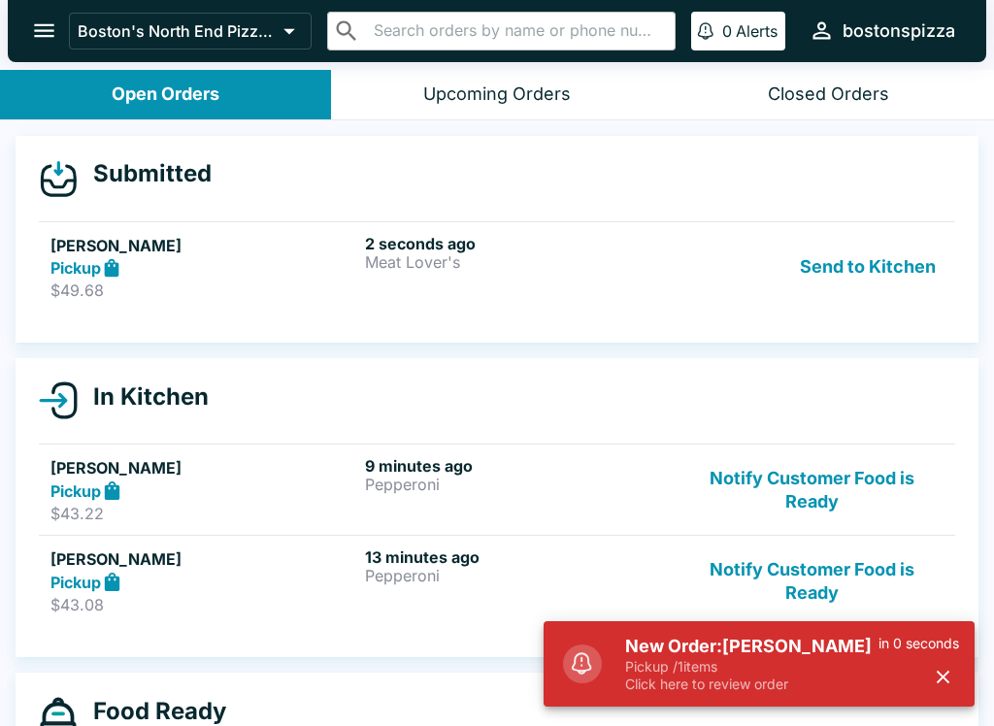
click at [386, 253] on p "Meat Lover's" at bounding box center [518, 261] width 307 height 17
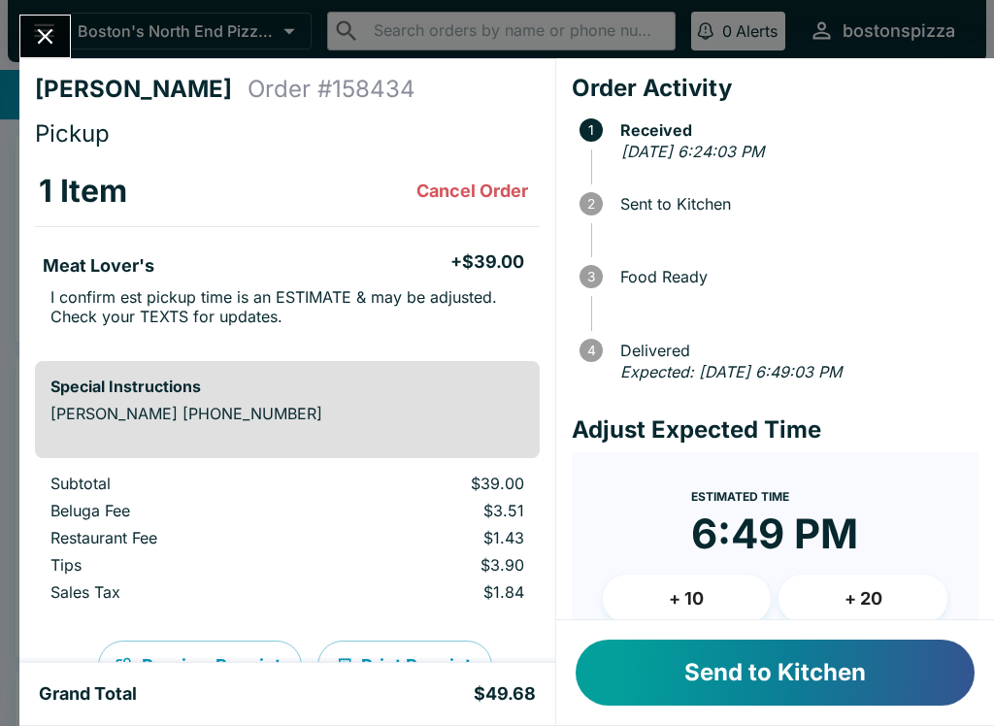
click at [720, 579] on button "+ 10" at bounding box center [687, 599] width 169 height 49
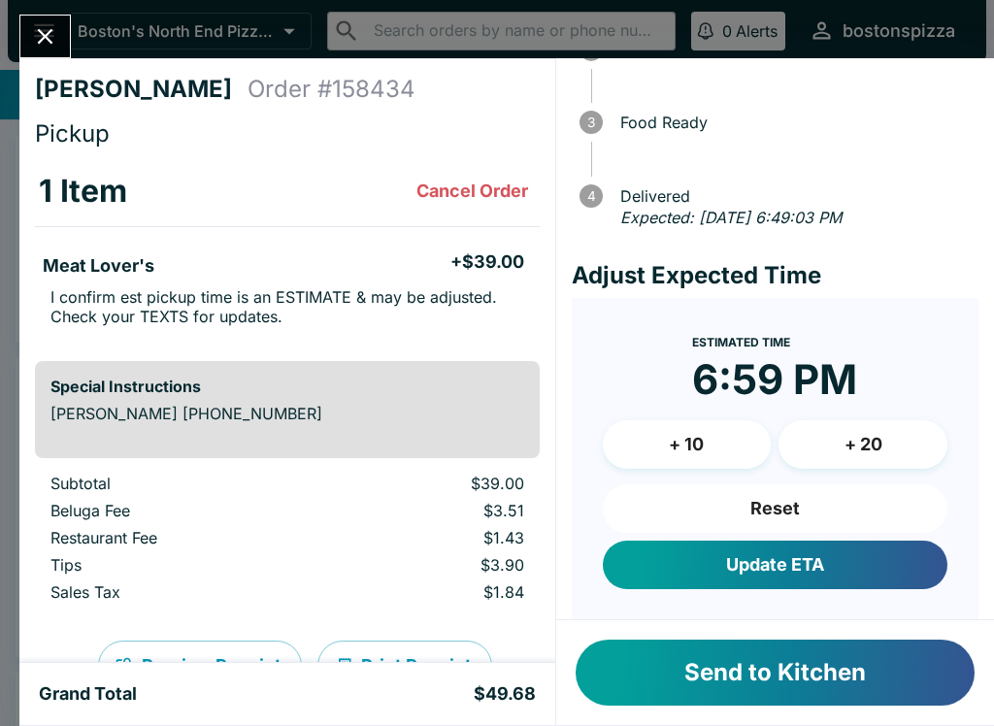
scroll to position [160, 0]
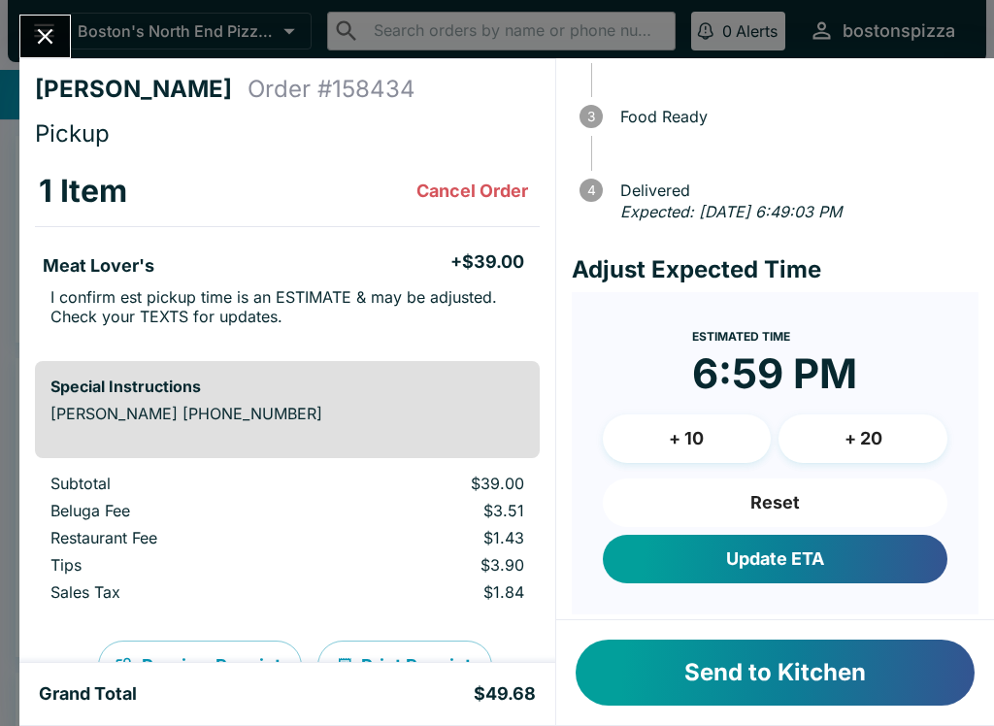
click at [781, 561] on button "Update ETA" at bounding box center [775, 559] width 345 height 49
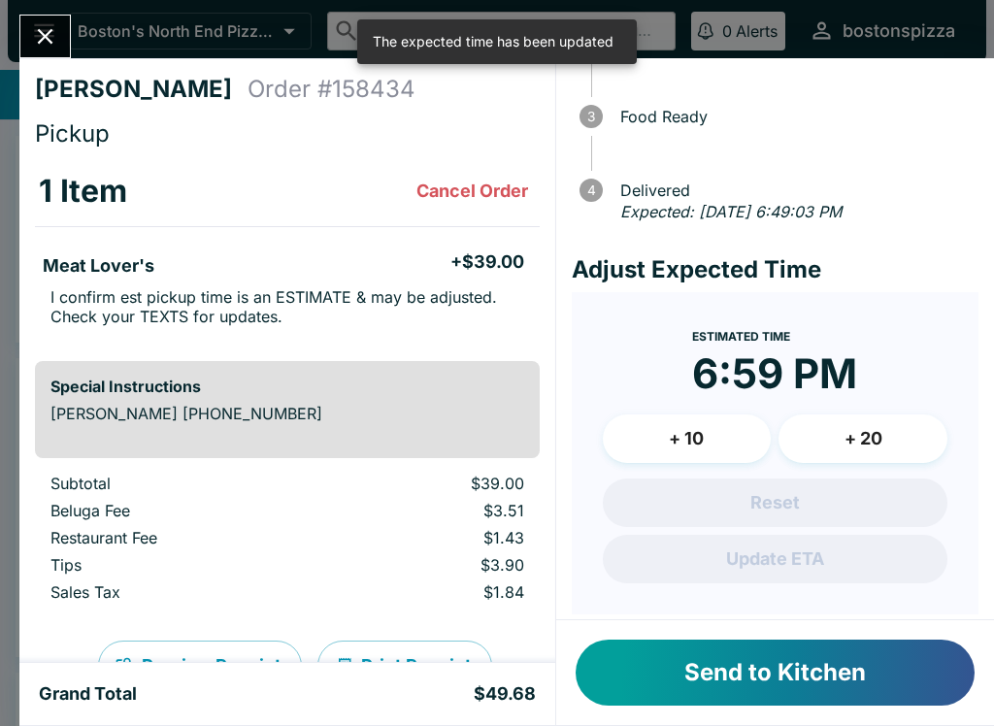
click at [804, 692] on button "Send to Kitchen" at bounding box center [775, 673] width 399 height 66
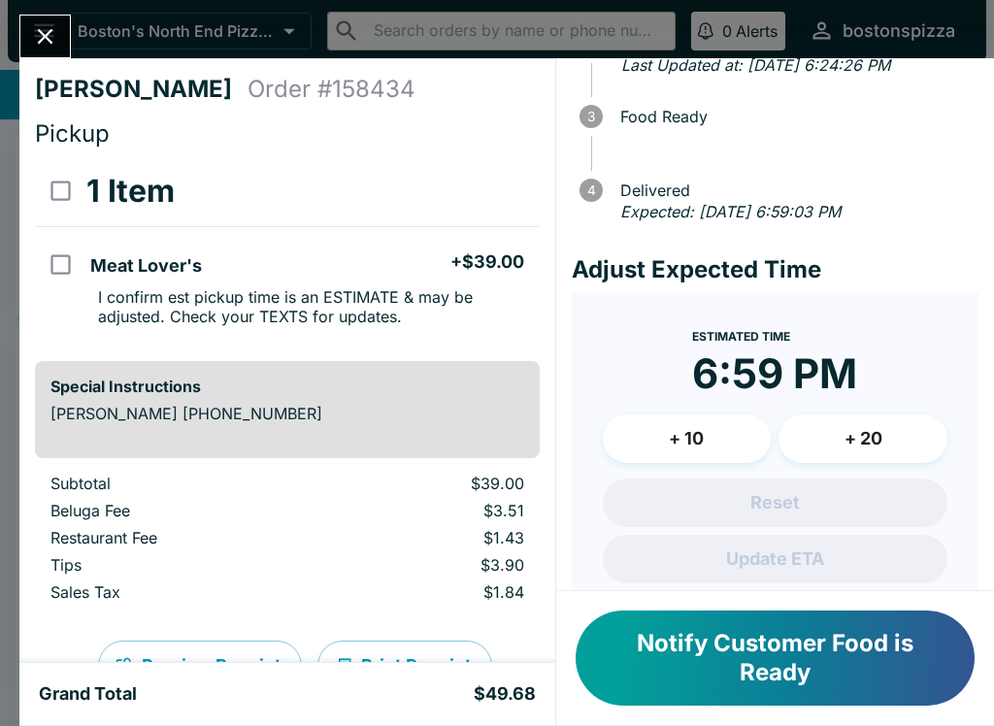
click at [35, 49] on icon "Close" at bounding box center [45, 36] width 26 height 26
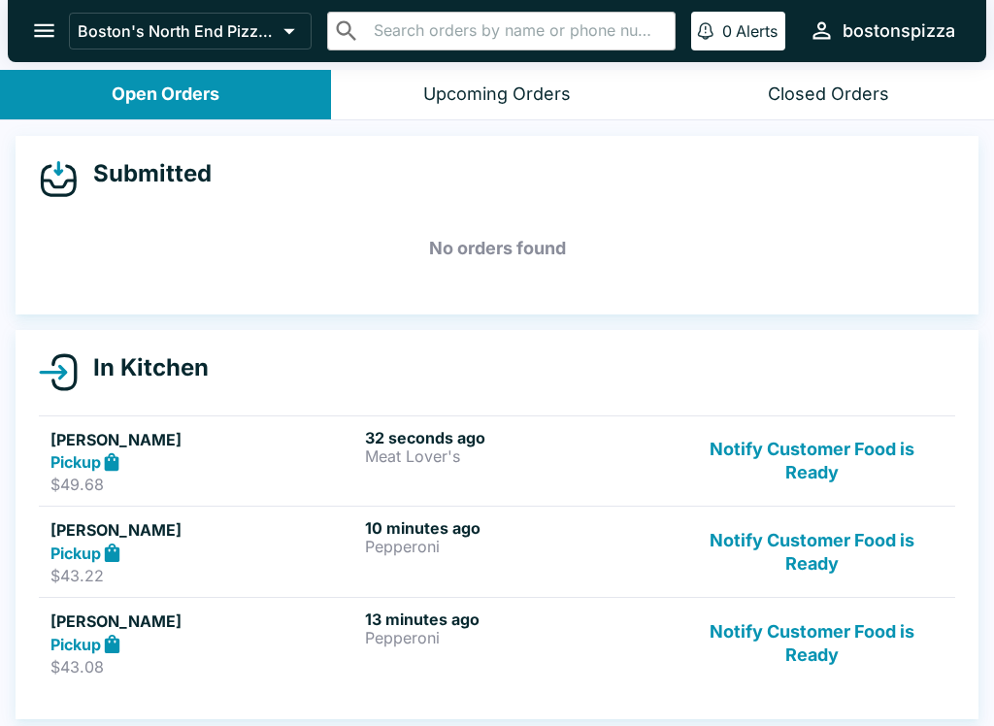
click at [837, 543] on button "Notify Customer Food is Ready" at bounding box center [812, 551] width 263 height 67
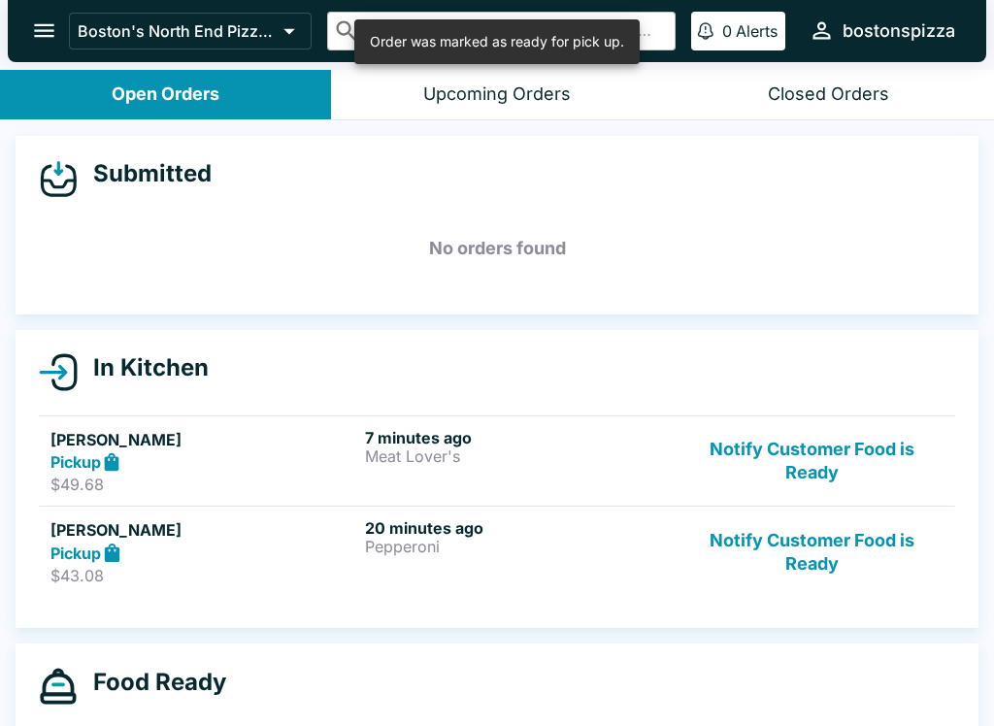
click at [827, 538] on button "Notify Customer Food is Ready" at bounding box center [812, 551] width 263 height 67
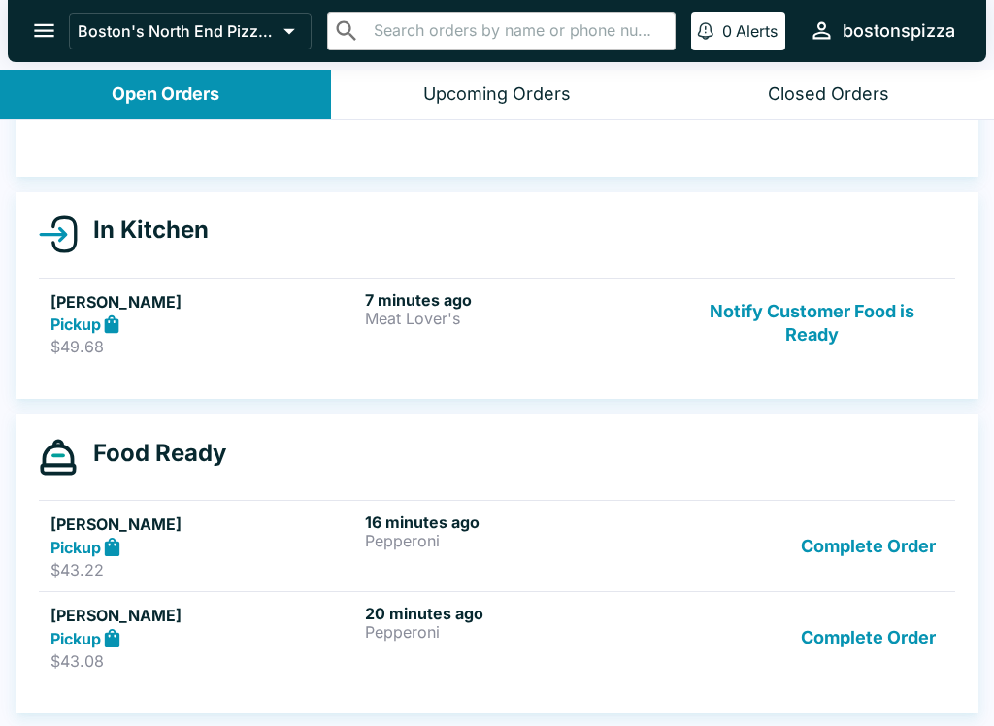
scroll to position [138, 0]
click at [842, 84] on div "Closed Orders" at bounding box center [828, 94] width 121 height 22
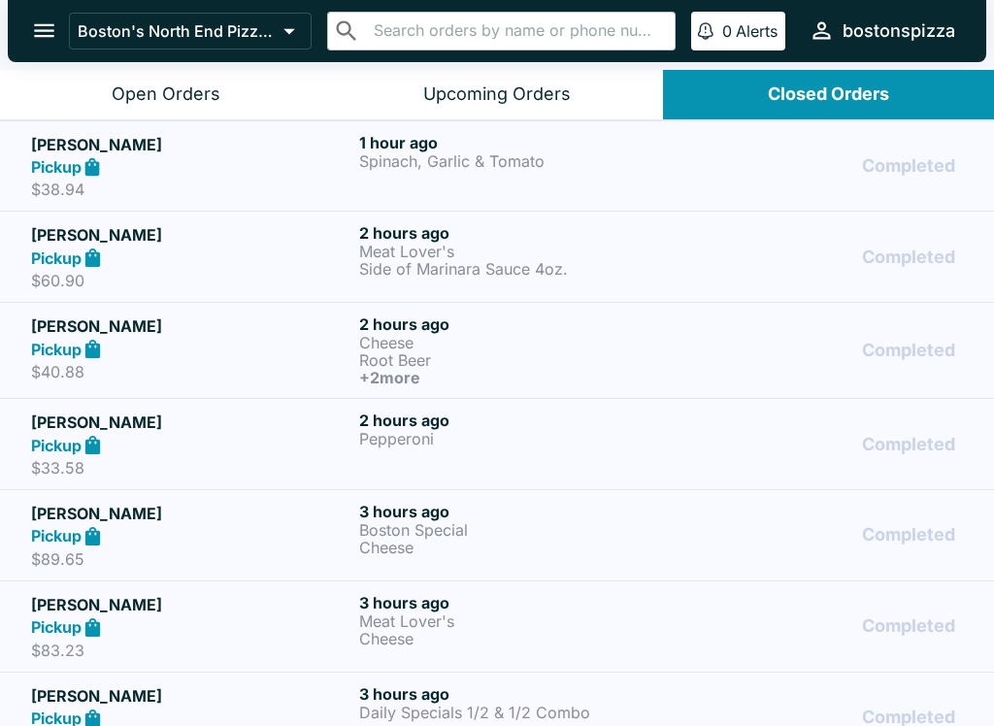
click at [594, 425] on h6 "2 hours ago" at bounding box center [519, 420] width 320 height 19
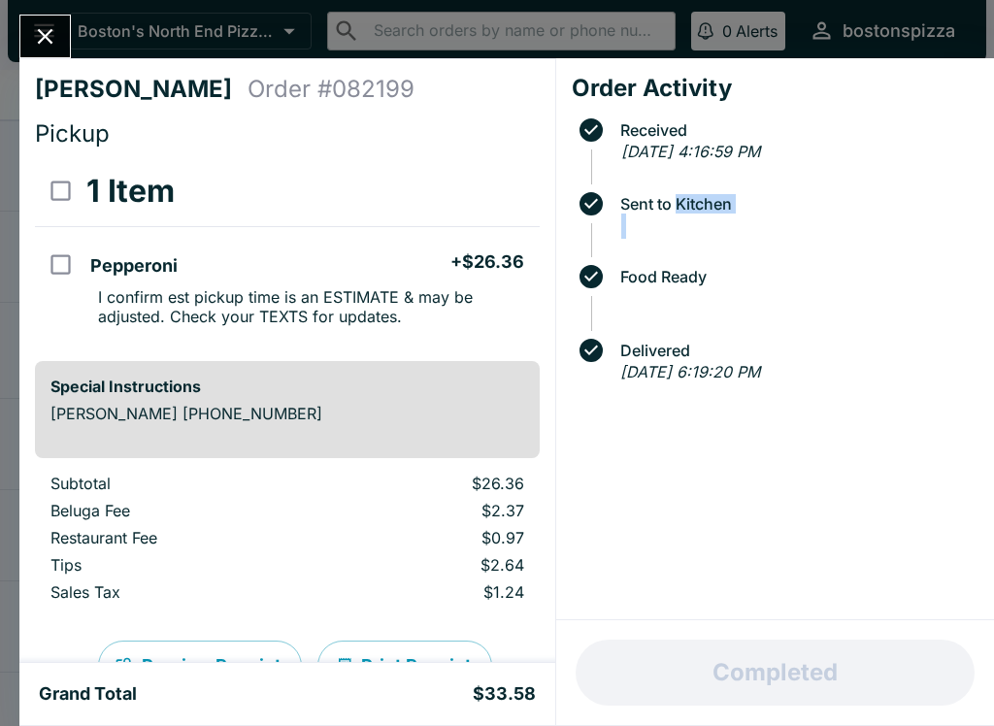
click at [809, 217] on div at bounding box center [796, 226] width 350 height 25
click at [794, 273] on span "Food Ready" at bounding box center [795, 276] width 368 height 17
click at [50, 30] on icon "Close" at bounding box center [46, 37] width 16 height 16
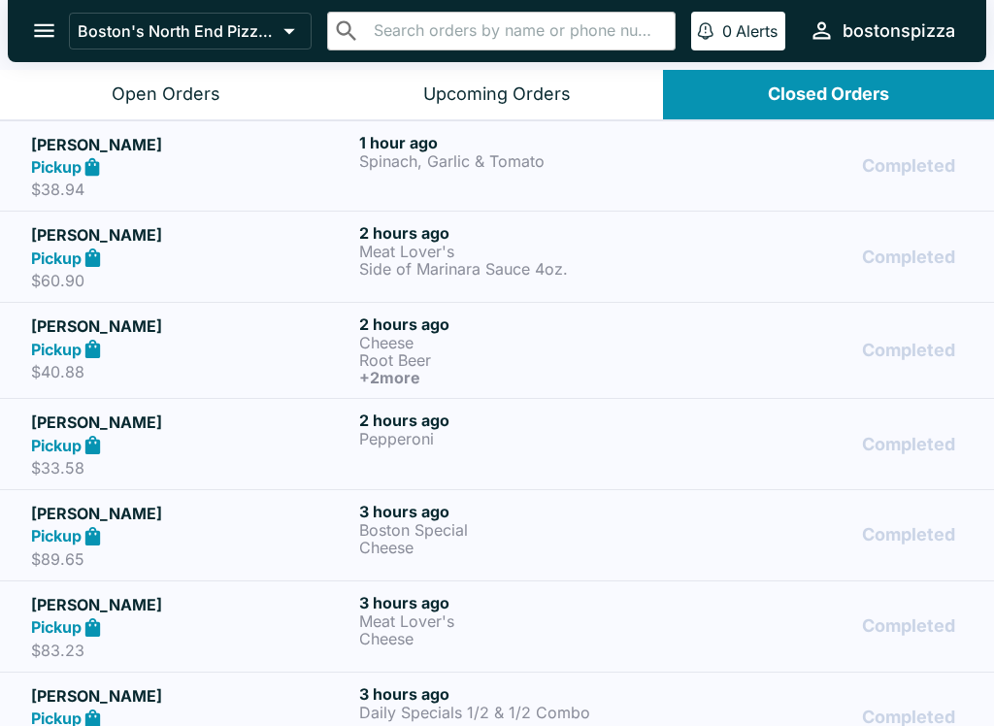
scroll to position [-17, 0]
click at [227, 92] on button "Open Orders" at bounding box center [165, 95] width 331 height 50
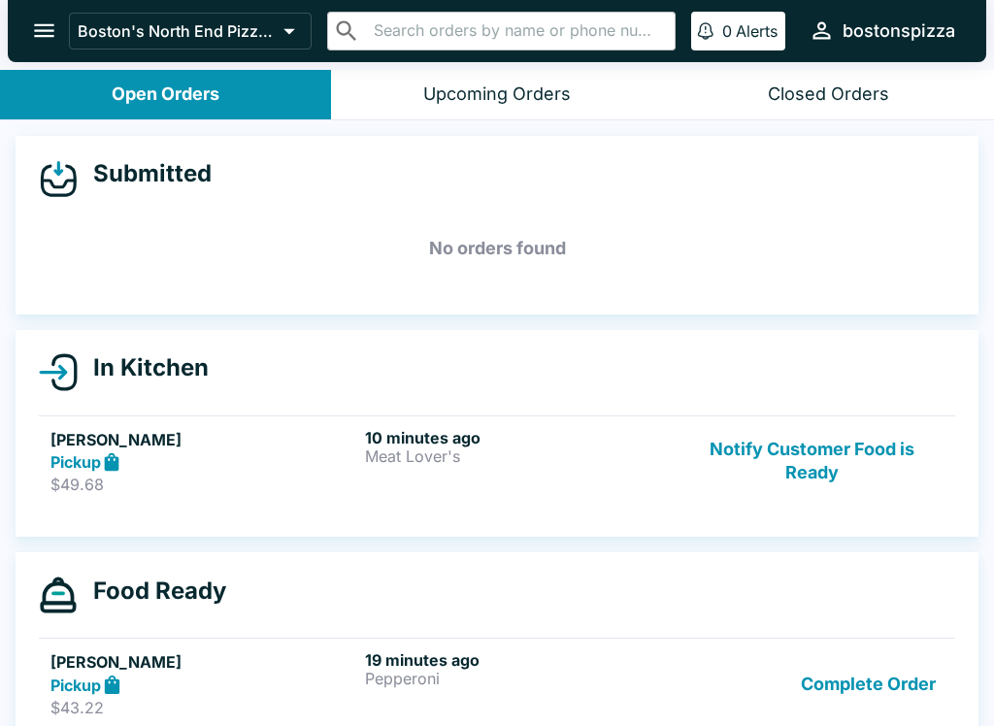
click at [420, 464] on p "Meat Lover's" at bounding box center [518, 456] width 307 height 17
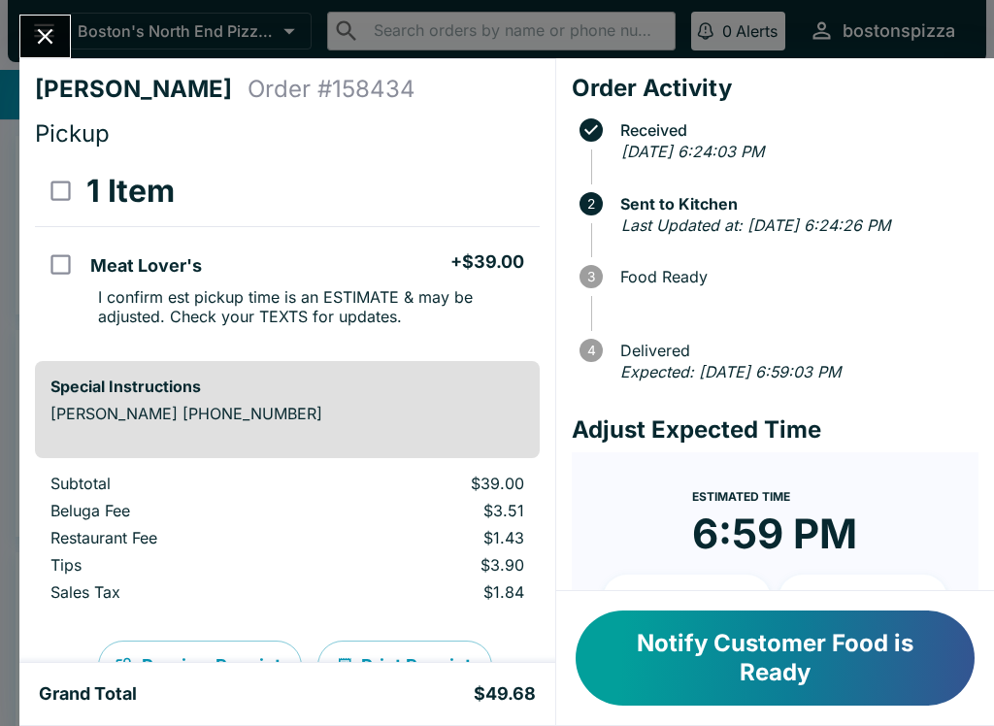
click at [42, 55] on button "Close" at bounding box center [45, 37] width 50 height 42
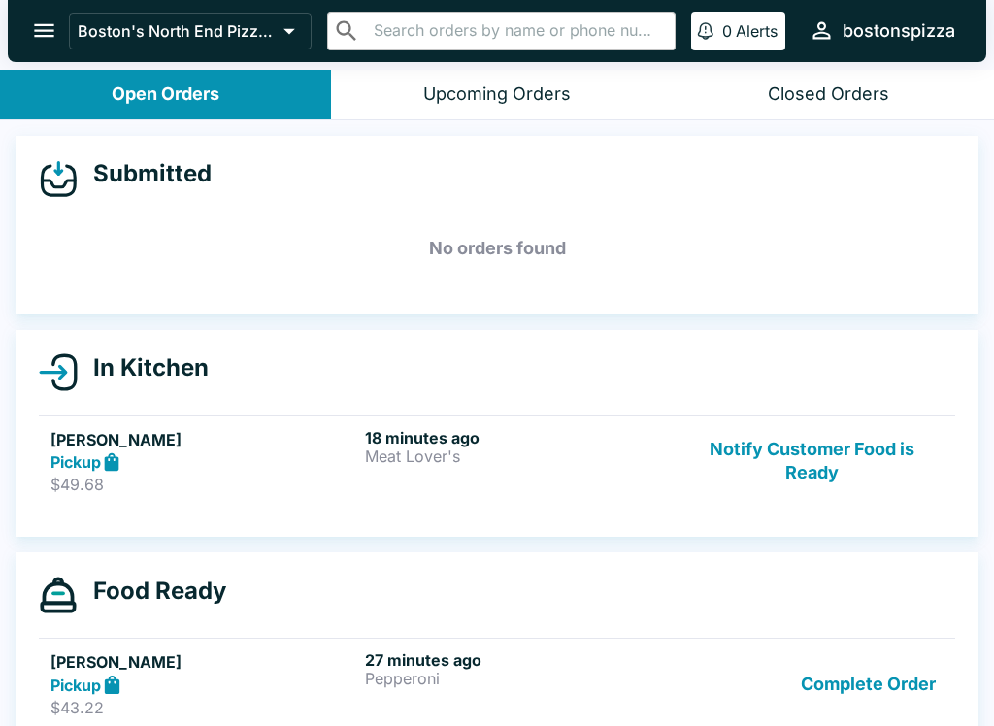
click at [830, 450] on button "Notify Customer Food is Ready" at bounding box center [812, 461] width 263 height 67
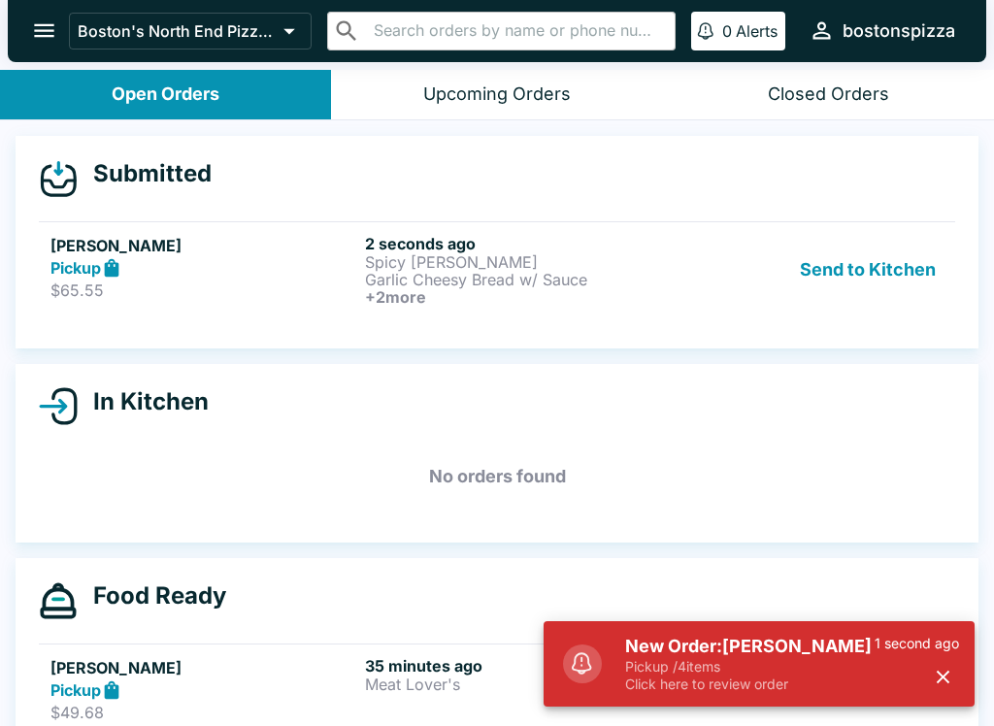
click at [753, 645] on h5 "New Order: [PERSON_NAME]" at bounding box center [750, 646] width 250 height 23
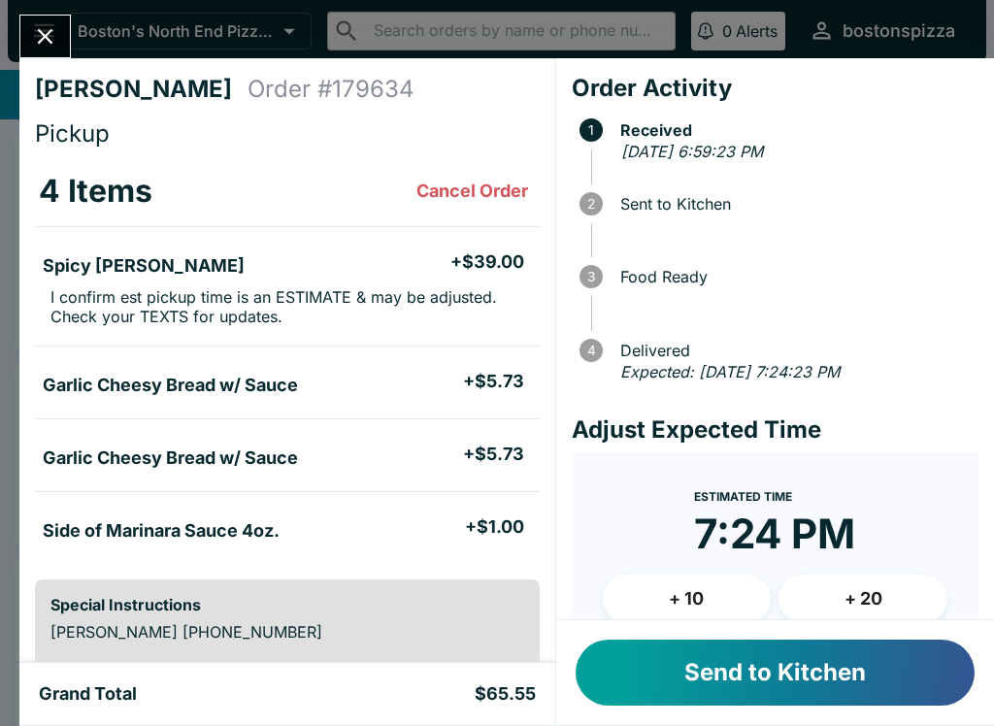
click at [803, 716] on div "Send to Kitchen" at bounding box center [775, 672] width 438 height 105
click at [791, 658] on button "Send to Kitchen" at bounding box center [775, 673] width 399 height 66
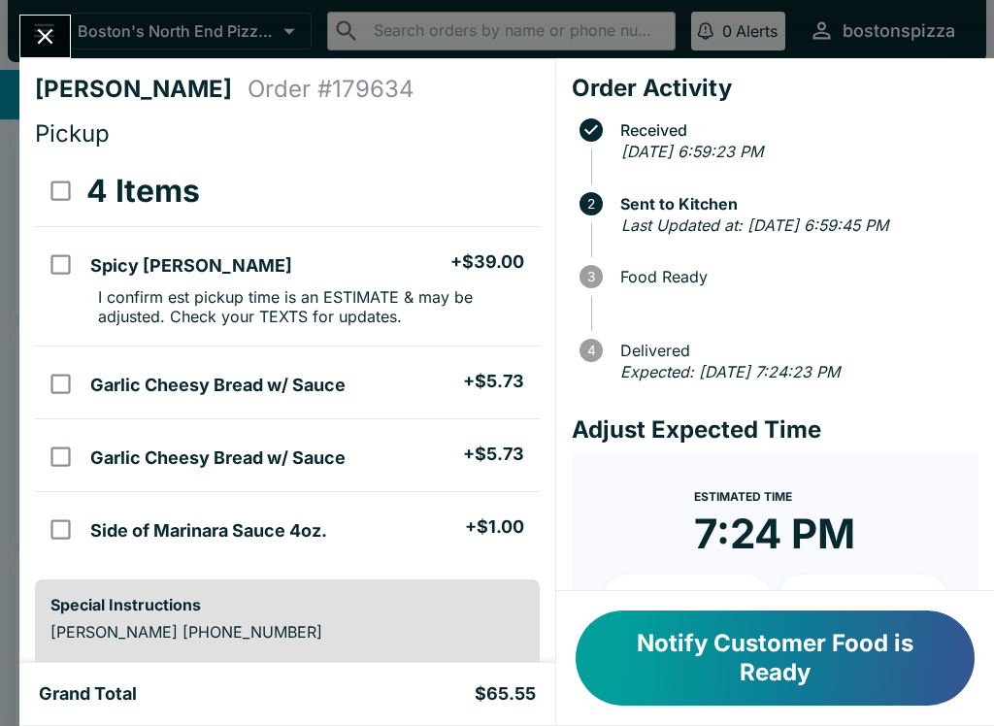
click at [51, 39] on icon "Close" at bounding box center [45, 36] width 26 height 26
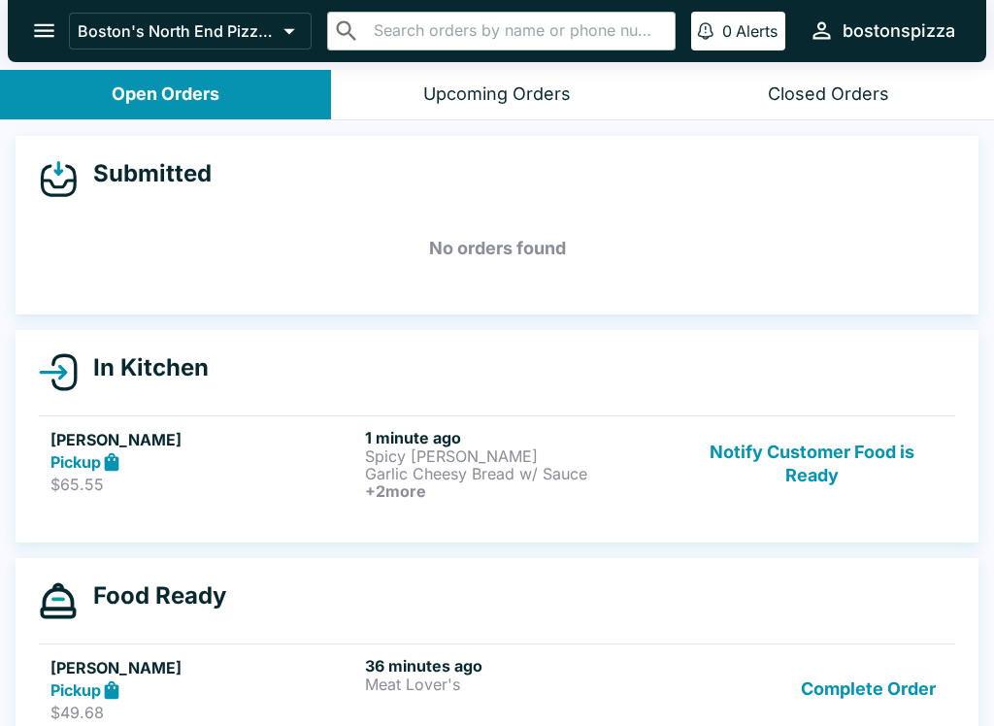
click at [866, 680] on button "Complete Order" at bounding box center [868, 689] width 150 height 67
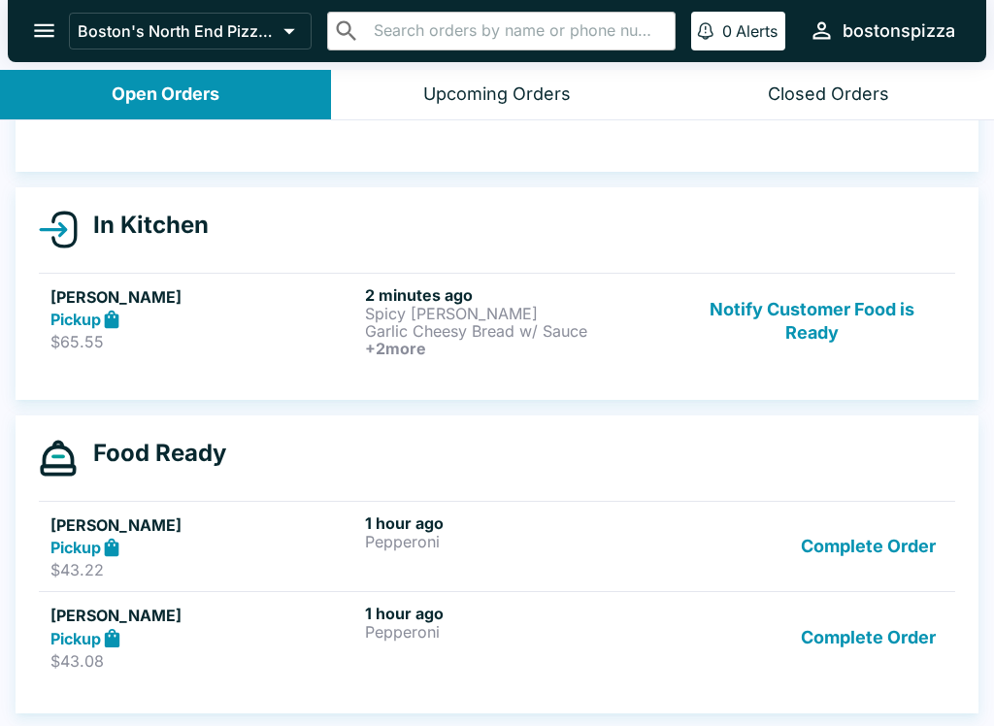
scroll to position [143, 0]
click at [881, 563] on button "Complete Order" at bounding box center [868, 547] width 150 height 67
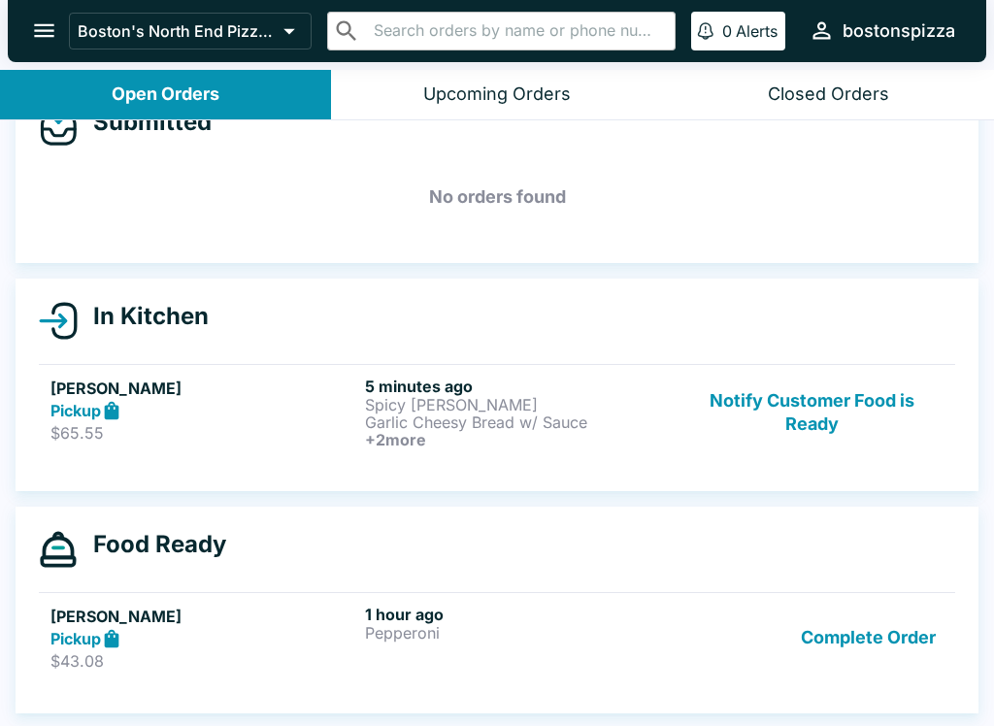
scroll to position [51, 0]
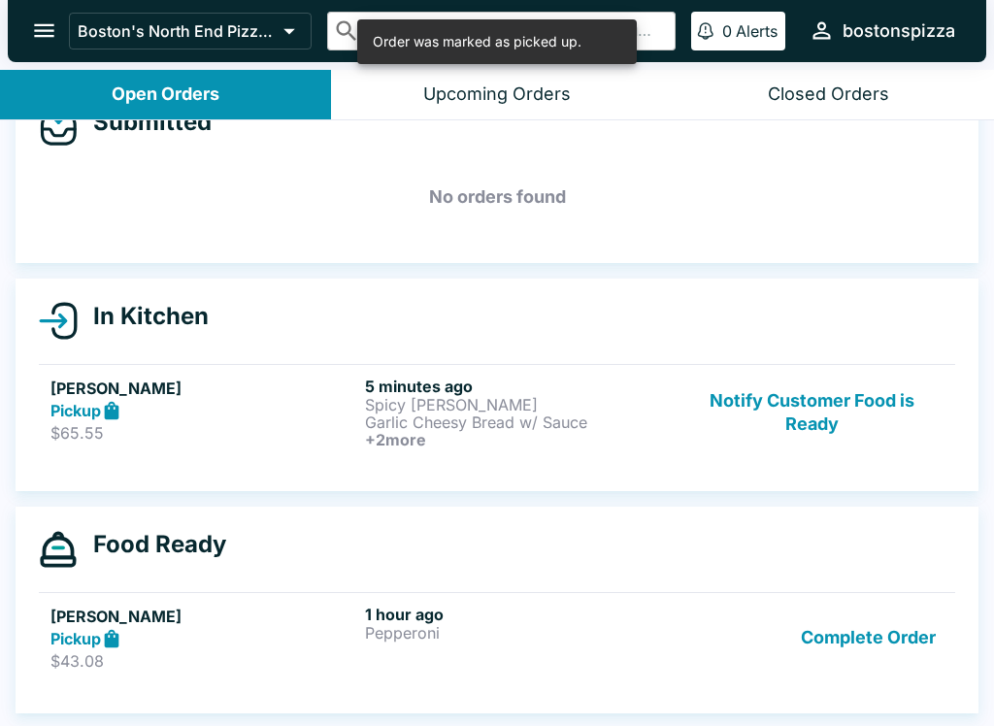
click at [870, 640] on button "Complete Order" at bounding box center [868, 638] width 150 height 67
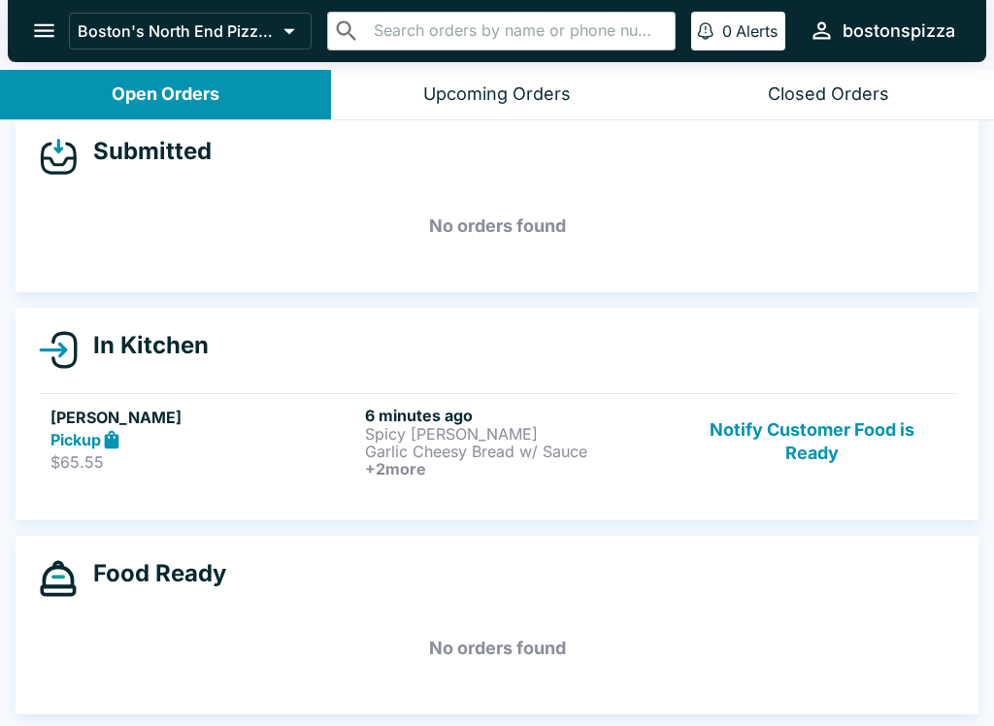
click at [834, 430] on button "Notify Customer Food is Ready" at bounding box center [812, 442] width 263 height 72
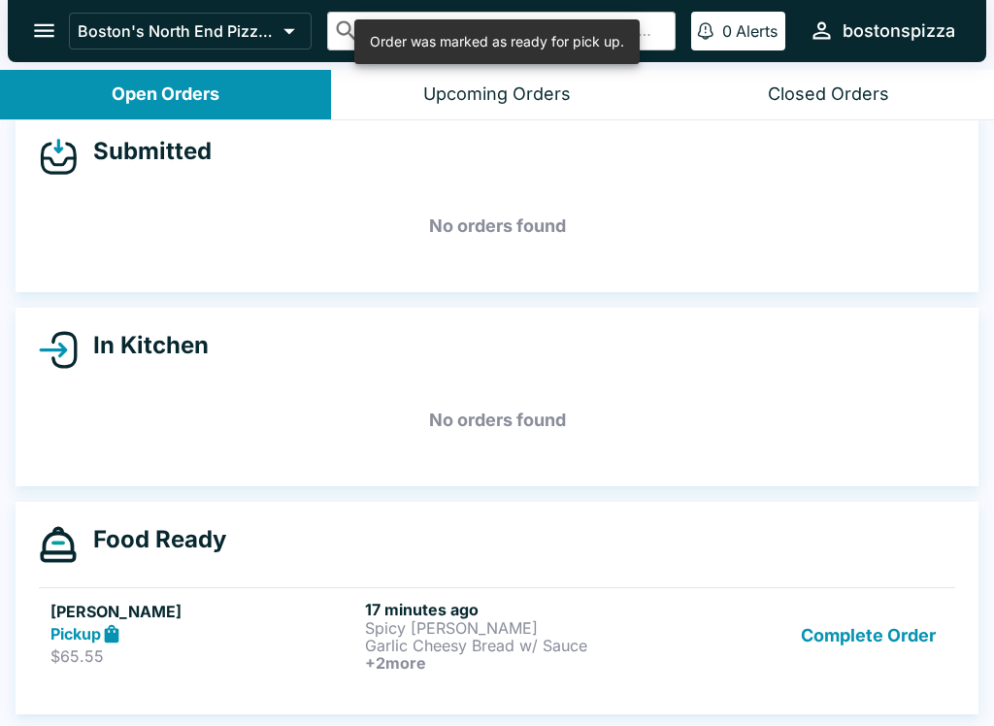
click at [893, 636] on button "Complete Order" at bounding box center [868, 636] width 150 height 72
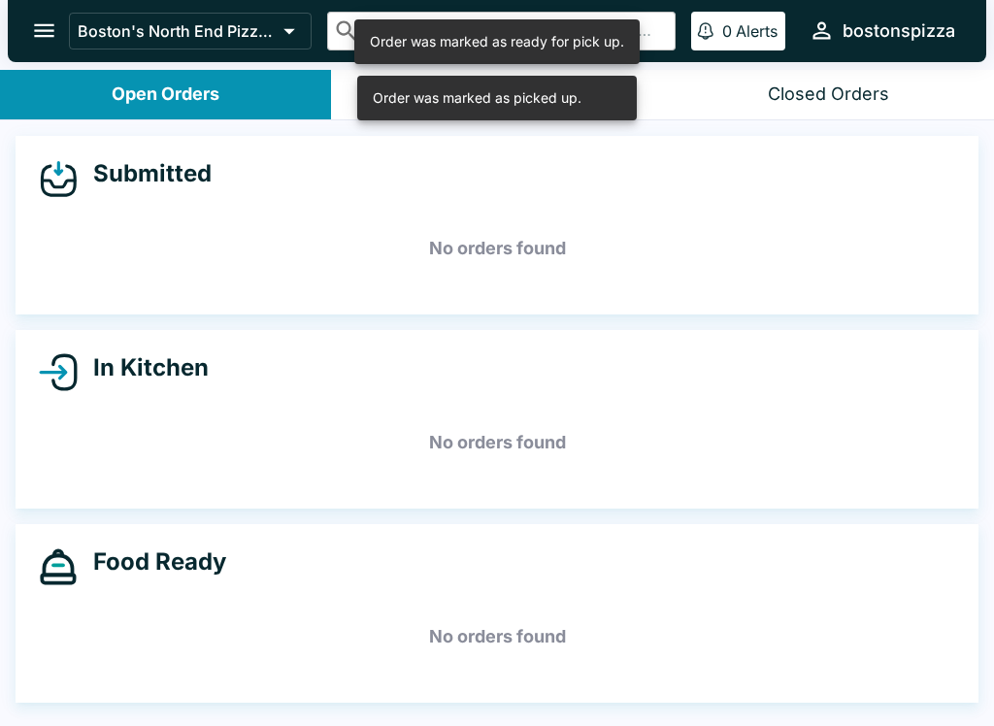
click at [58, 44] on button "open drawer" at bounding box center [44, 31] width 50 height 50
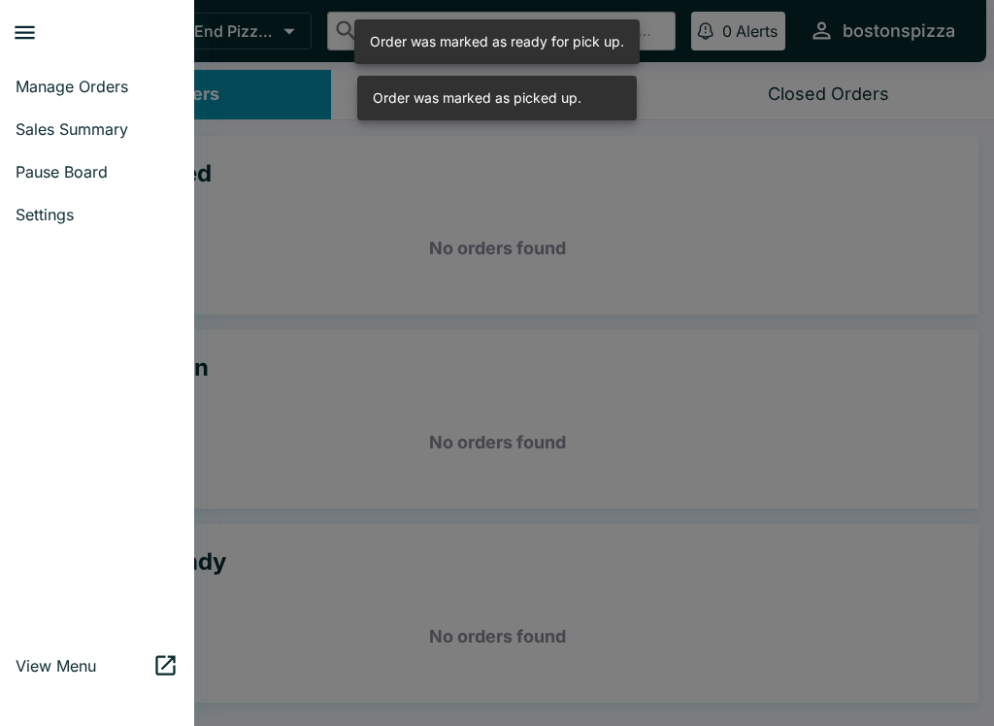
click at [100, 122] on span "Sales Summary" at bounding box center [97, 128] width 163 height 19
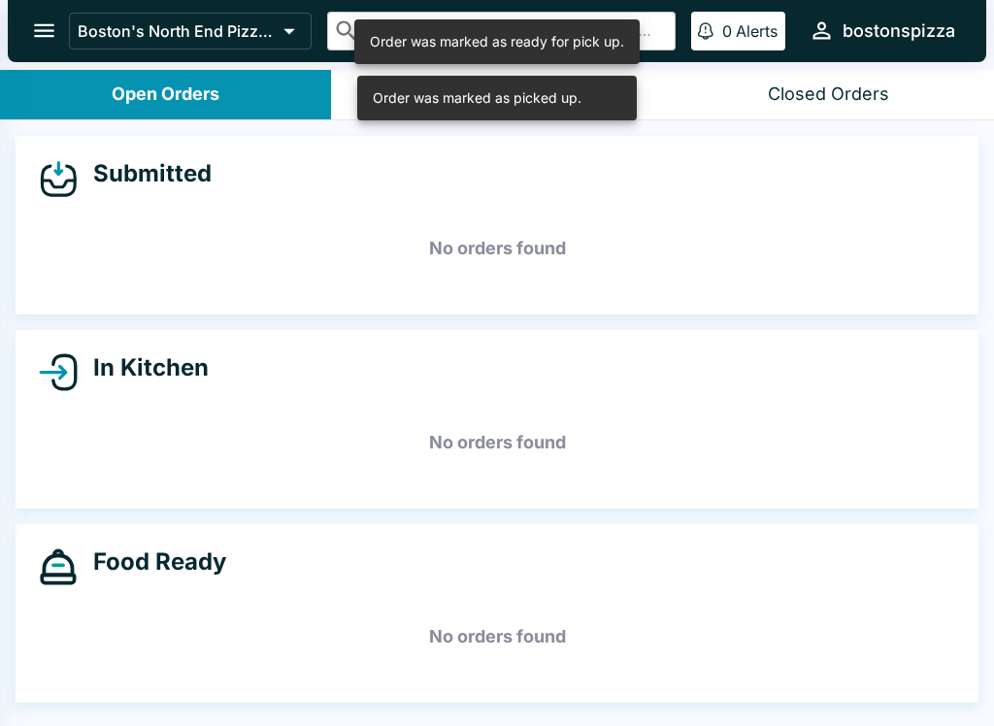
select select "03:00"
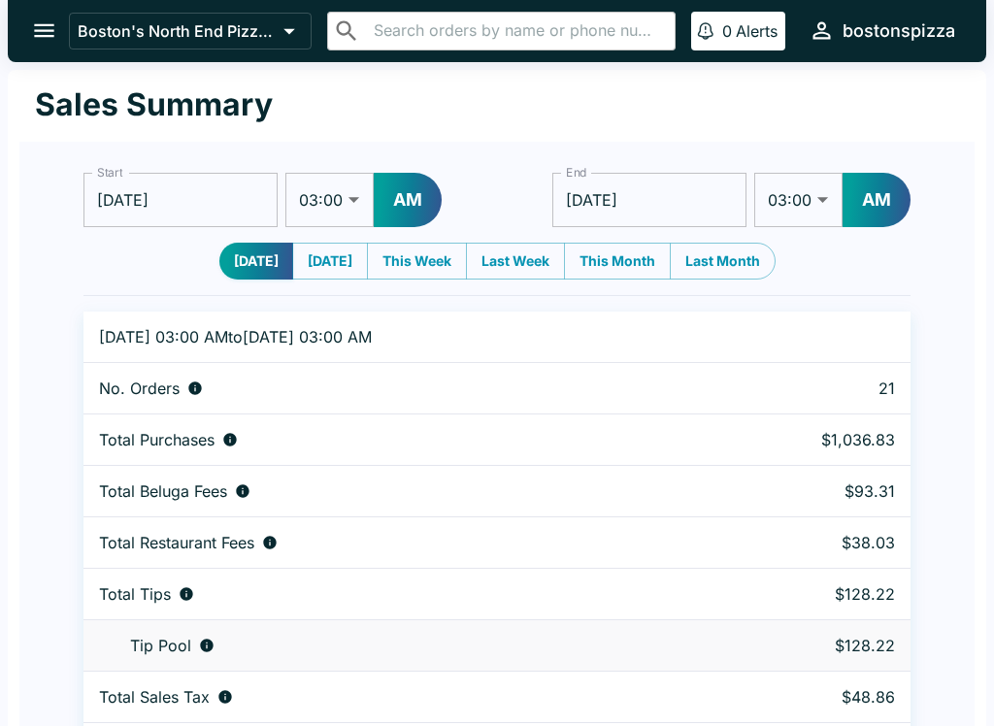
scroll to position [59, 0]
